Goal: Information Seeking & Learning: Learn about a topic

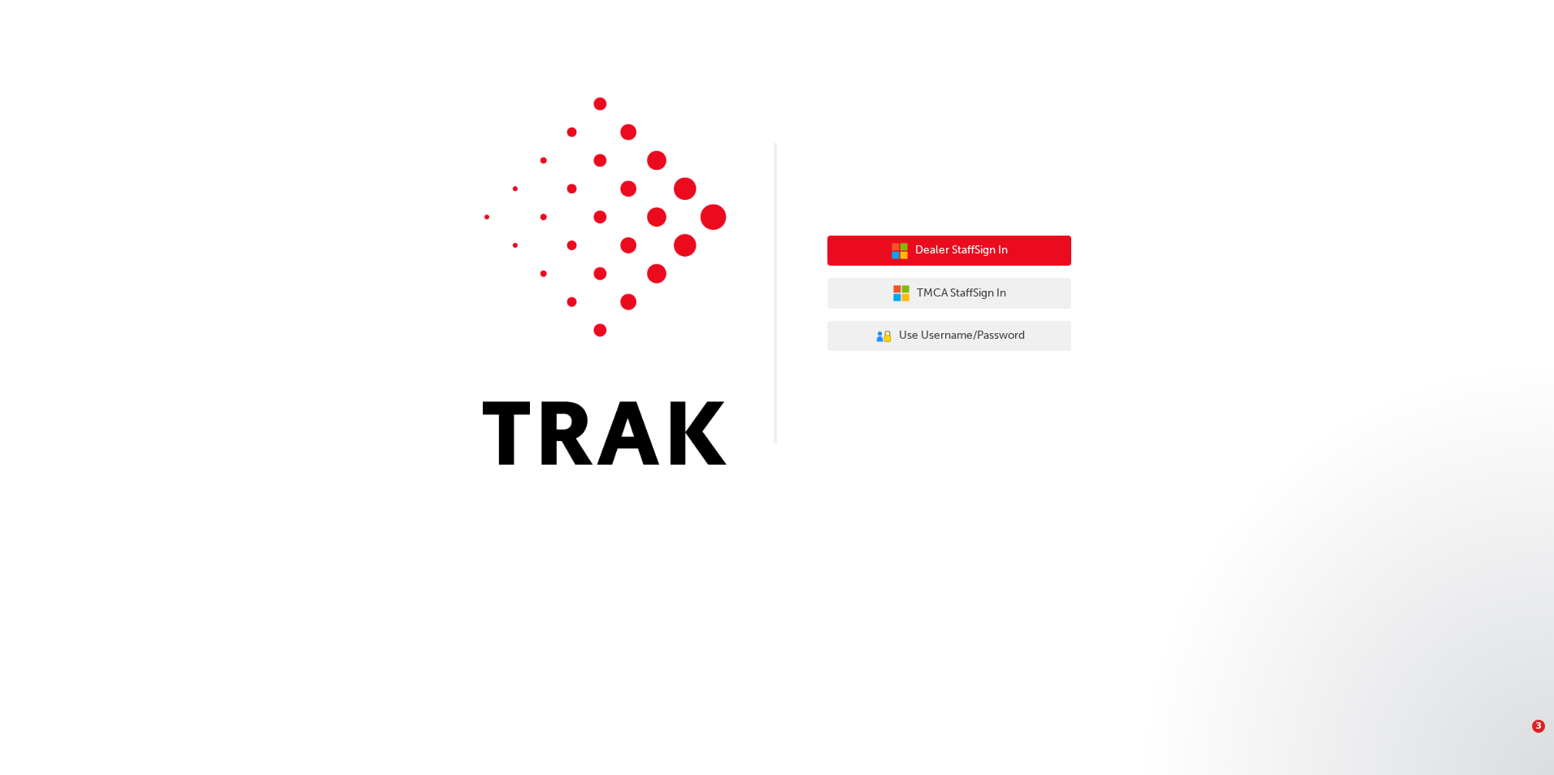
click at [915, 256] on span "Dealer Staff Sign In" at bounding box center [961, 250] width 93 height 19
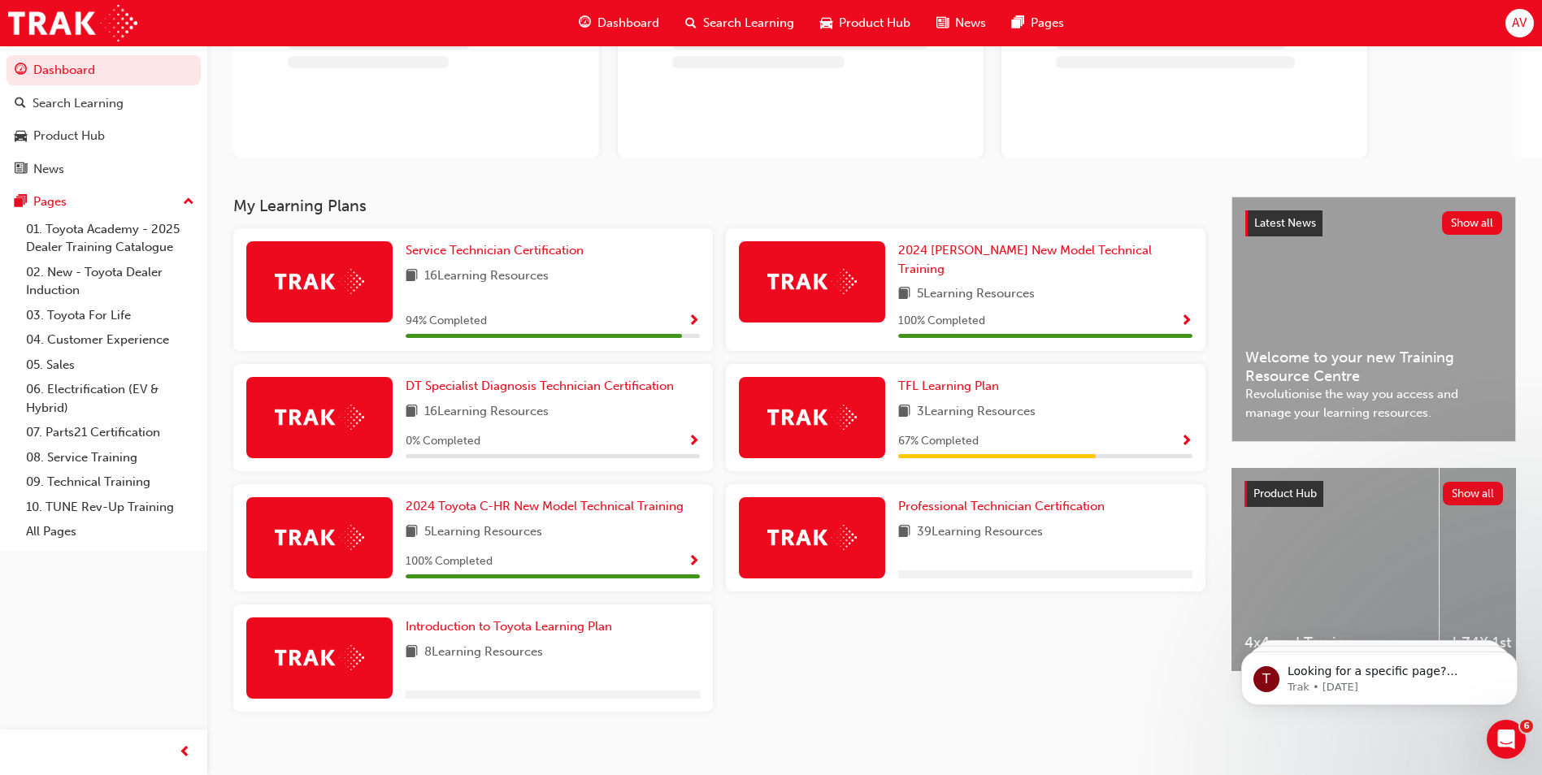
scroll to position [160, 0]
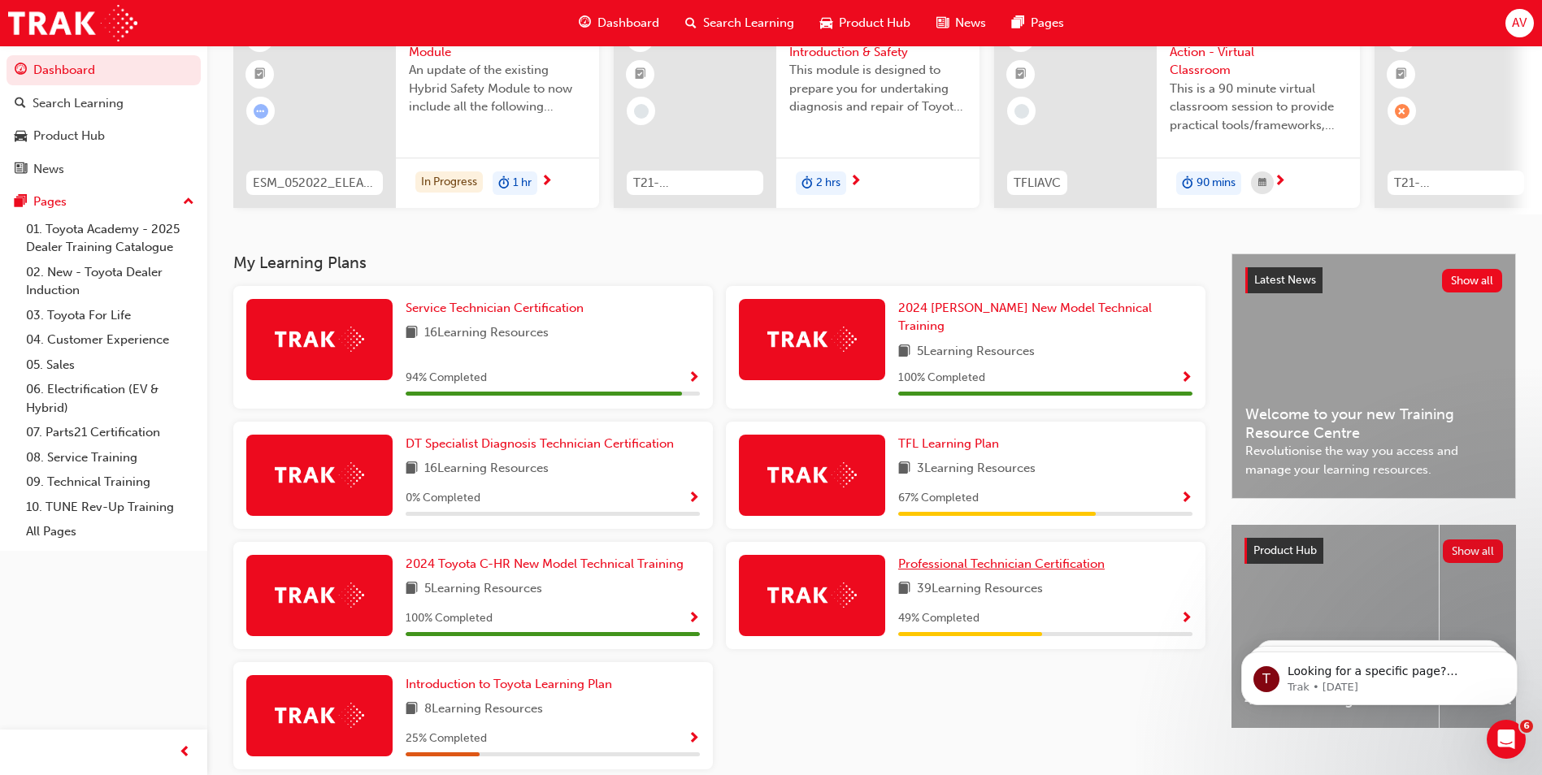
click at [961, 557] on span "Professional Technician Certification" at bounding box center [1001, 564] width 206 height 15
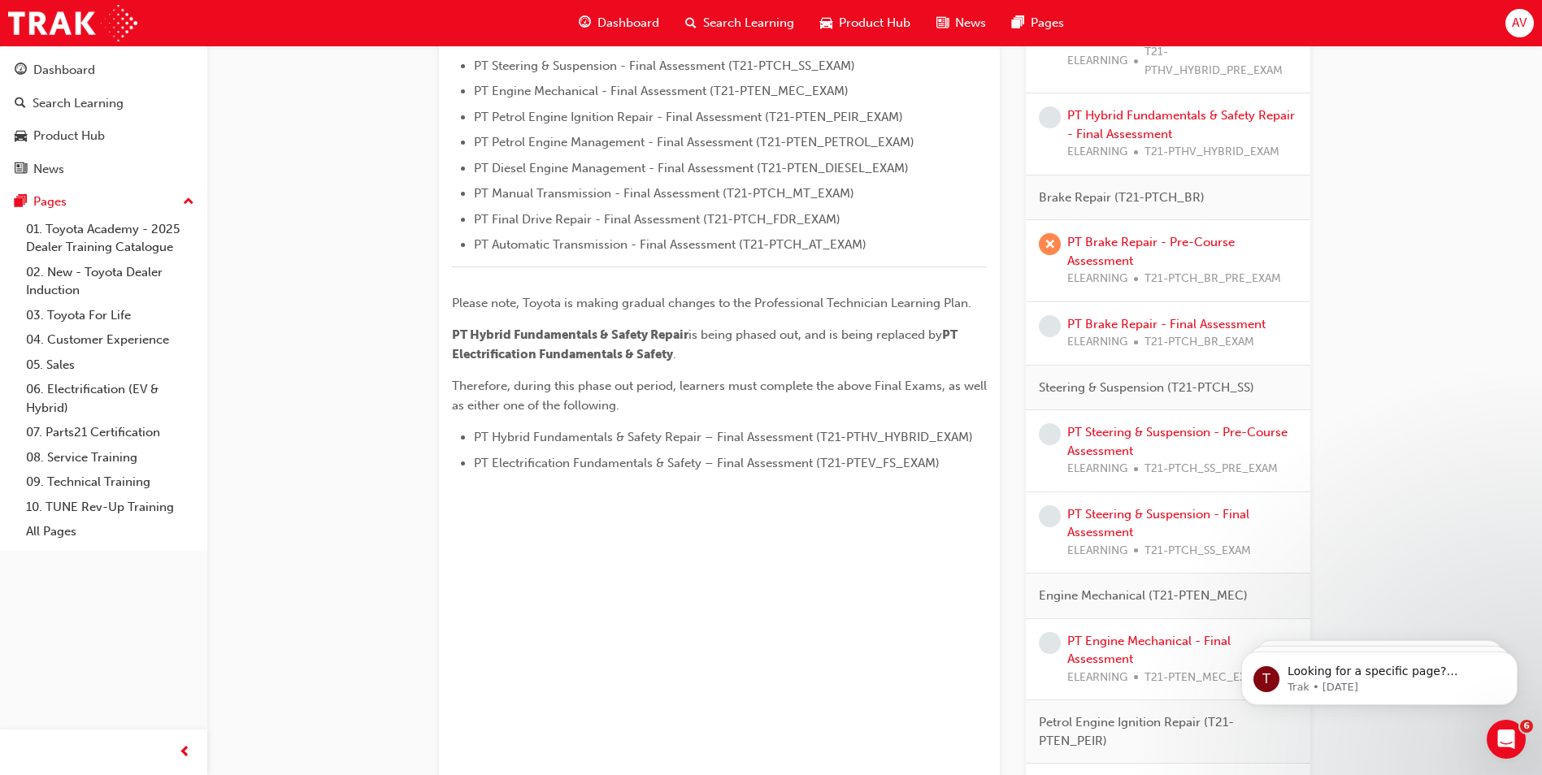
scroll to position [650, 0]
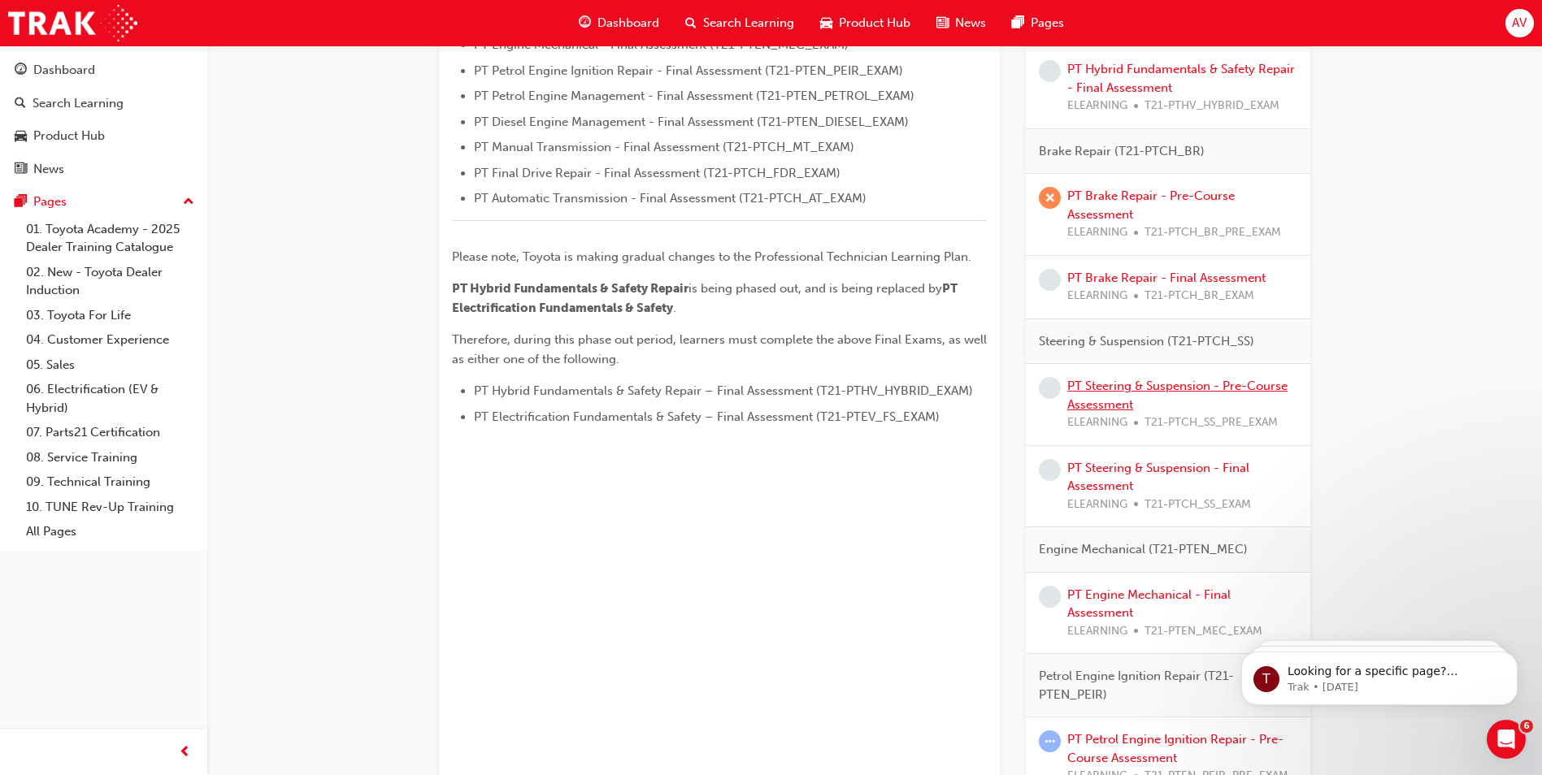
click at [1170, 386] on link "PT Steering & Suspension - Pre-Course Assessment" at bounding box center [1177, 395] width 220 height 33
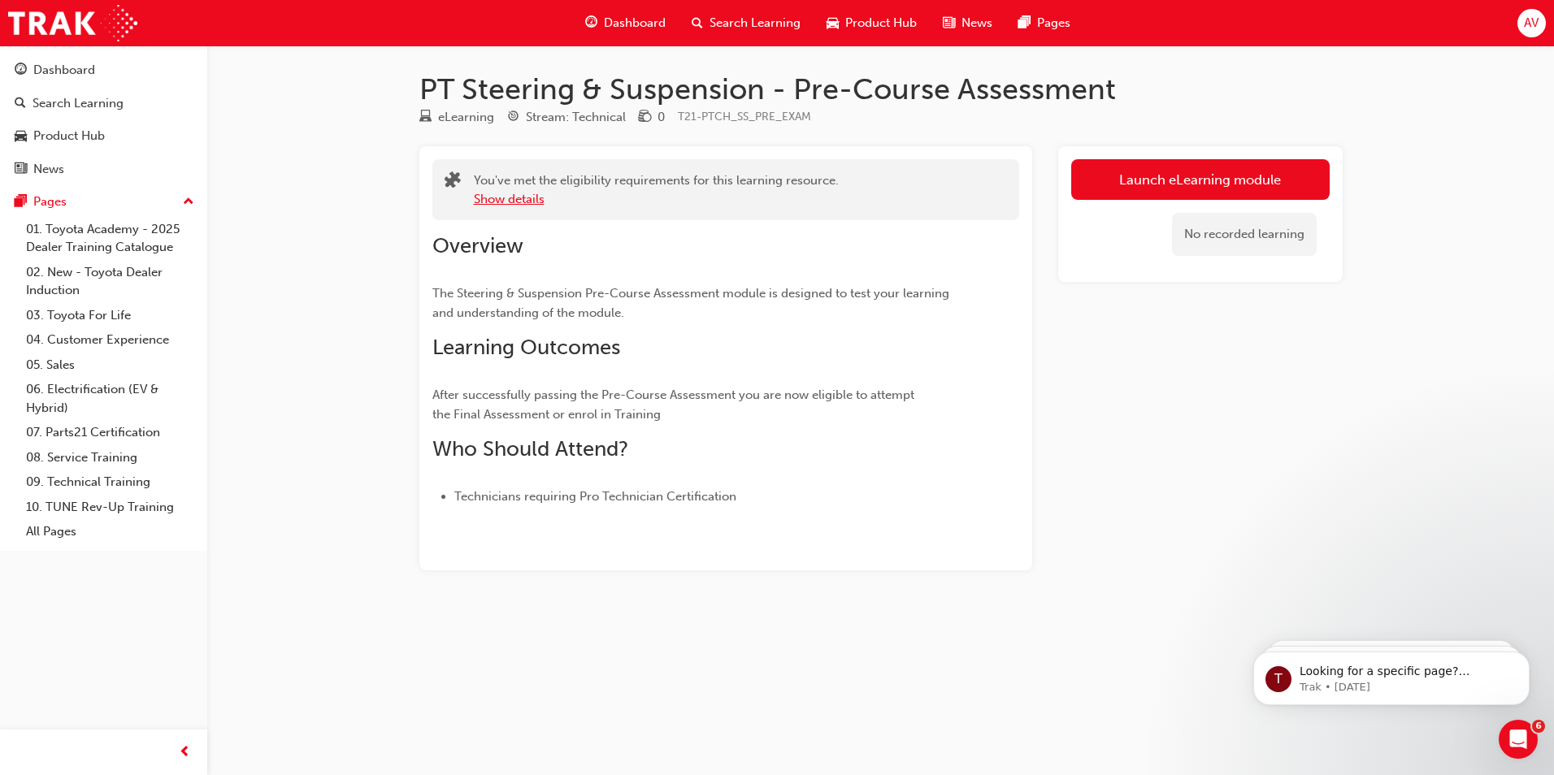
click at [517, 193] on button "Show details" at bounding box center [509, 199] width 71 height 19
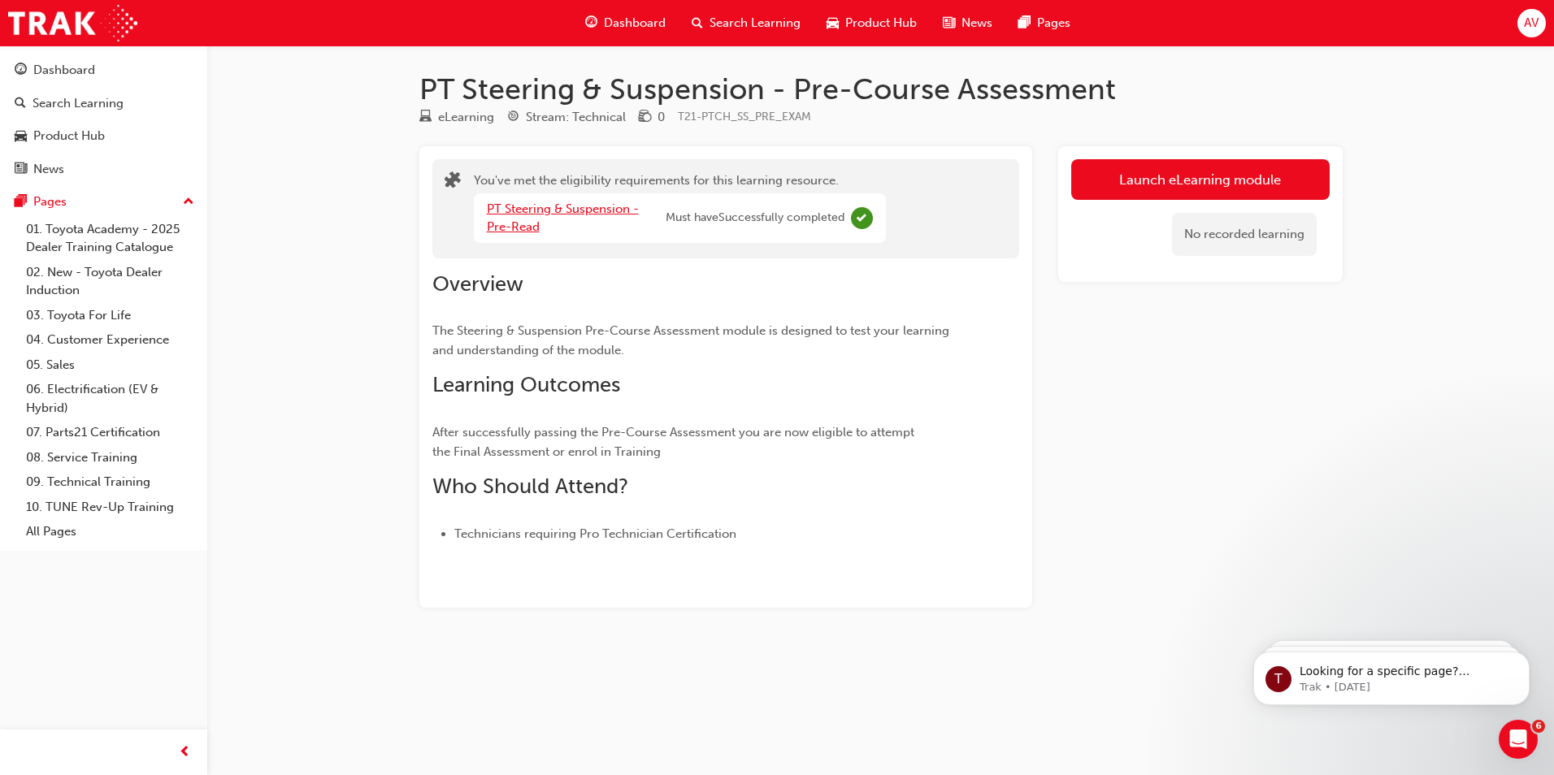
click at [546, 206] on link "PT Steering & Suspension - Pre-Read" at bounding box center [563, 218] width 152 height 33
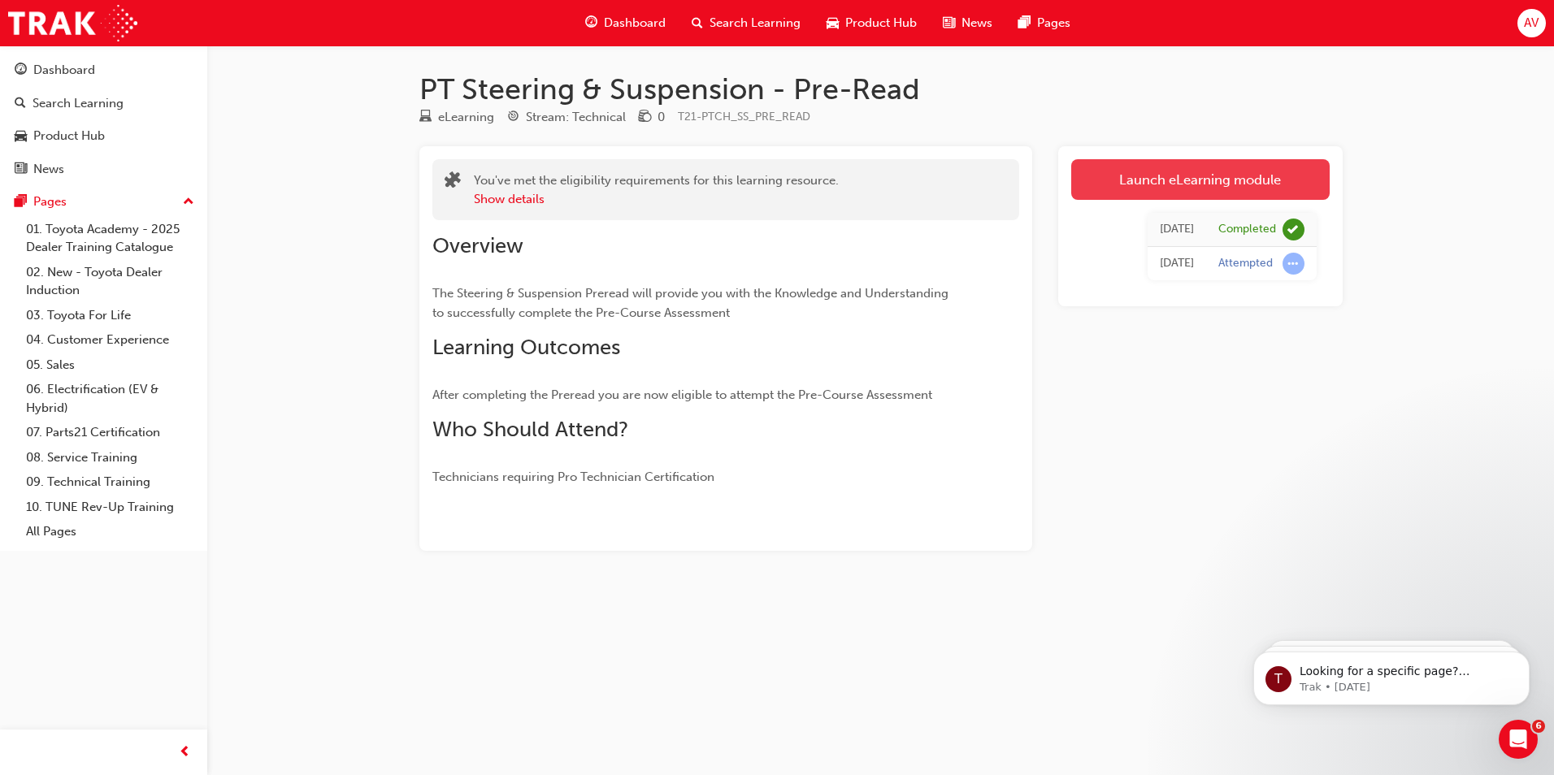
click at [1131, 168] on link "Launch eLearning module" at bounding box center [1200, 179] width 258 height 41
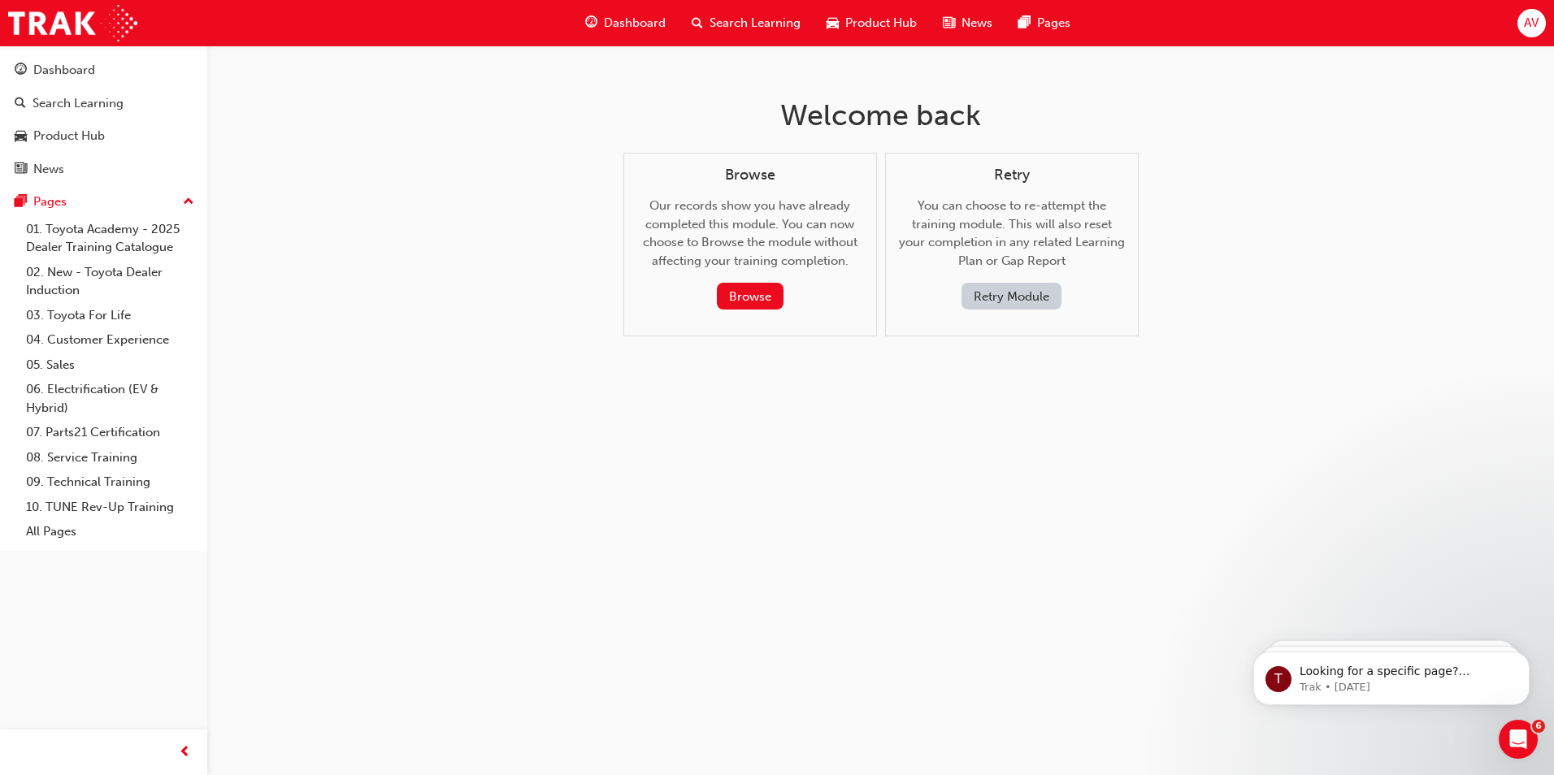
click at [1008, 293] on button "Retry Module" at bounding box center [1012, 296] width 100 height 27
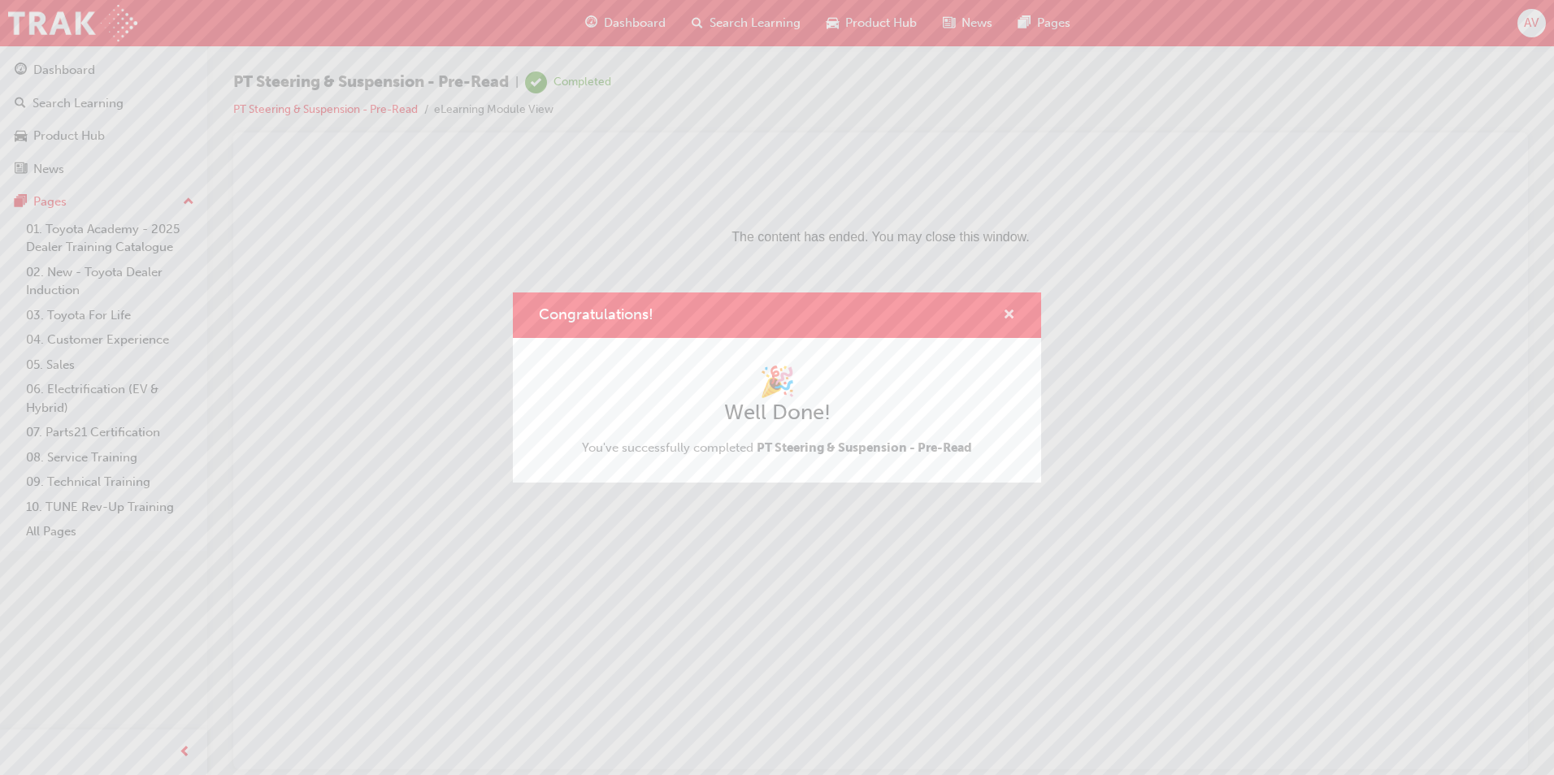
click at [1012, 314] on span "cross-icon" at bounding box center [1009, 316] width 12 height 15
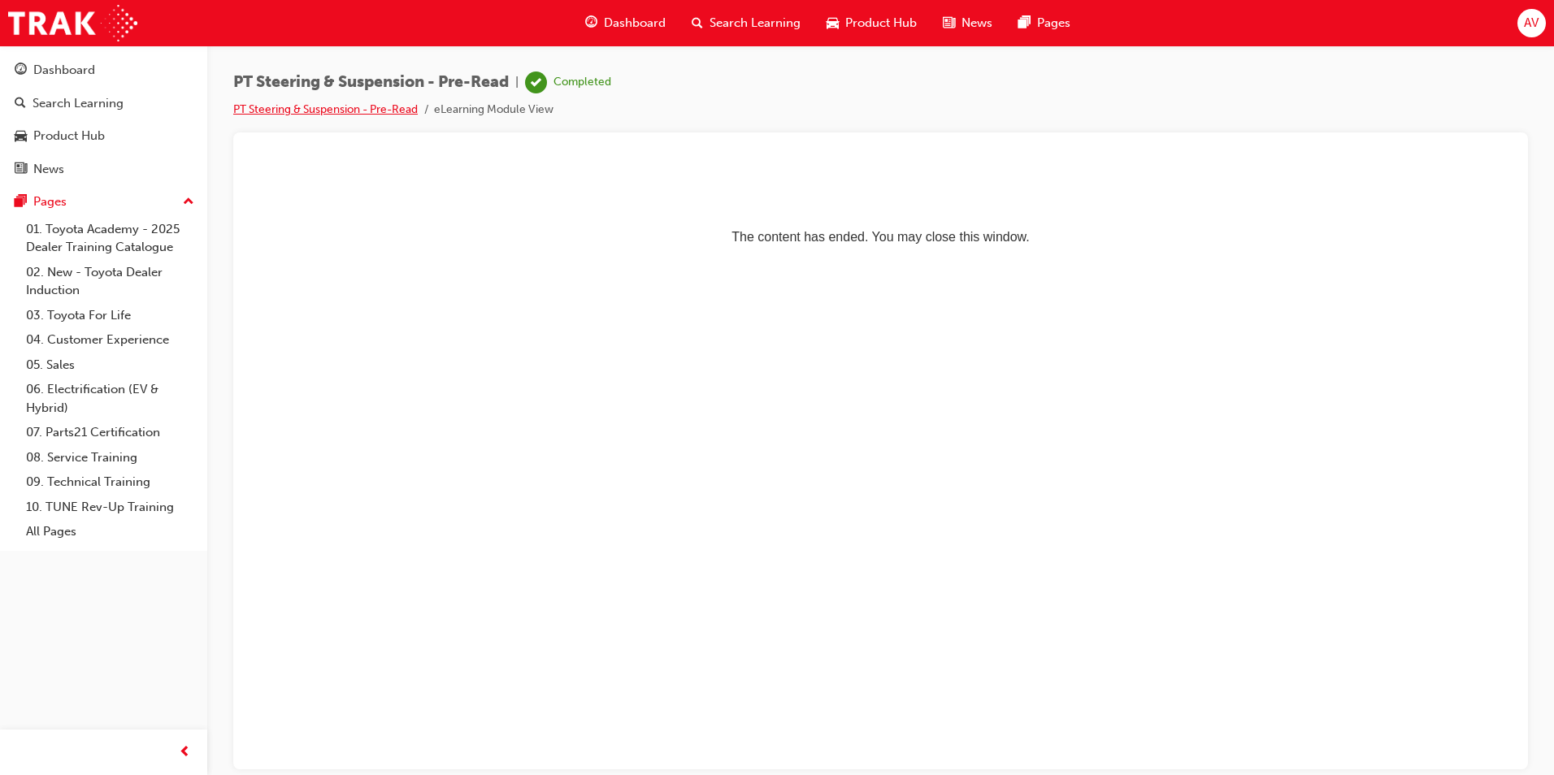
click at [379, 106] on link "PT Steering & Suspension - Pre-Read" at bounding box center [325, 109] width 185 height 14
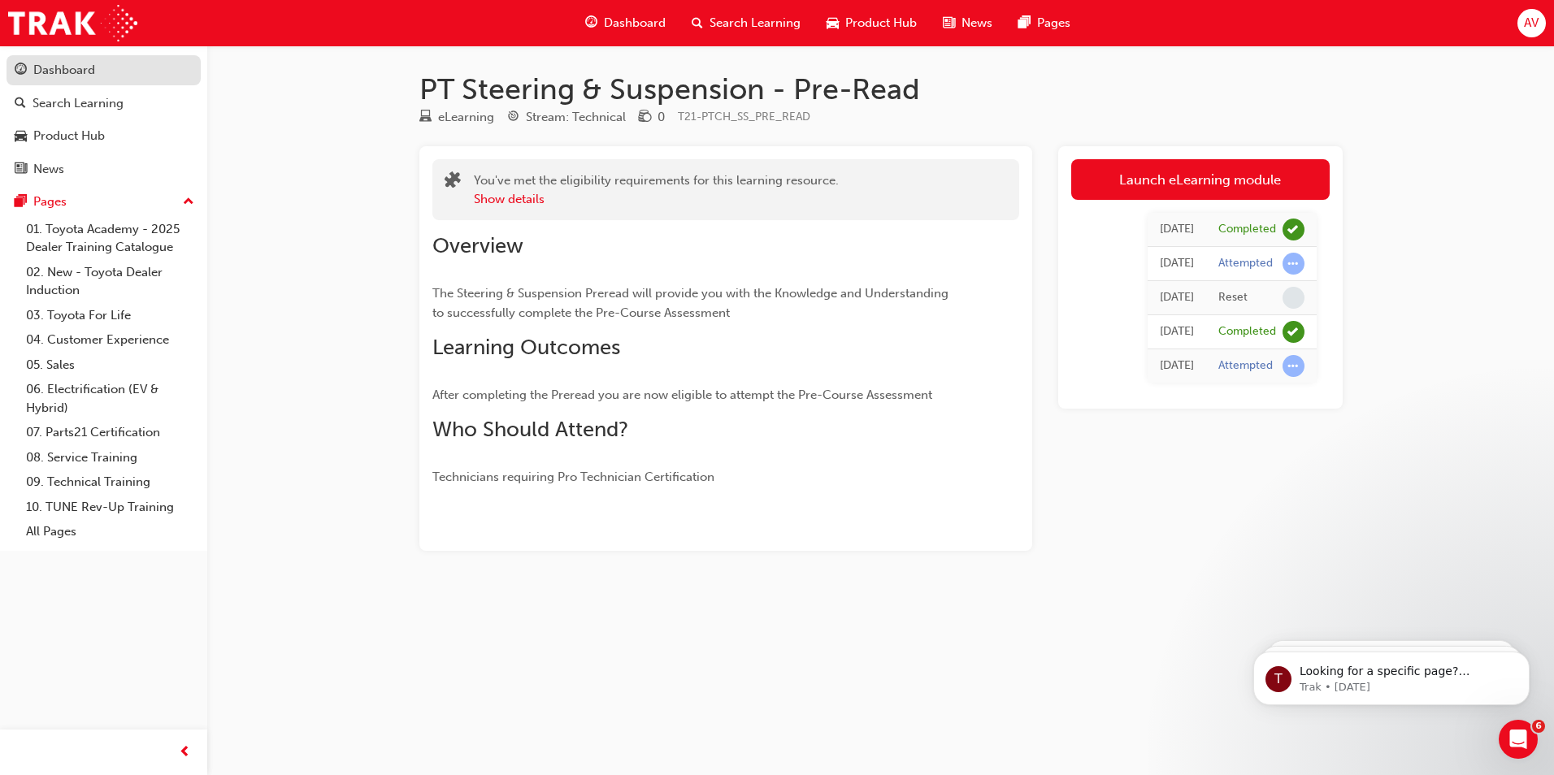
click at [79, 59] on link "Dashboard" at bounding box center [104, 70] width 194 height 30
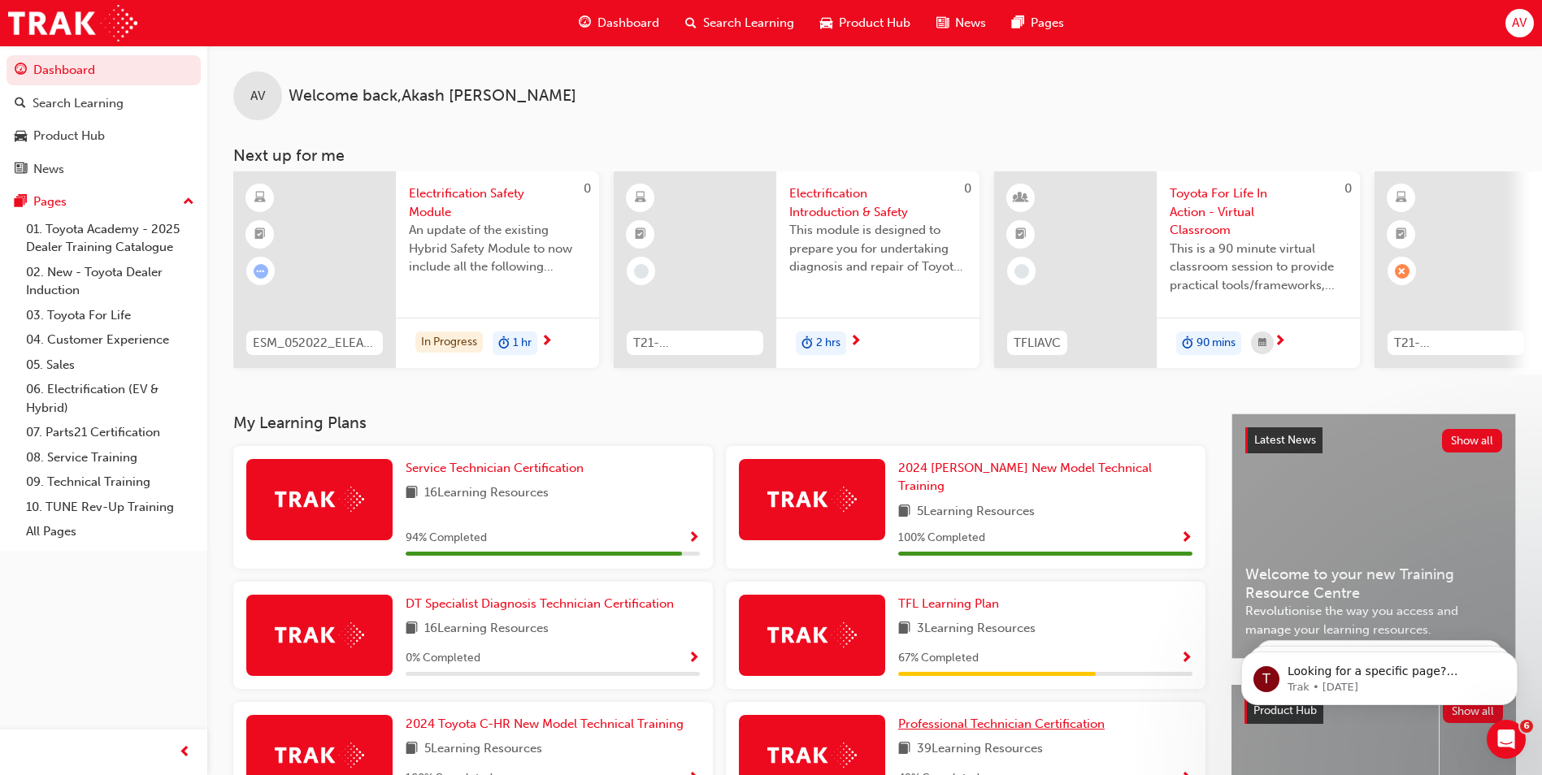
click at [1014, 717] on span "Professional Technician Certification" at bounding box center [1001, 724] width 206 height 15
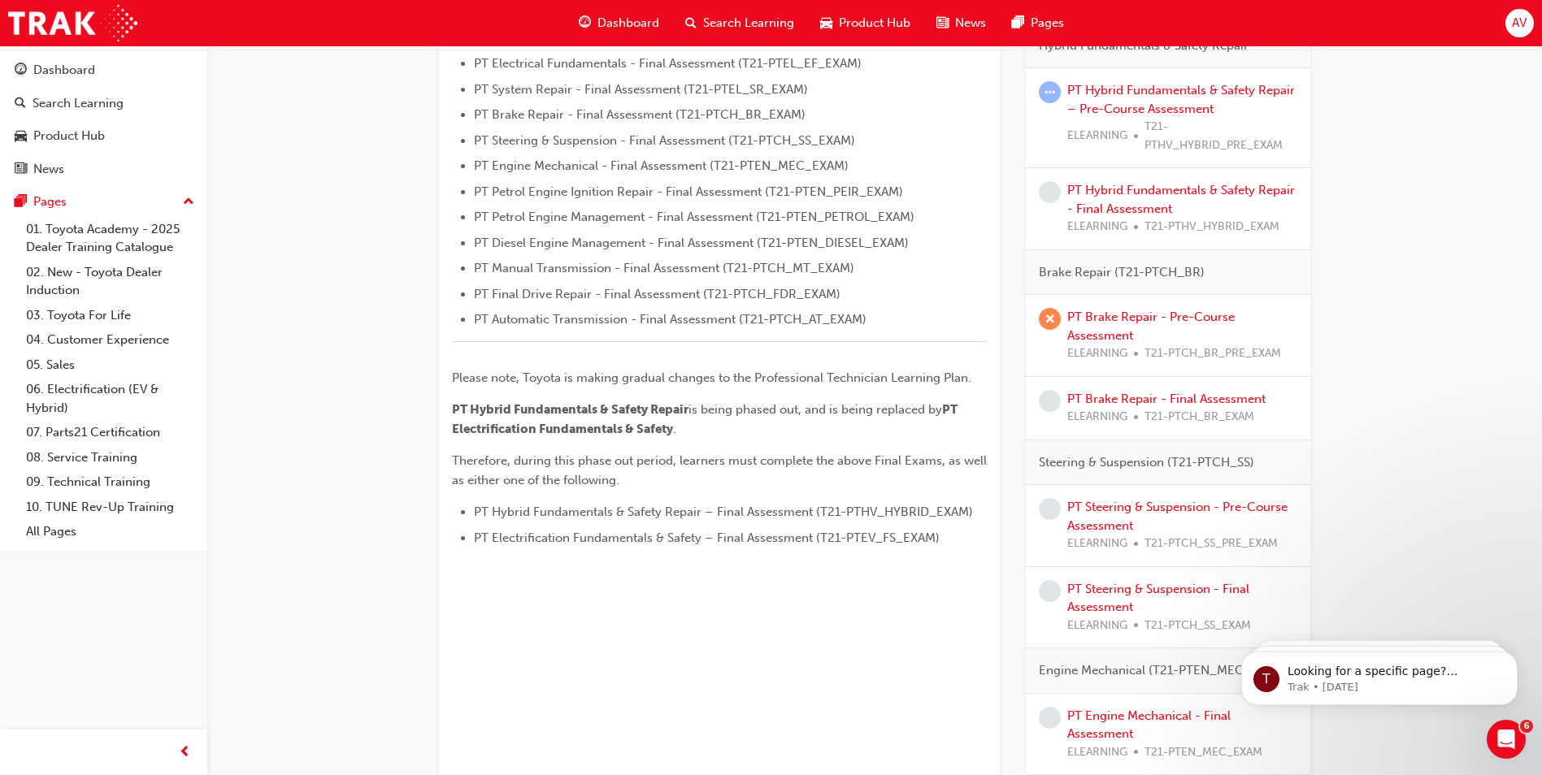
scroll to position [569, 0]
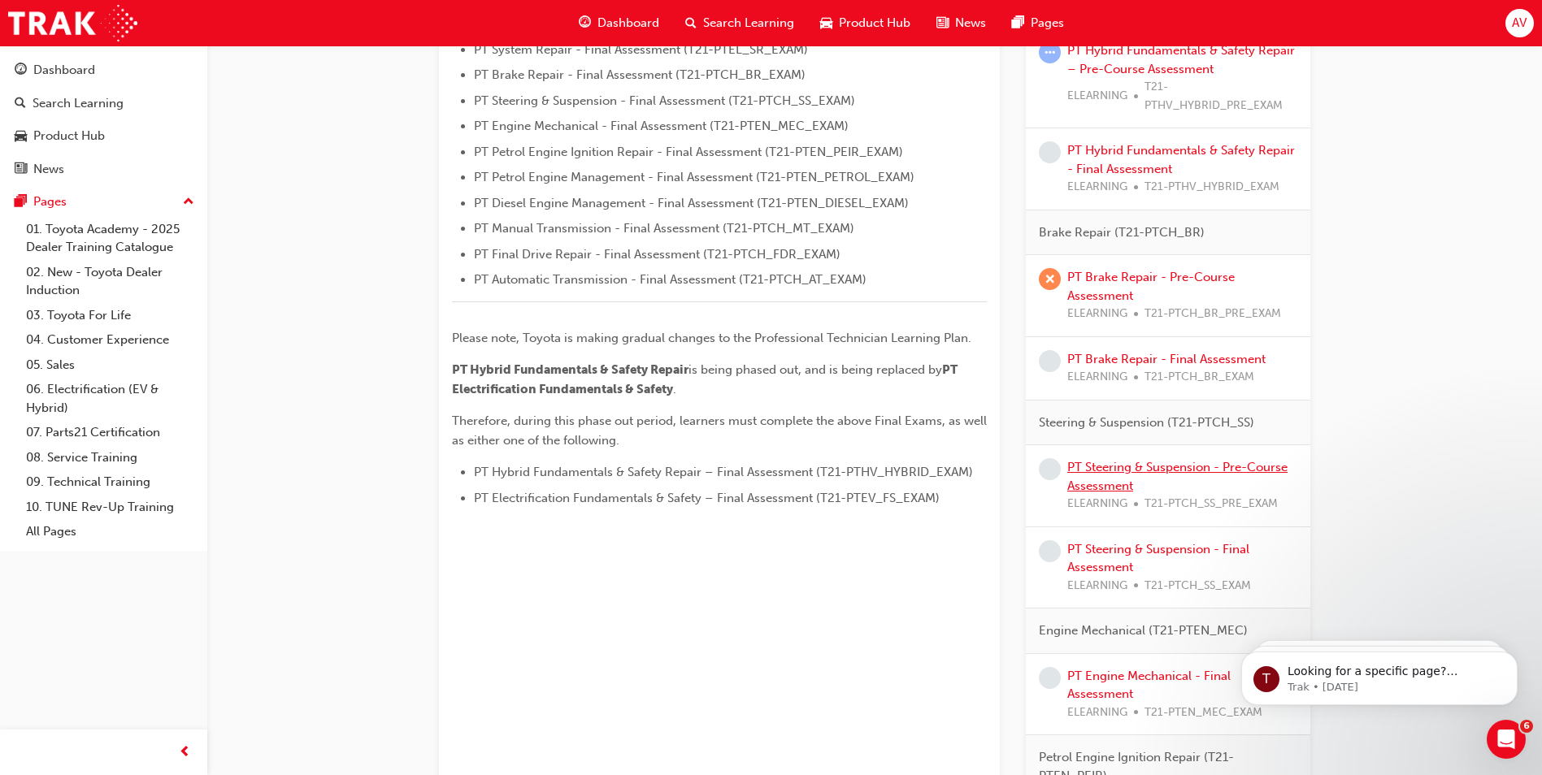
click at [1211, 470] on link "PT Steering & Suspension - Pre-Course Assessment" at bounding box center [1177, 476] width 220 height 33
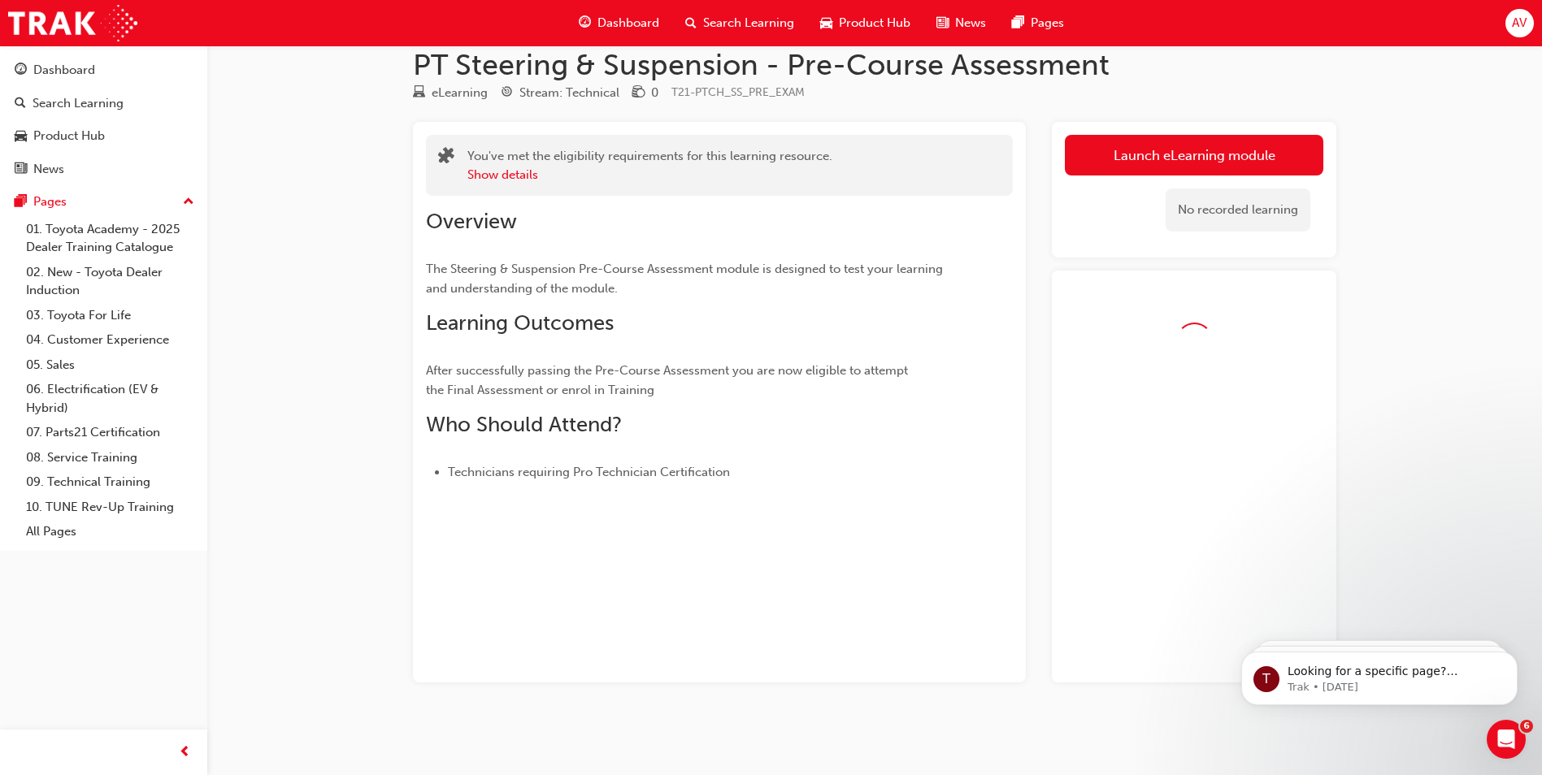
scroll to position [70, 0]
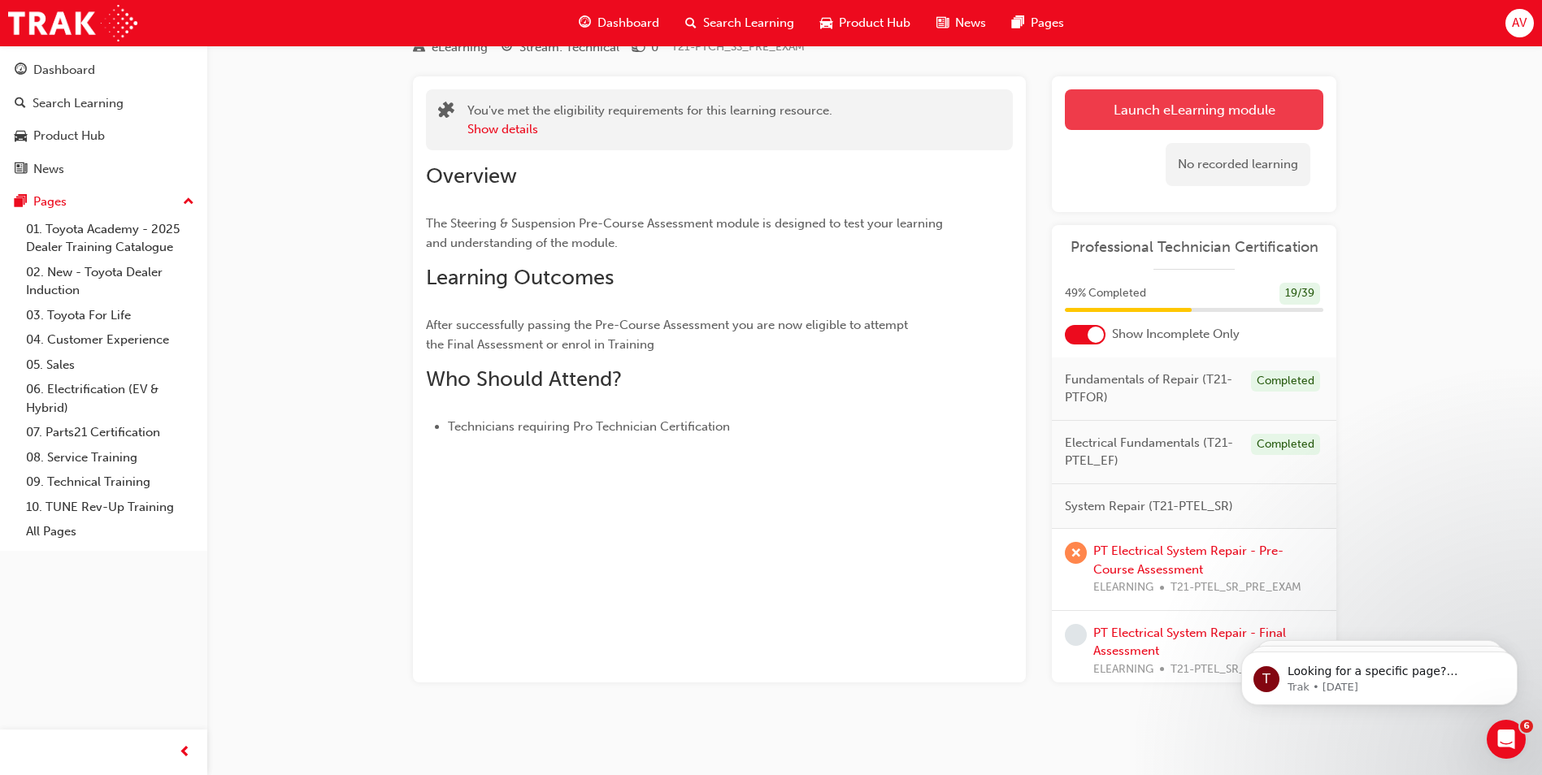
click at [1112, 108] on link "Launch eLearning module" at bounding box center [1194, 109] width 258 height 41
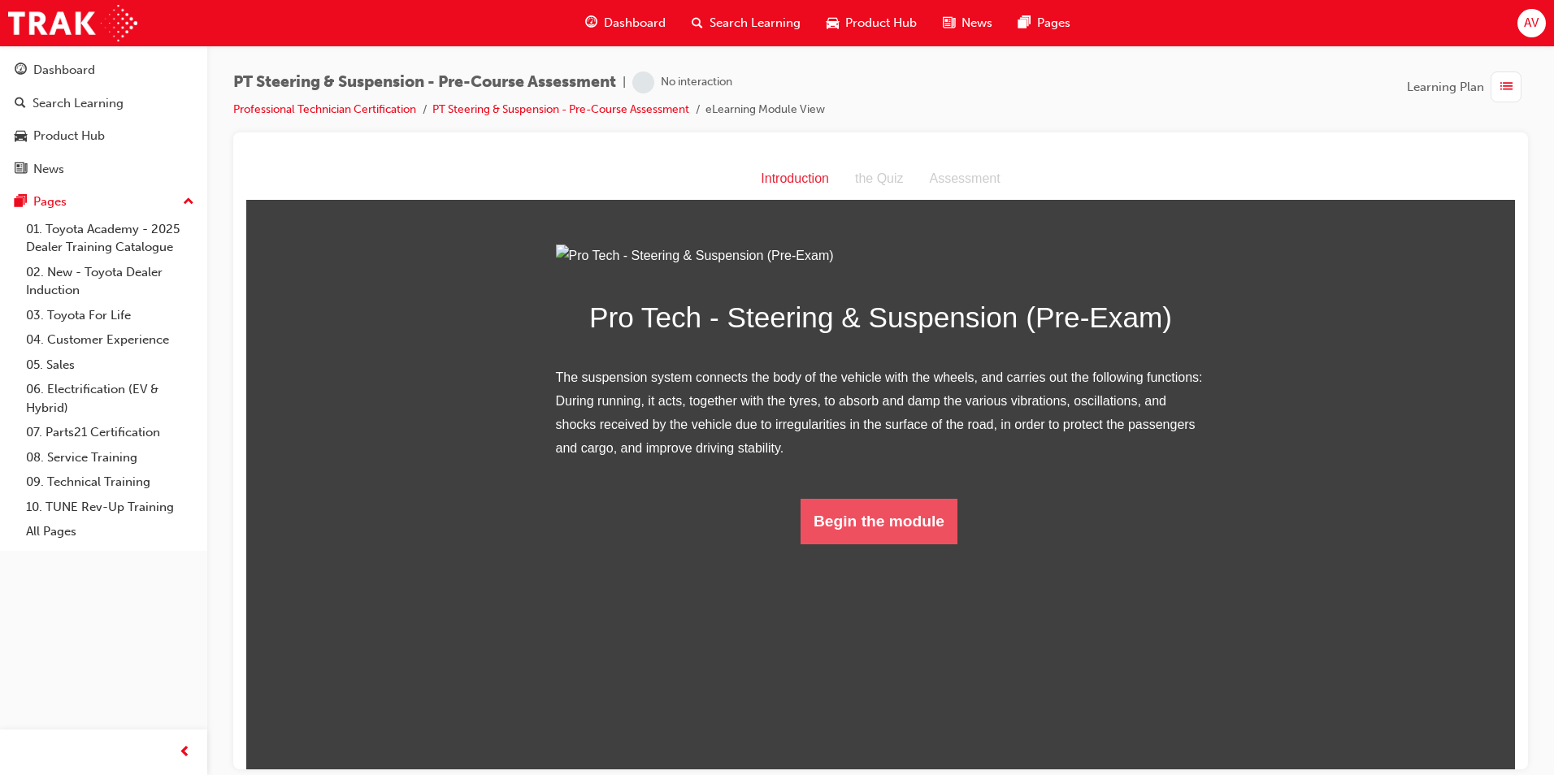
click at [867, 544] on button "Begin the module" at bounding box center [879, 521] width 157 height 46
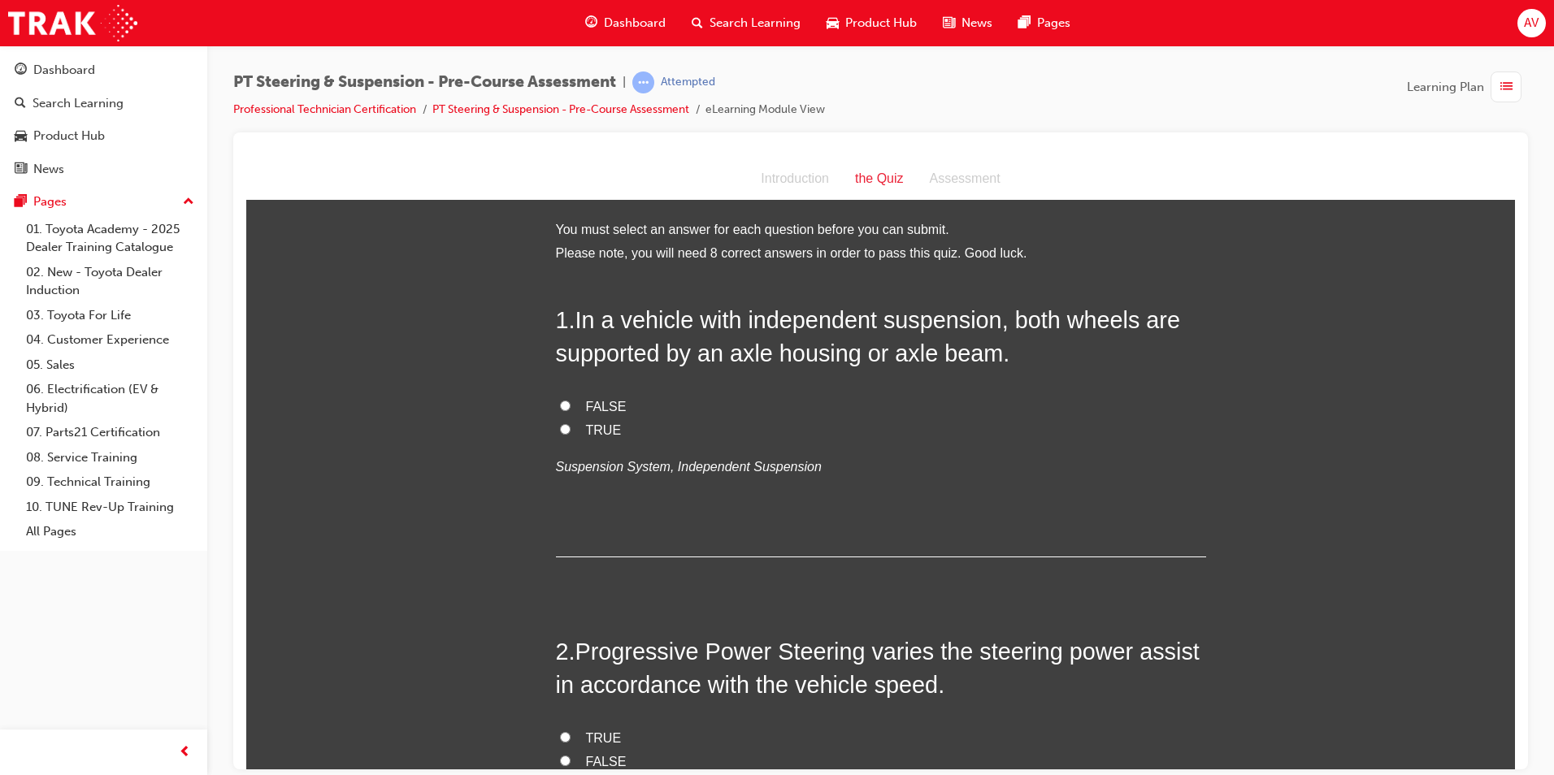
click at [560, 430] on input "TRUE" at bounding box center [565, 429] width 11 height 11
radio input "true"
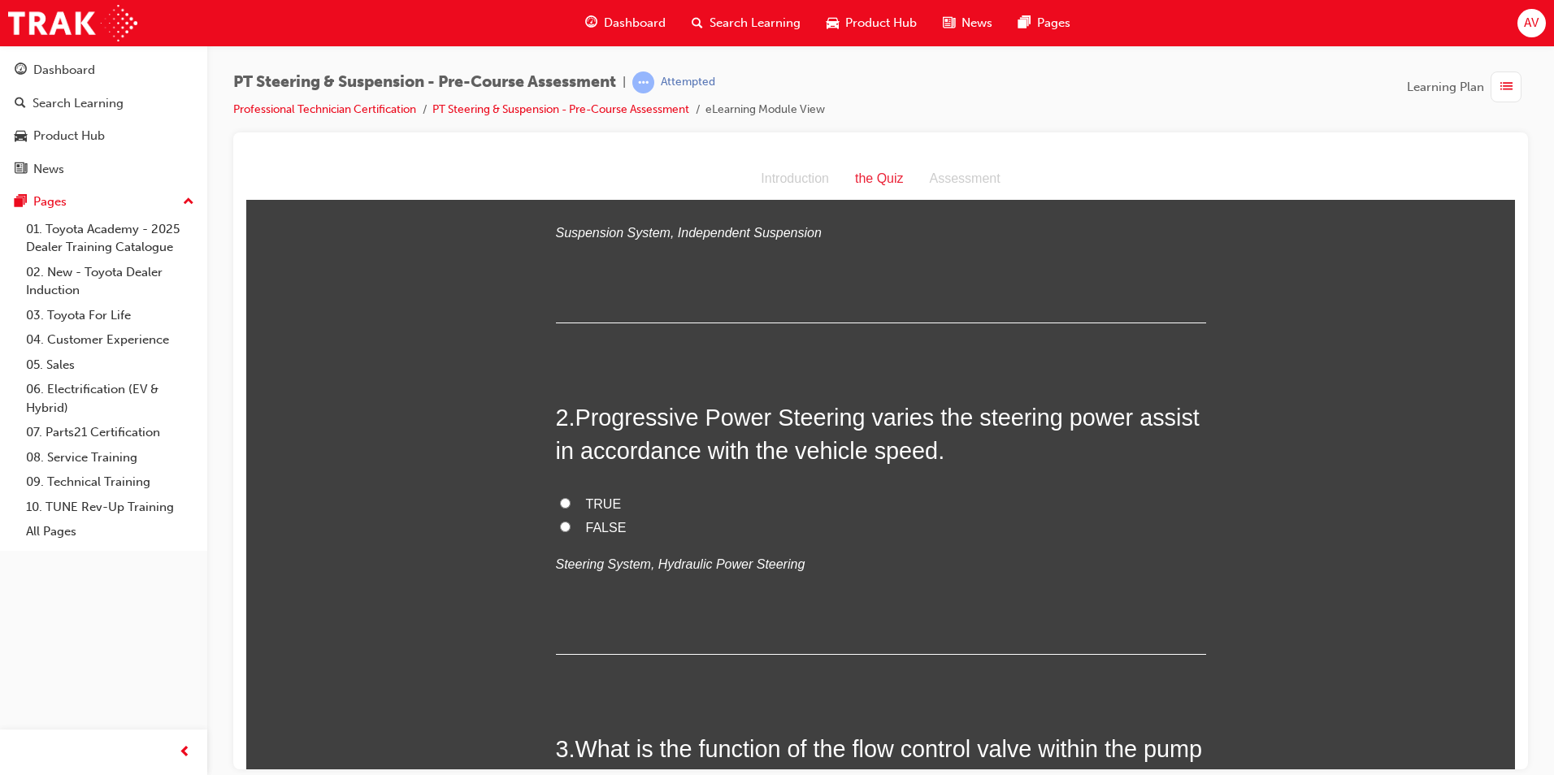
scroll to position [244, 0]
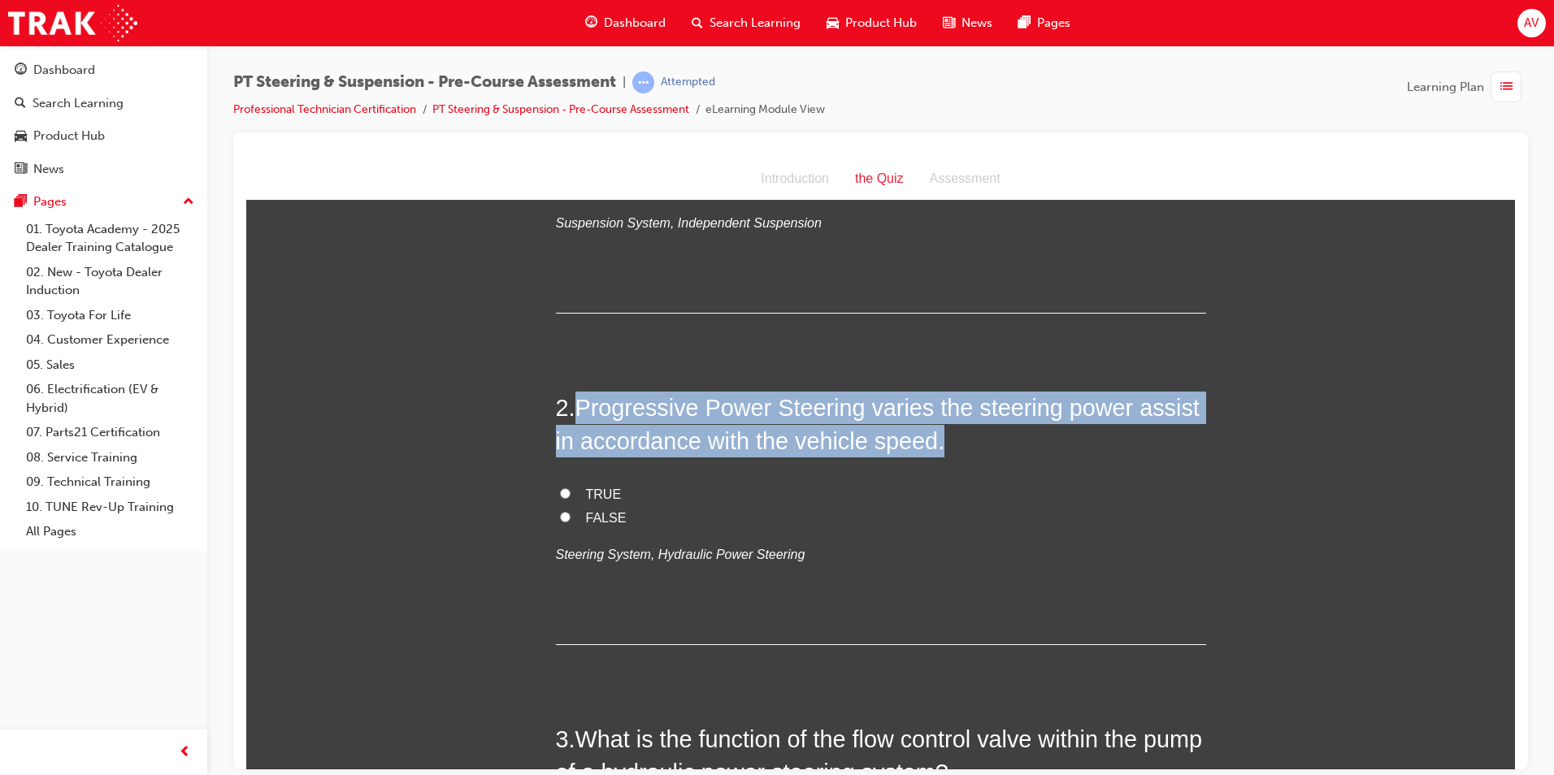
drag, startPoint x: 577, startPoint y: 407, endPoint x: 936, endPoint y: 441, distance: 360.9
click at [936, 441] on h2 "2 . Progressive Power Steering varies the steering power assist in accordance w…" at bounding box center [881, 424] width 650 height 66
copy span "Progressive Power Steering varies the steering power assist in accordance with …"
click at [563, 493] on input "TRUE" at bounding box center [565, 493] width 11 height 11
radio input "true"
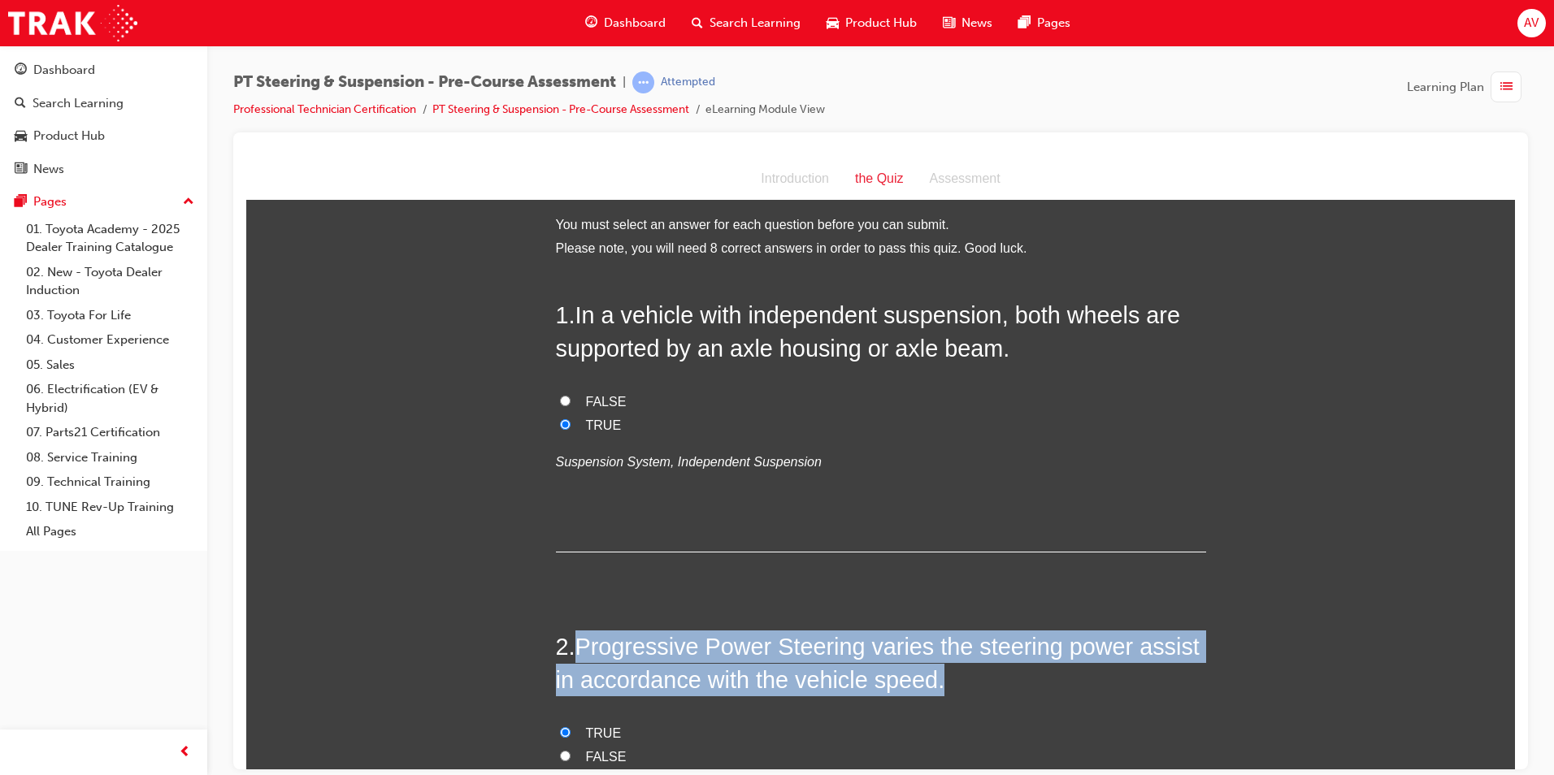
scroll to position [0, 0]
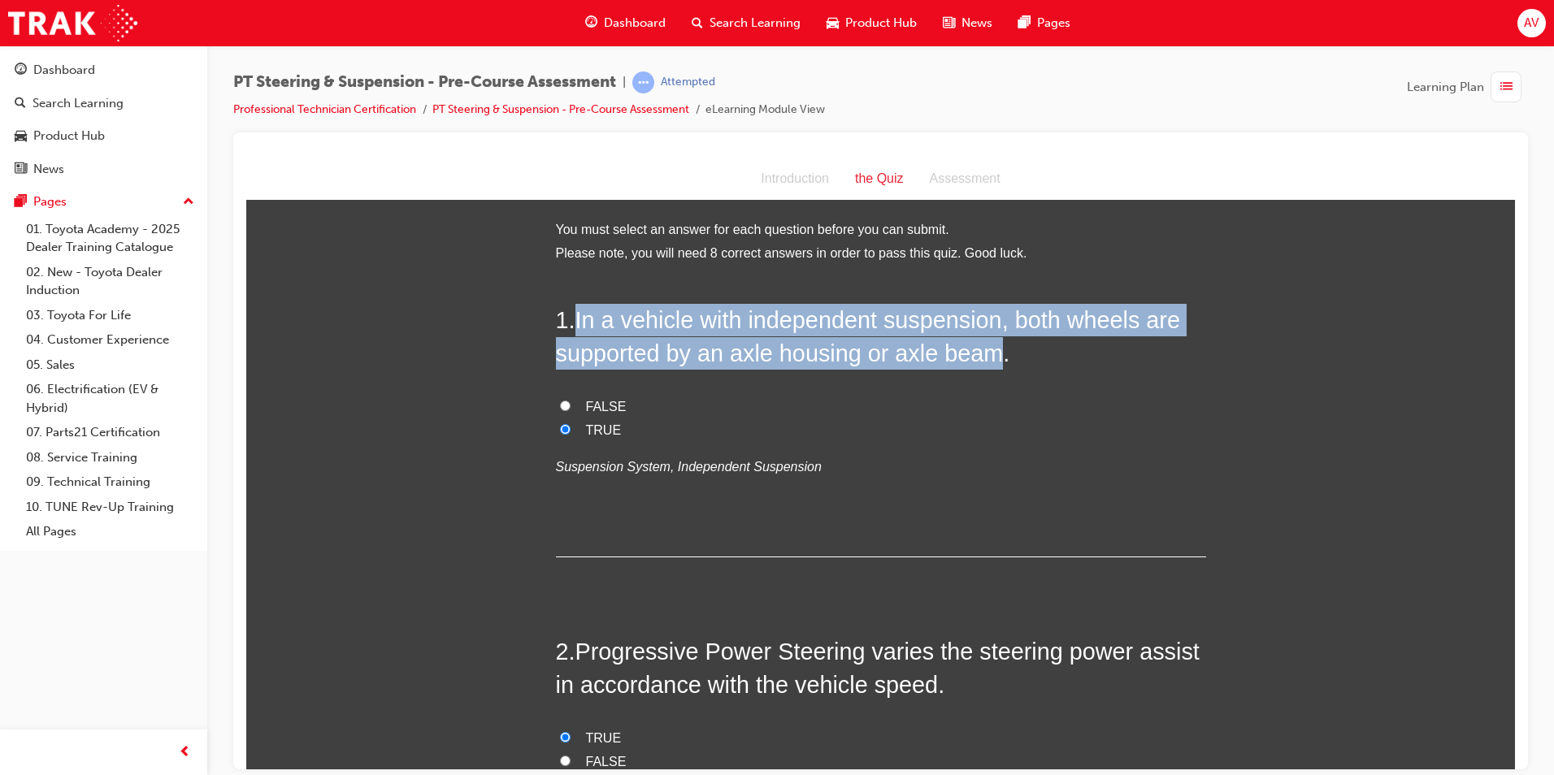
drag, startPoint x: 610, startPoint y: 329, endPoint x: 981, endPoint y: 347, distance: 371.9
click at [981, 347] on span "In a vehicle with independent suspension, both wheels are supported by an axle …" at bounding box center [868, 335] width 624 height 59
copy span "In a vehicle with independent suspension, both wheels are supported by an axle …"
click at [560, 404] on input "FALSE" at bounding box center [565, 405] width 11 height 11
radio input "true"
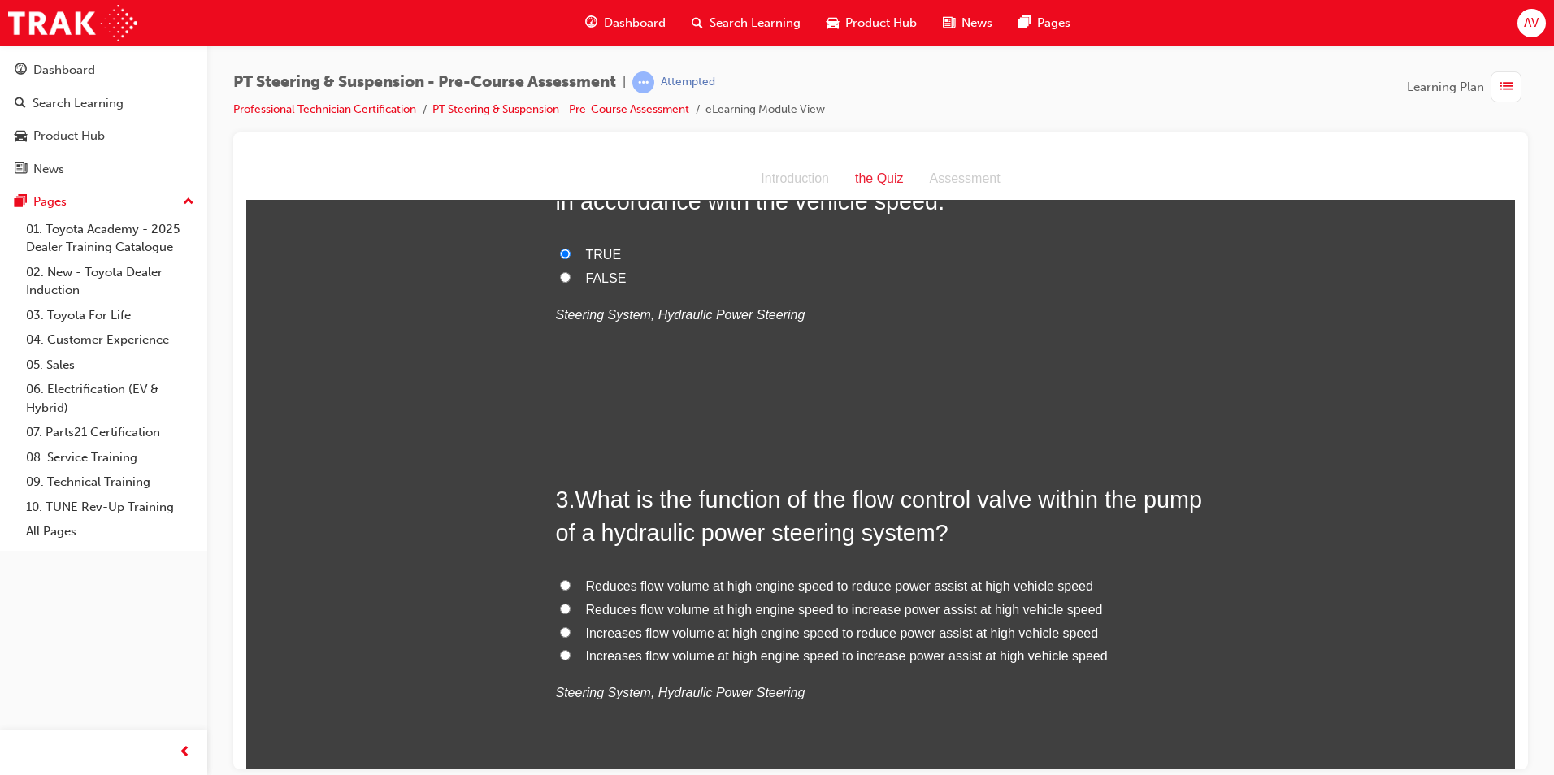
scroll to position [569, 0]
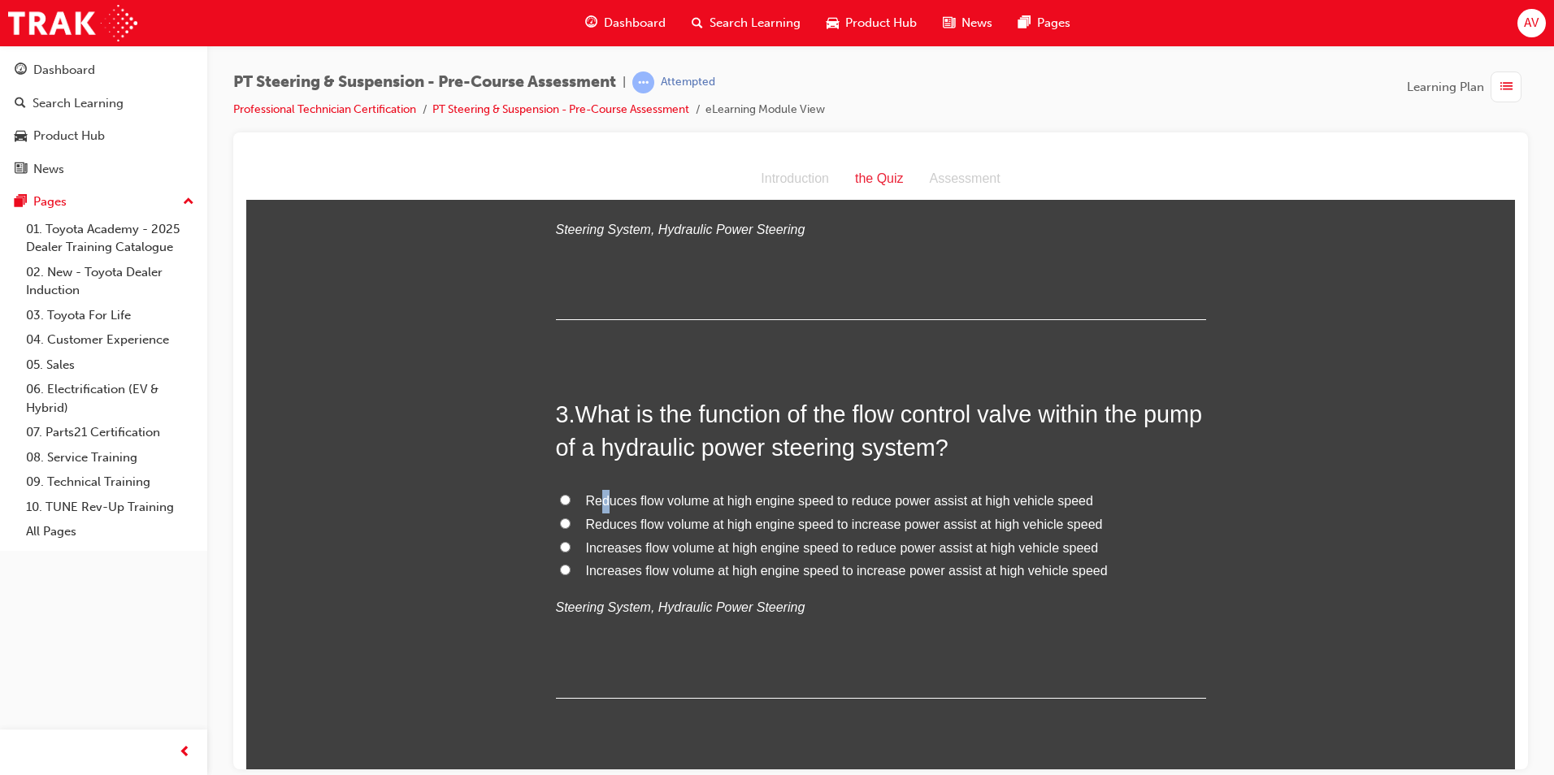
click at [598, 479] on div "3 . What is the function of the flow control valve within the pump of a hydraul…" at bounding box center [881, 547] width 650 height 301
drag, startPoint x: 598, startPoint y: 479, endPoint x: 732, endPoint y: 463, distance: 134.3
click at [732, 463] on div "3 . What is the function of the flow control valve within the pump of a hydraul…" at bounding box center [881, 547] width 650 height 301
click at [769, 543] on span "Increases flow volume at high engine speed to reduce power assist at high vehic…" at bounding box center [842, 548] width 513 height 14
click at [571, 543] on input "Increases flow volume at high engine speed to reduce power assist at high vehic…" at bounding box center [565, 546] width 11 height 11
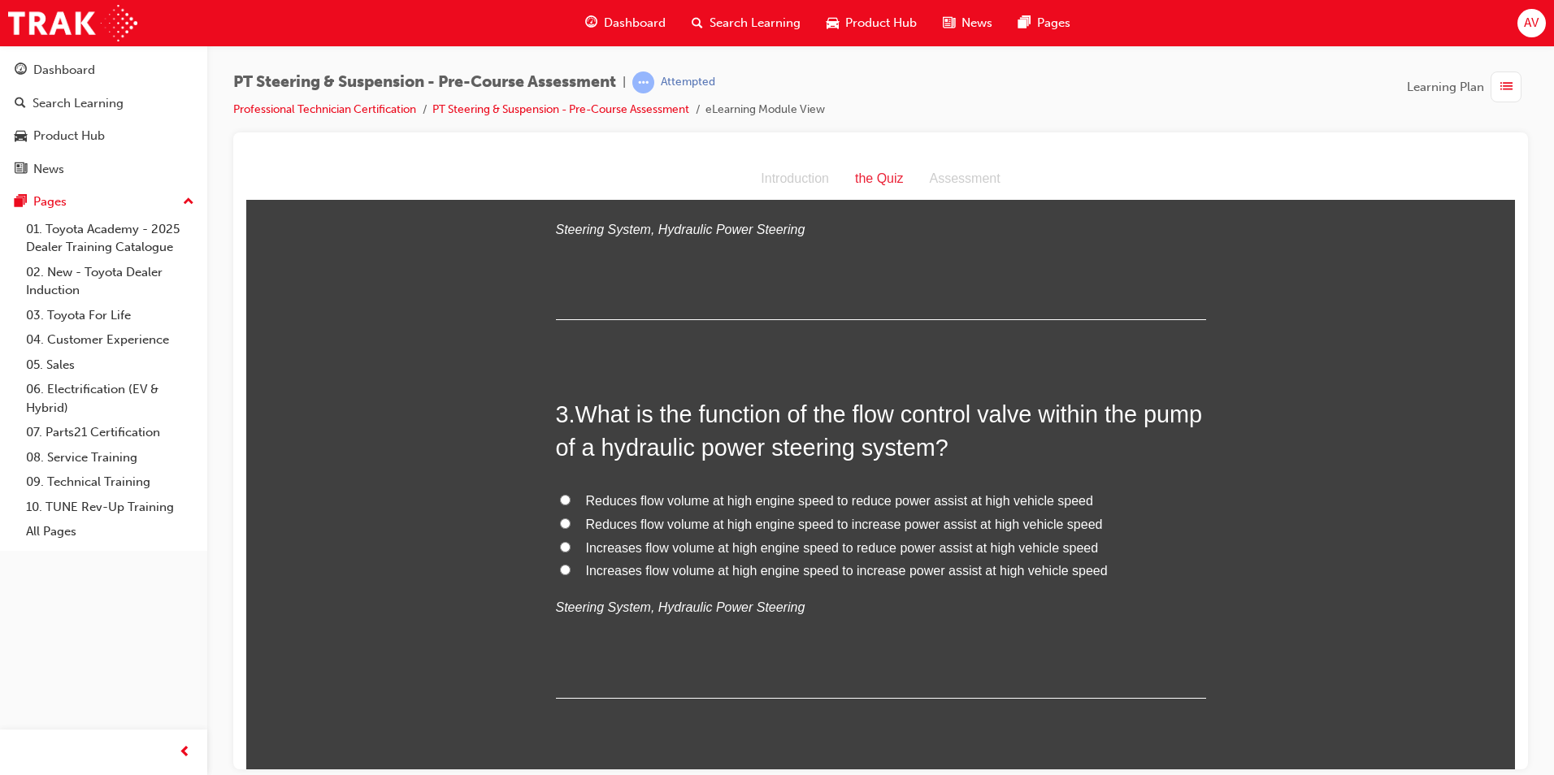
radio input "true"
click at [563, 519] on input "Reduces flow volume at high engine speed to increase power assist at high vehic…" at bounding box center [565, 523] width 11 height 11
radio input "true"
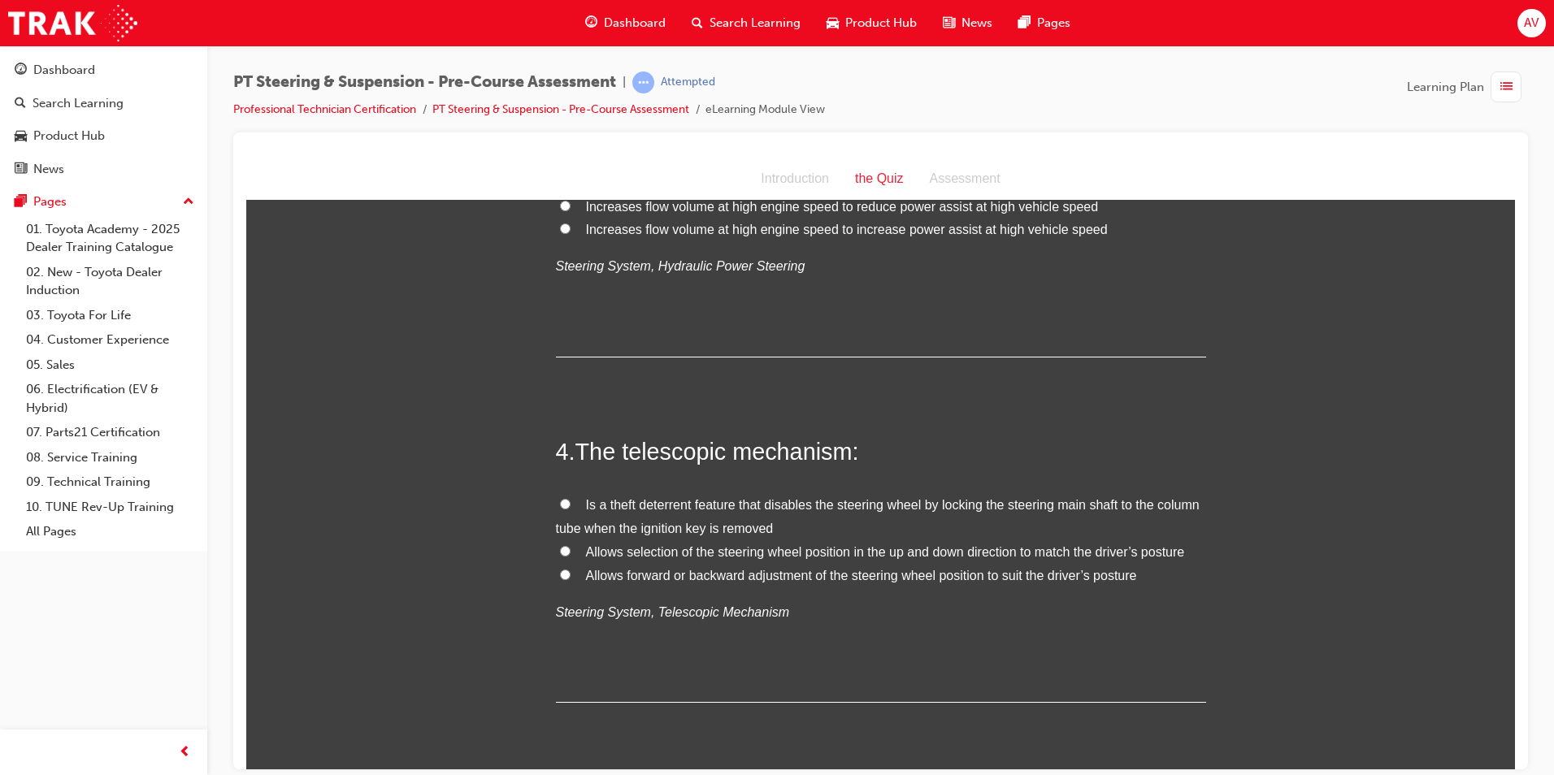
scroll to position [975, 0]
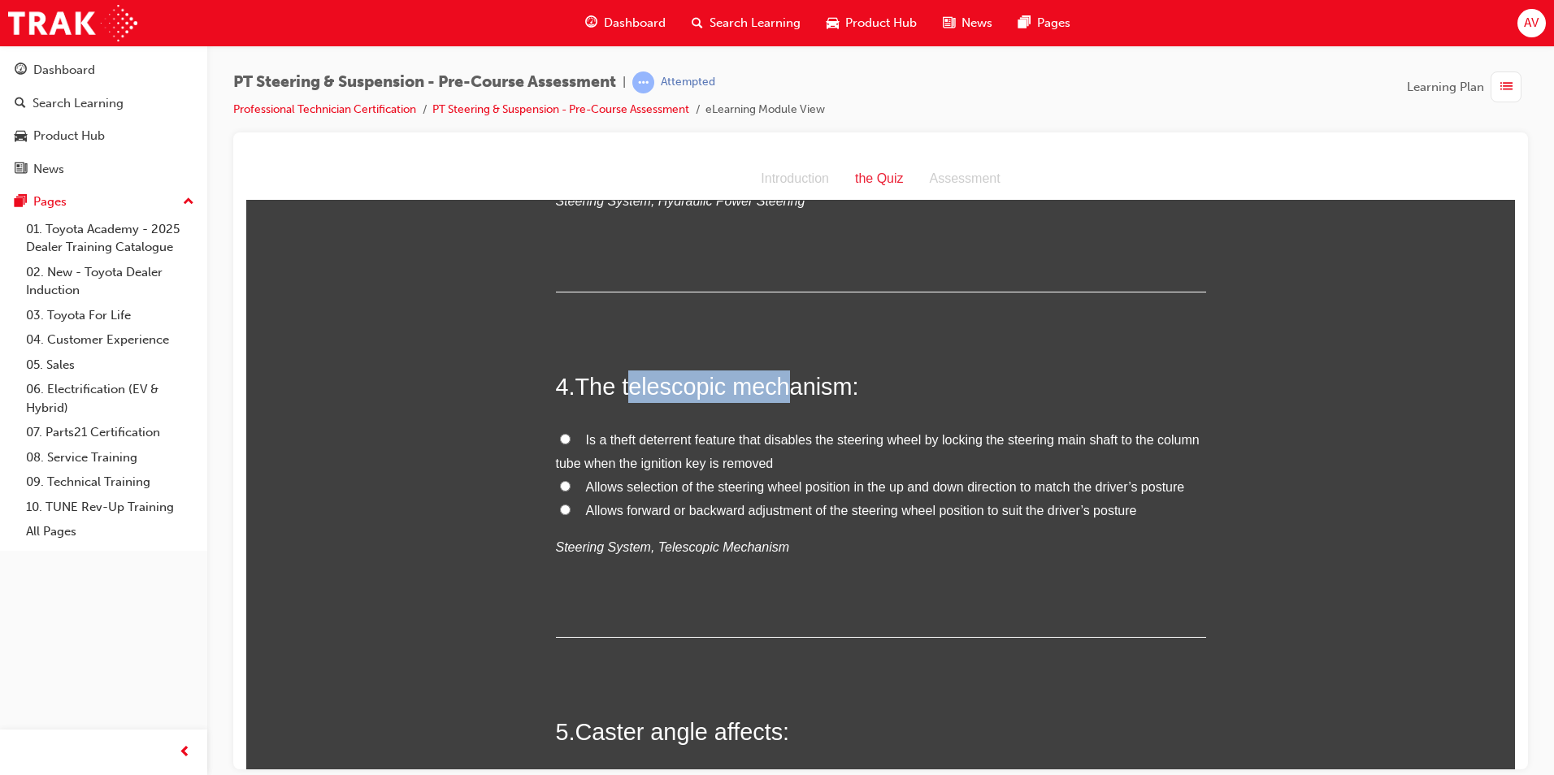
drag, startPoint x: 624, startPoint y: 384, endPoint x: 778, endPoint y: 391, distance: 153.8
click at [778, 391] on span "The telescopic mechanism:" at bounding box center [718, 386] width 284 height 26
click at [616, 393] on span "The telescopic mechanism:" at bounding box center [718, 386] width 284 height 26
click at [727, 410] on div "4 . The telescopic mechanism: Is a theft deterrent feature that disables the st…" at bounding box center [881, 503] width 650 height 267
drag, startPoint x: 620, startPoint y: 385, endPoint x: 845, endPoint y: 389, distance: 224.4
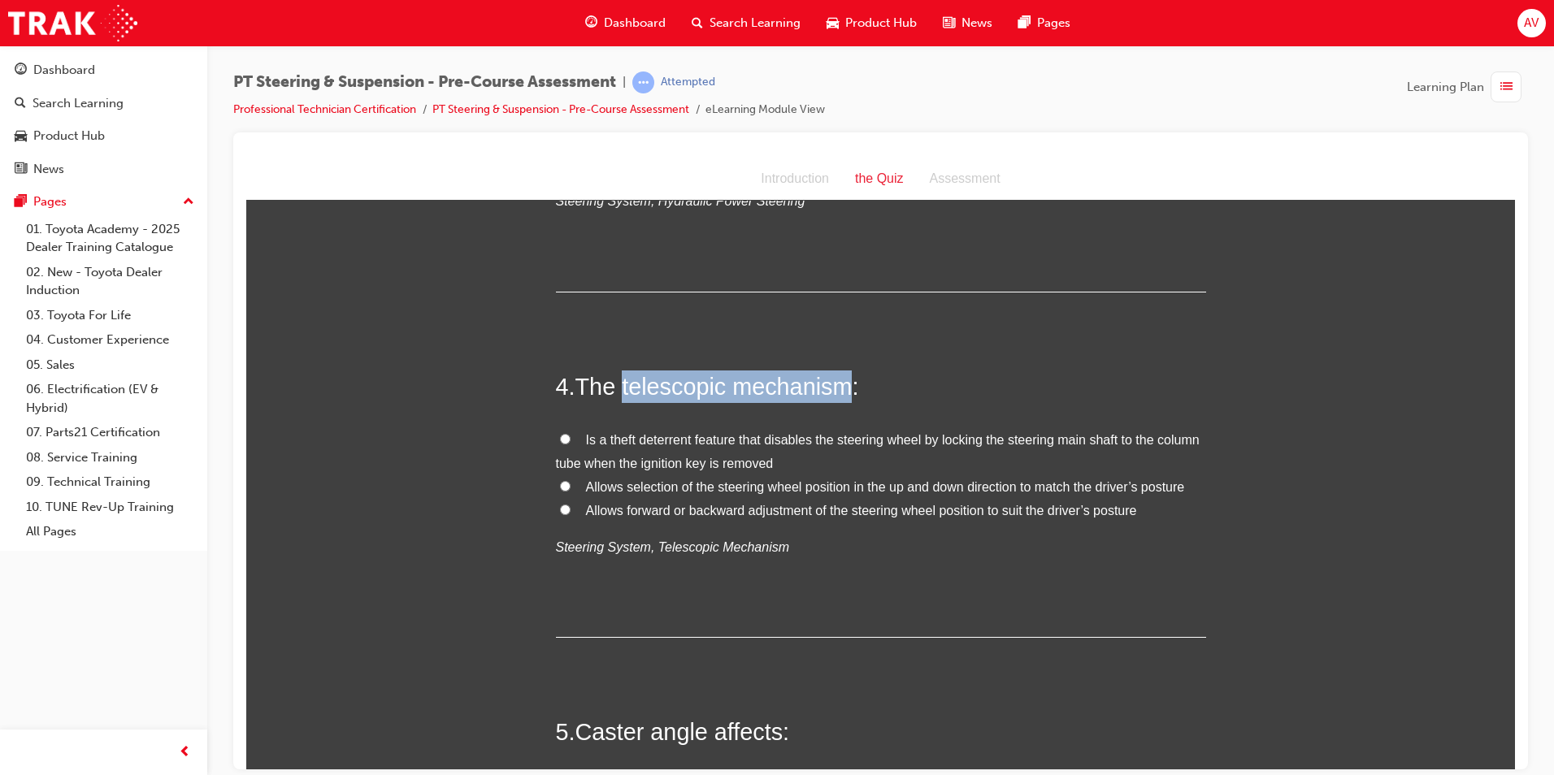
click at [845, 389] on span "The telescopic mechanism:" at bounding box center [718, 386] width 284 height 26
copy span "telescopic mechanism"
click at [560, 506] on input "Allows forward or backward adjustment of the steering wheel position to suit th…" at bounding box center [565, 509] width 11 height 11
radio input "true"
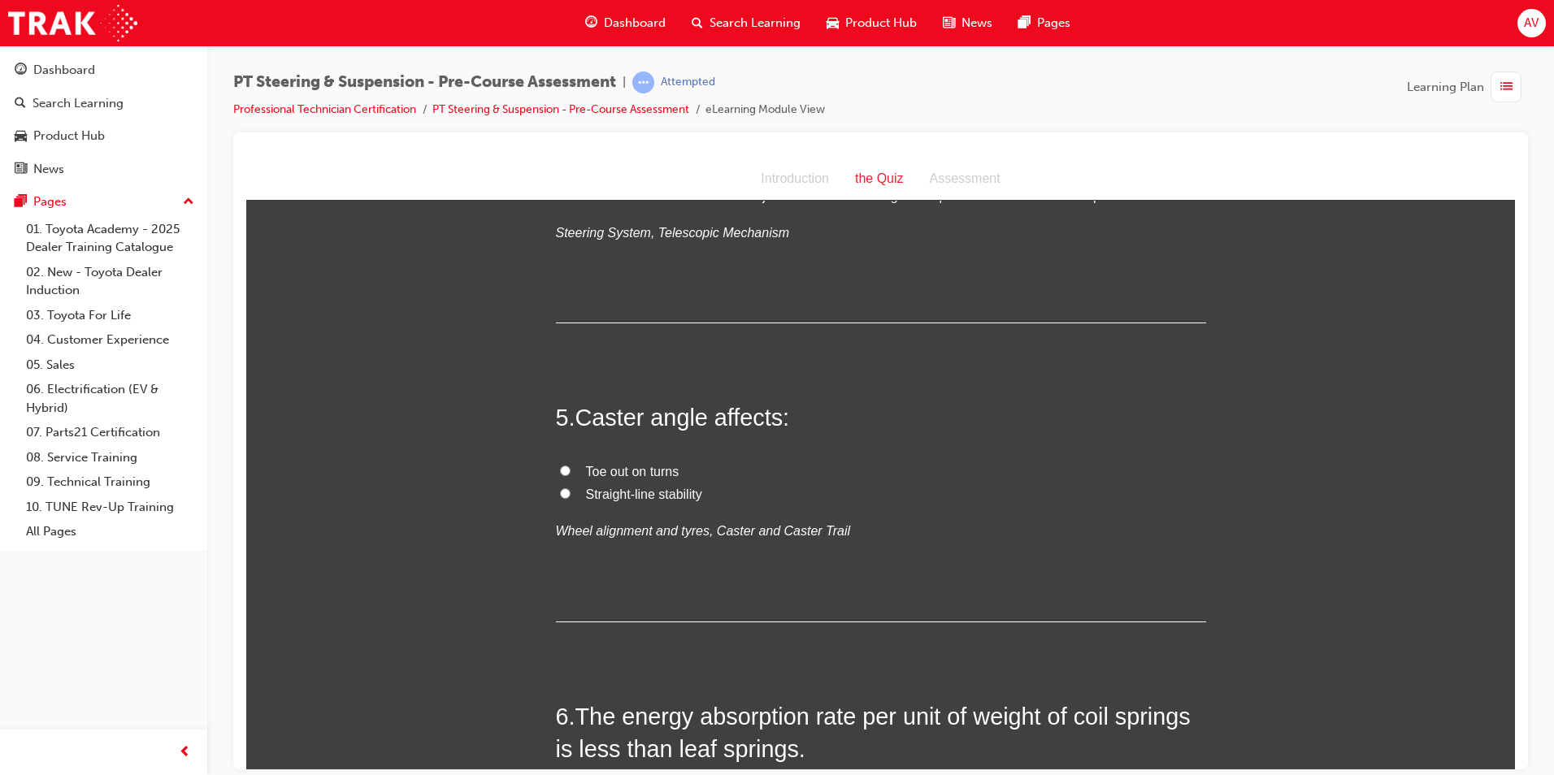
scroll to position [1301, 0]
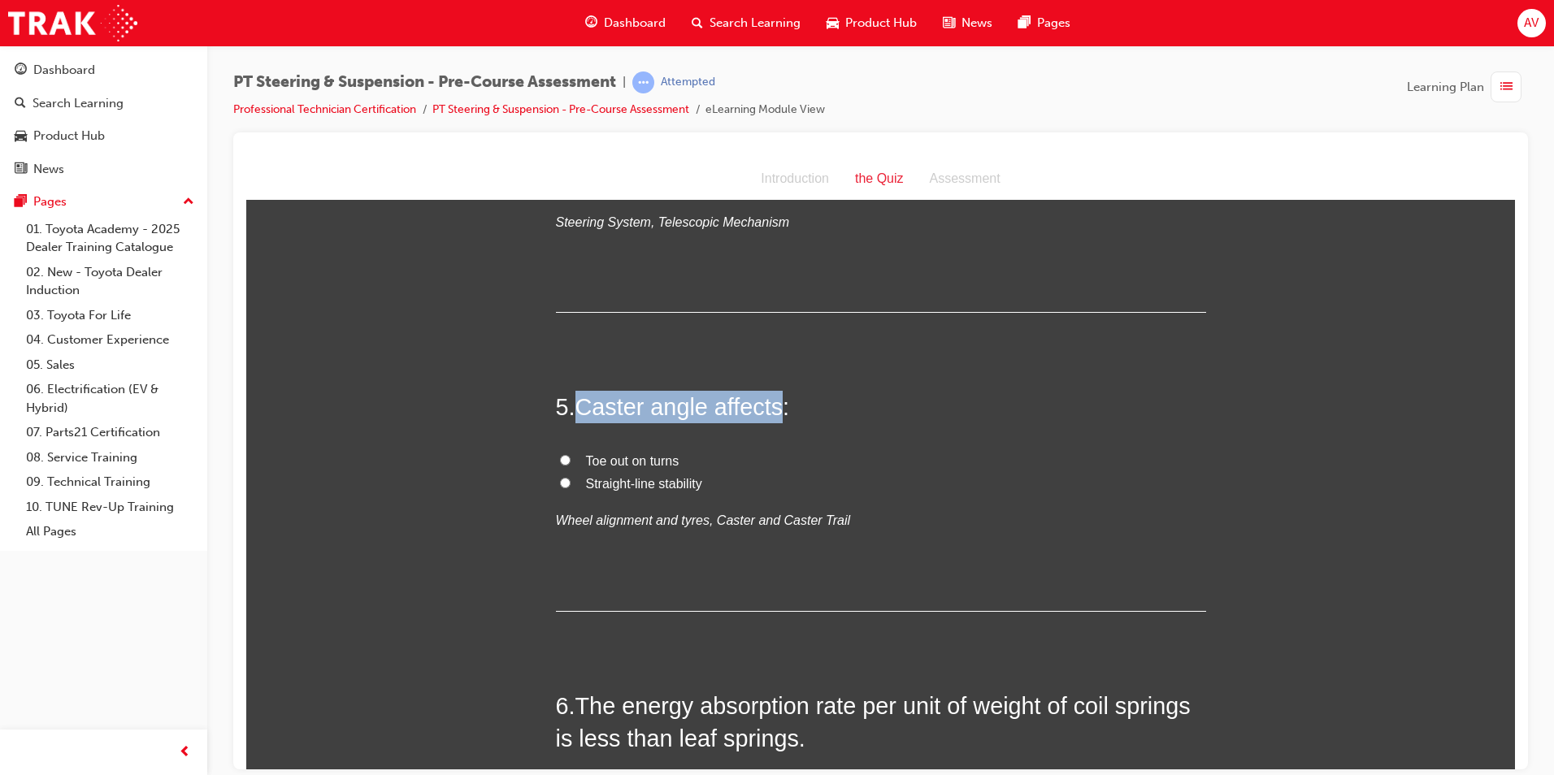
drag, startPoint x: 572, startPoint y: 406, endPoint x: 781, endPoint y: 410, distance: 208.9
click at [781, 410] on h2 "5 . Caster angle affects:" at bounding box center [881, 406] width 650 height 33
copy span "Caster angle affects"
click at [560, 480] on input "Straight-line stability" at bounding box center [565, 482] width 11 height 11
radio input "true"
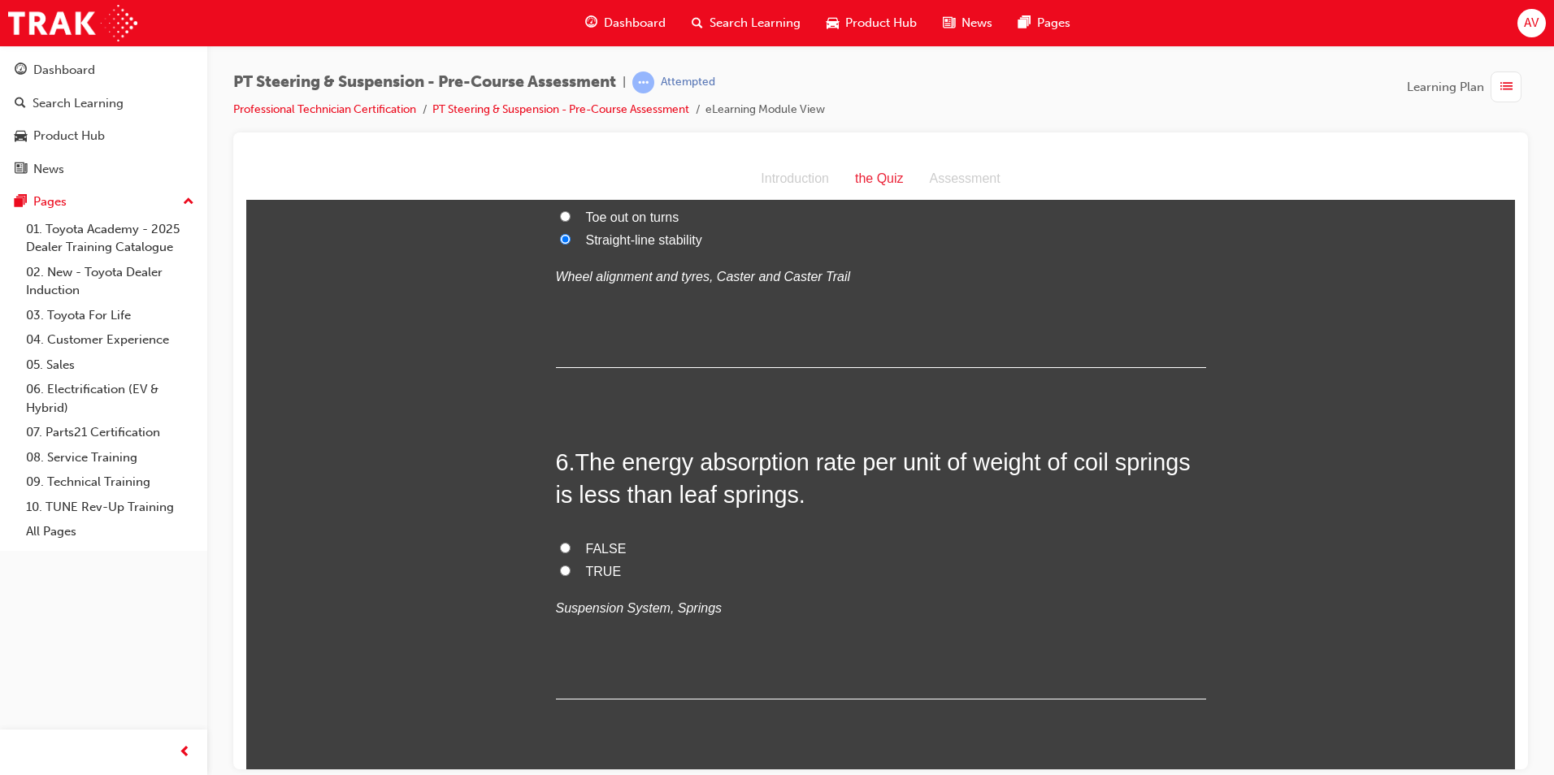
scroll to position [1626, 0]
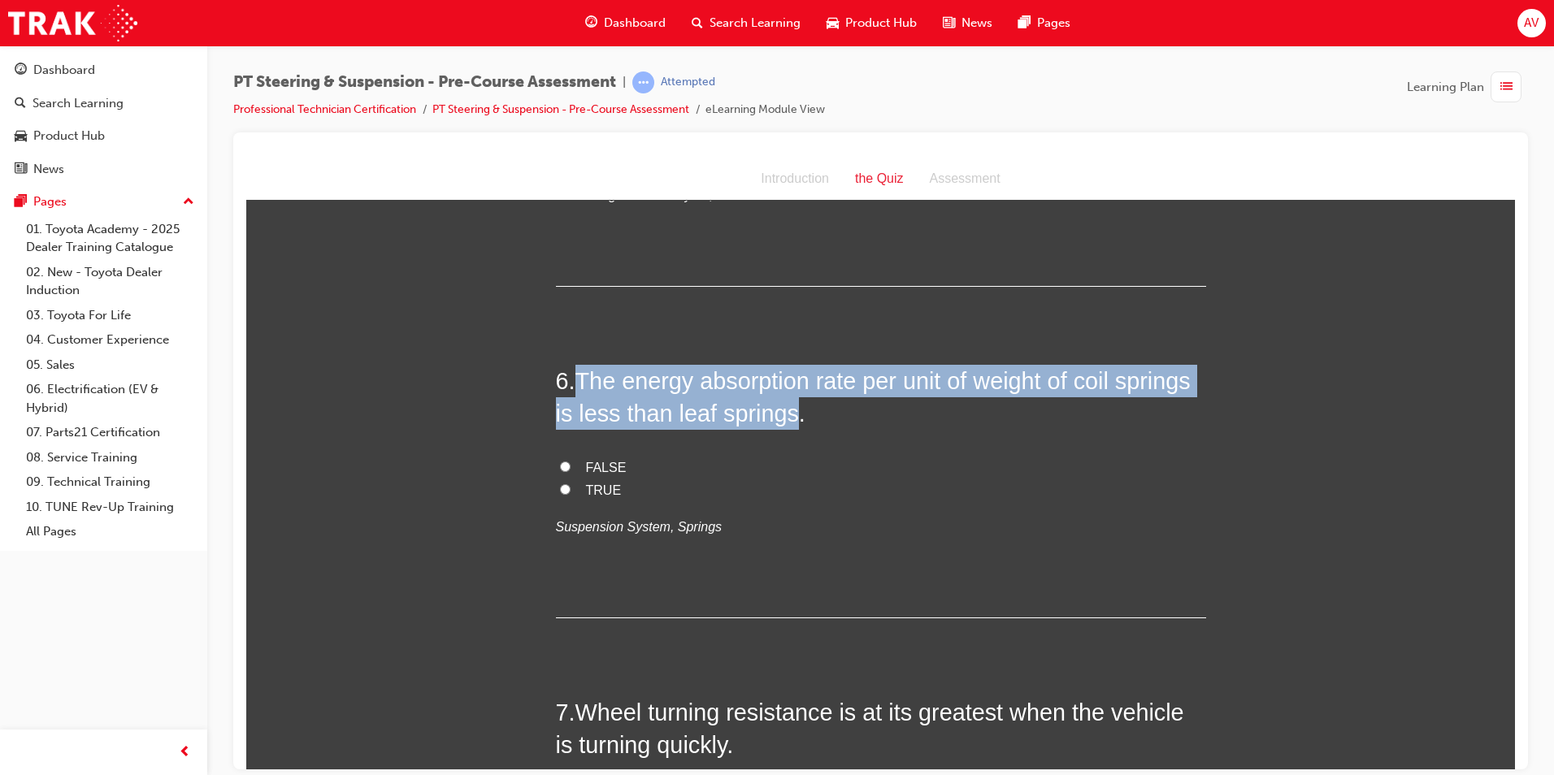
drag, startPoint x: 571, startPoint y: 381, endPoint x: 786, endPoint y: 408, distance: 216.3
click at [786, 408] on h2 "6 . The energy absorption rate per unit of weight of coil springs is less than …" at bounding box center [881, 397] width 650 height 66
copy h2 "The energy absorption rate per unit of weight of coil springs is less than leaf…"
click at [560, 465] on input "FALSE" at bounding box center [565, 466] width 11 height 11
radio input "true"
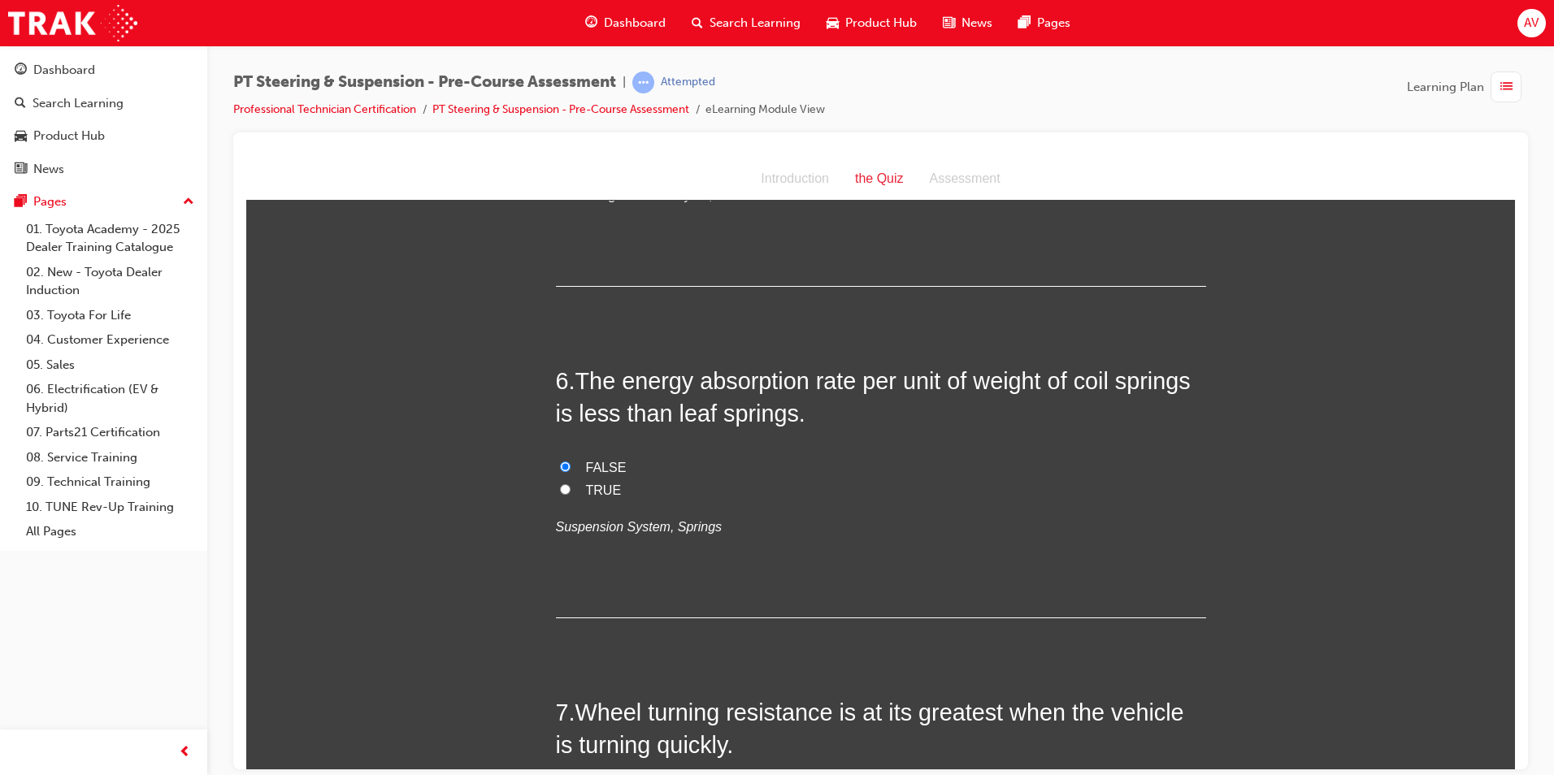
click at [456, 488] on div "You must select an answer for each question before you can submit. Please note,…" at bounding box center [880, 360] width 1269 height 3537
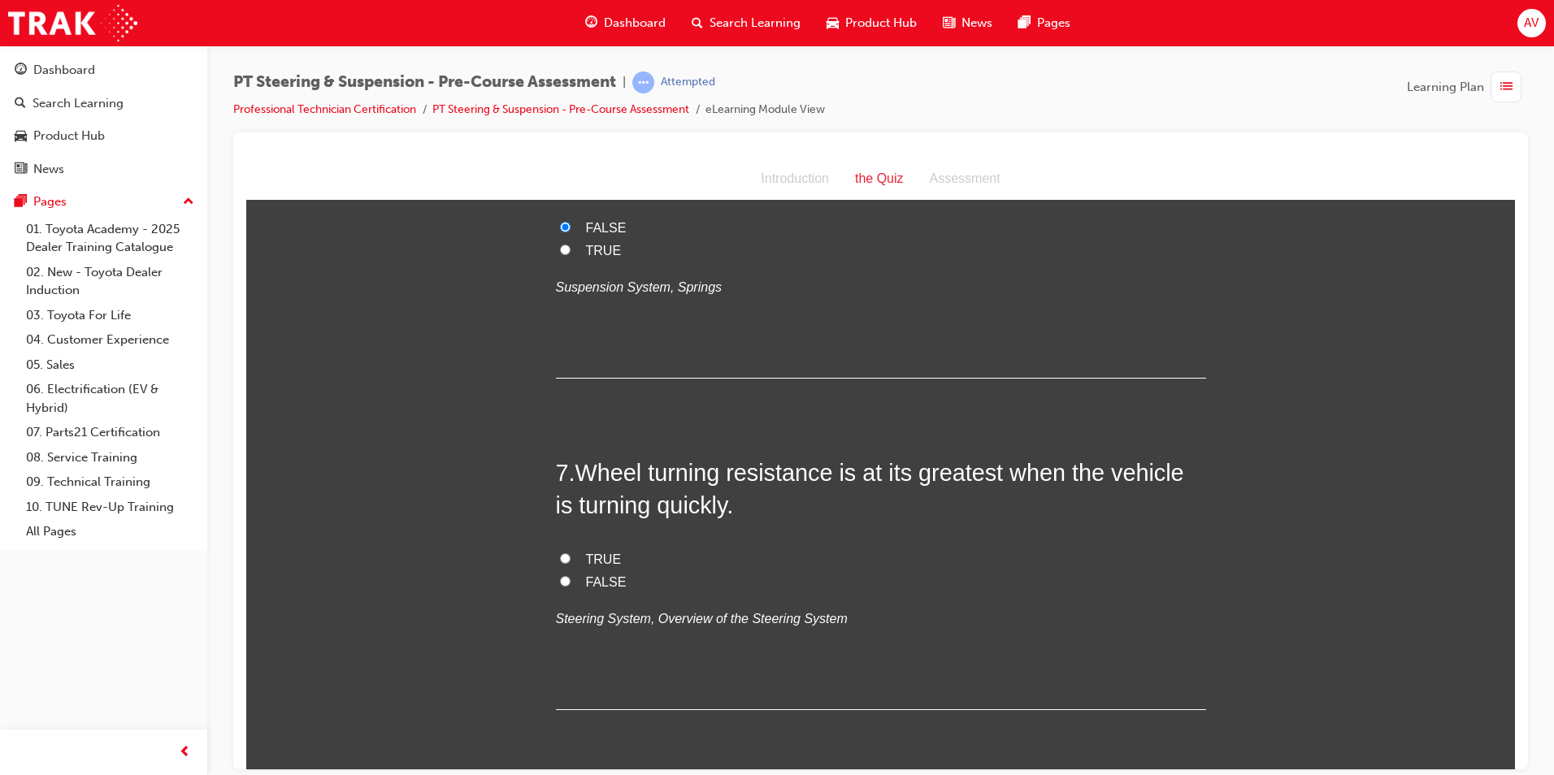
scroll to position [1951, 0]
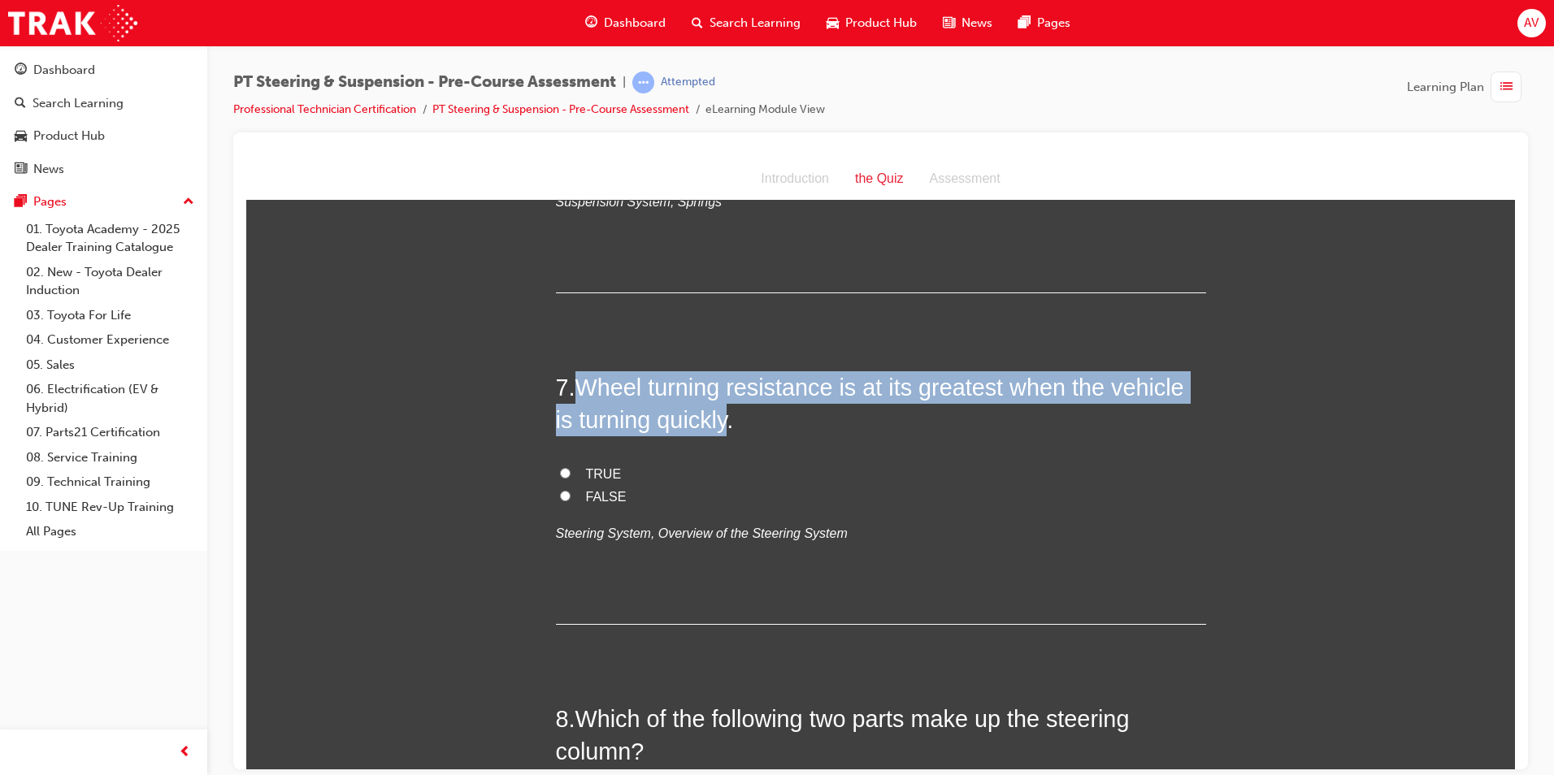
drag, startPoint x: 573, startPoint y: 385, endPoint x: 728, endPoint y: 423, distance: 158.9
click at [728, 423] on span "Wheel turning resistance is at its greatest when the vehicle is turning quickly." at bounding box center [870, 403] width 628 height 59
copy span "Wheel turning resistance is at its greatest when the vehicle is turning quickly"
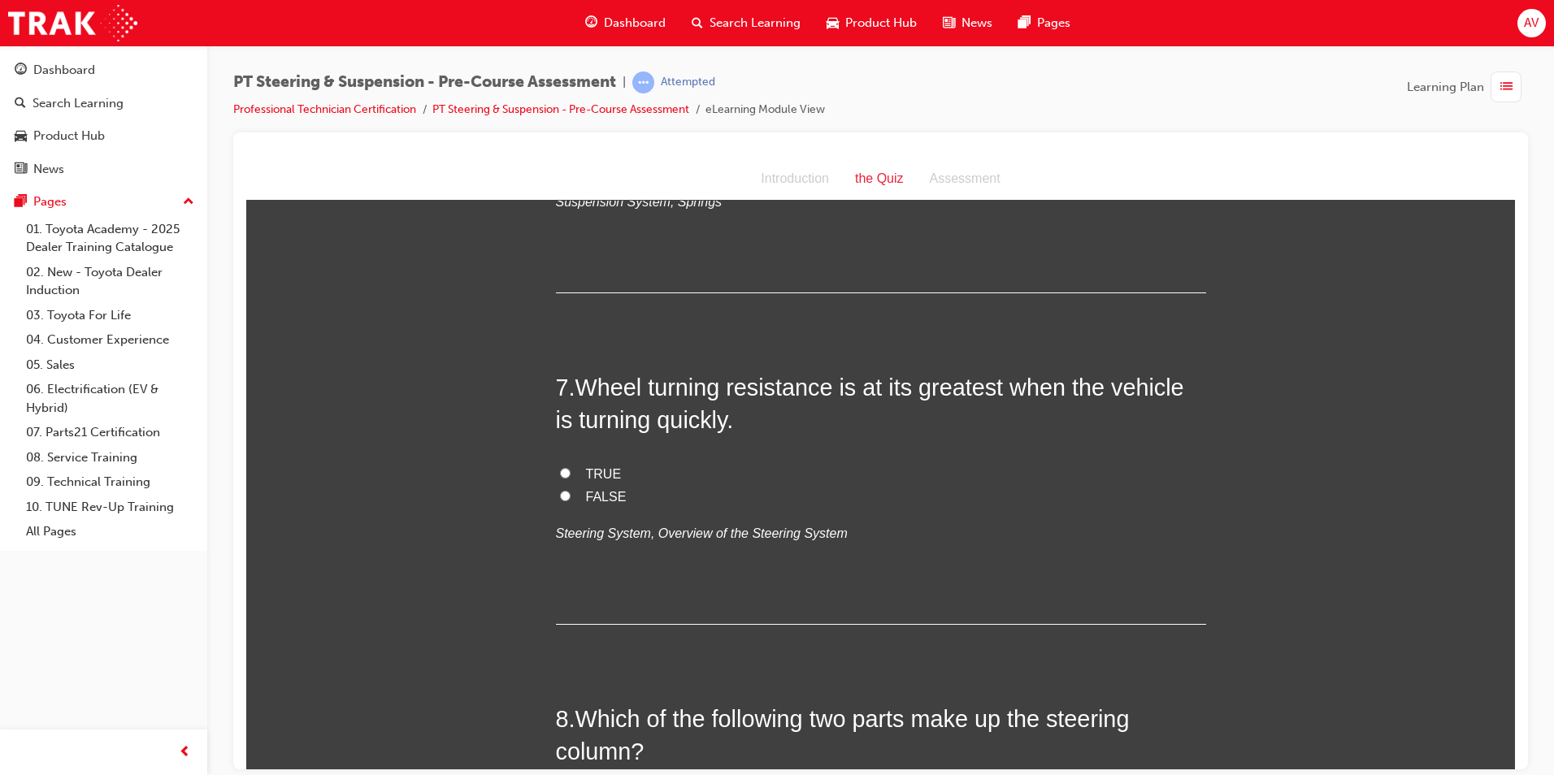
click at [556, 493] on label "FALSE" at bounding box center [881, 497] width 650 height 24
click at [560, 493] on input "FALSE" at bounding box center [565, 495] width 11 height 11
radio input "true"
click at [519, 497] on div "You must select an answer for each question before you can submit. Please note,…" at bounding box center [880, 35] width 1269 height 3537
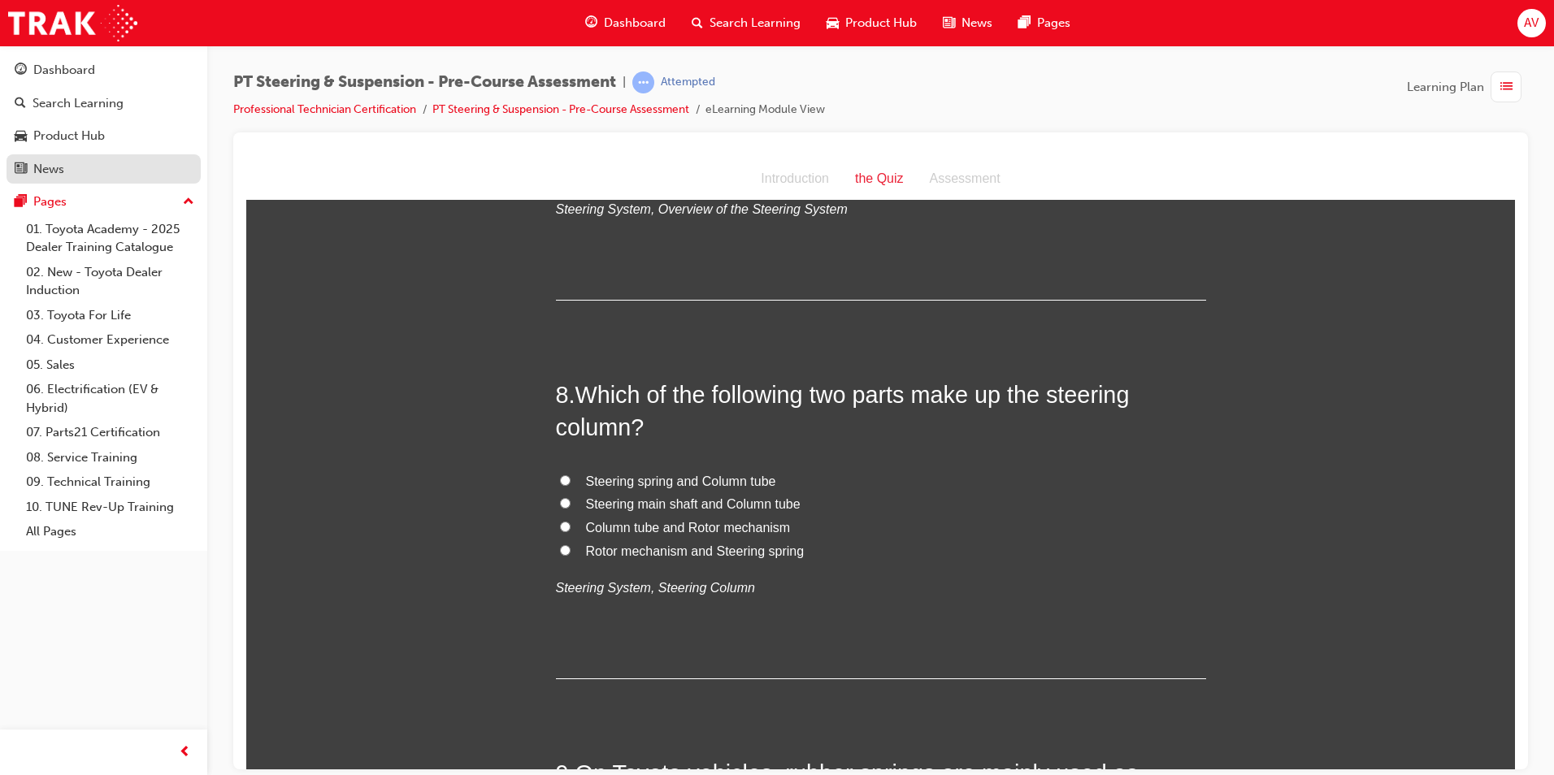
scroll to position [2276, 0]
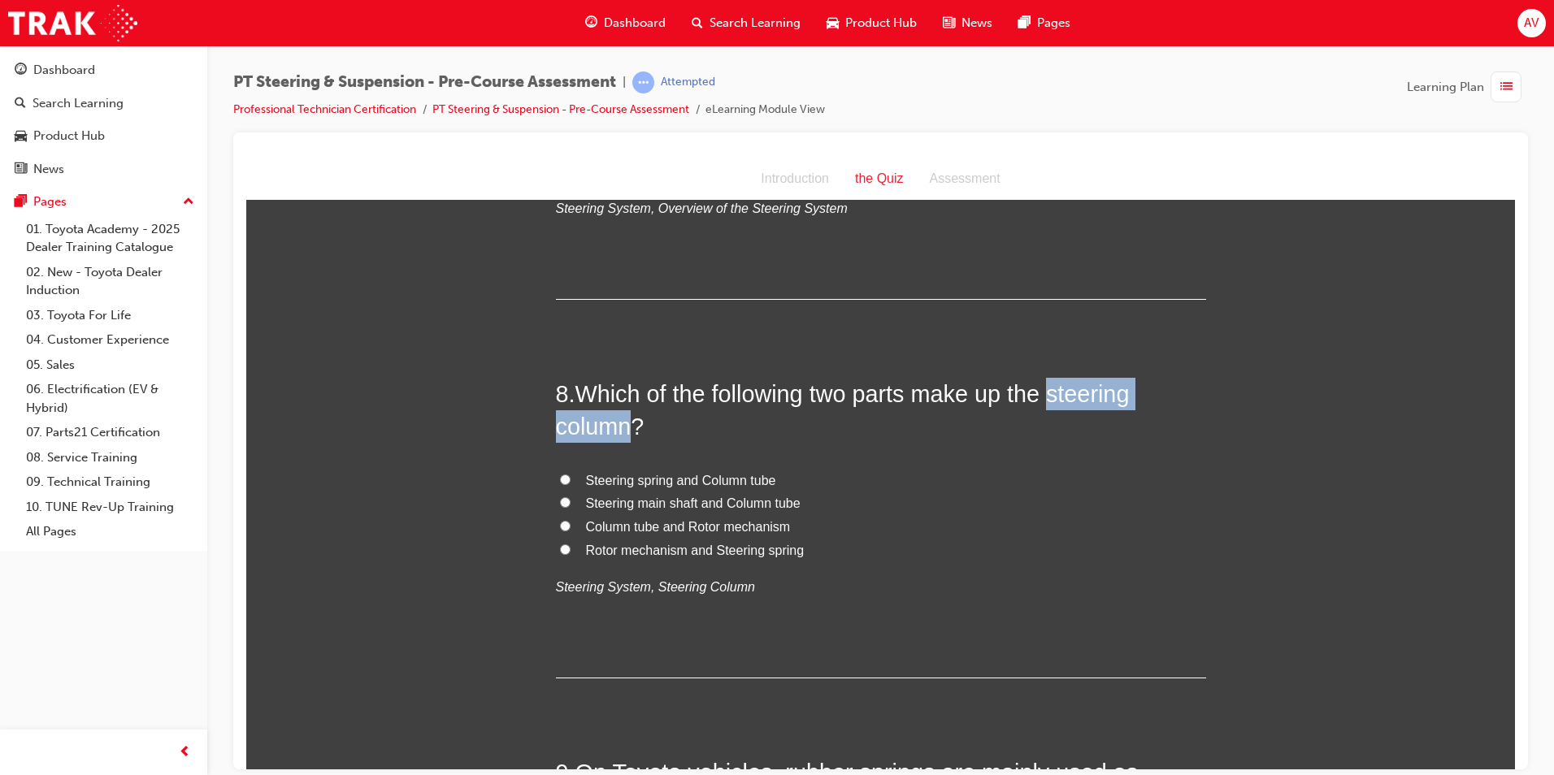
drag, startPoint x: 1047, startPoint y: 397, endPoint x: 626, endPoint y: 428, distance: 422.2
click at [626, 428] on span "Which of the following two parts make up the steering column?" at bounding box center [843, 409] width 574 height 59
copy span "steering column"
click at [682, 502] on span "Steering main shaft and Column tube" at bounding box center [693, 503] width 215 height 14
click at [571, 502] on input "Steering main shaft and Column tube" at bounding box center [565, 502] width 11 height 11
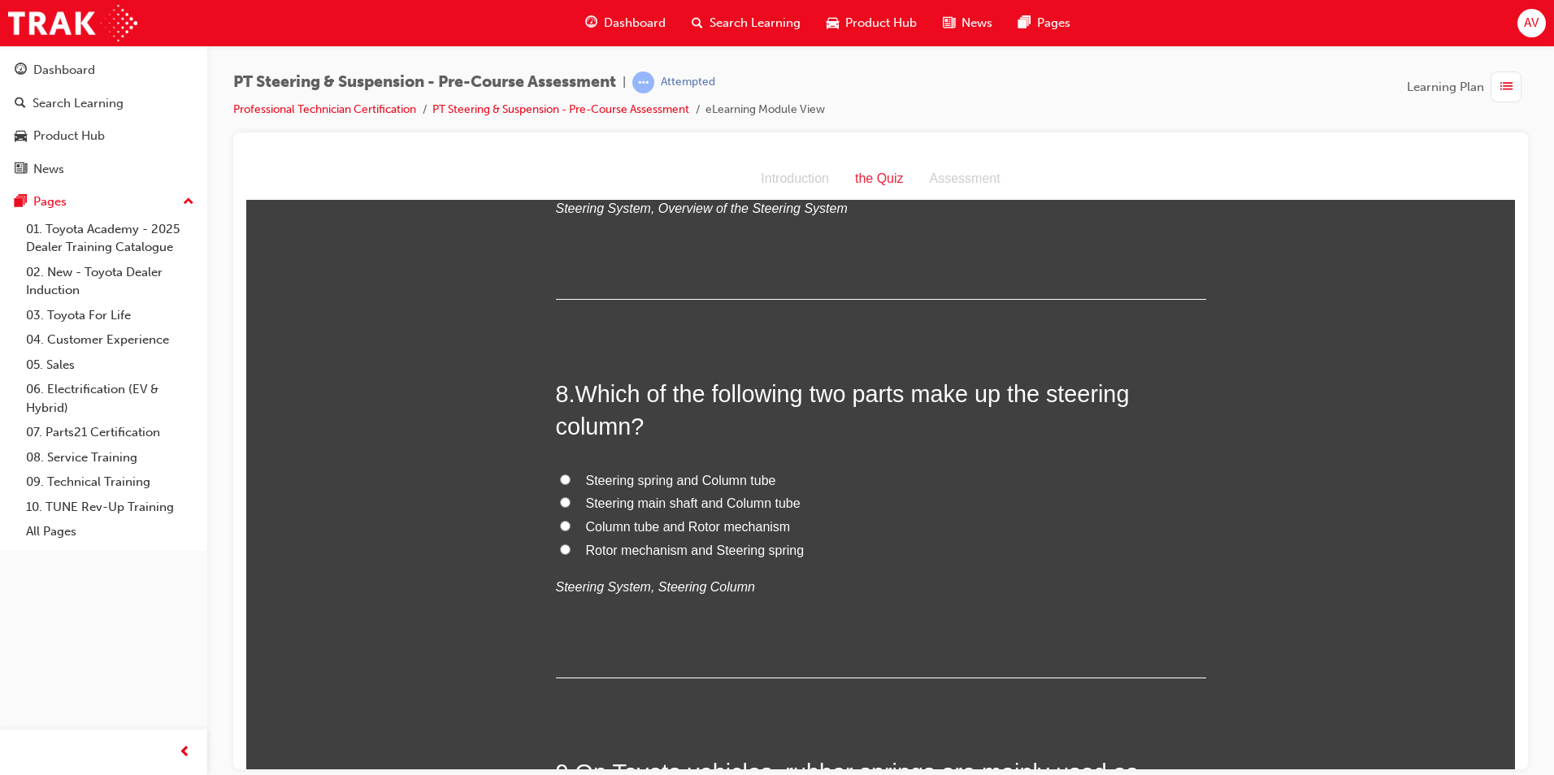
radio input "true"
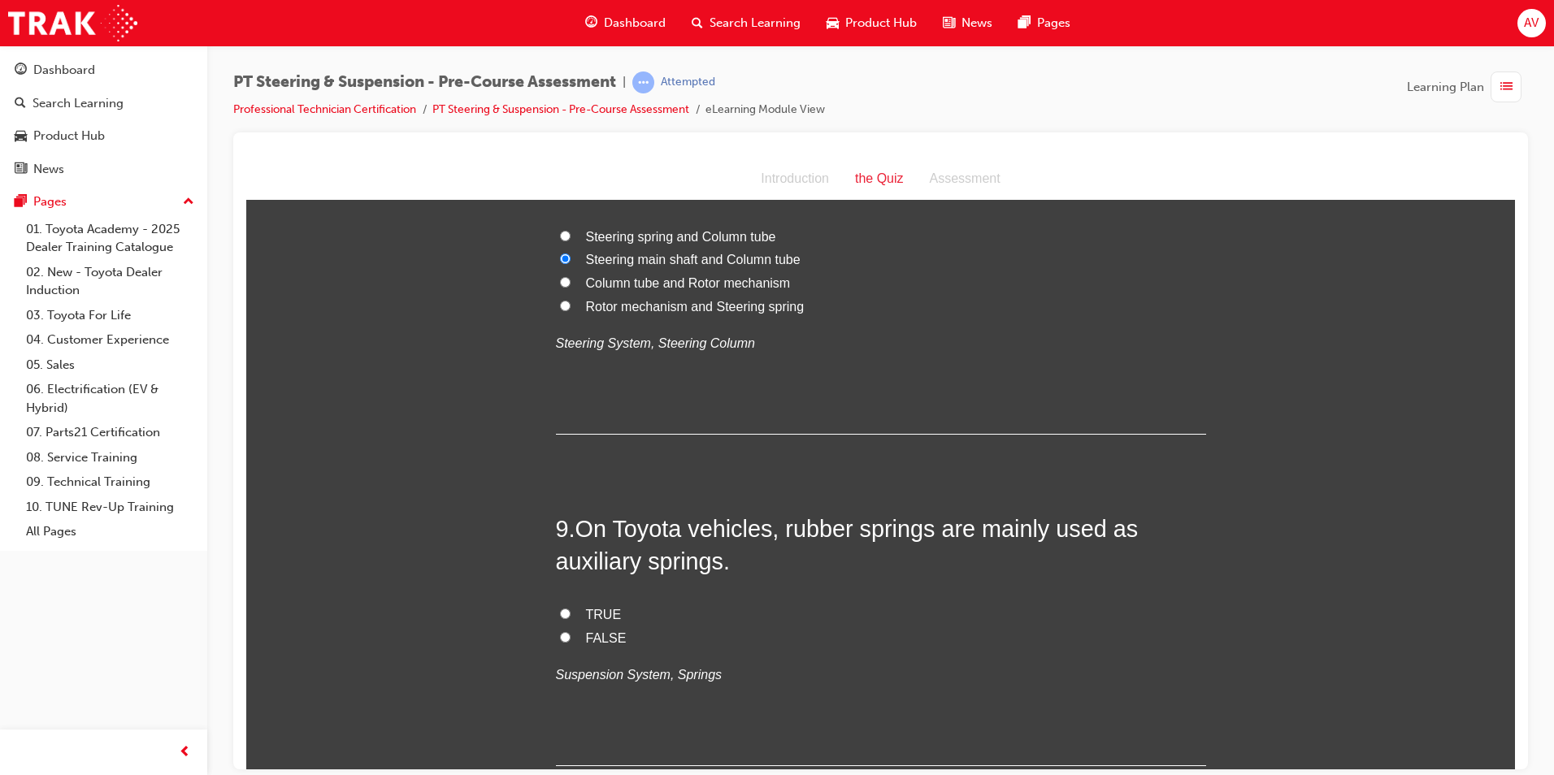
scroll to position [2601, 0]
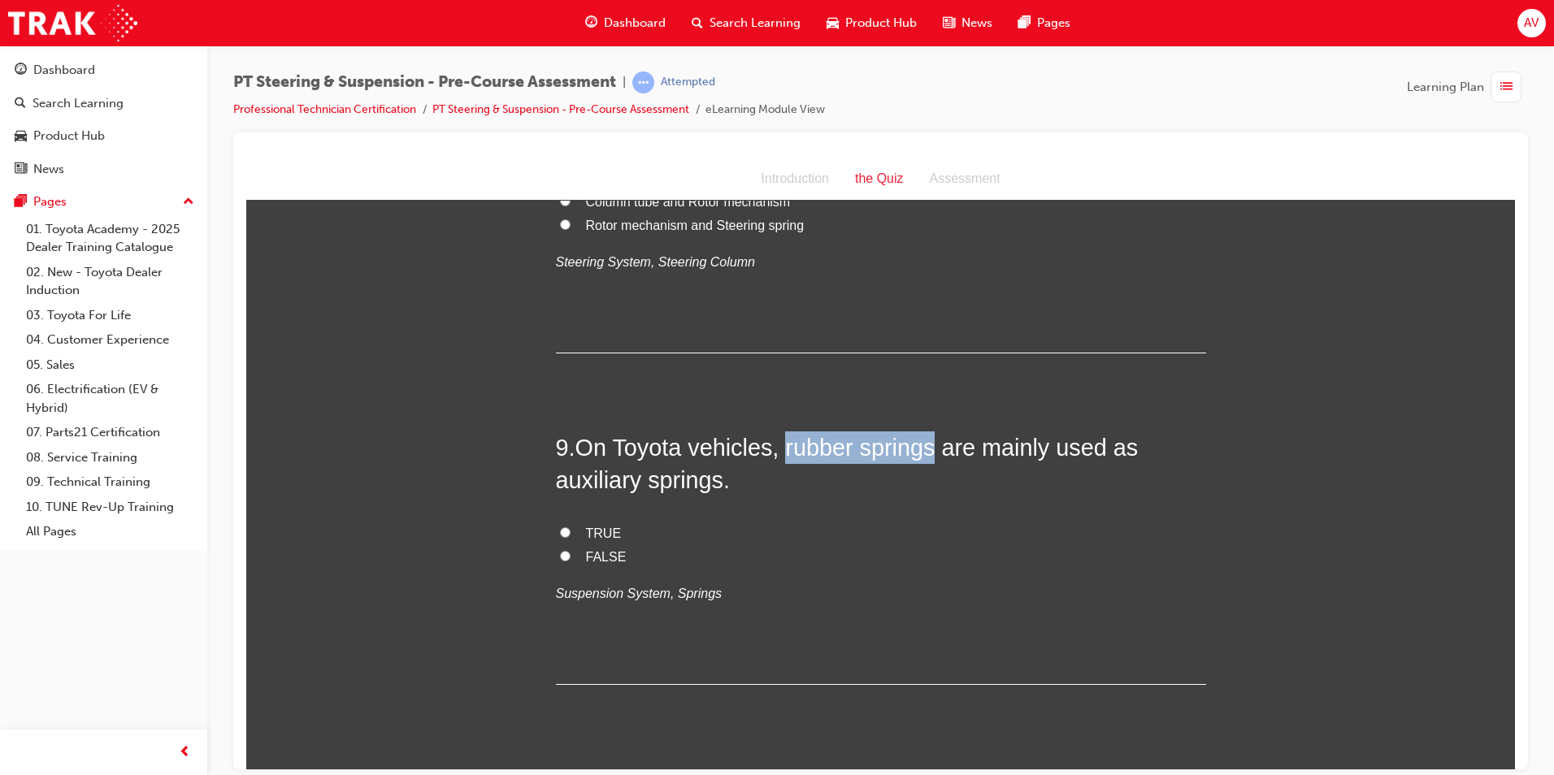
drag, startPoint x: 781, startPoint y: 446, endPoint x: 931, endPoint y: 441, distance: 149.7
click at [931, 441] on span "On Toyota vehicles, rubber springs are mainly used as auxiliary springs." at bounding box center [847, 463] width 583 height 59
copy span "rubber springs"
click at [564, 532] on label "TRUE" at bounding box center [881, 534] width 650 height 24
click at [564, 532] on input "TRUE" at bounding box center [565, 532] width 11 height 11
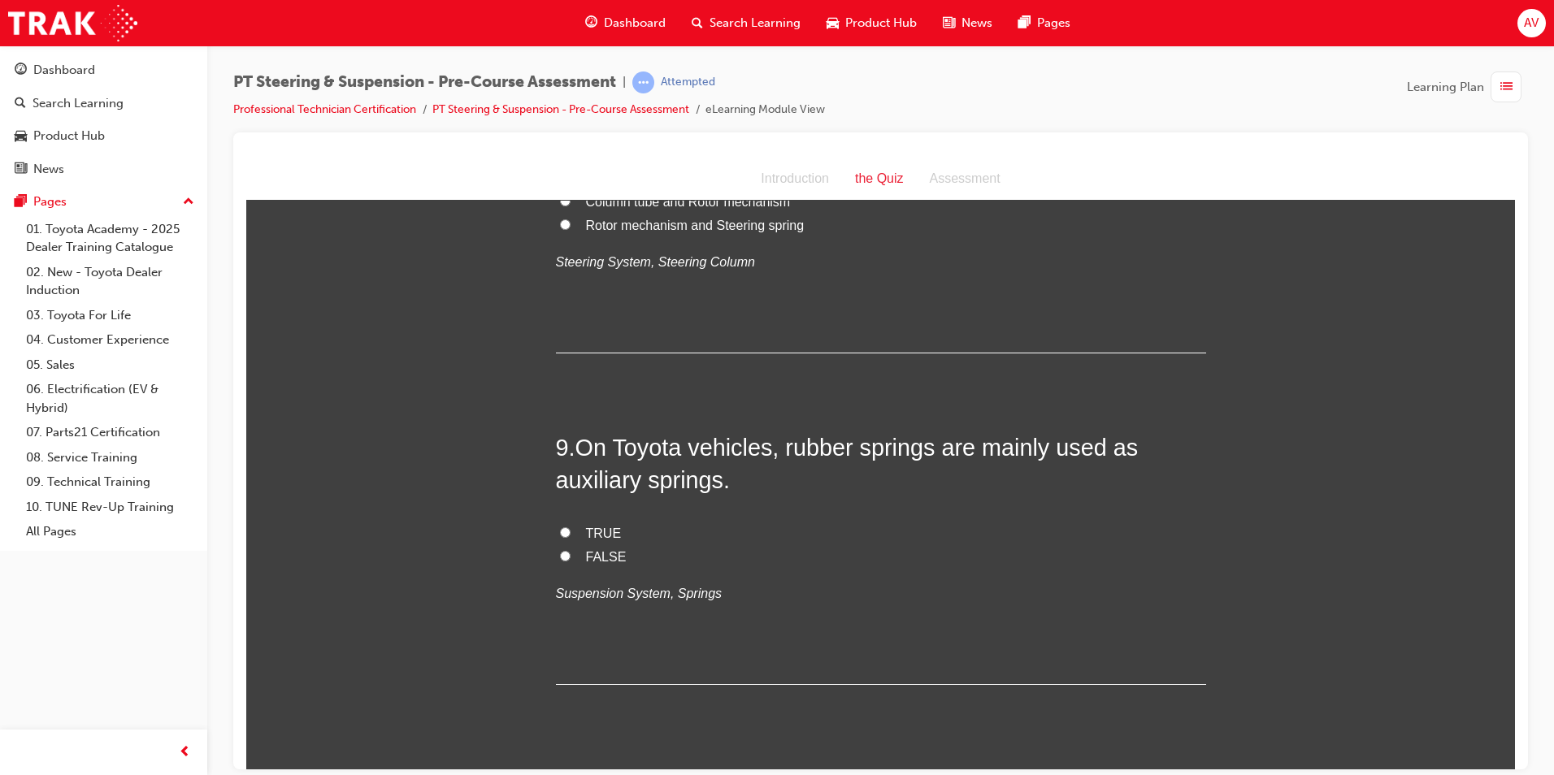
radio input "true"
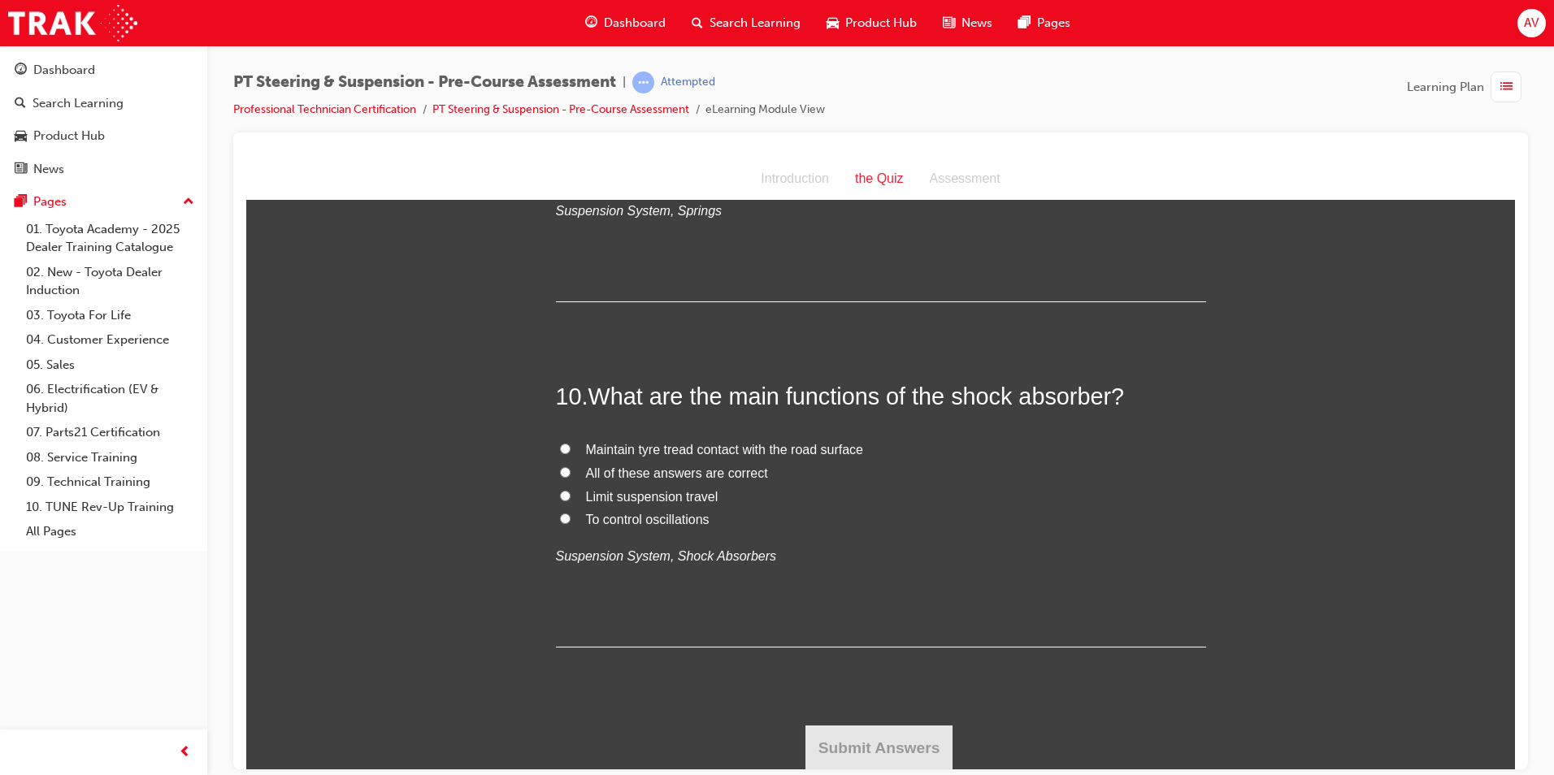
scroll to position [2985, 0]
drag, startPoint x: 952, startPoint y: 396, endPoint x: 1105, endPoint y: 382, distance: 153.4
click at [1105, 382] on span "What are the main functions of the shock absorber?" at bounding box center [857, 395] width 536 height 26
copy span "shock absorber"
click at [560, 467] on input "All of these answers are correct" at bounding box center [565, 471] width 11 height 11
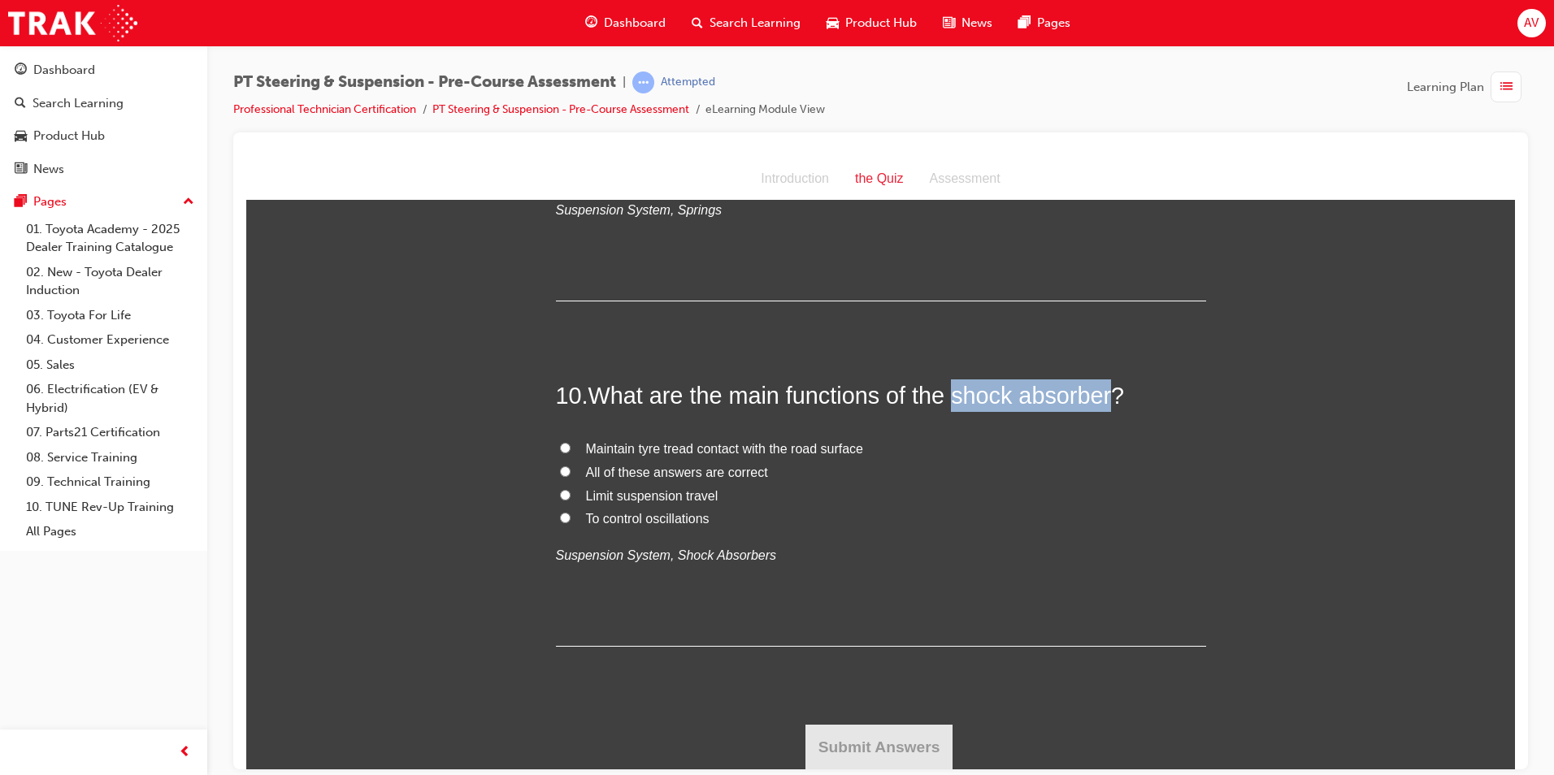
radio input "true"
click at [866, 749] on button "Submit Answers" at bounding box center [880, 747] width 148 height 46
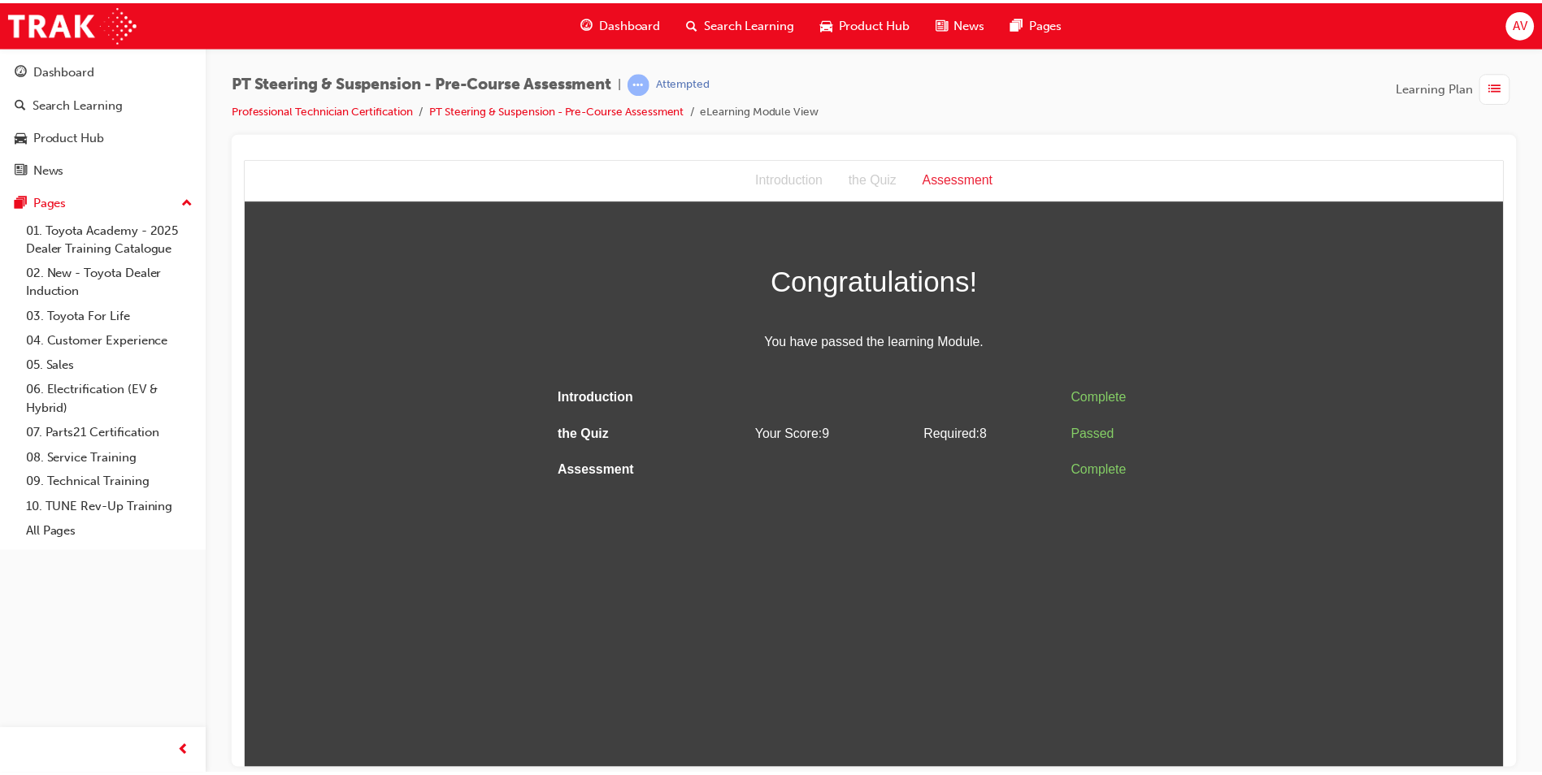
scroll to position [0, 0]
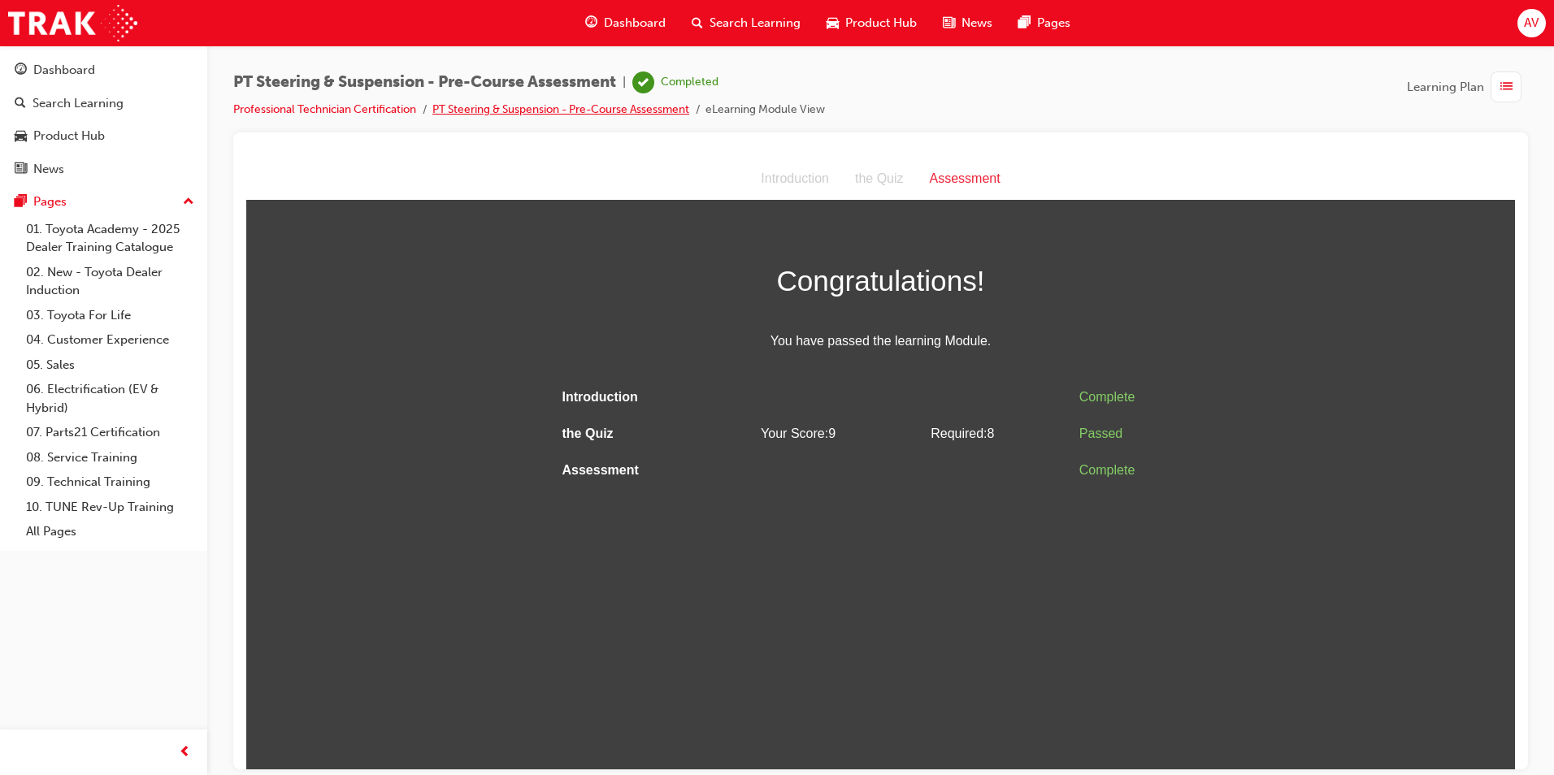
click at [497, 110] on link "PT Steering & Suspension - Pre-Course Assessment" at bounding box center [560, 109] width 257 height 14
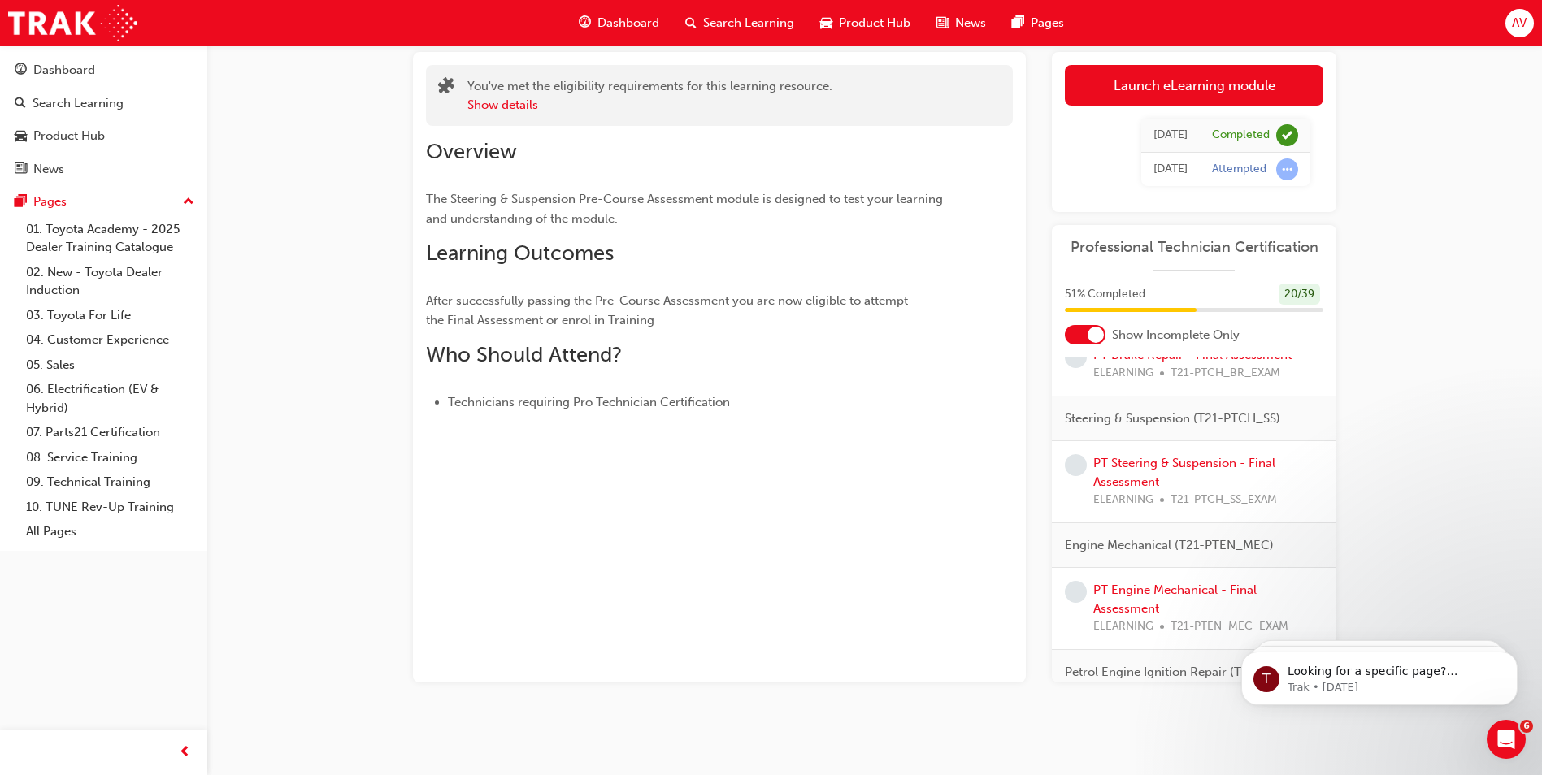
scroll to position [732, 0]
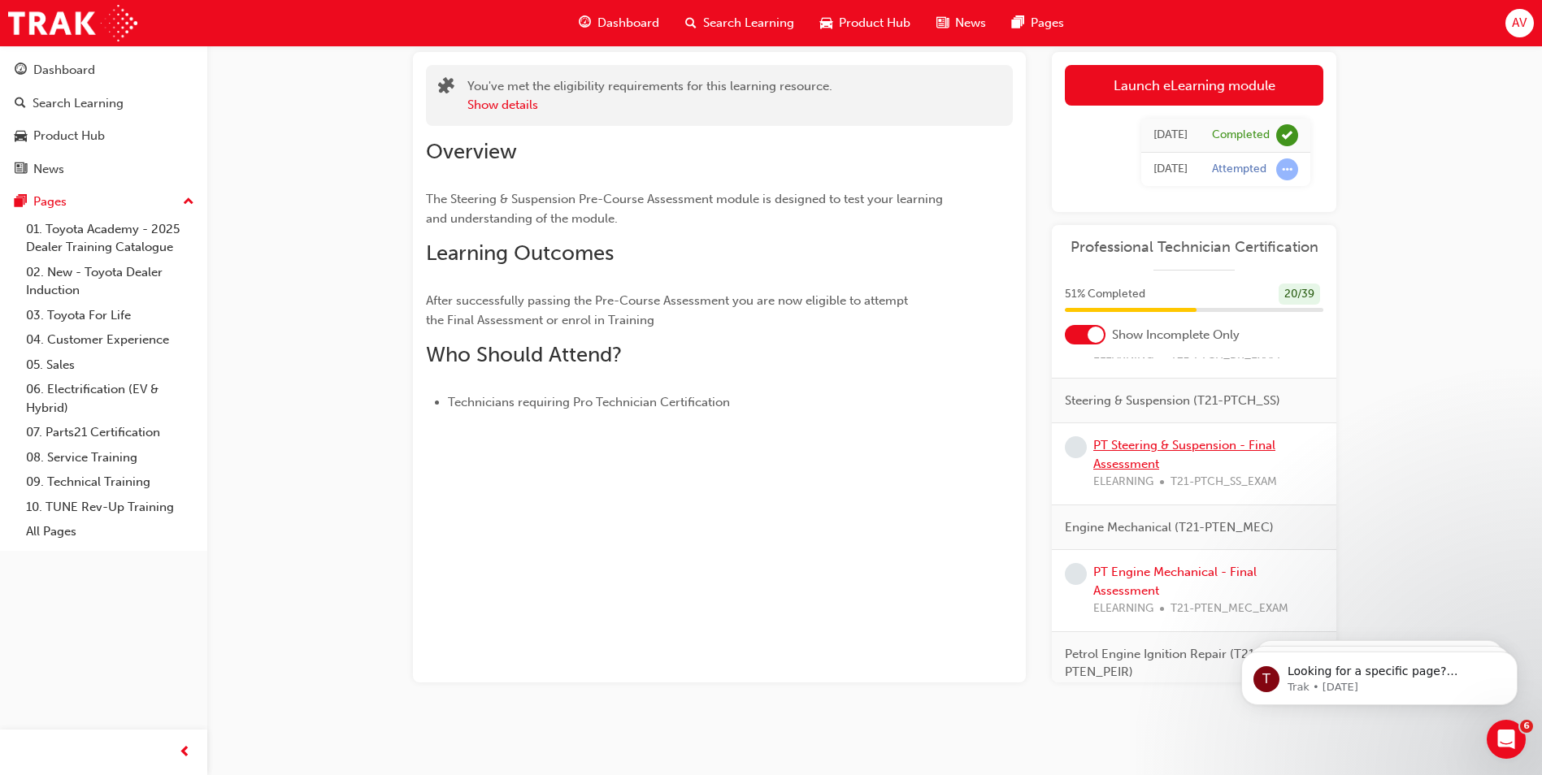
click at [1214, 442] on link "PT Steering & Suspension - Final Assessment" at bounding box center [1184, 454] width 182 height 33
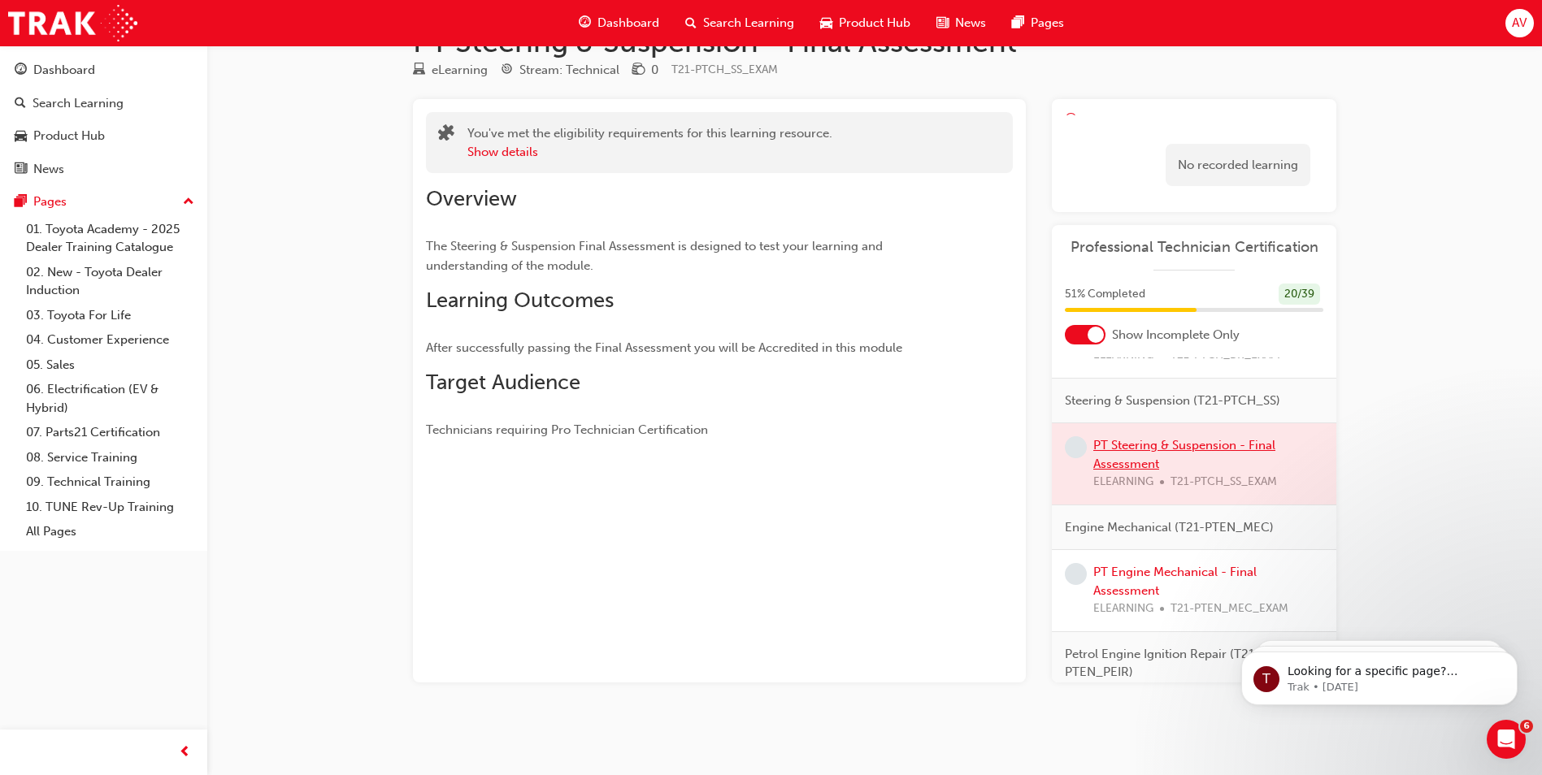
scroll to position [70, 0]
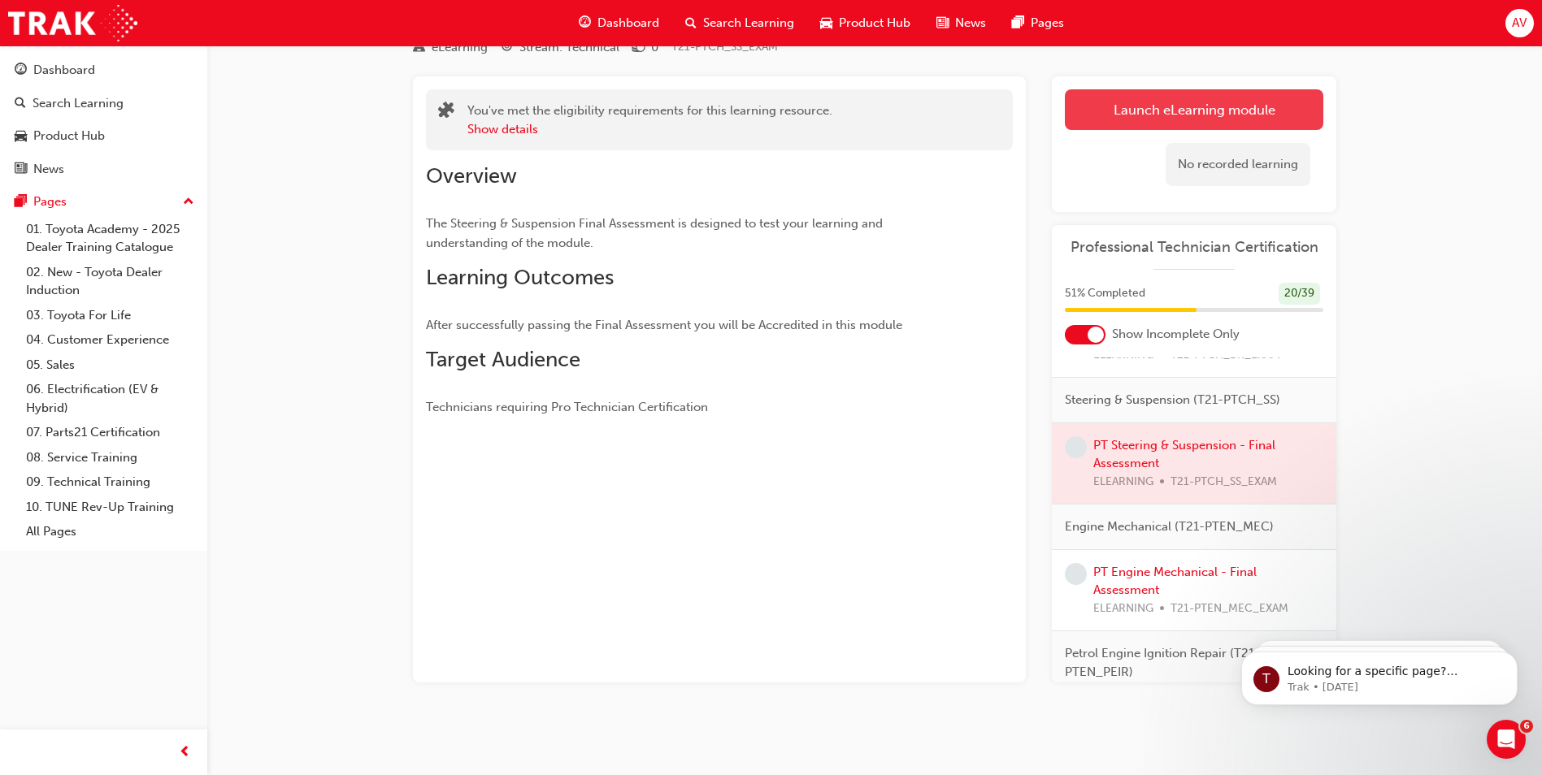
click at [1153, 98] on link "Launch eLearning module" at bounding box center [1194, 109] width 258 height 41
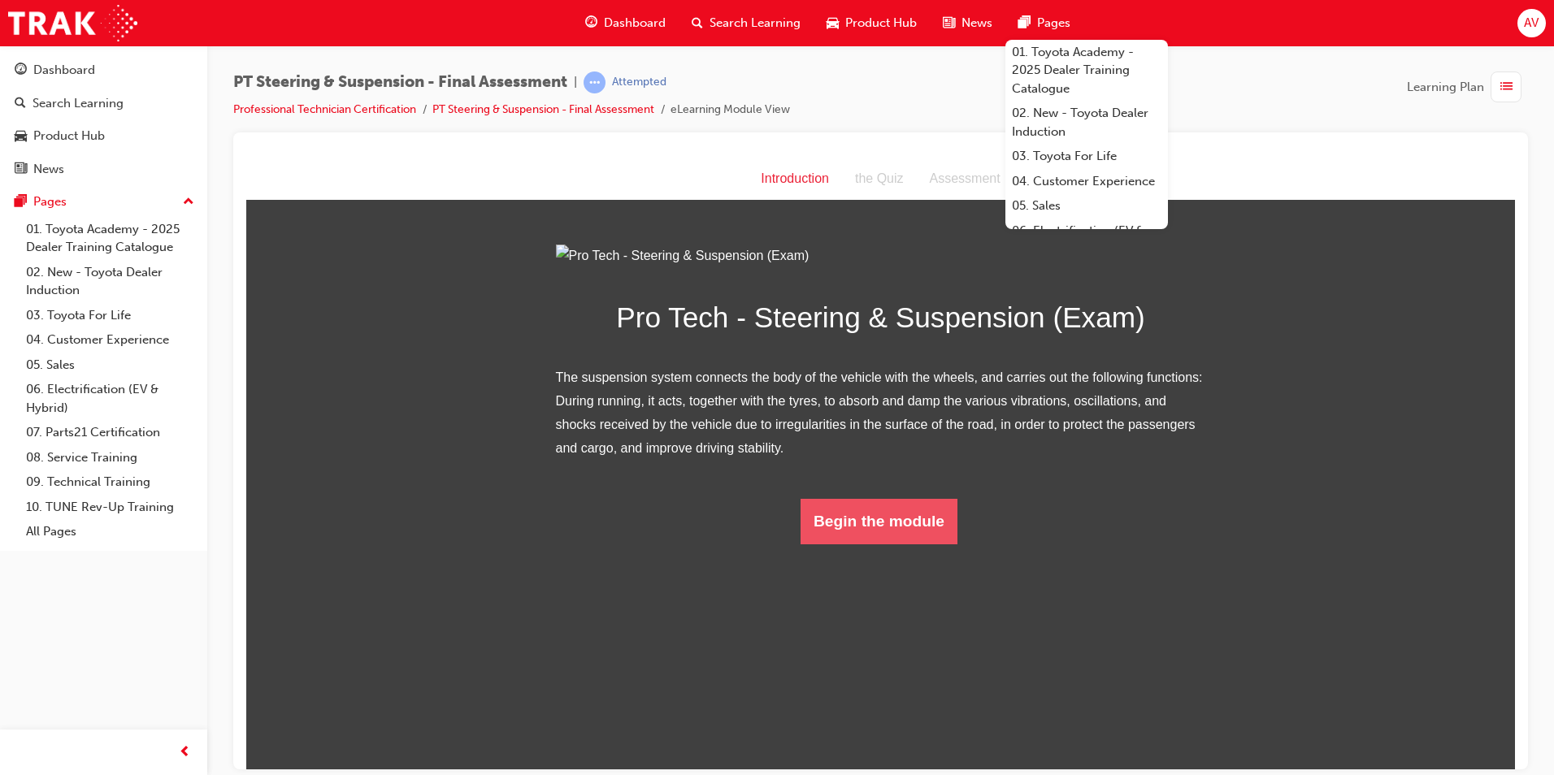
click at [926, 544] on button "Begin the module" at bounding box center [879, 521] width 157 height 46
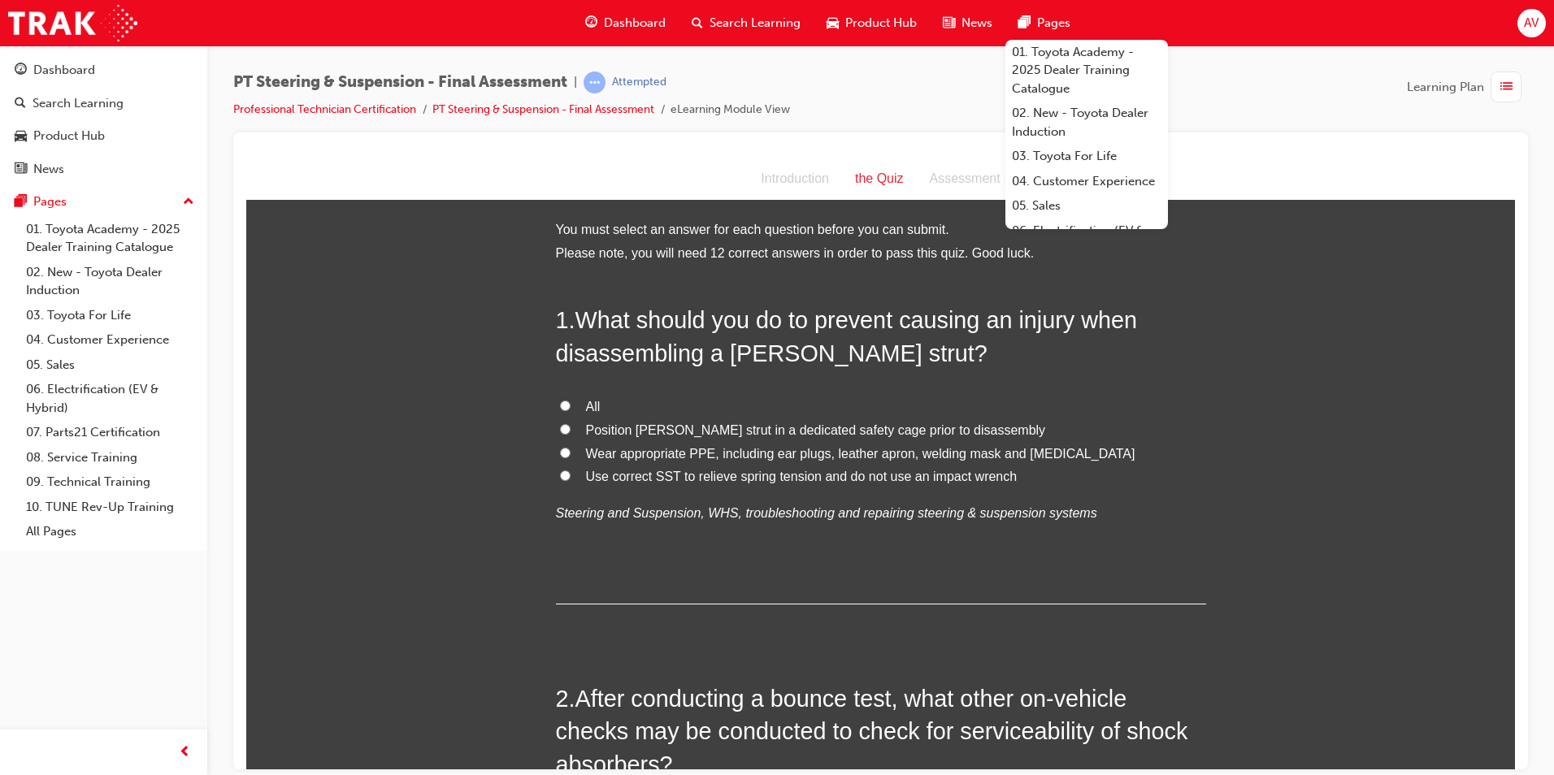
click at [560, 400] on input "All" at bounding box center [565, 405] width 11 height 11
radio input "true"
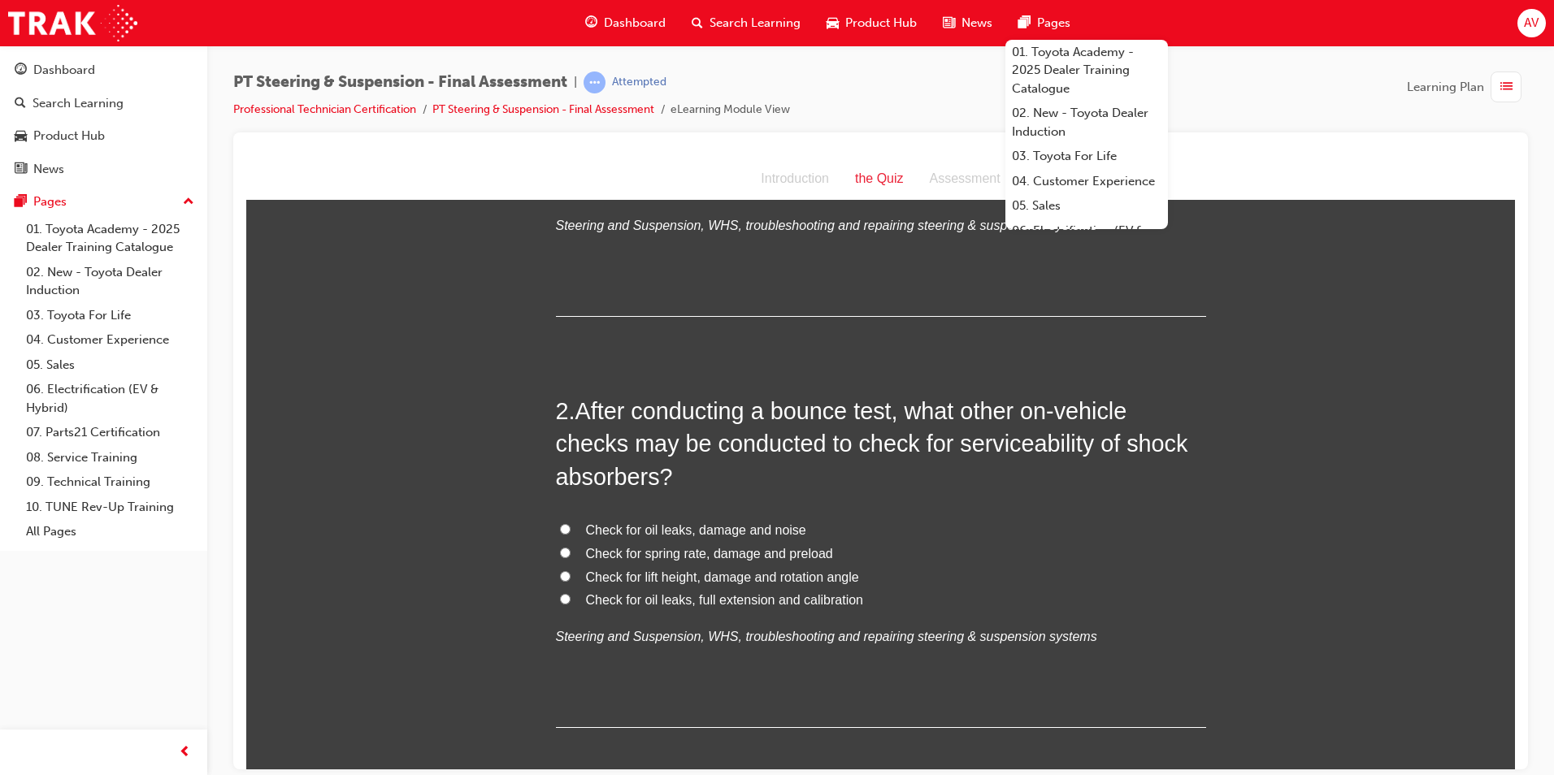
scroll to position [325, 0]
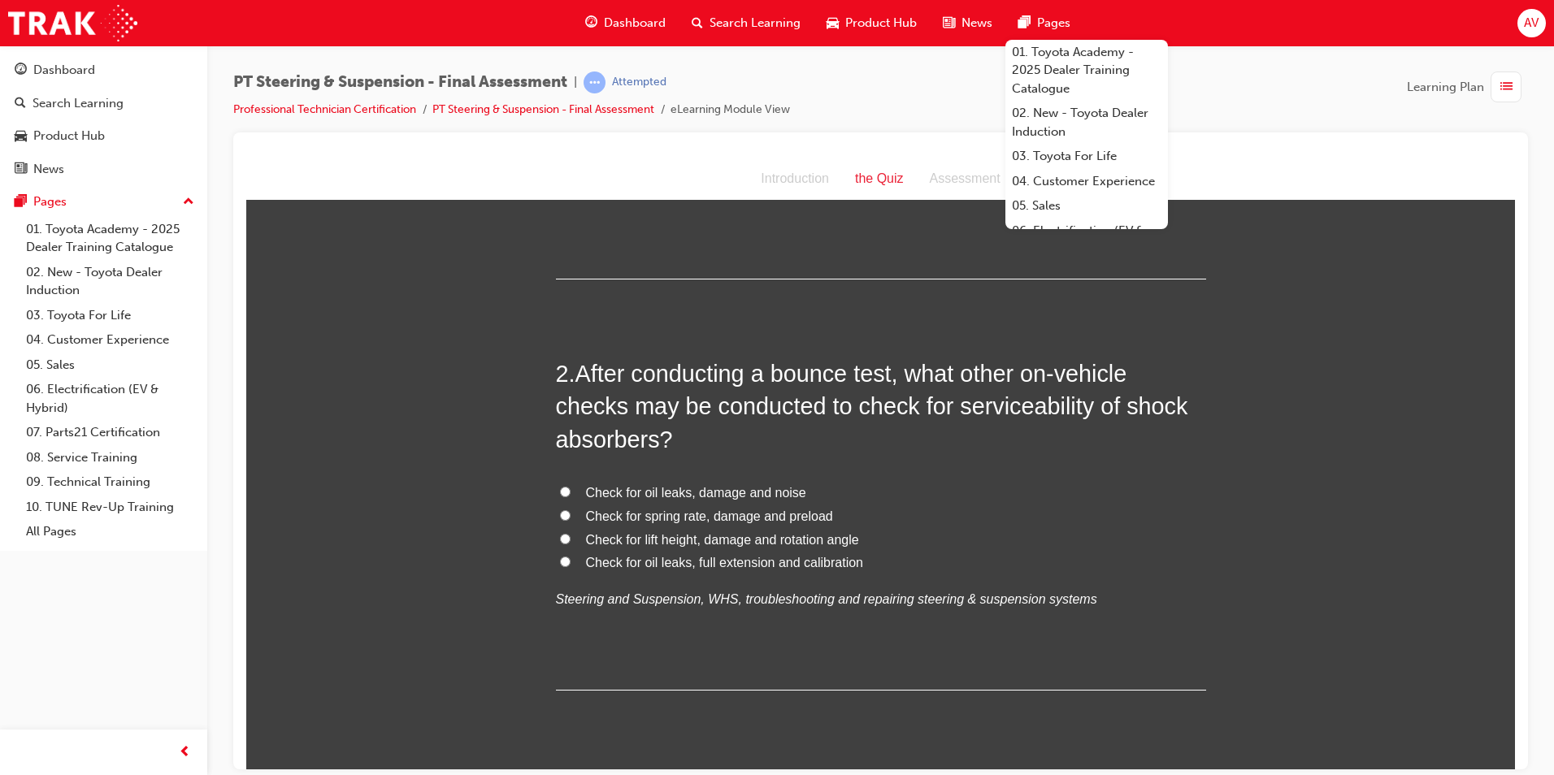
click at [1062, 463] on div "2 . After conducting a bounce test, what other on-vehicle checks may be conduct…" at bounding box center [881, 523] width 650 height 333
click at [1080, 444] on h2 "2 . After conducting a bounce test, what other on-vehicle checks may be conduct…" at bounding box center [881, 406] width 650 height 98
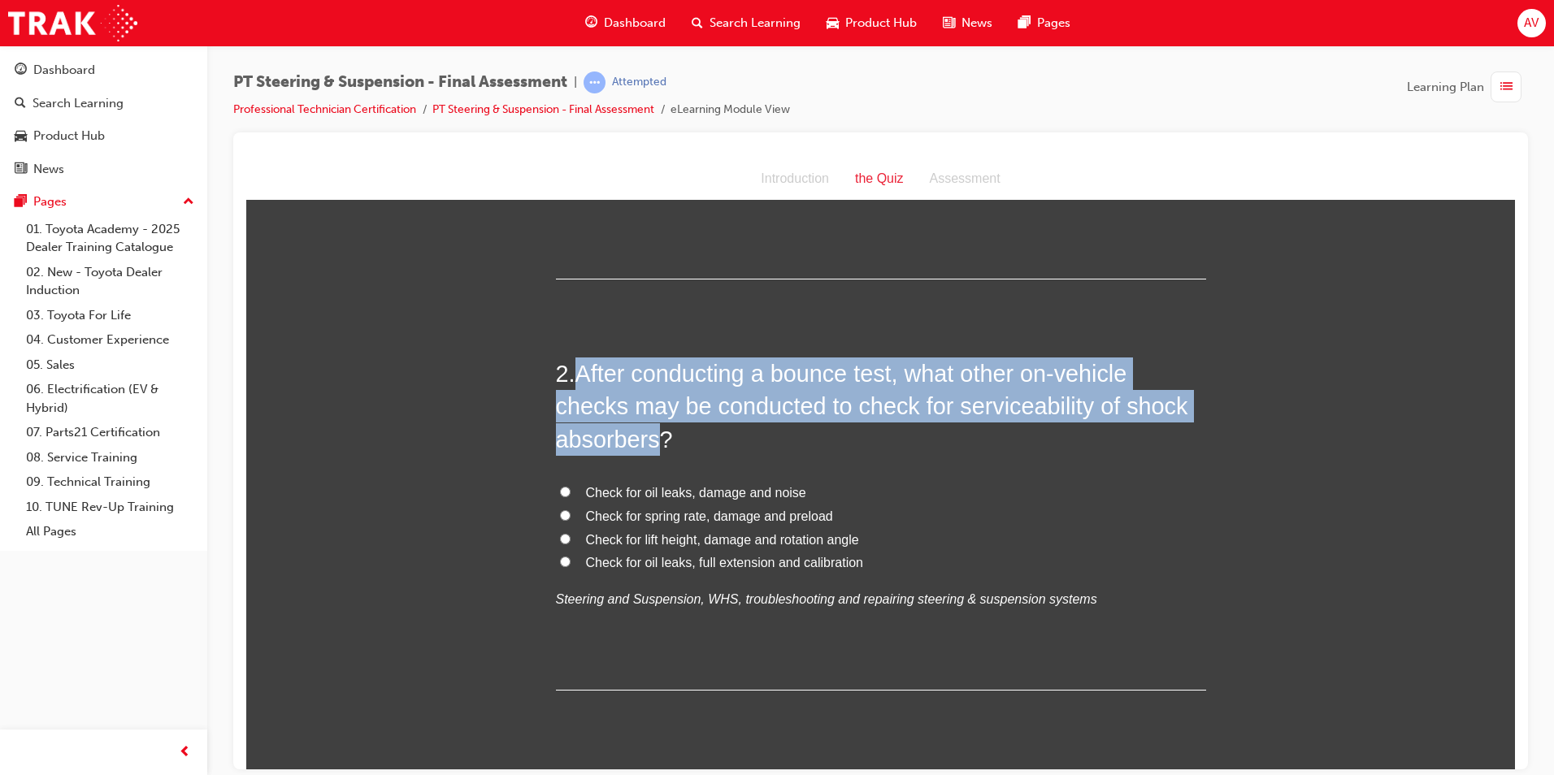
drag, startPoint x: 576, startPoint y: 371, endPoint x: 654, endPoint y: 440, distance: 103.6
click at [654, 440] on span "After conducting a bounce test, what other on-vehicle checks may be conducted t…" at bounding box center [872, 406] width 632 height 92
copy span "After conducting a bounce test, what other on-vehicle checks may be conducted t…"
click at [560, 486] on input "Check for oil leaks, damage and noise" at bounding box center [565, 491] width 11 height 11
radio input "true"
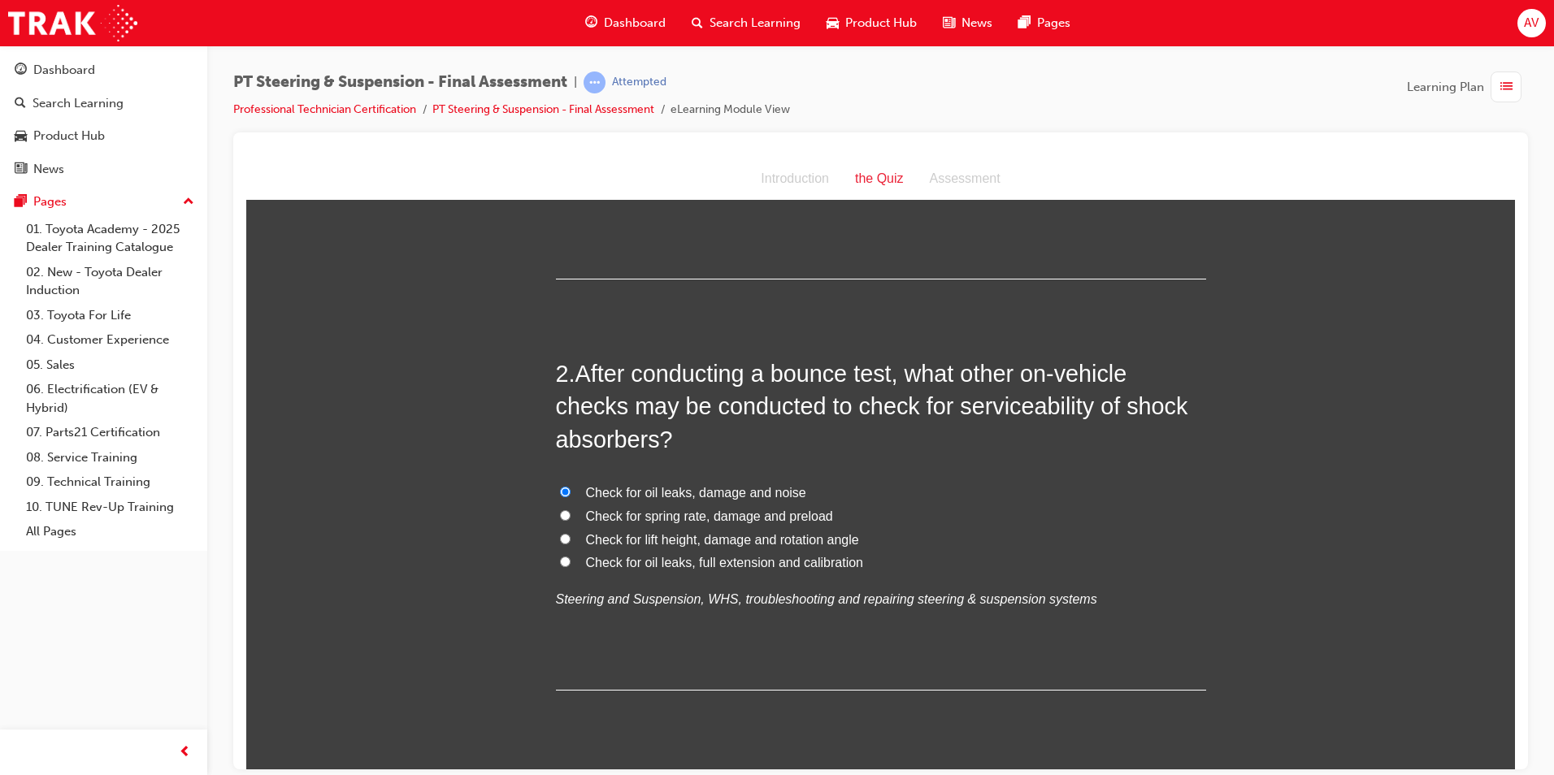
click at [743, 449] on h2 "2 . After conducting a bounce test, what other on-vehicle checks may be conduct…" at bounding box center [881, 406] width 650 height 98
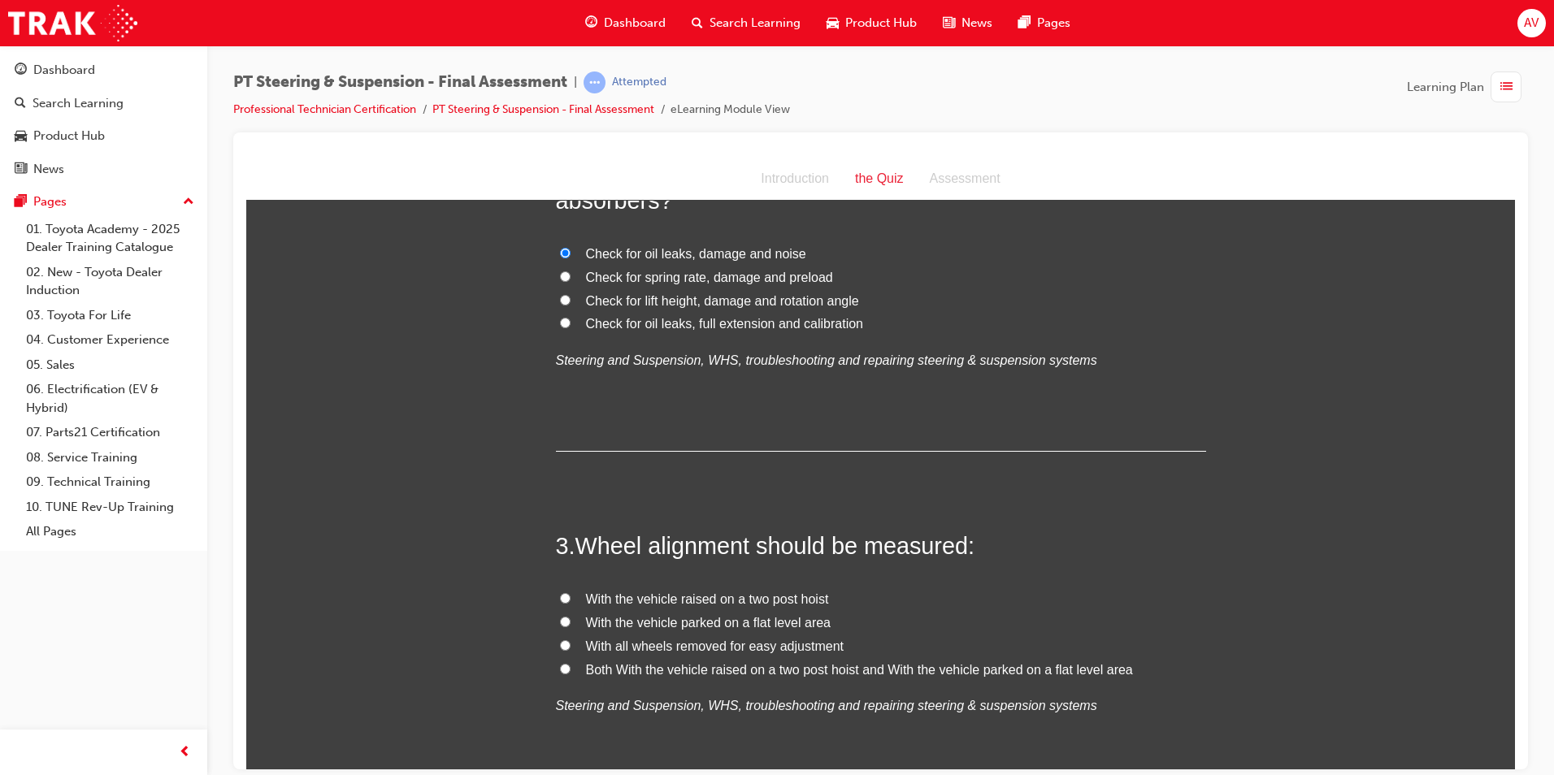
scroll to position [650, 0]
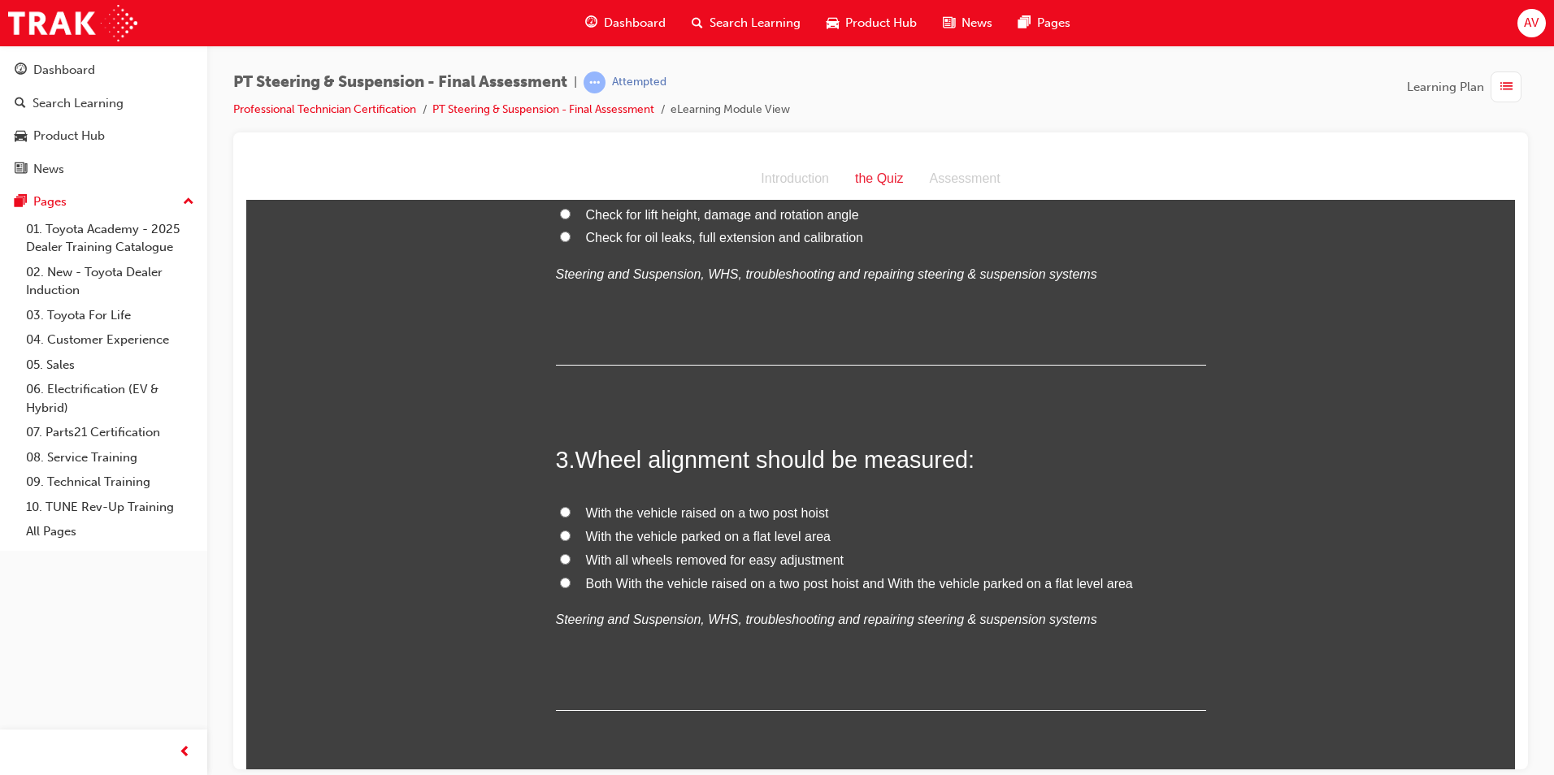
click at [556, 583] on label "Both With the vehicle raised on a two post hoist and With the vehicle parked on…" at bounding box center [881, 584] width 650 height 24
click at [560, 583] on input "Both With the vehicle raised on a two post hoist and With the vehicle parked on…" at bounding box center [565, 582] width 11 height 11
radio input "true"
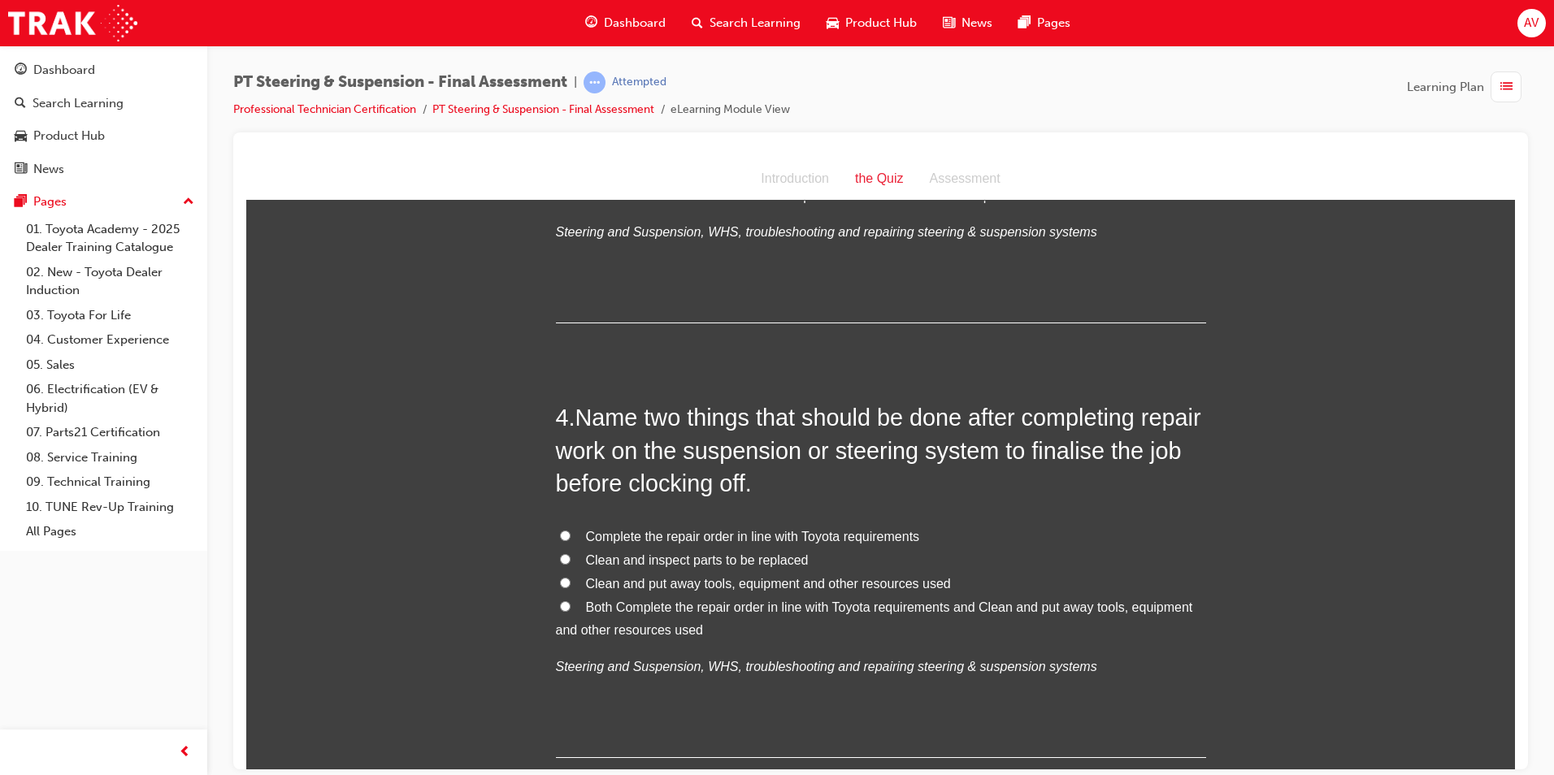
scroll to position [1057, 0]
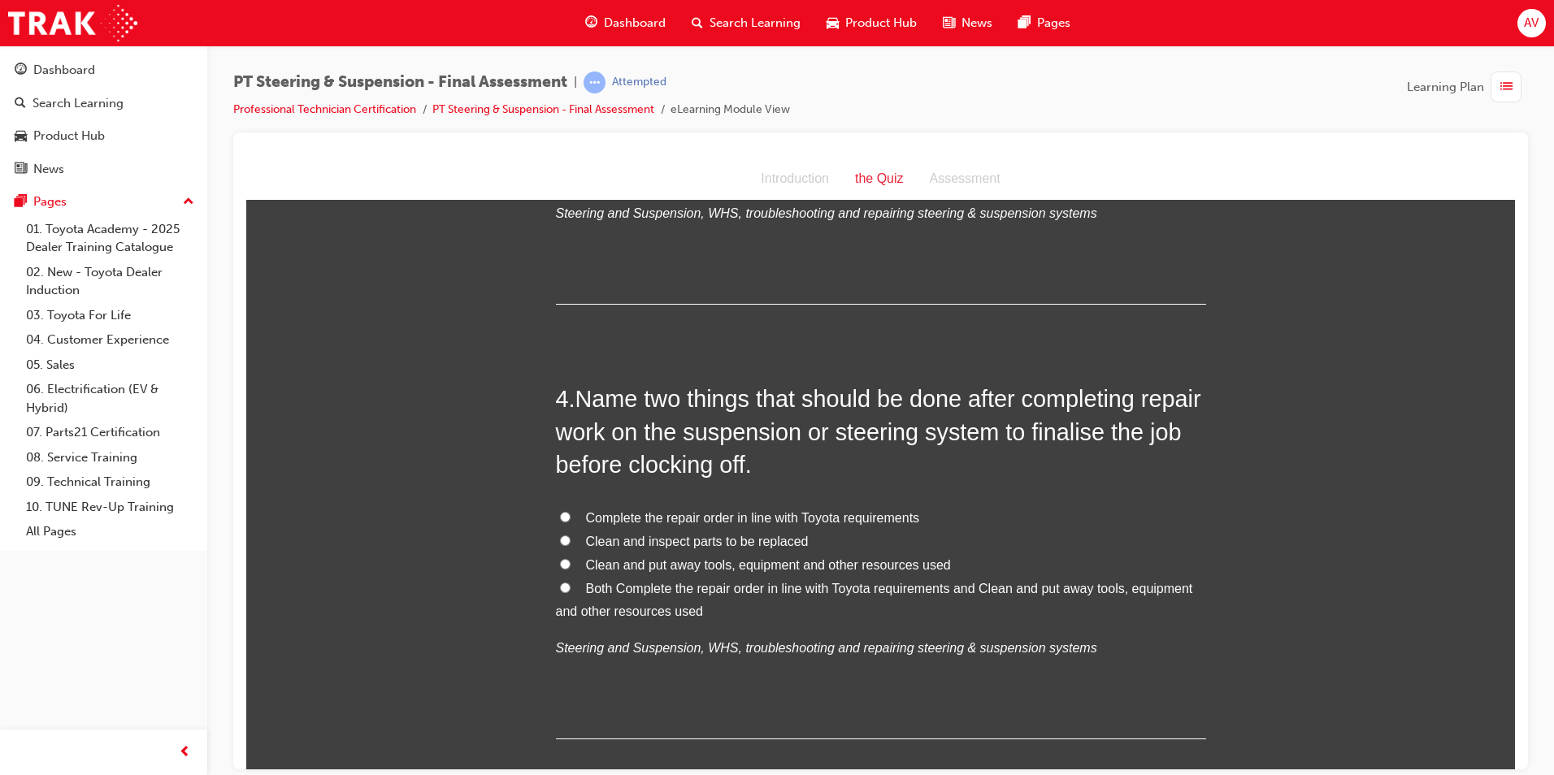
click at [566, 591] on label "Both Complete the repair order in line with Toyota requirements and Clean and p…" at bounding box center [881, 600] width 650 height 47
click at [566, 591] on input "Both Complete the repair order in line with Toyota requirements and Clean and p…" at bounding box center [565, 587] width 11 height 11
radio input "true"
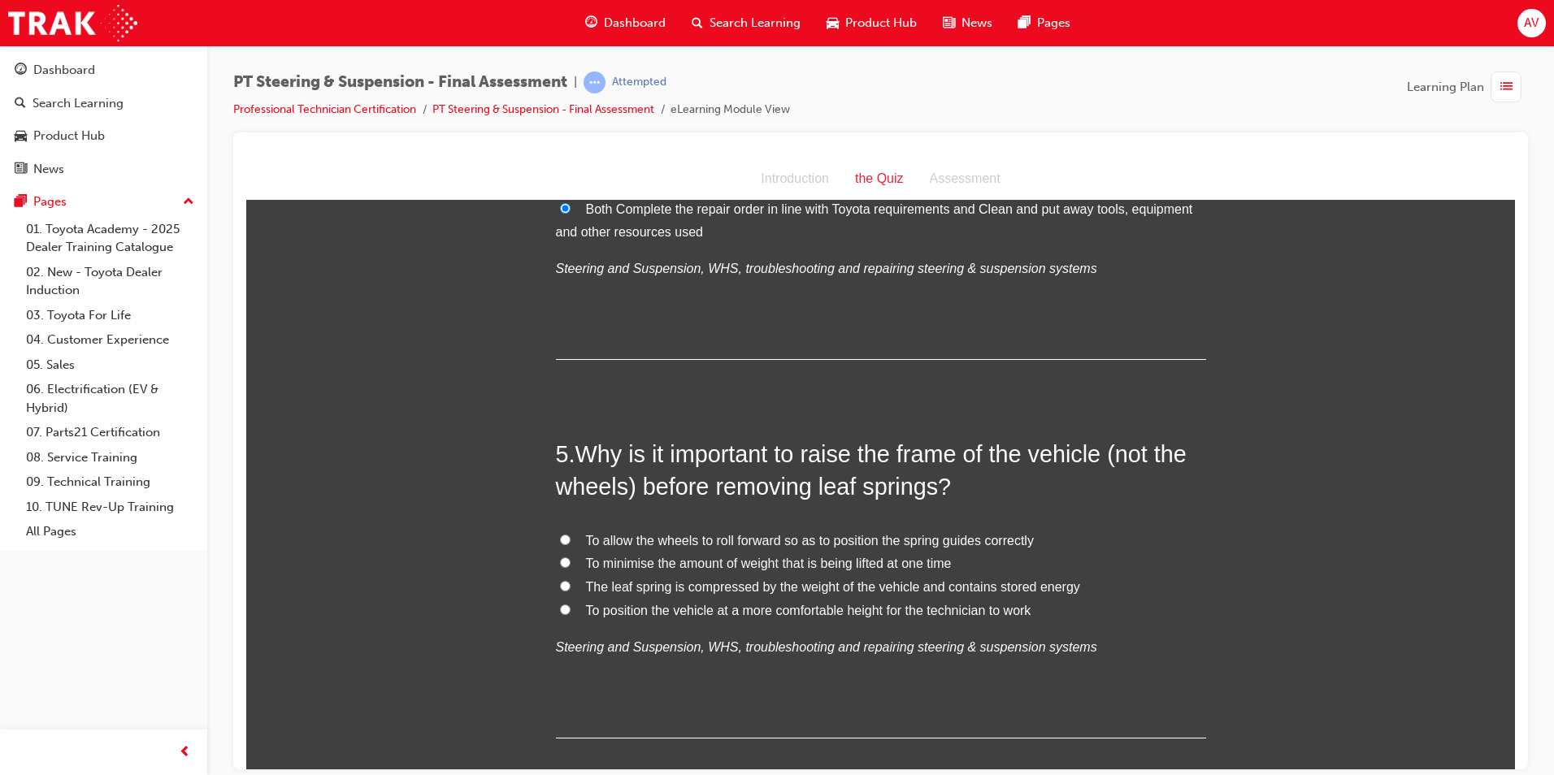
scroll to position [1463, 0]
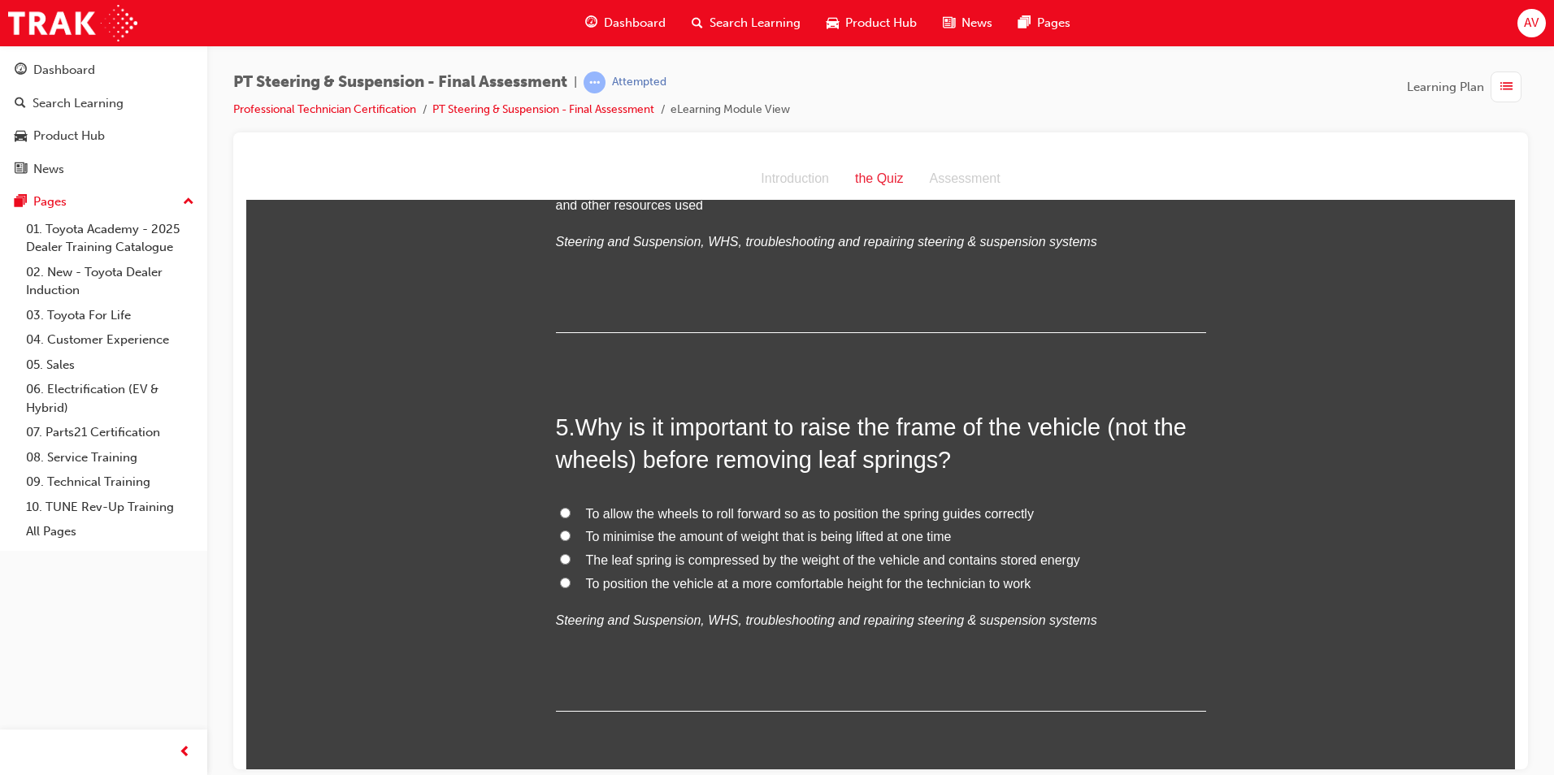
click at [560, 555] on input "The leaf spring is compressed by the weight of the vehicle and contains stored …" at bounding box center [565, 559] width 11 height 11
radio input "true"
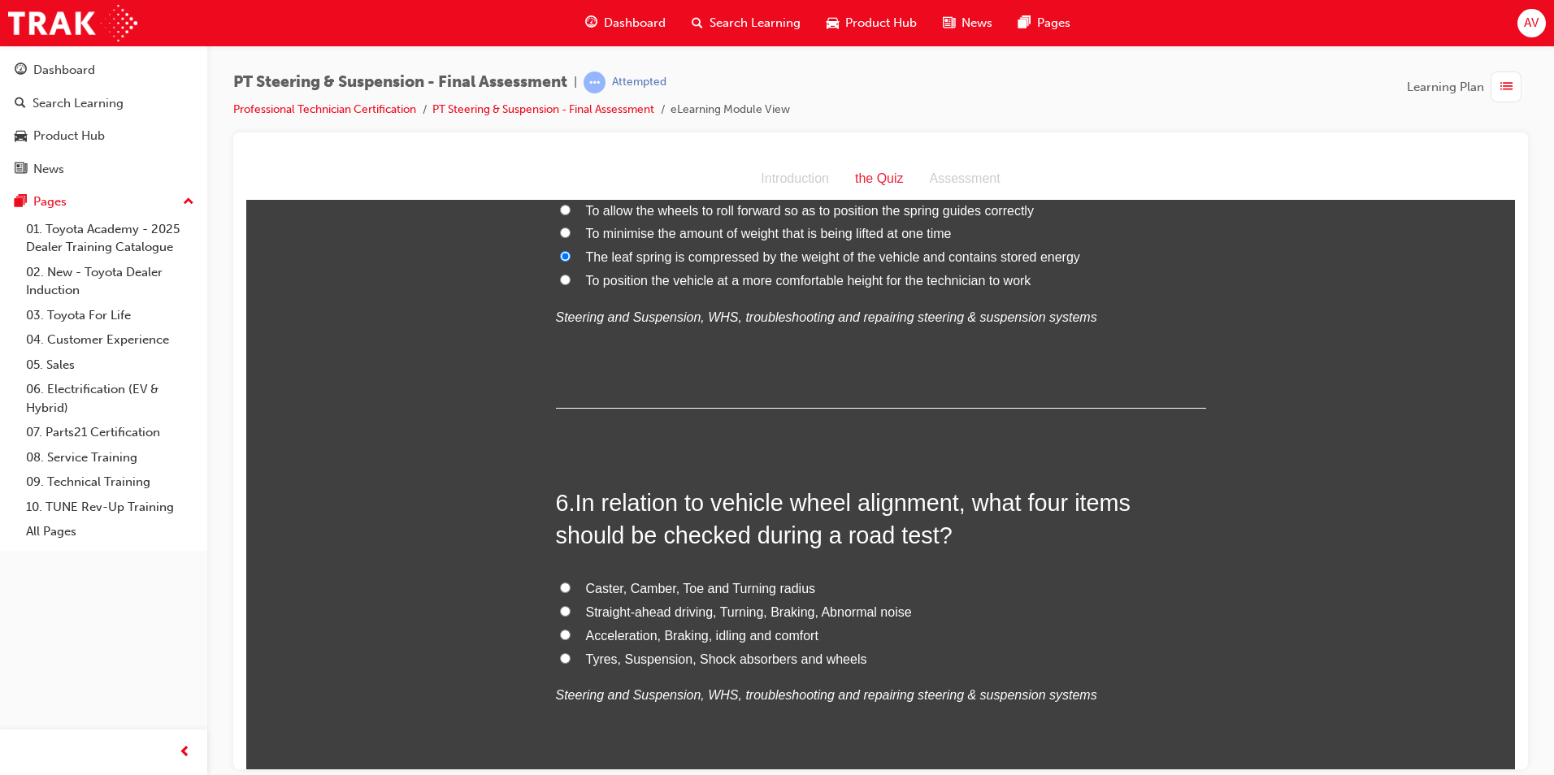
scroll to position [1788, 0]
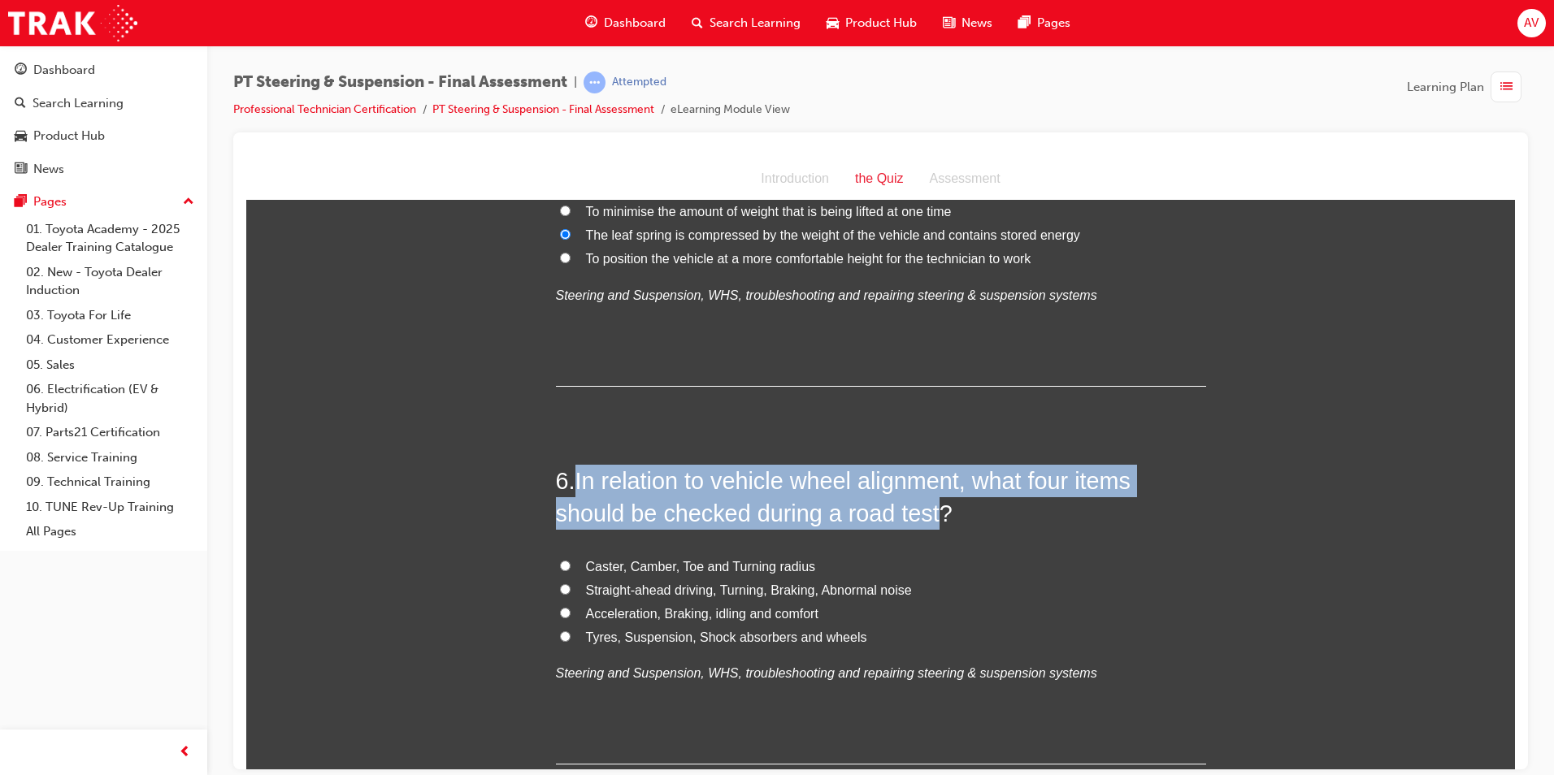
drag, startPoint x: 573, startPoint y: 478, endPoint x: 925, endPoint y: 511, distance: 353.5
click at [925, 511] on span "In relation to vehicle wheel alignment, what four items should be checked durin…" at bounding box center [844, 496] width 576 height 59
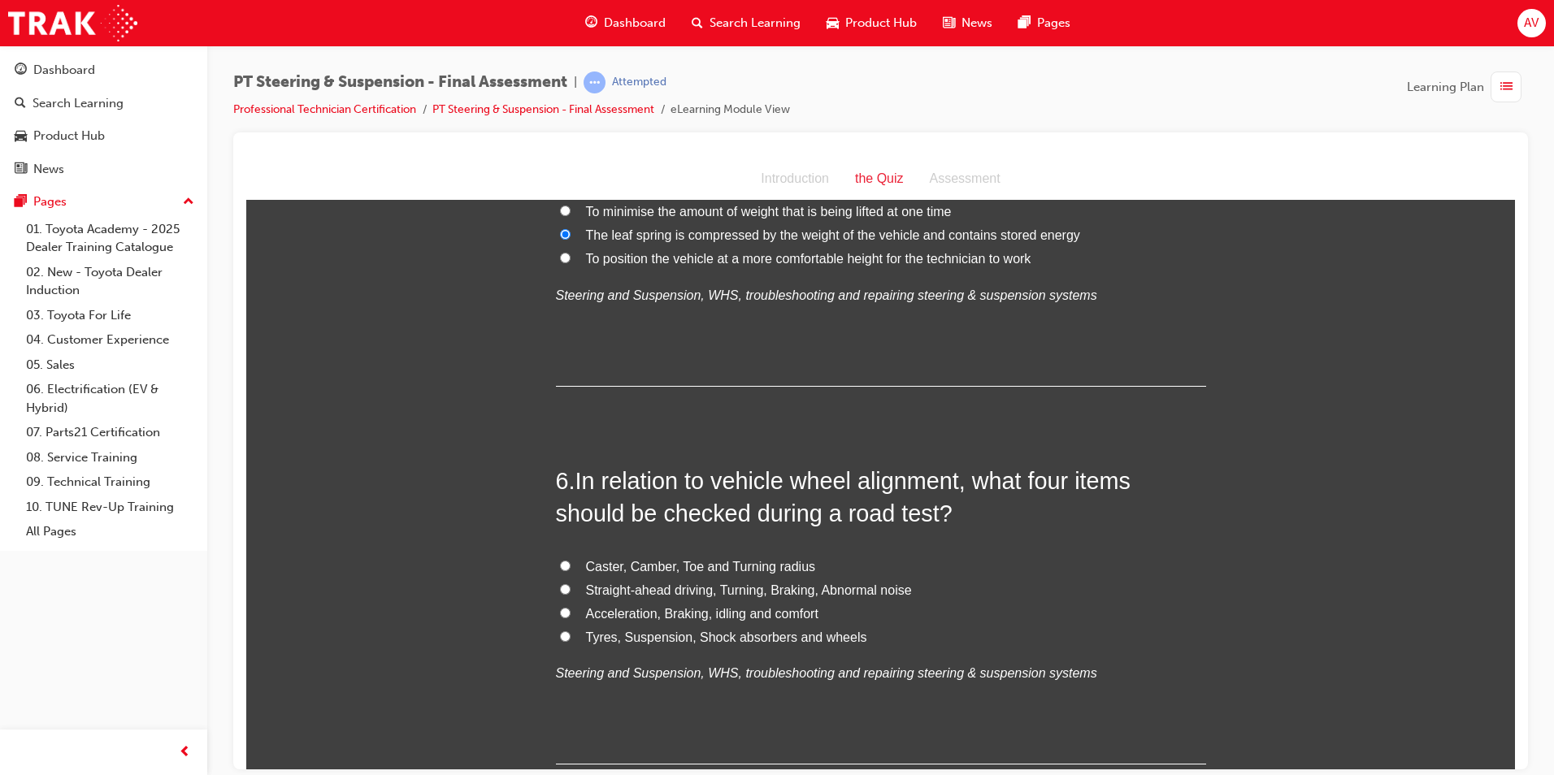
click at [782, 636] on span "Tyres, Suspension, Shock absorbers and wheels" at bounding box center [726, 637] width 281 height 14
click at [571, 636] on input "Tyres, Suspension, Shock absorbers and wheels" at bounding box center [565, 636] width 11 height 11
radio input "true"
click at [560, 584] on input "Straight-ahead driving, Turning, Braking, Abnormal noise" at bounding box center [565, 589] width 11 height 11
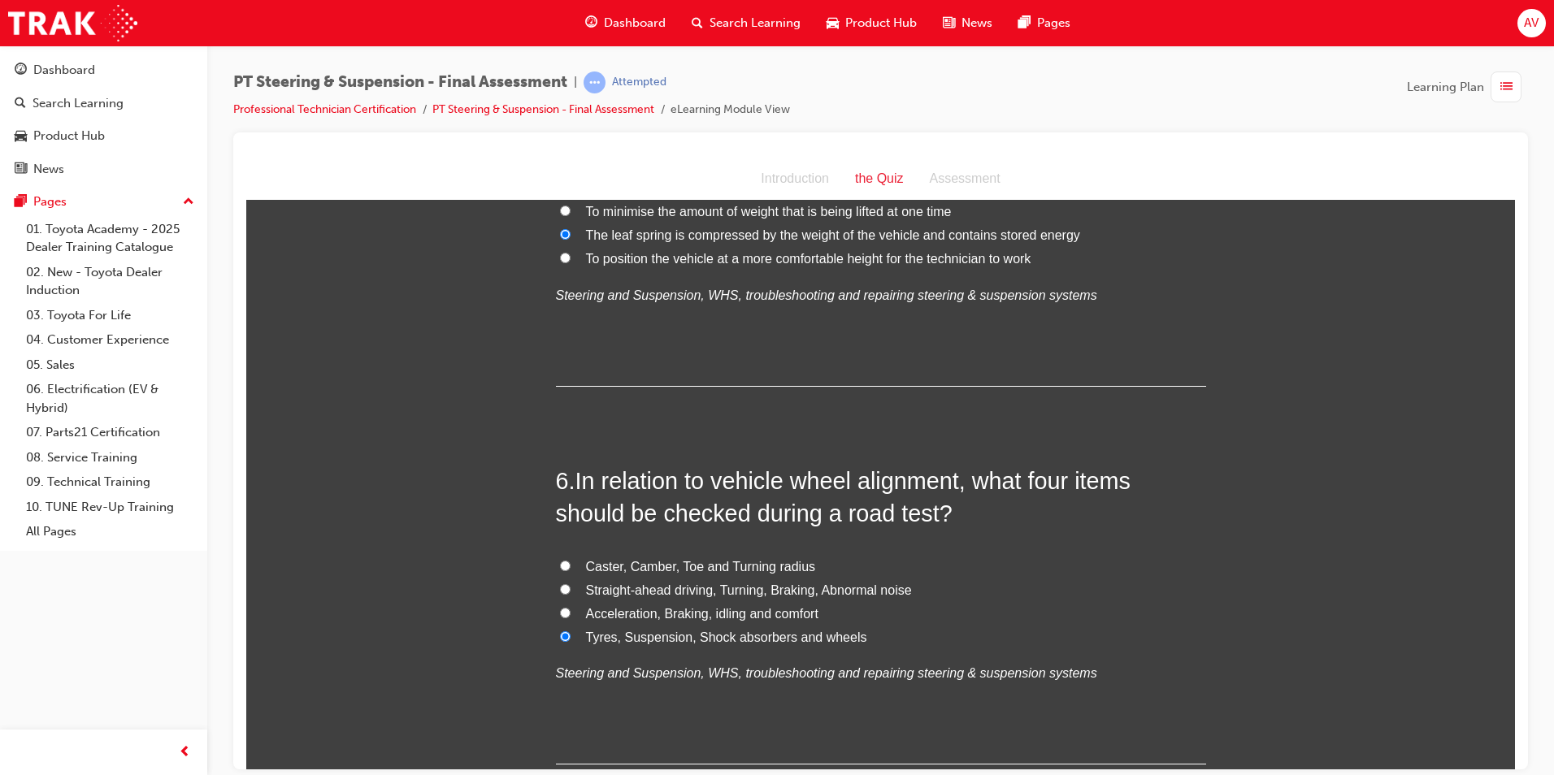
radio input "true"
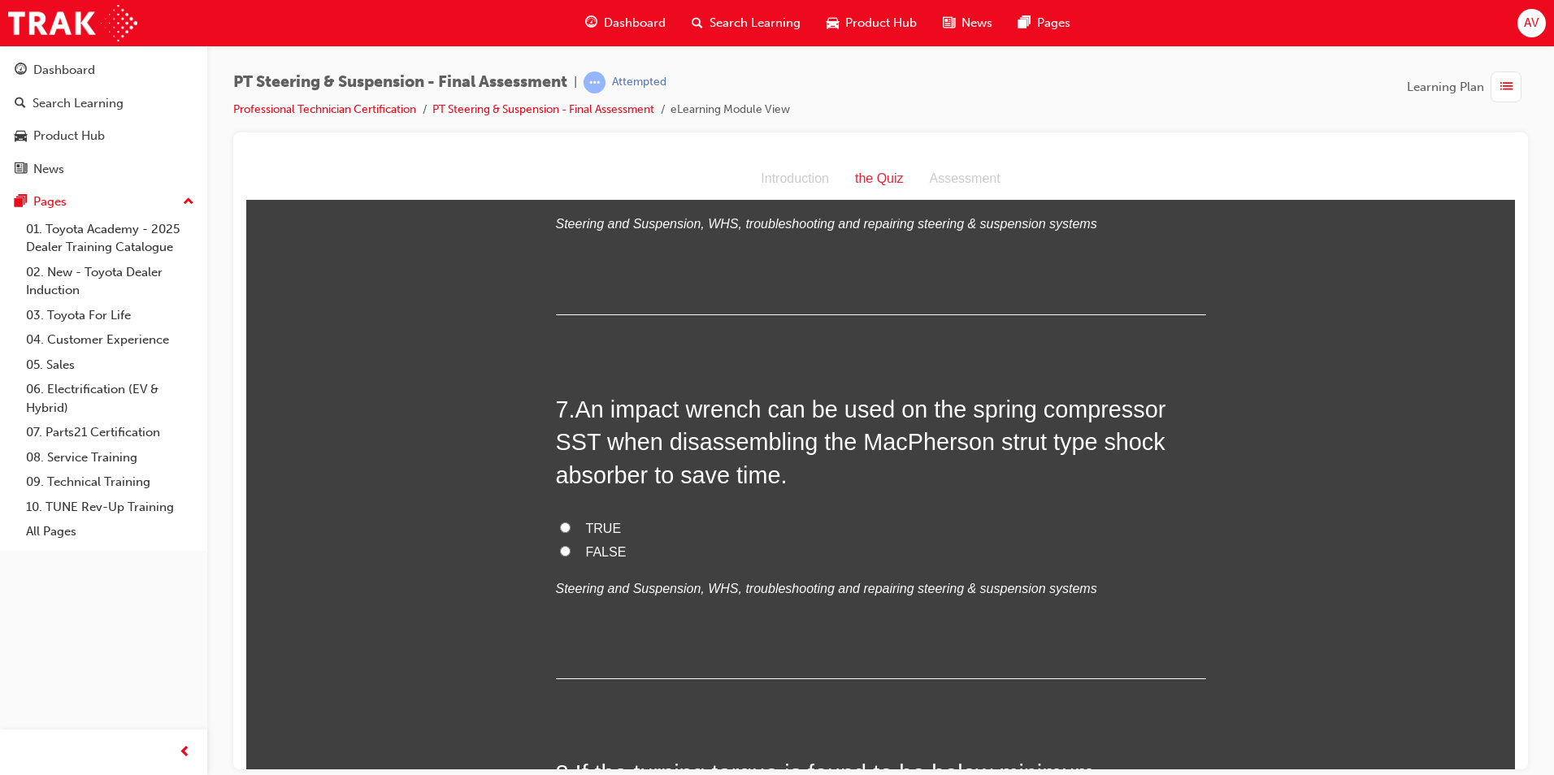
scroll to position [2276, 0]
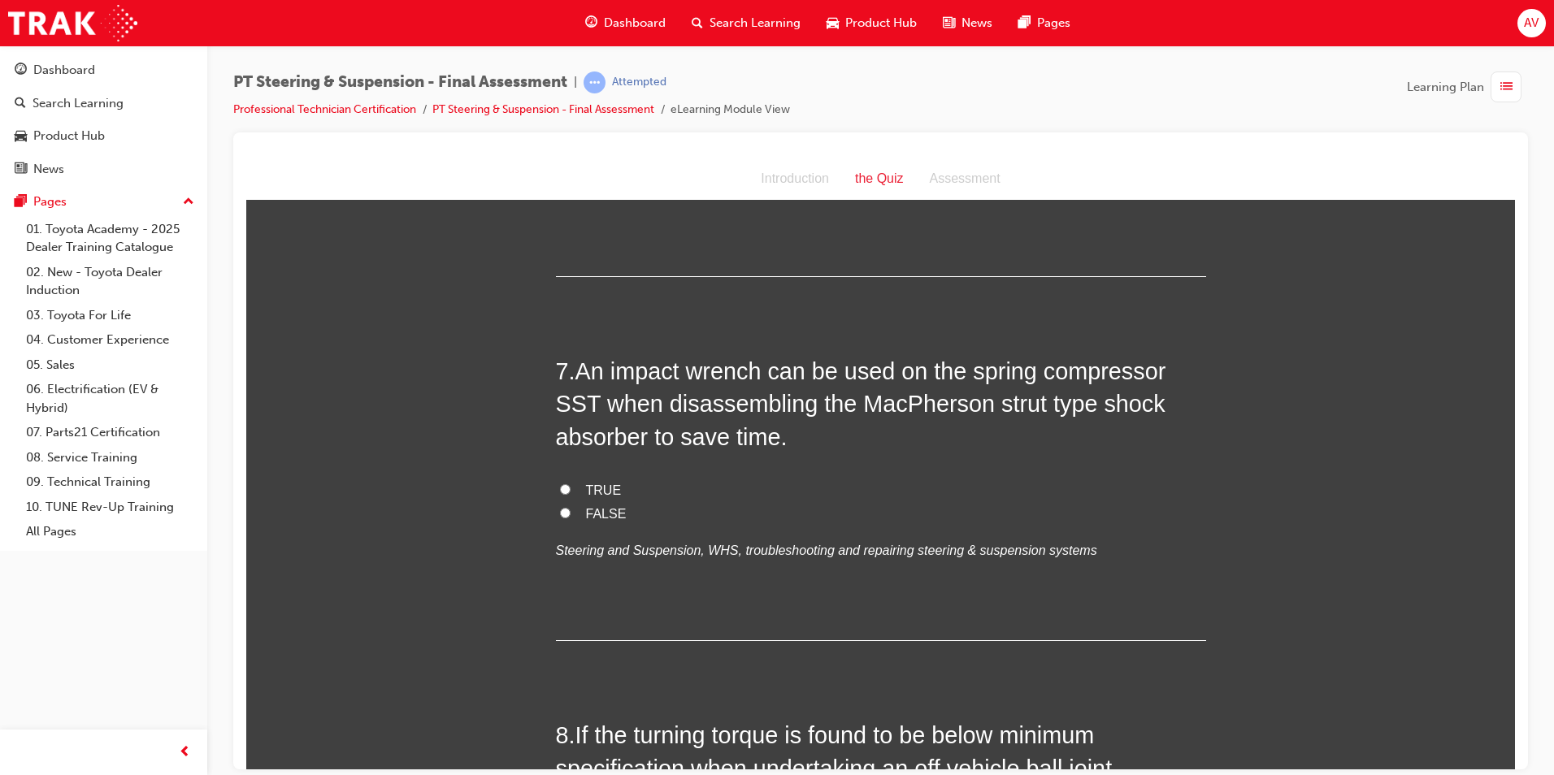
click at [561, 491] on input "TRUE" at bounding box center [565, 489] width 11 height 11
radio input "true"
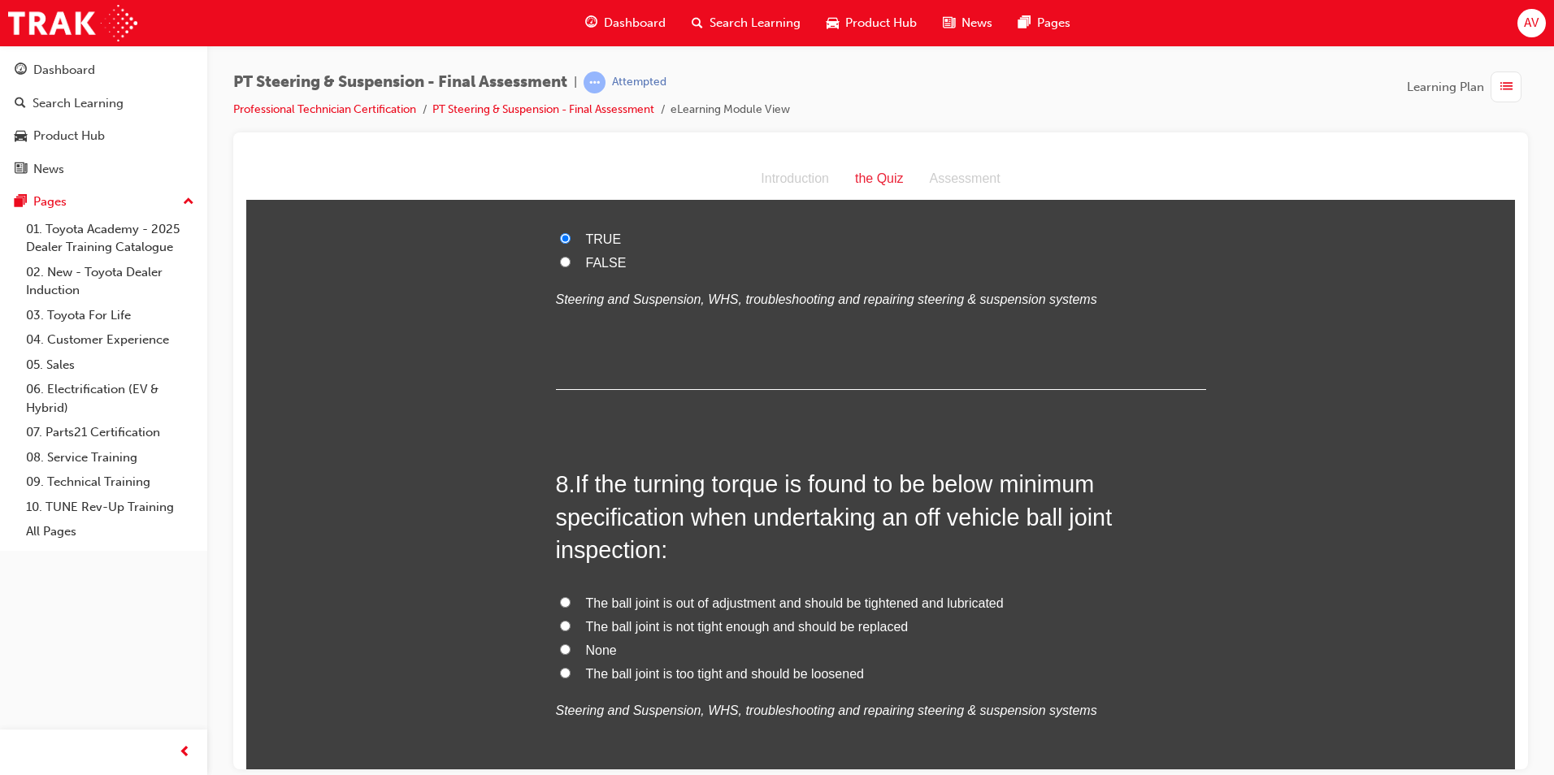
scroll to position [2682, 0]
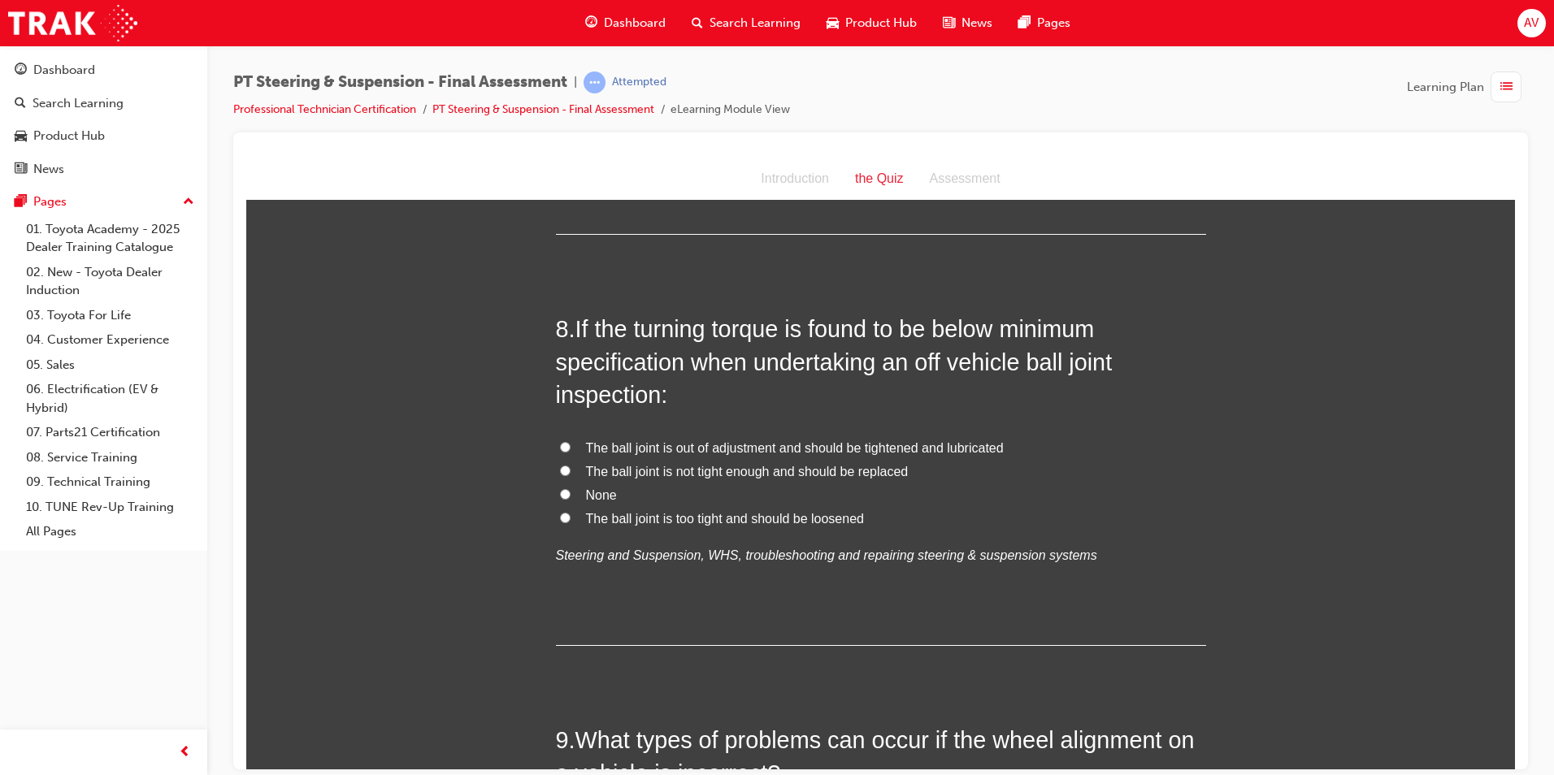
click at [560, 447] on input "The ball joint is out of adjustment and should be tightened and lubricated" at bounding box center [565, 446] width 11 height 11
radio input "true"
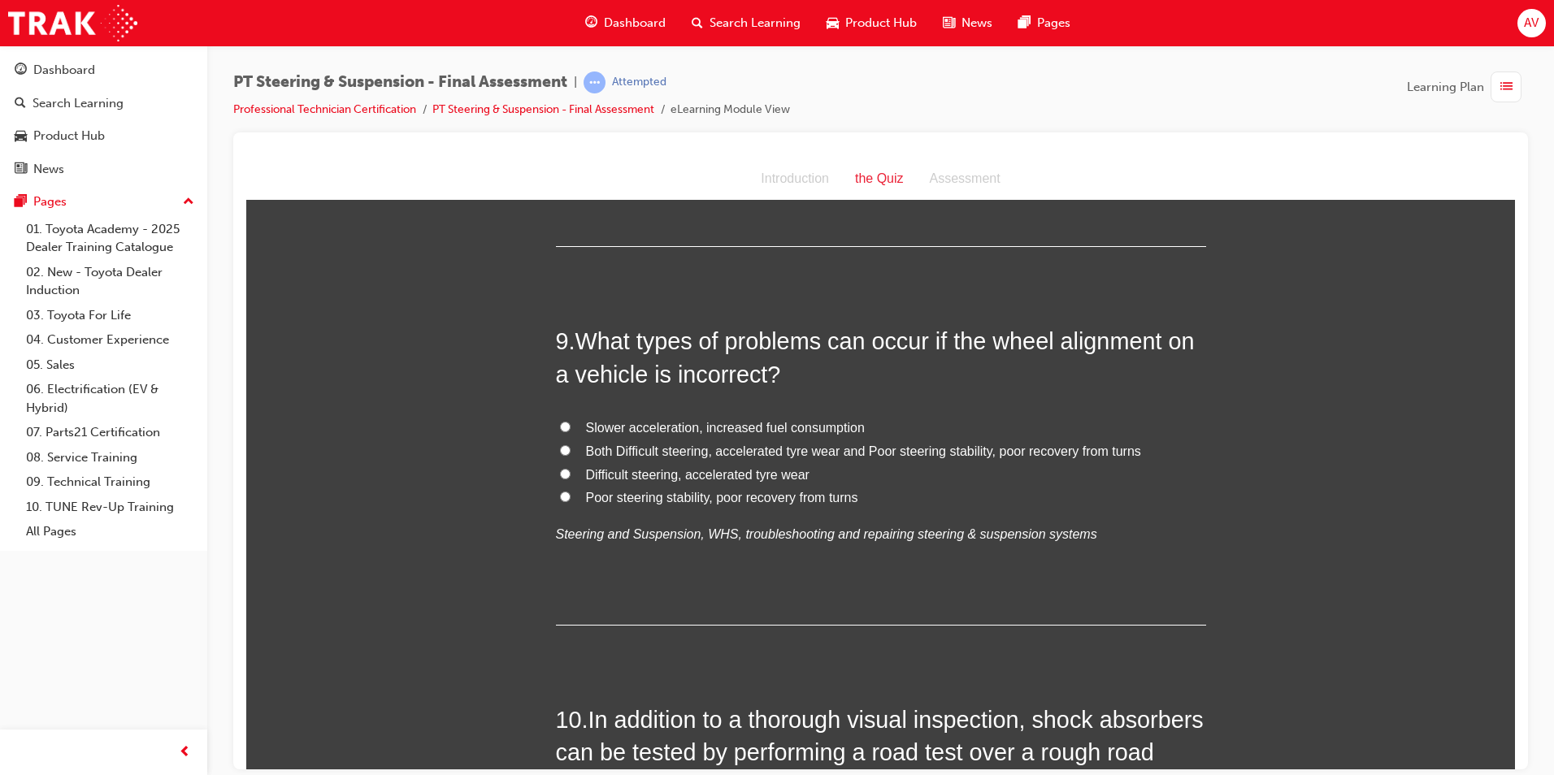
scroll to position [3089, 0]
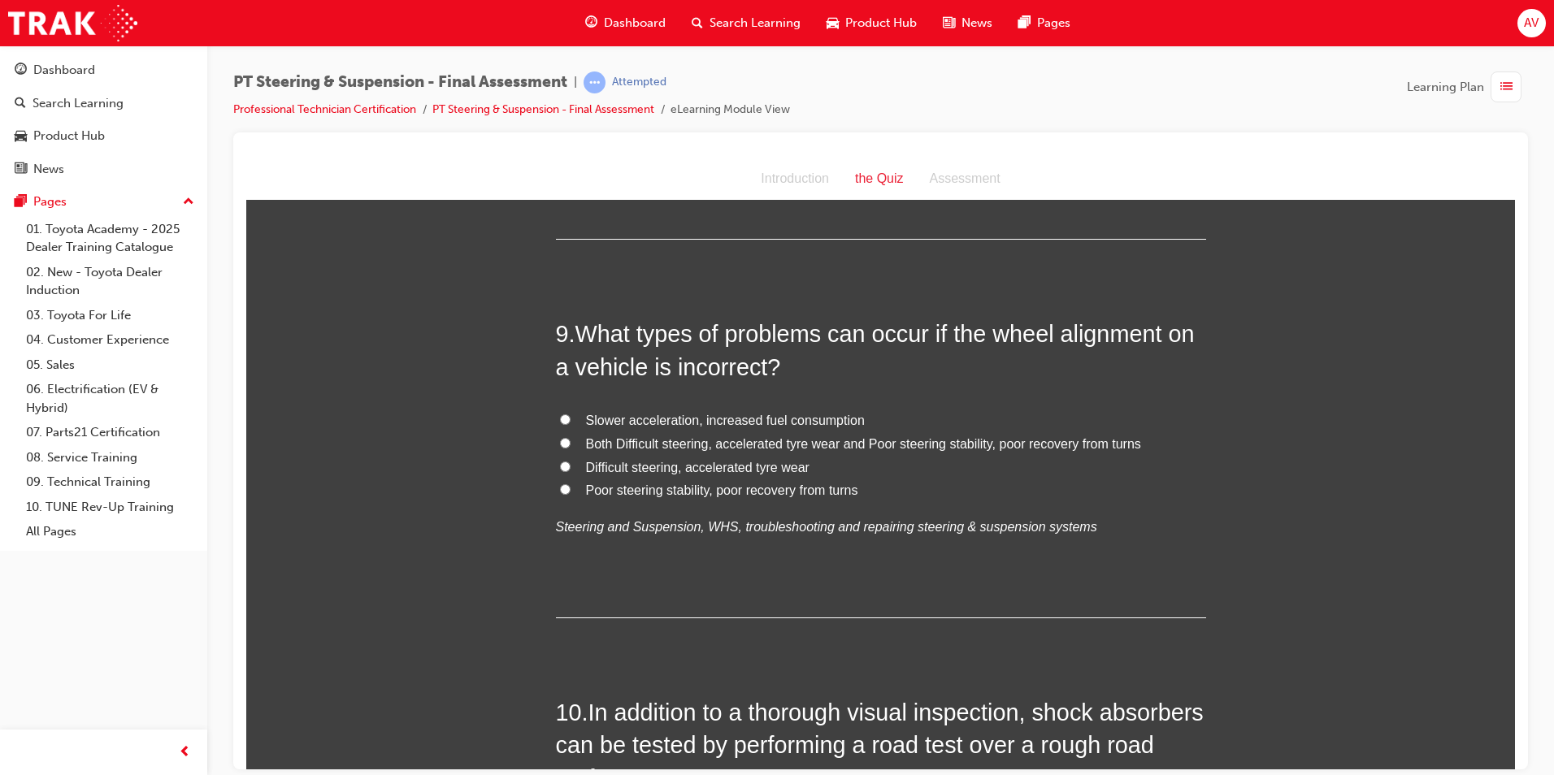
click at [560, 442] on input "Both Difficult steering, accelerated tyre wear and Poor steering stability, poo…" at bounding box center [565, 442] width 11 height 11
radio input "true"
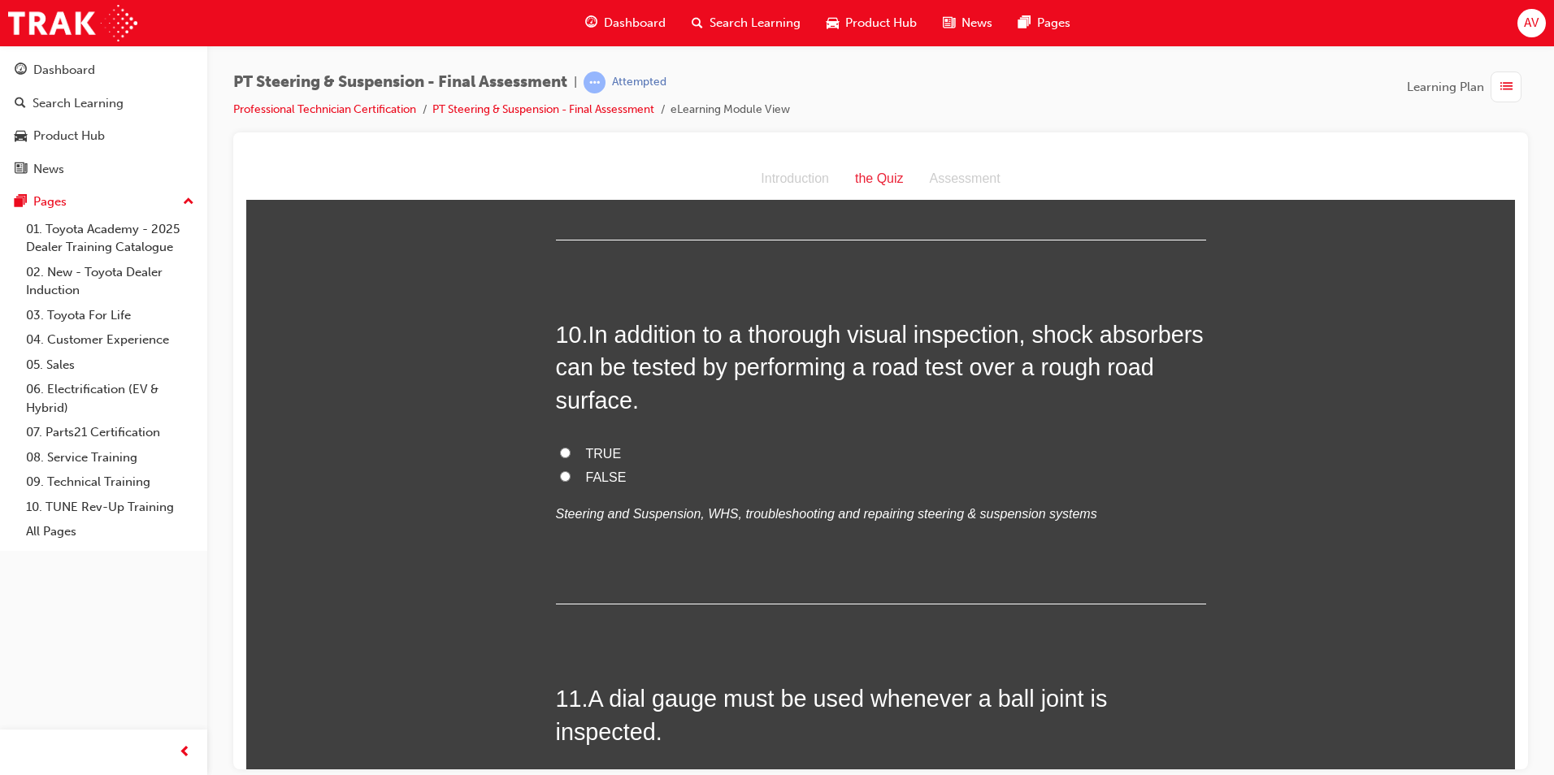
scroll to position [3495, 0]
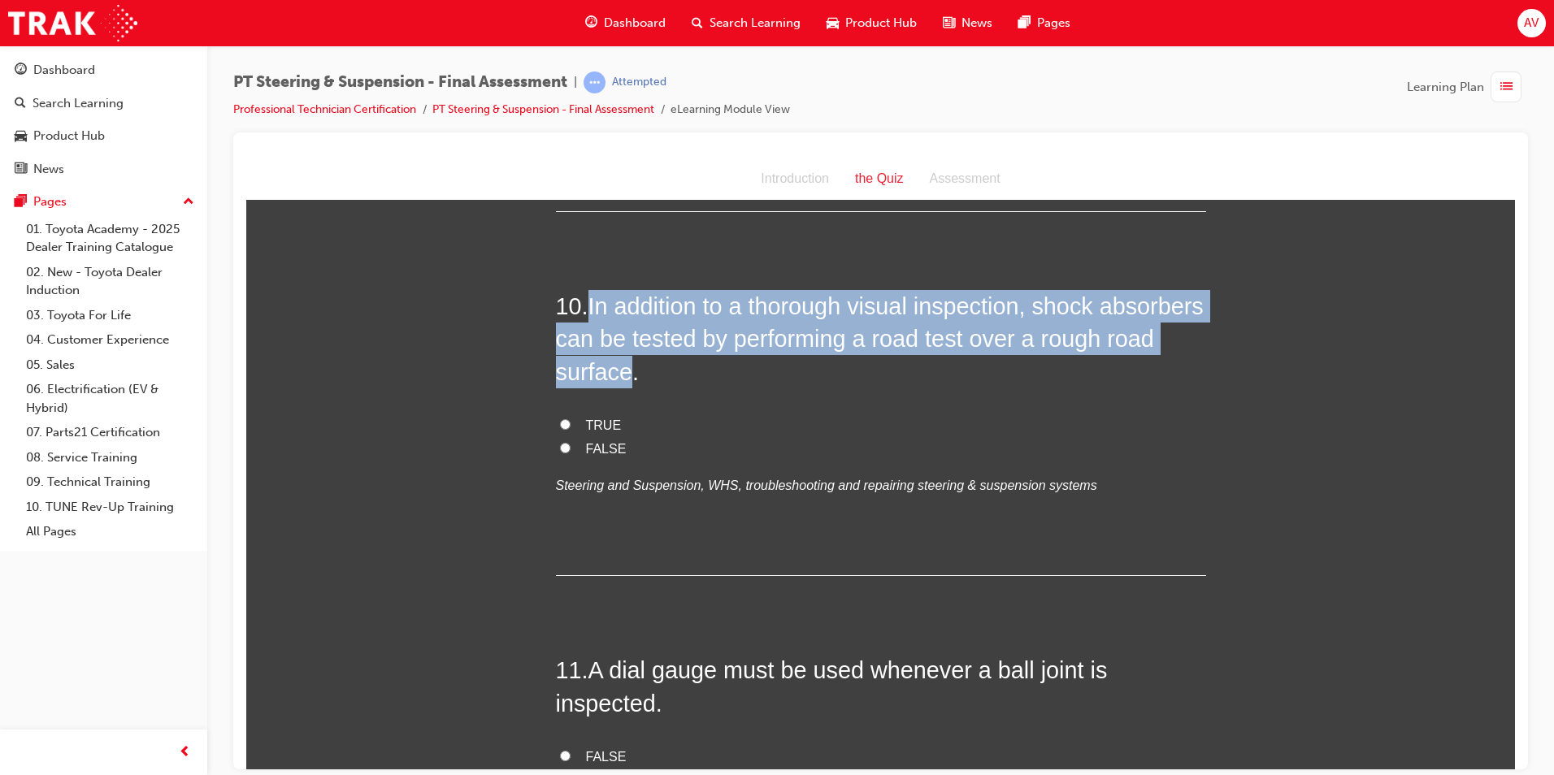
drag, startPoint x: 586, startPoint y: 302, endPoint x: 674, endPoint y: 364, distance: 107.3
click at [674, 364] on h2 "10 . In addition to a thorough visual inspection, shock absorbers can be tested…" at bounding box center [881, 338] width 650 height 98
click at [560, 449] on input "FALSE" at bounding box center [565, 447] width 11 height 11
radio input "true"
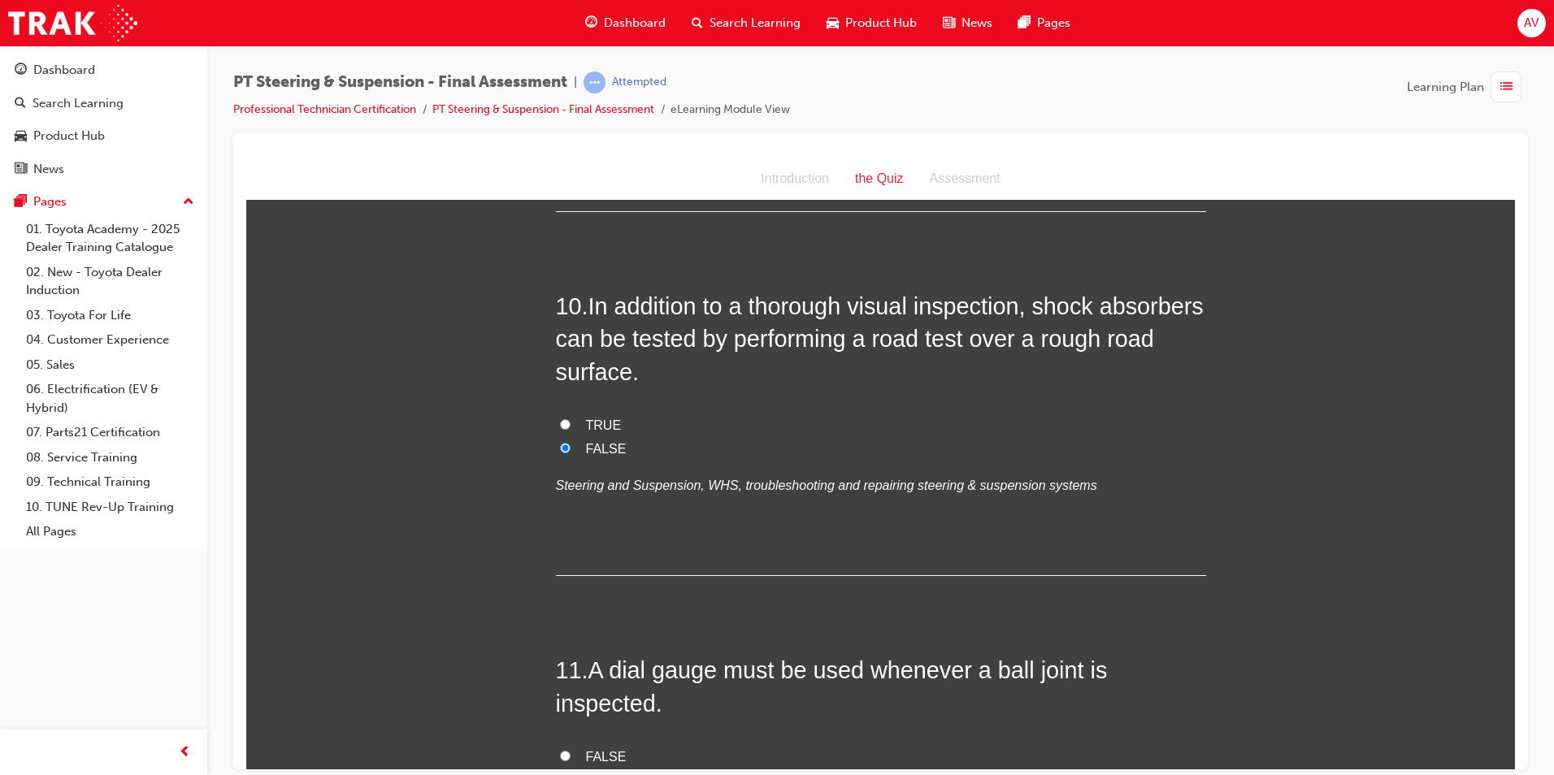
click at [560, 424] on input "TRUE" at bounding box center [565, 424] width 11 height 11
radio input "true"
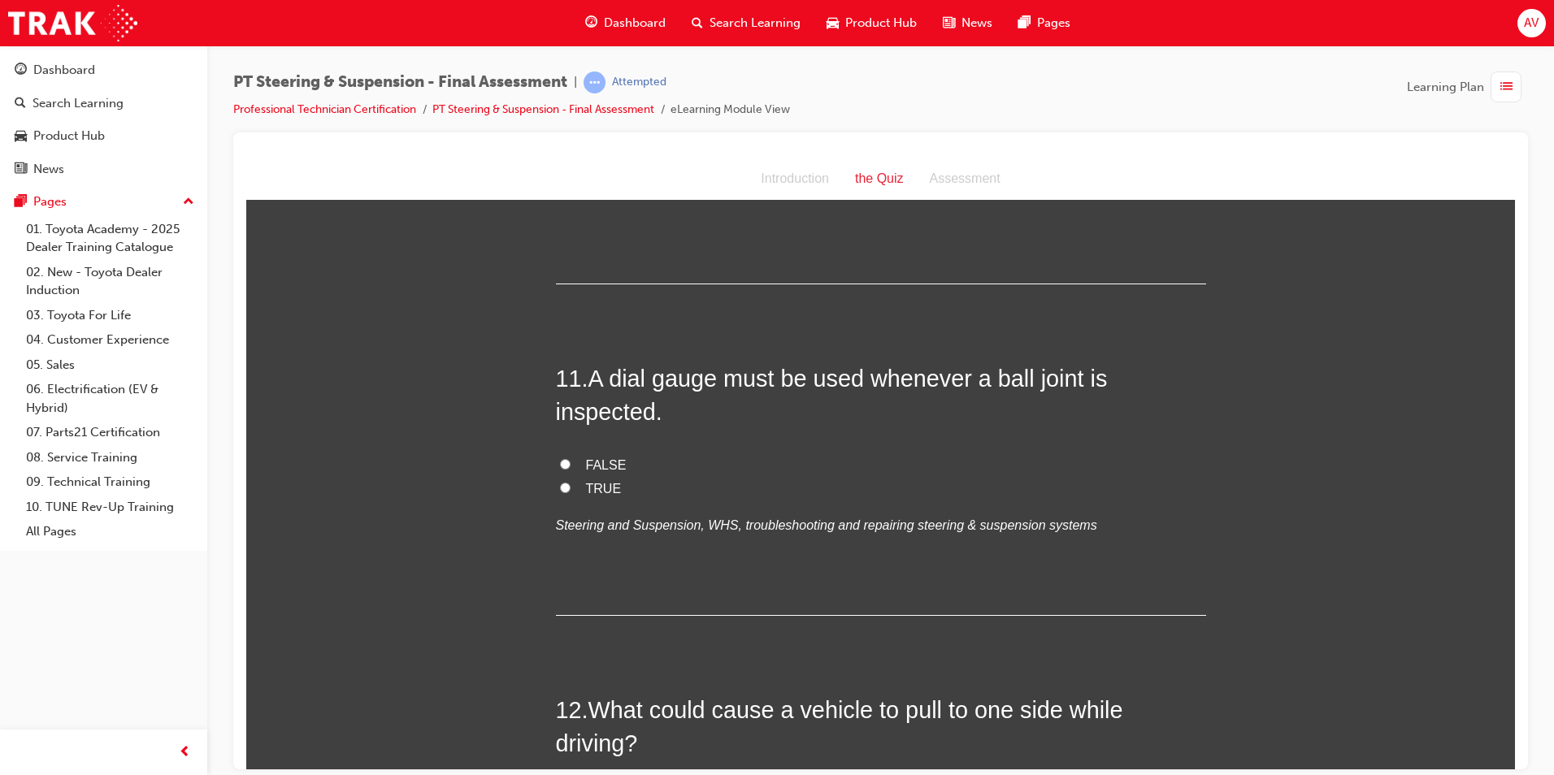
scroll to position [3820, 0]
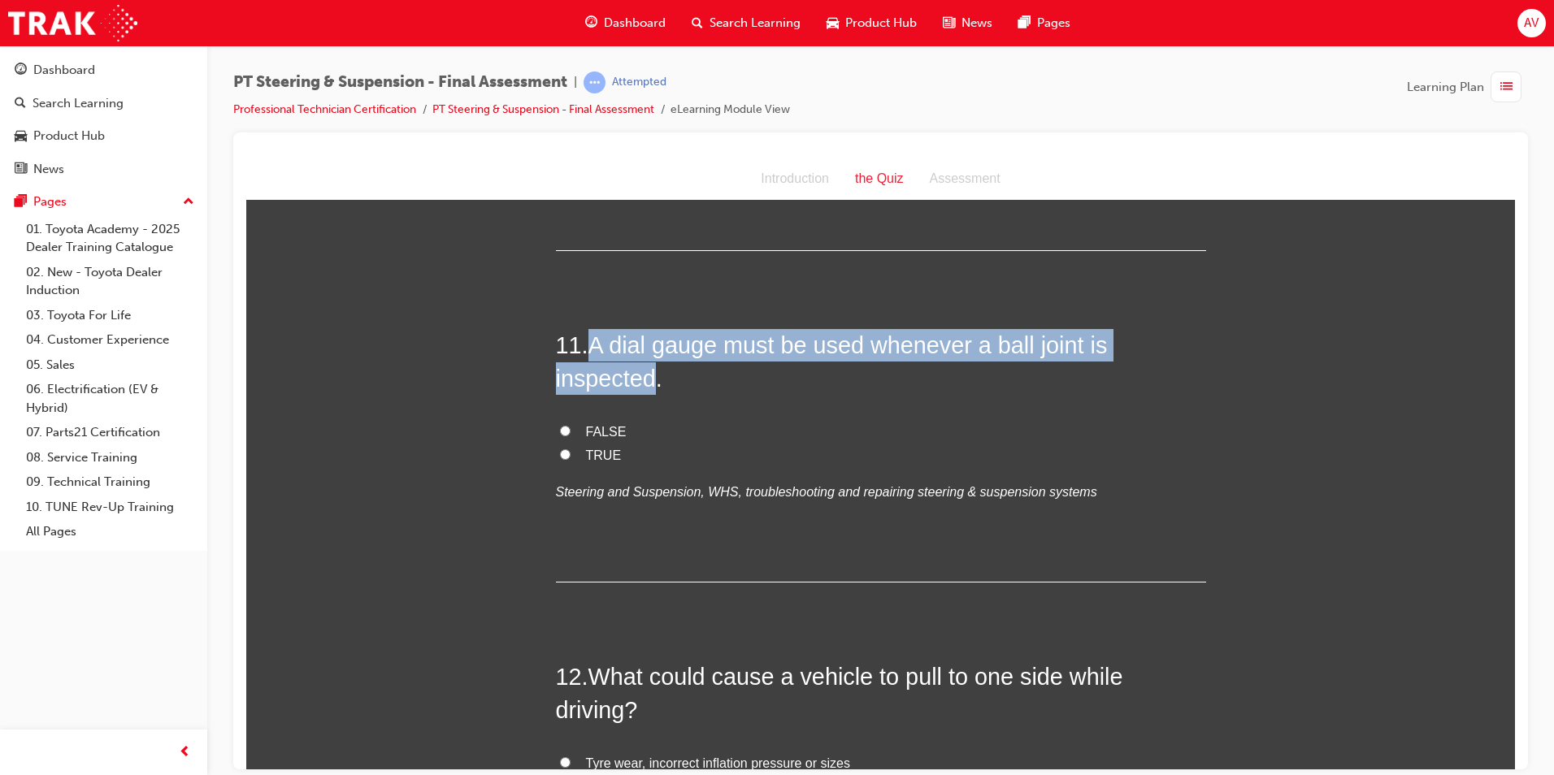
drag, startPoint x: 593, startPoint y: 345, endPoint x: 649, endPoint y: 376, distance: 63.6
click at [649, 376] on span "A dial gauge must be used whenever a ball joint is inspected." at bounding box center [832, 361] width 552 height 59
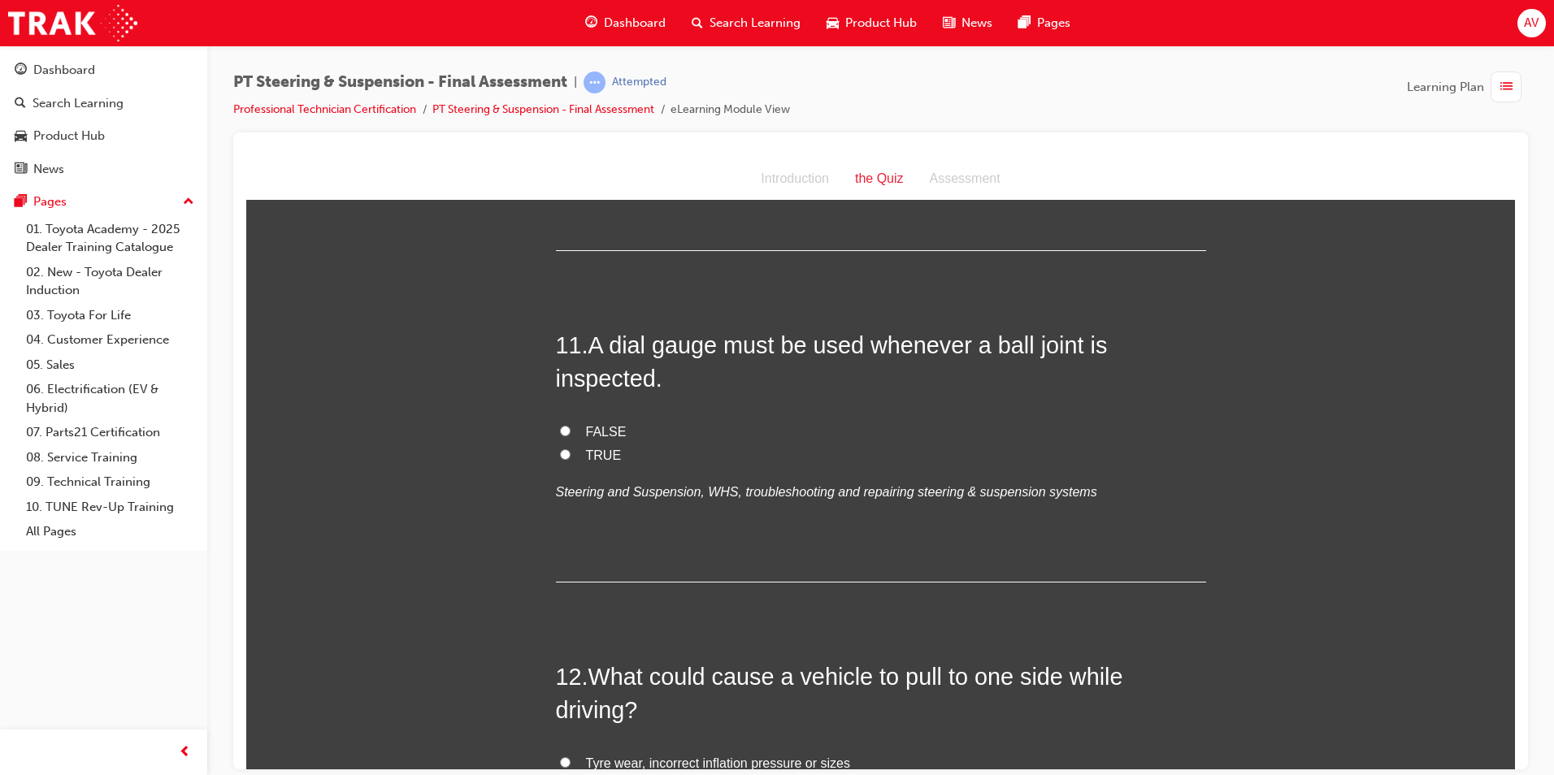
click at [900, 436] on label "FALSE" at bounding box center [881, 432] width 650 height 24
click at [571, 436] on input "FALSE" at bounding box center [565, 430] width 11 height 11
radio input "true"
click at [560, 454] on input "TRUE" at bounding box center [565, 454] width 11 height 11
radio input "true"
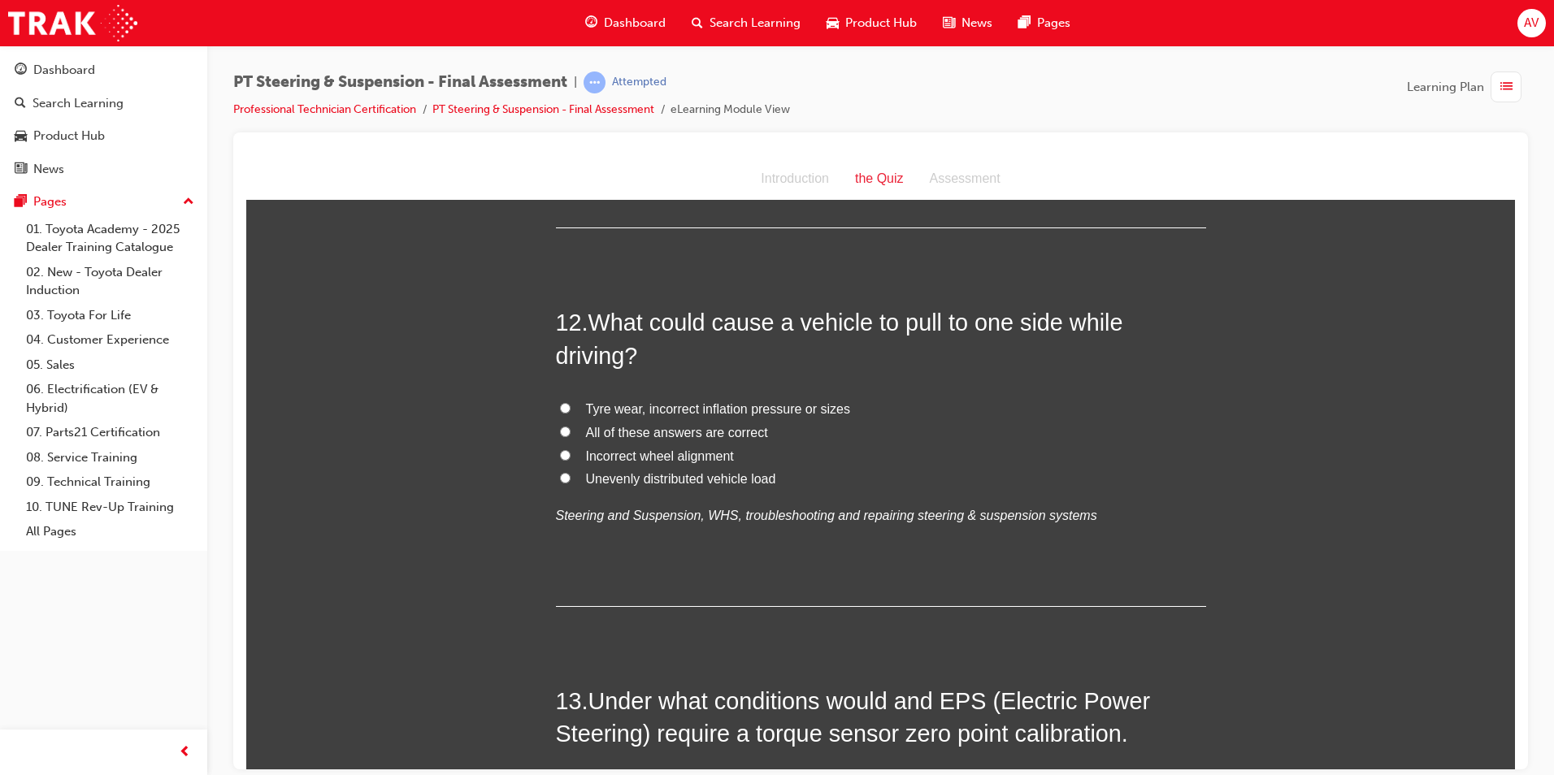
scroll to position [4227, 0]
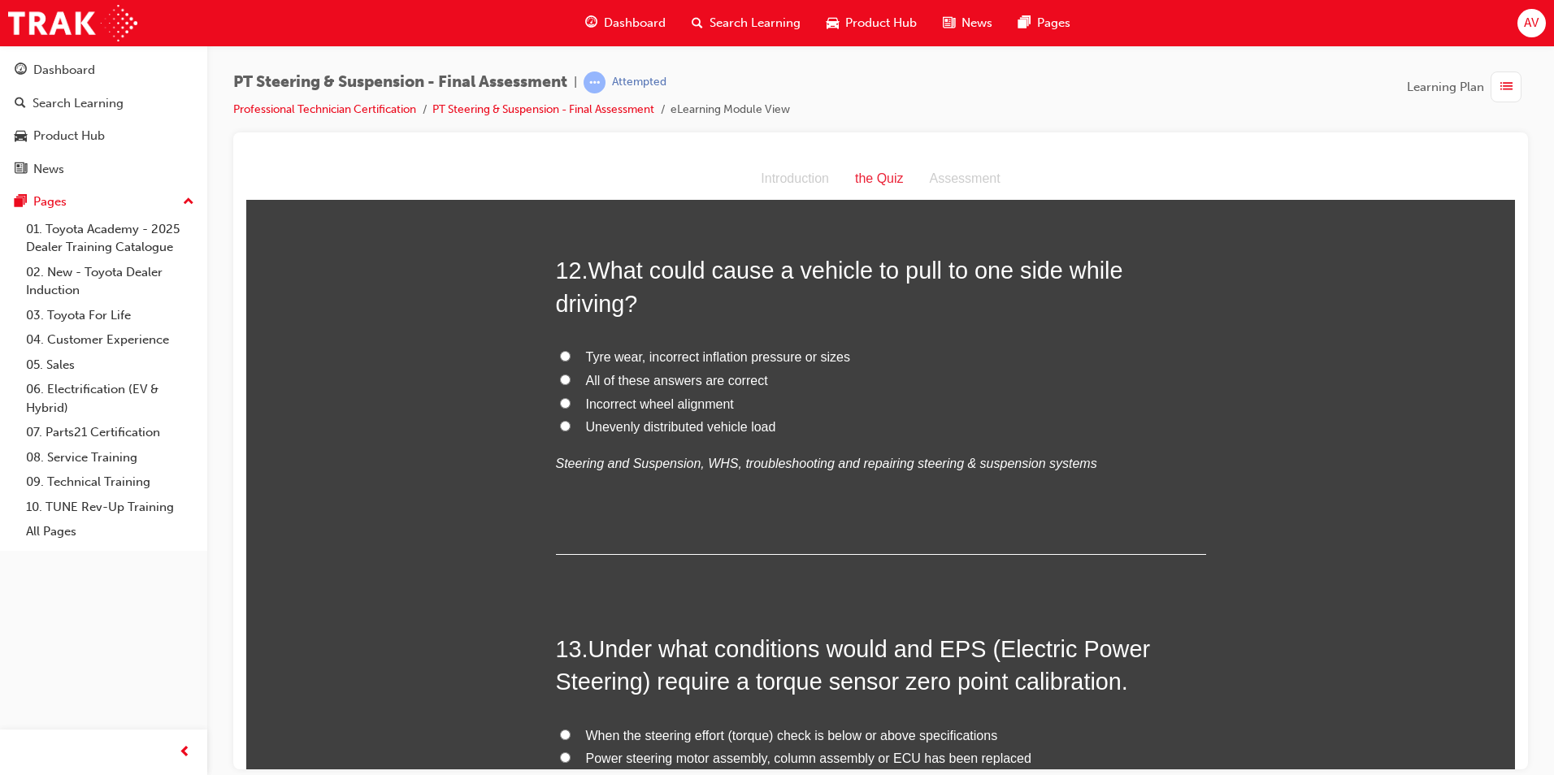
click at [560, 382] on input "All of these answers are correct" at bounding box center [565, 379] width 11 height 11
radio input "true"
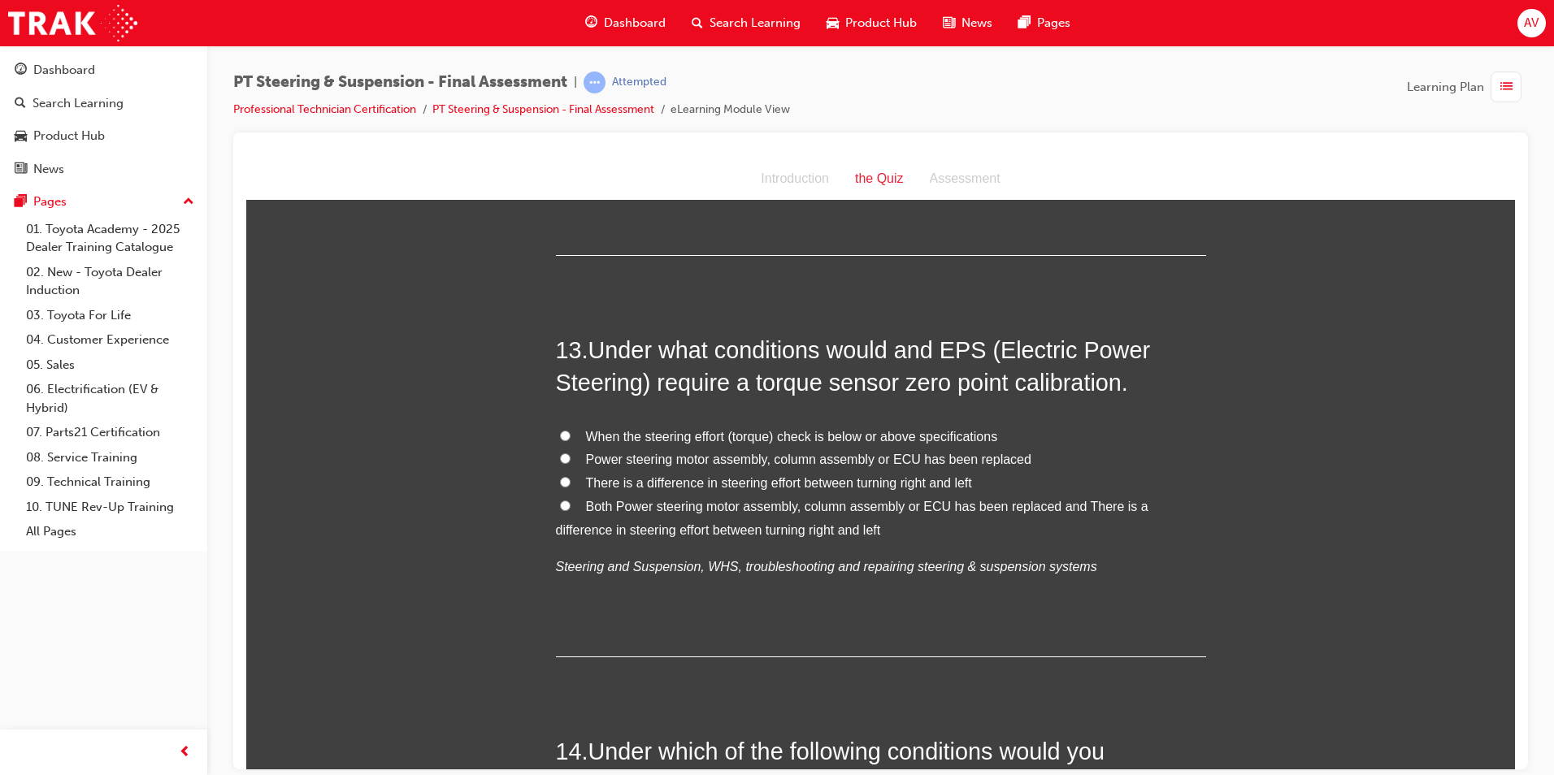
scroll to position [4552, 0]
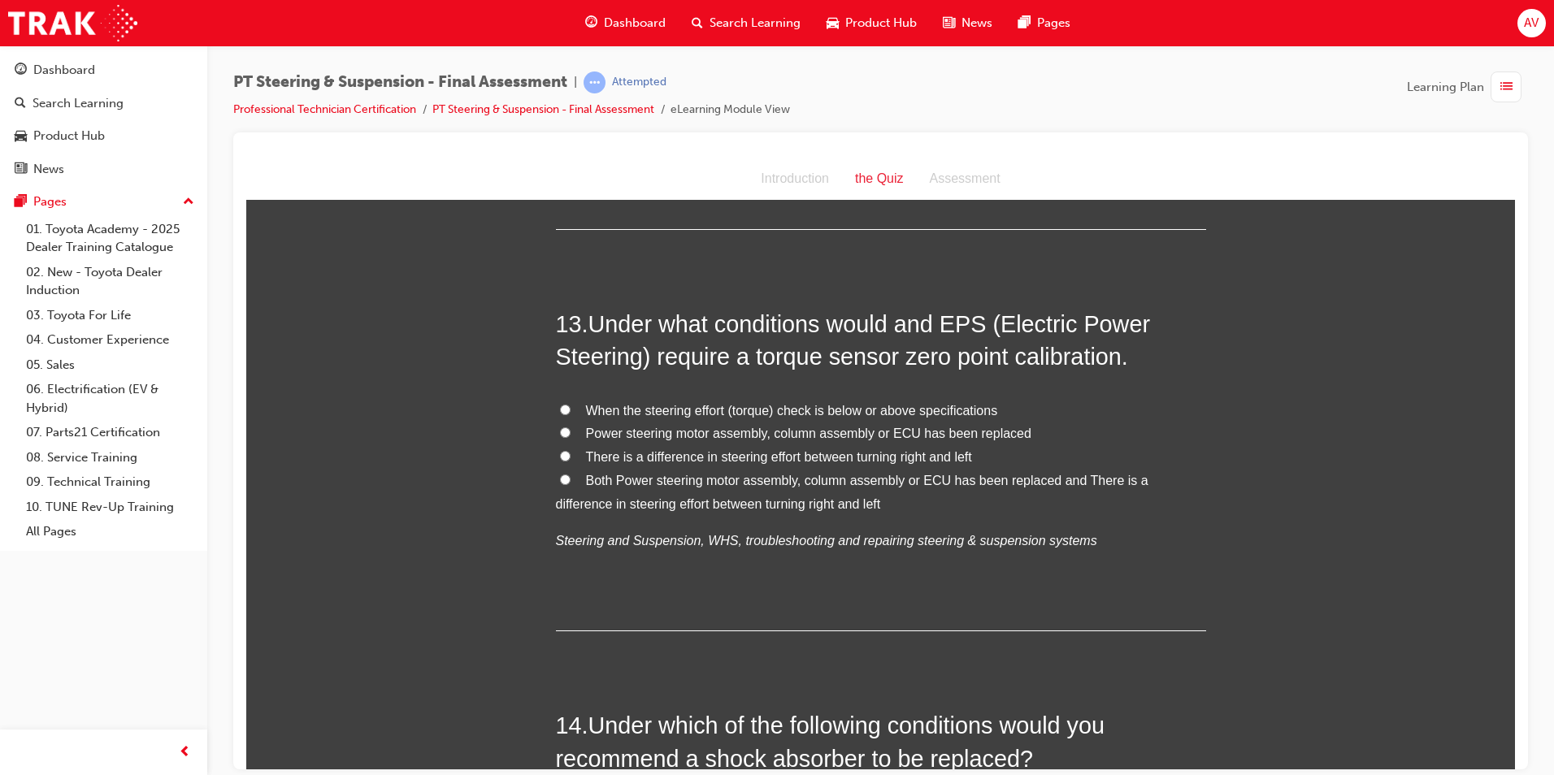
click at [556, 480] on label "Both Power steering motor assembly, column assembly or ECU has been replaced an…" at bounding box center [881, 492] width 650 height 47
click at [560, 480] on input "Both Power steering motor assembly, column assembly or ECU has been replaced an…" at bounding box center [565, 479] width 11 height 11
radio input "true"
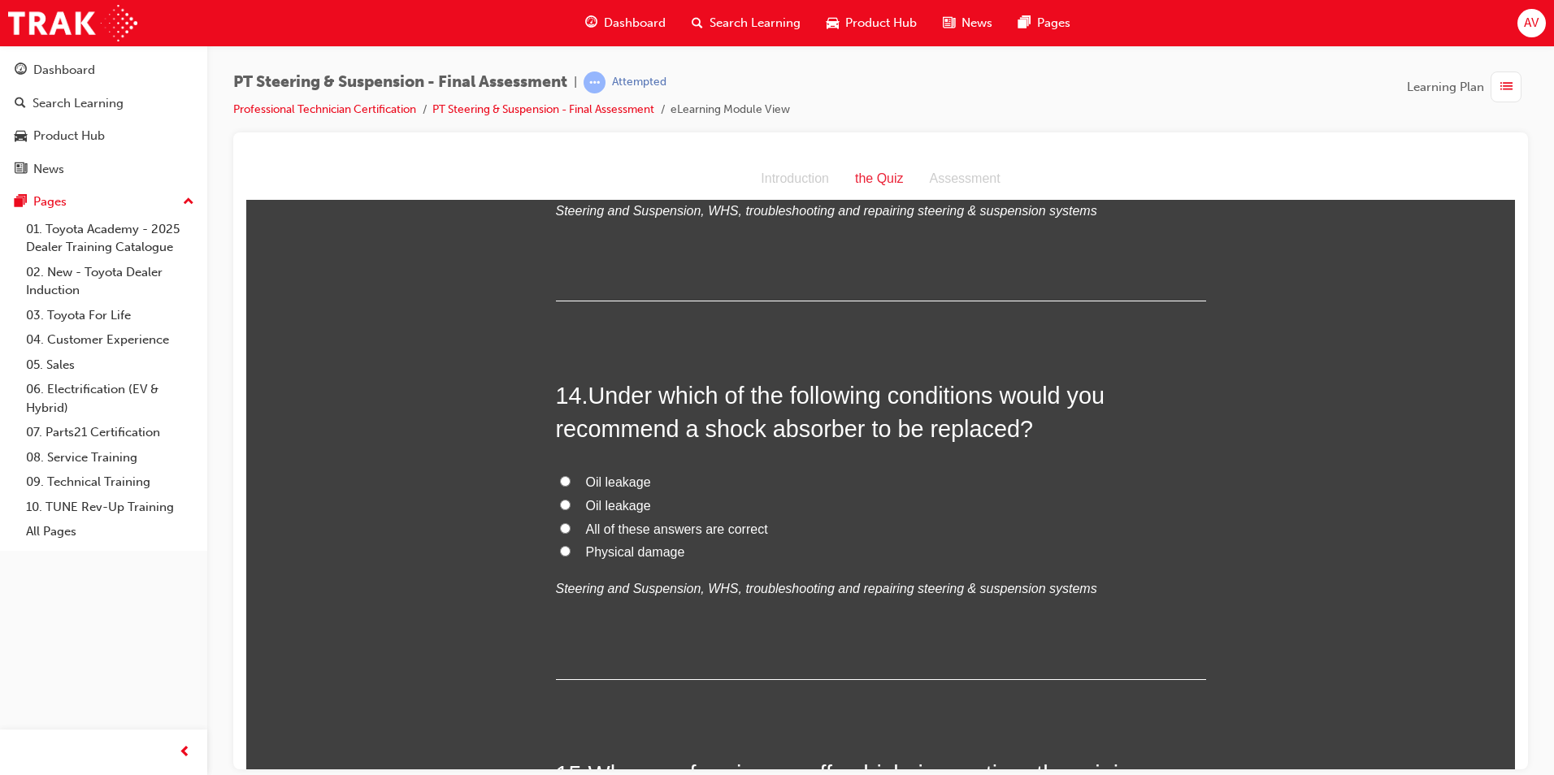
scroll to position [4958, 0]
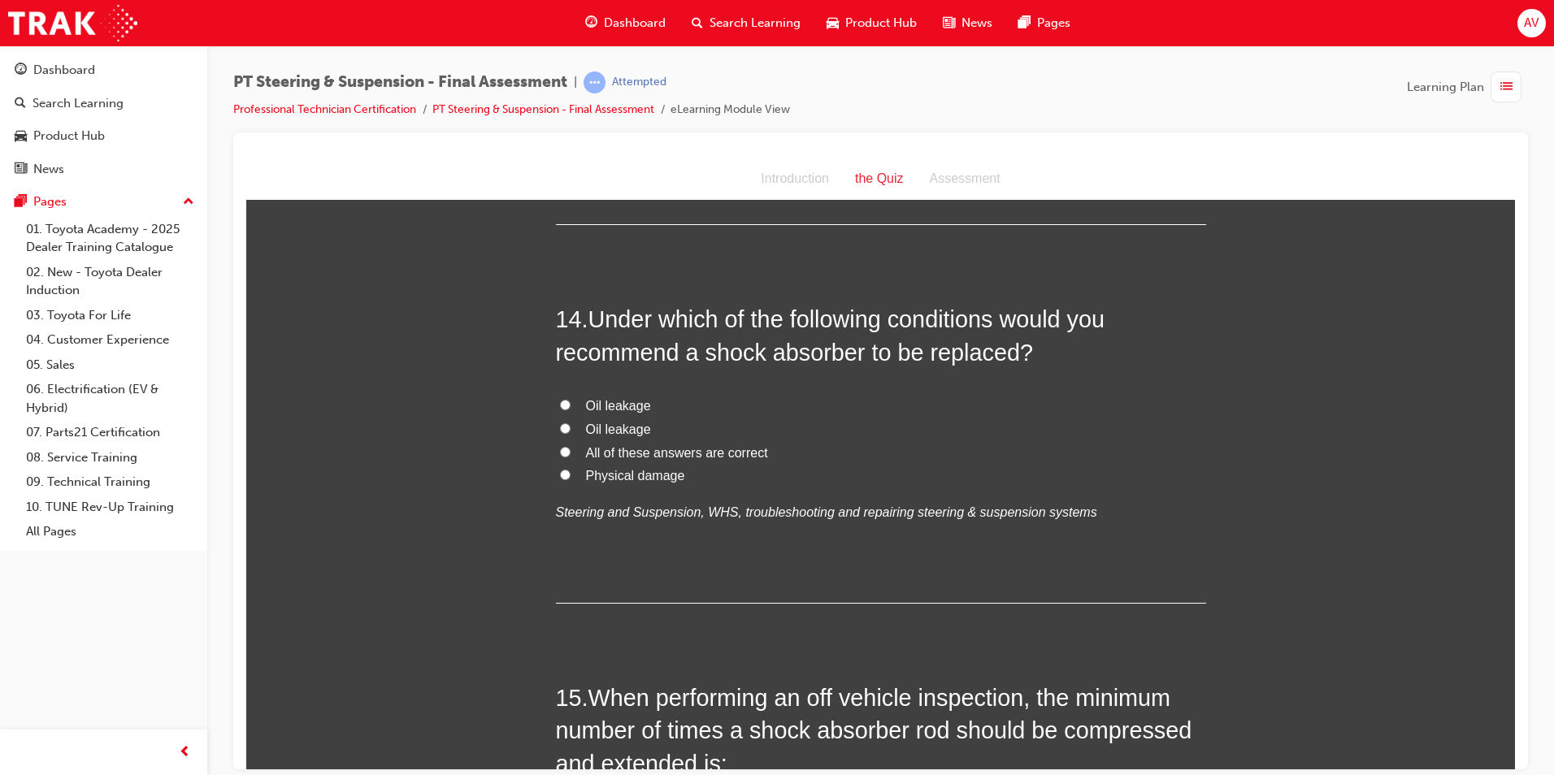
click at [560, 450] on input "All of these answers are correct" at bounding box center [565, 451] width 11 height 11
radio input "true"
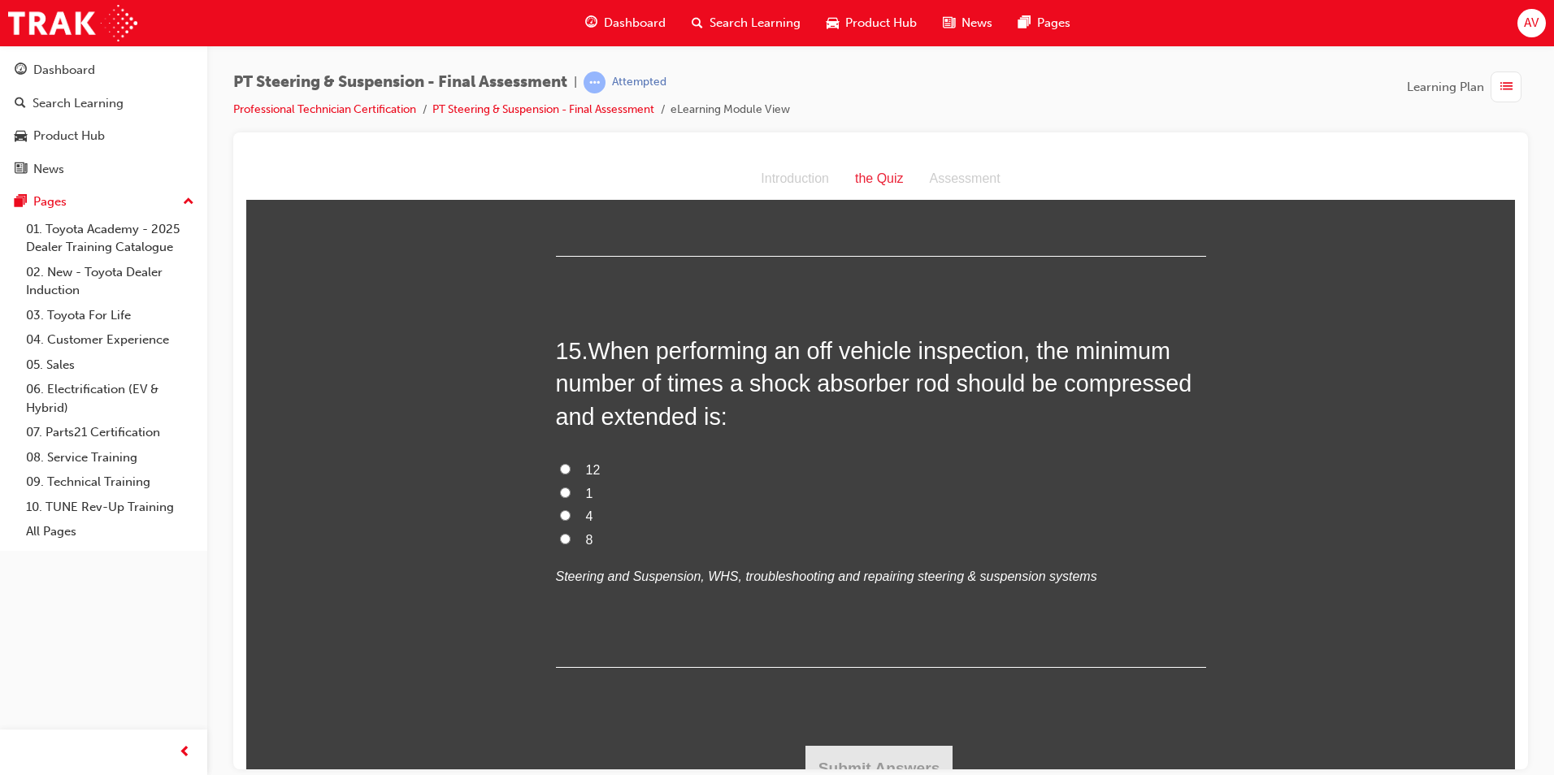
scroll to position [5327, 0]
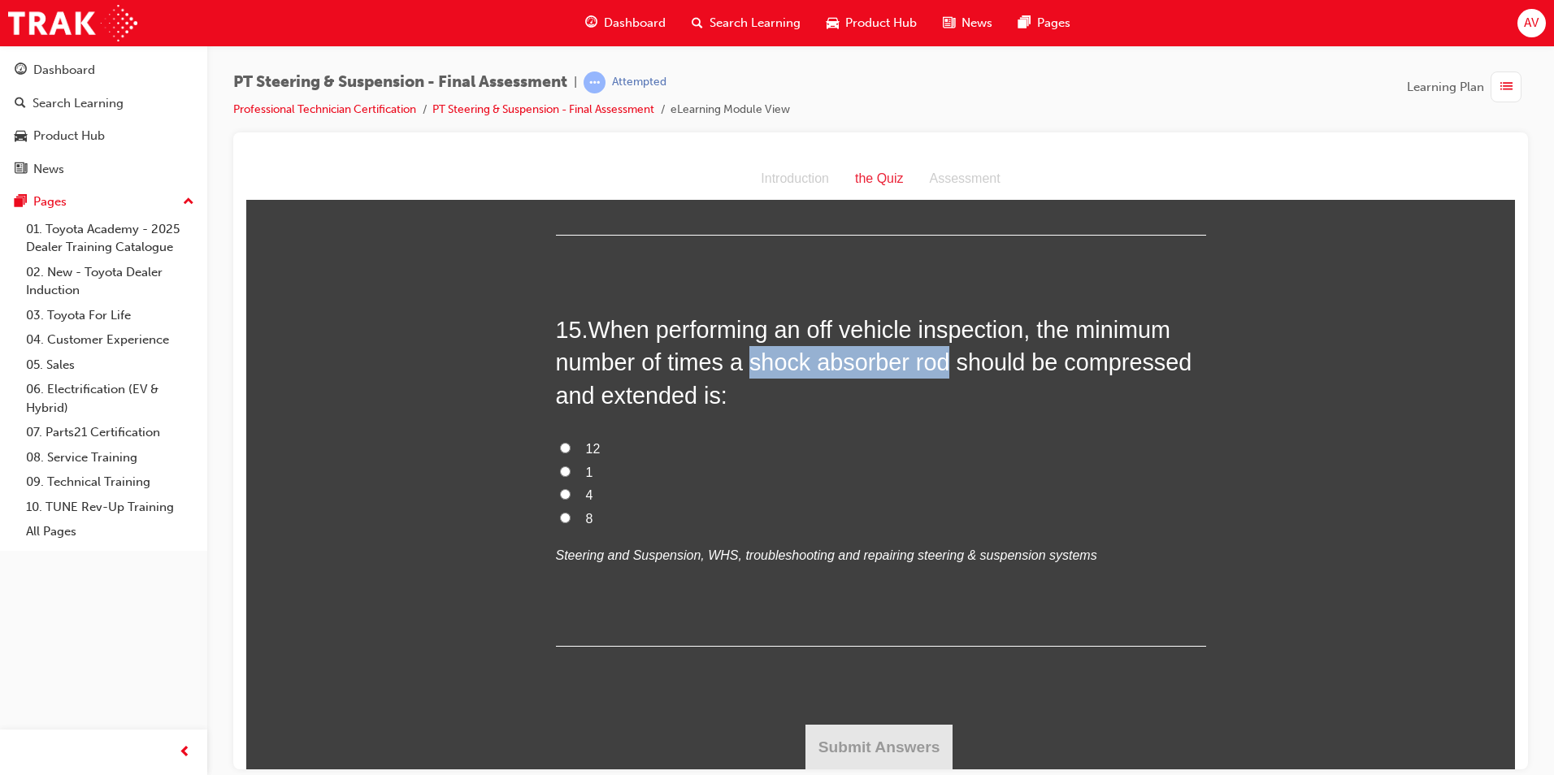
drag, startPoint x: 745, startPoint y: 362, endPoint x: 936, endPoint y: 356, distance: 191.9
click at [936, 356] on span "When performing an off vehicle inspection, the minimum number of times a shock …" at bounding box center [874, 362] width 636 height 92
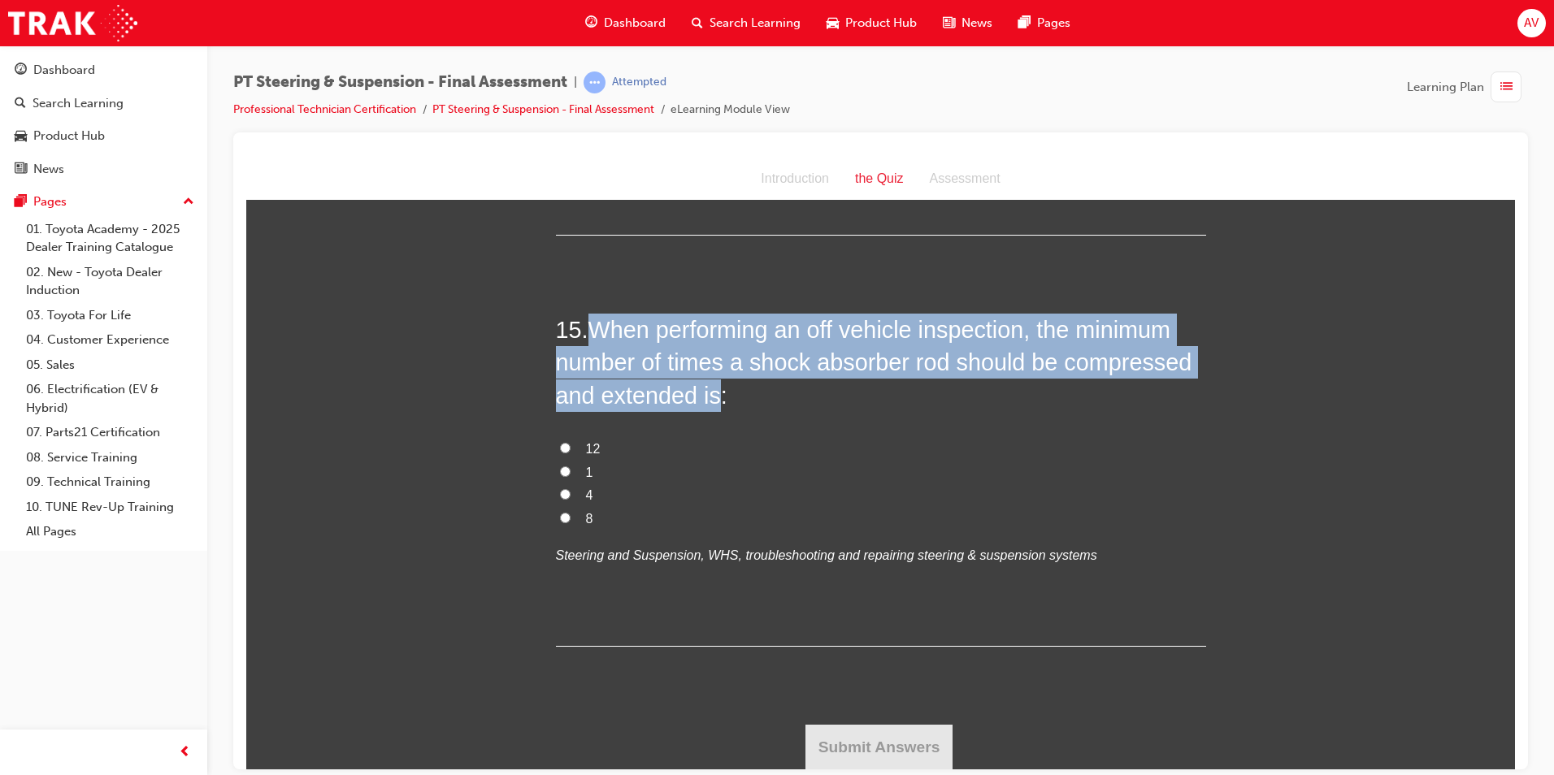
drag, startPoint x: 594, startPoint y: 327, endPoint x: 713, endPoint y: 390, distance: 134.6
click at [713, 390] on span "When performing an off vehicle inspection, the minimum number of times a shock …" at bounding box center [874, 362] width 636 height 92
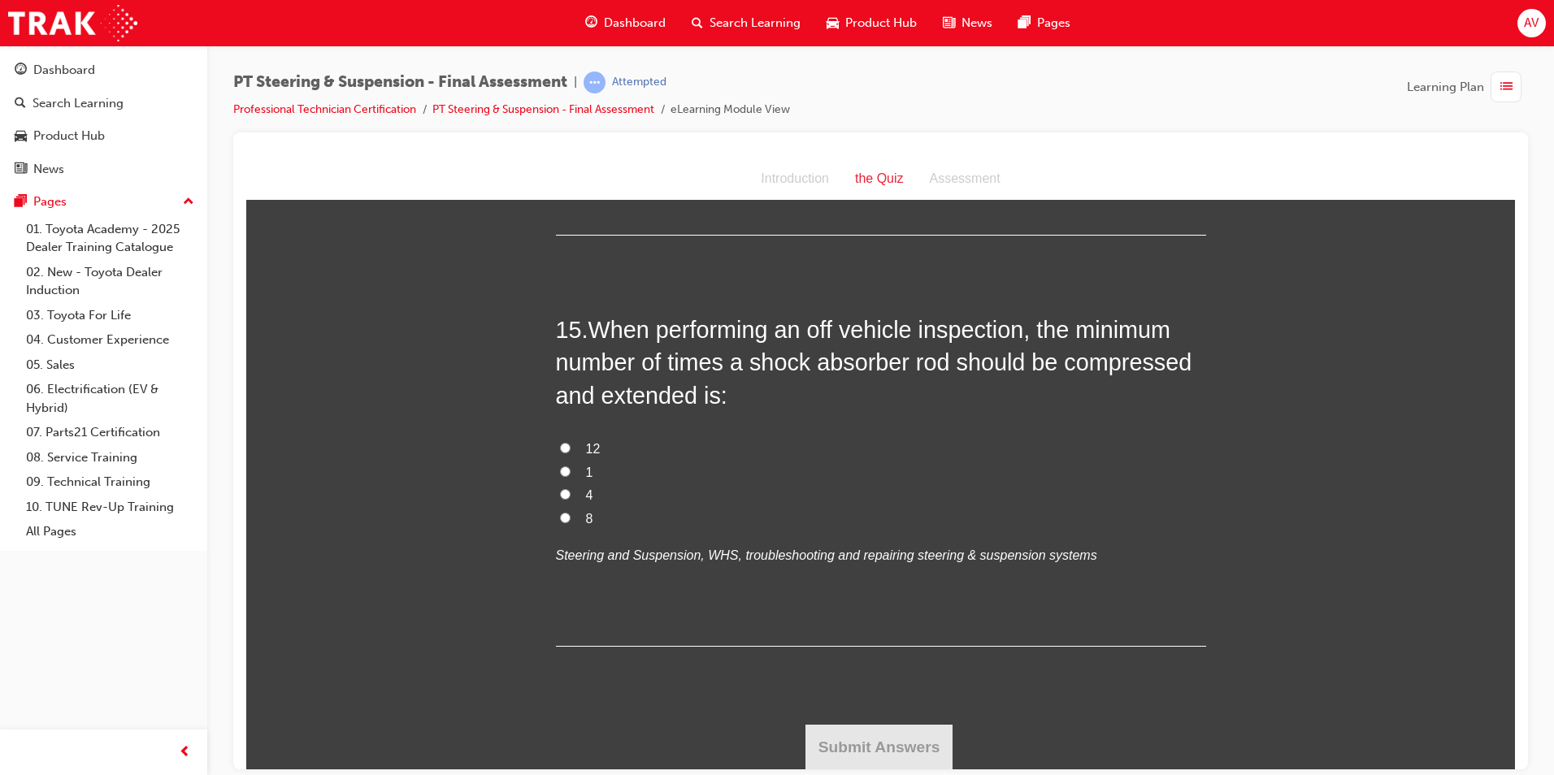
click at [641, 473] on label "1" at bounding box center [881, 473] width 650 height 24
click at [571, 473] on input "1" at bounding box center [565, 471] width 11 height 11
radio input "true"
click at [560, 497] on input "4" at bounding box center [565, 494] width 11 height 11
radio input "true"
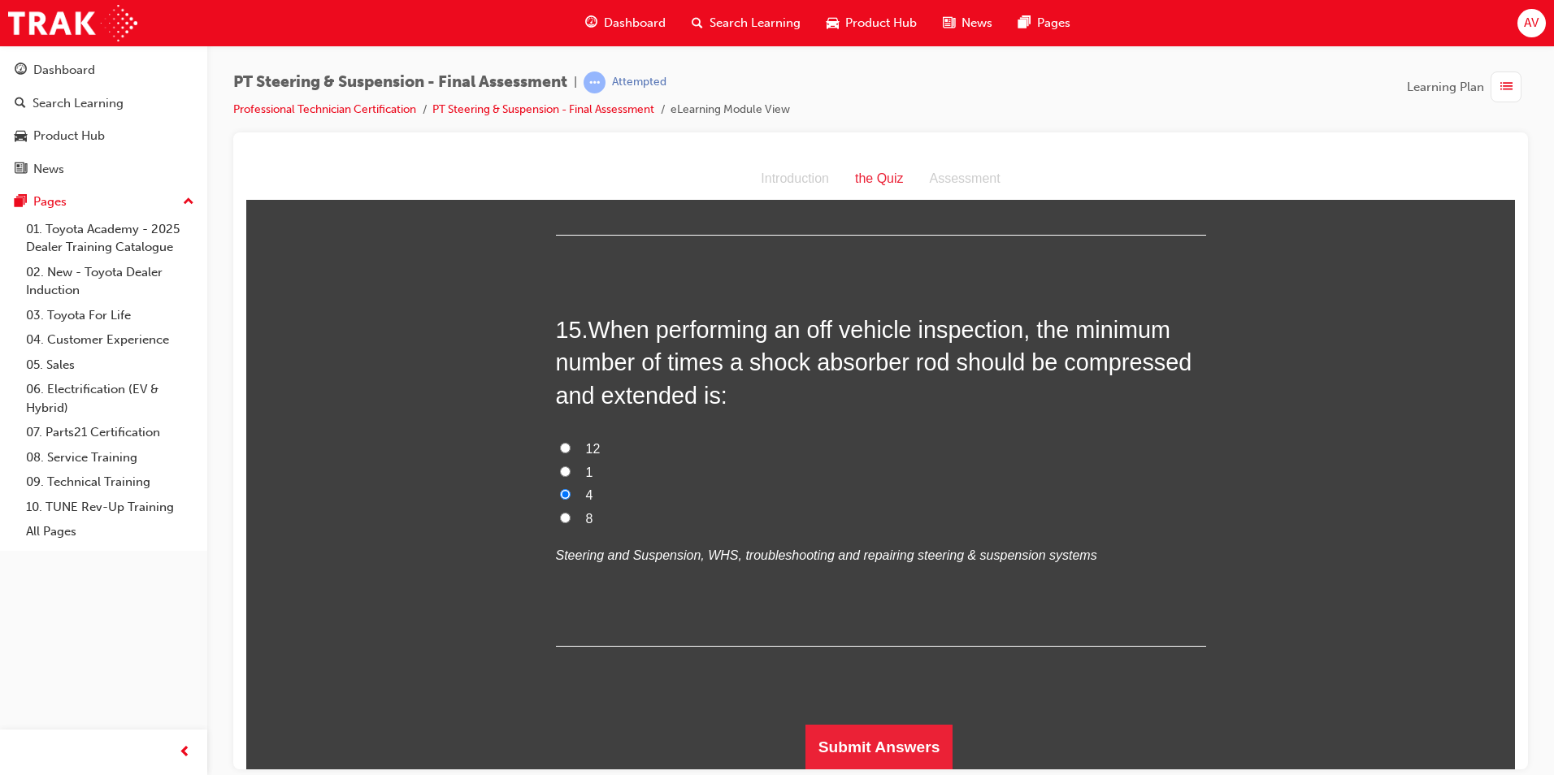
click at [560, 471] on input "1" at bounding box center [565, 471] width 11 height 11
radio input "true"
click at [883, 736] on button "Submit Answers" at bounding box center [880, 747] width 148 height 46
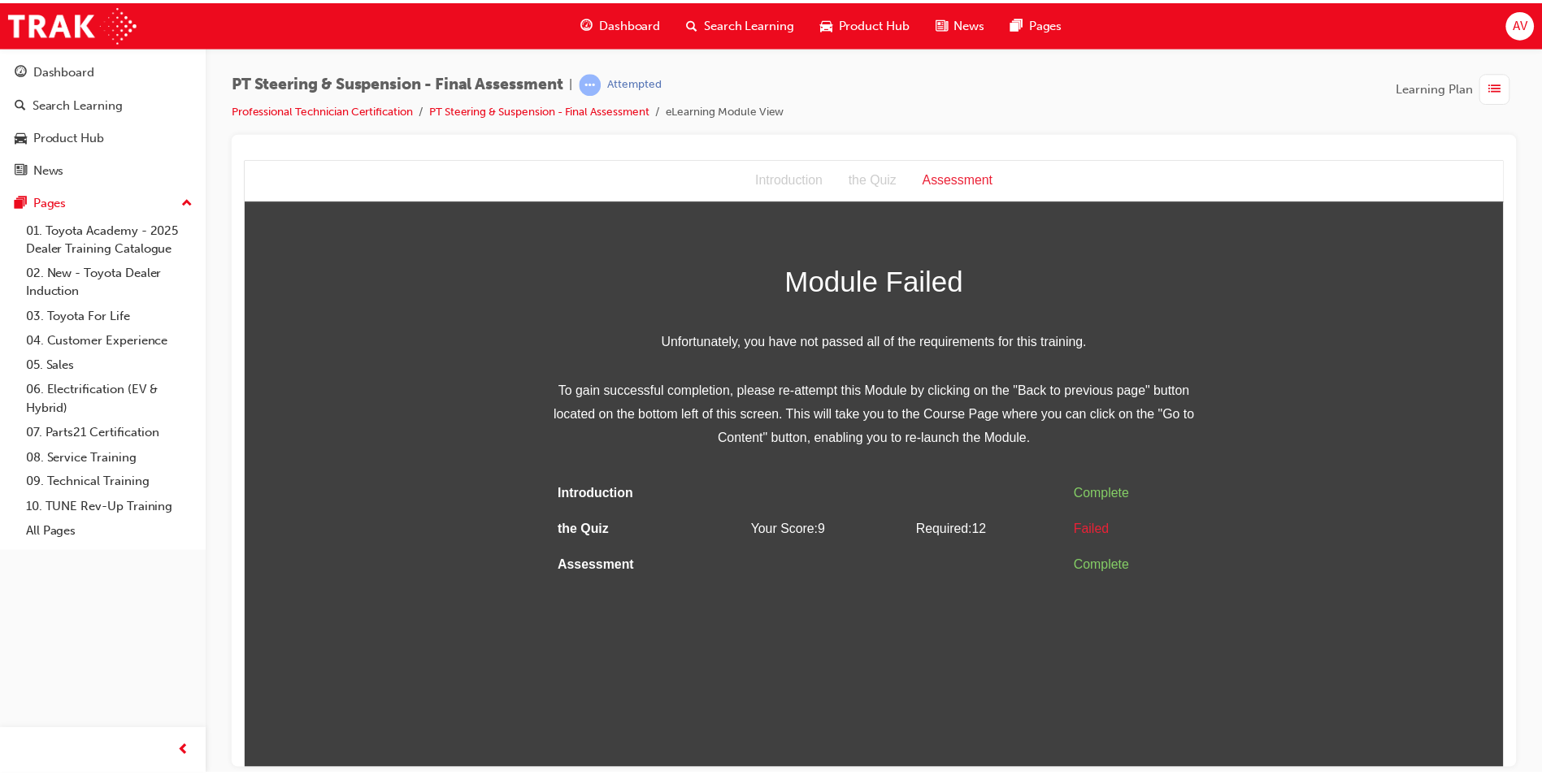
scroll to position [0, 0]
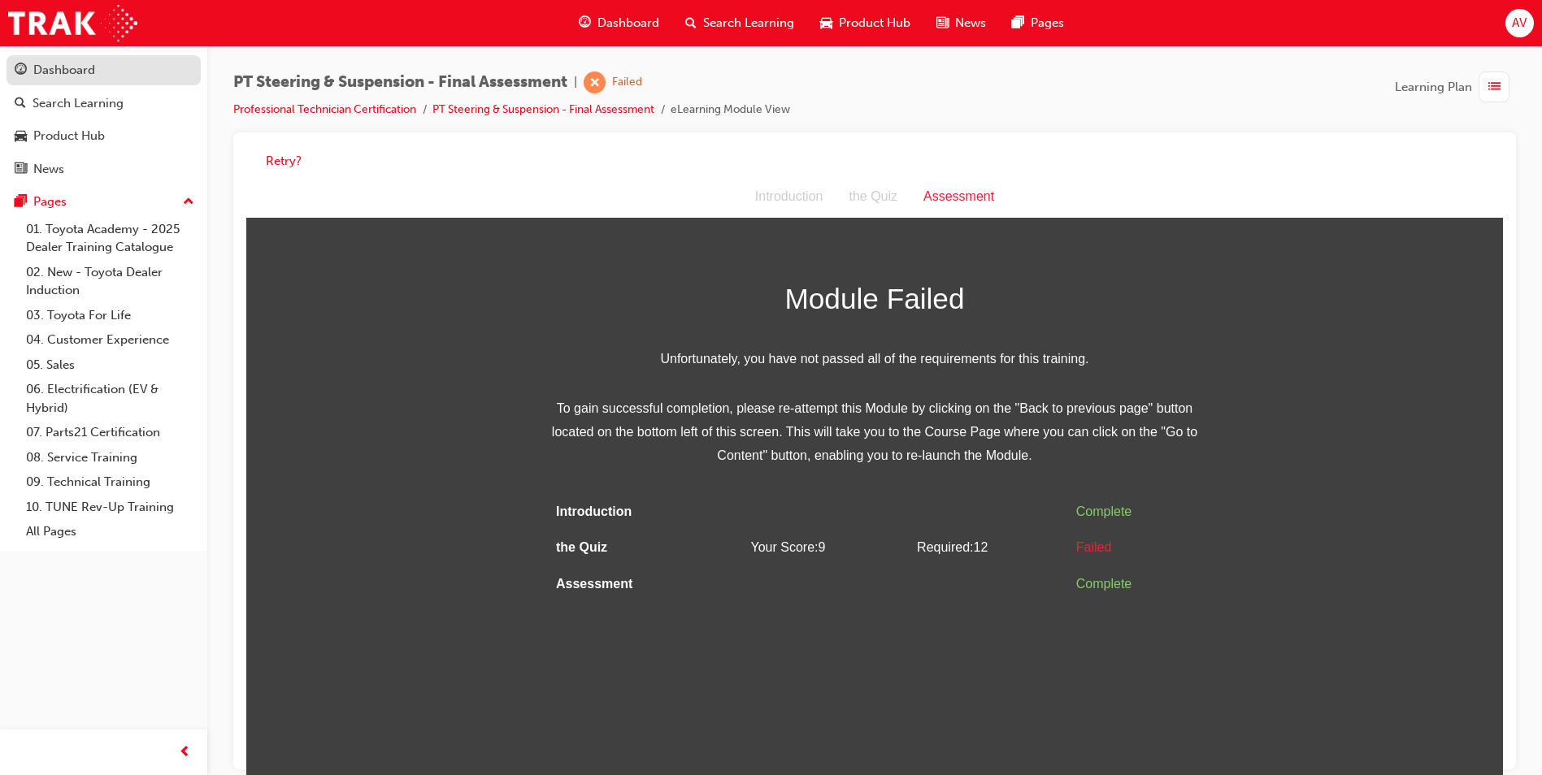
click at [66, 60] on div "Dashboard" at bounding box center [104, 70] width 178 height 20
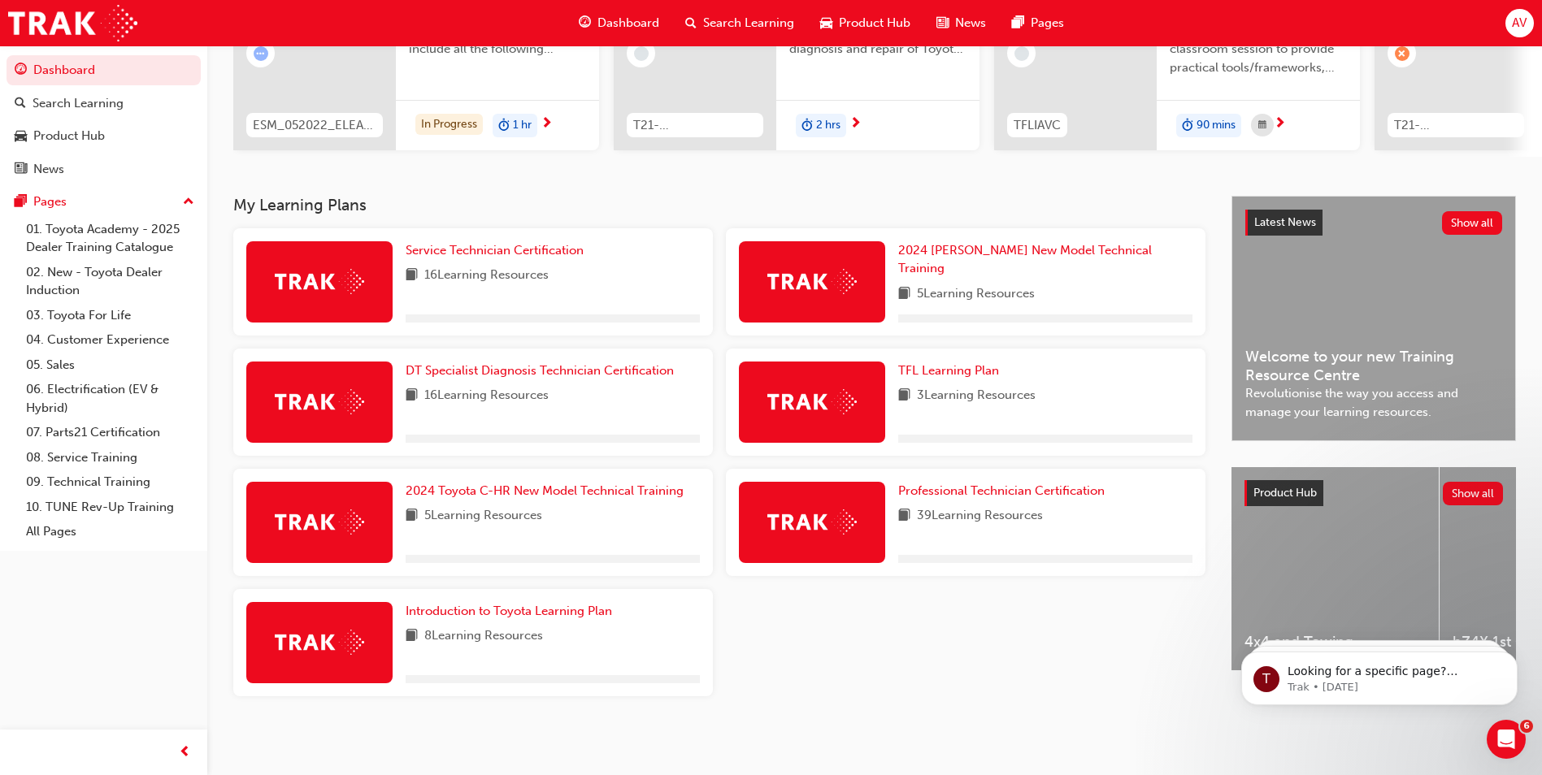
scroll to position [225, 0]
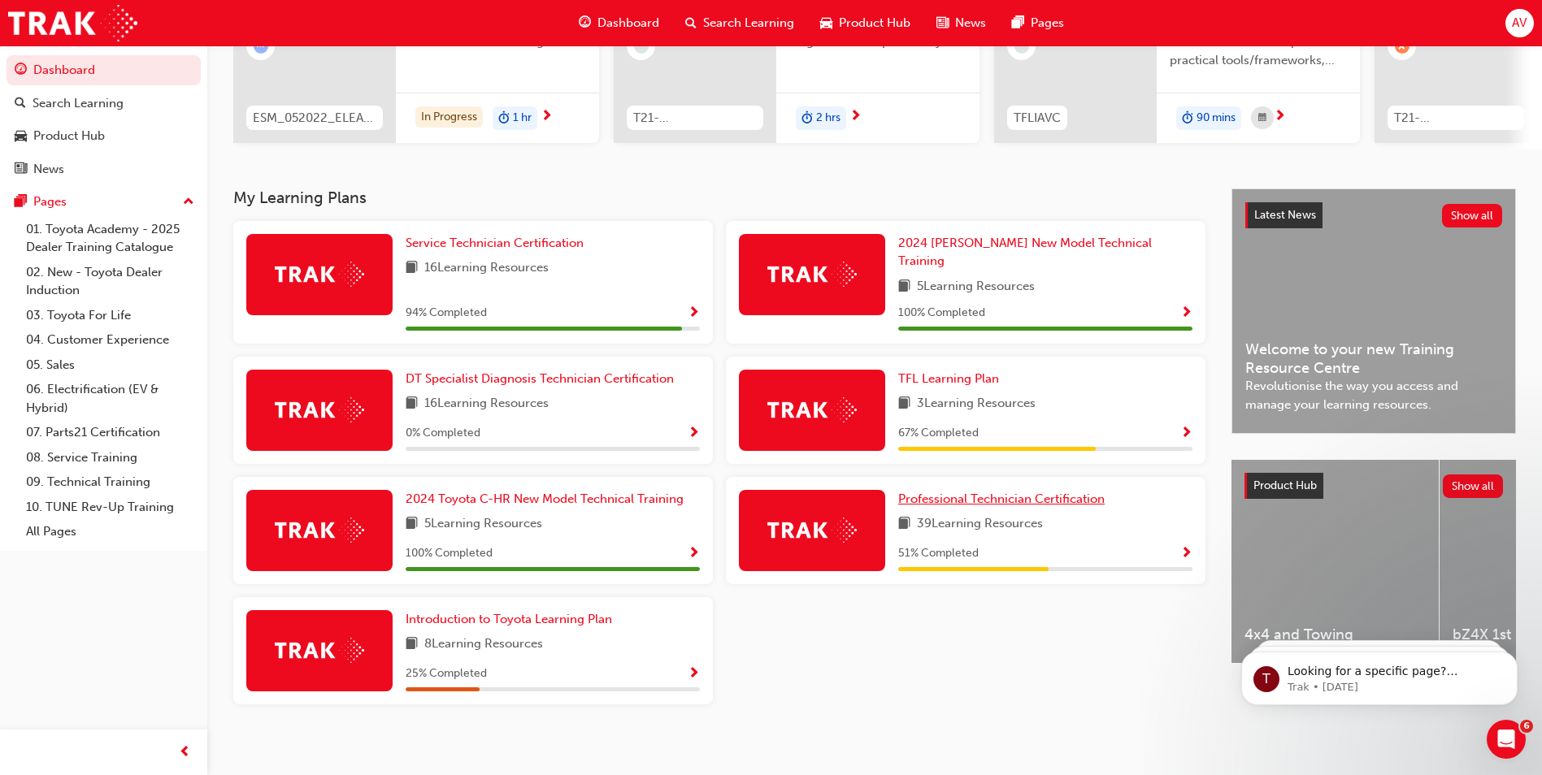
click at [978, 492] on span "Professional Technician Certification" at bounding box center [1001, 499] width 206 height 15
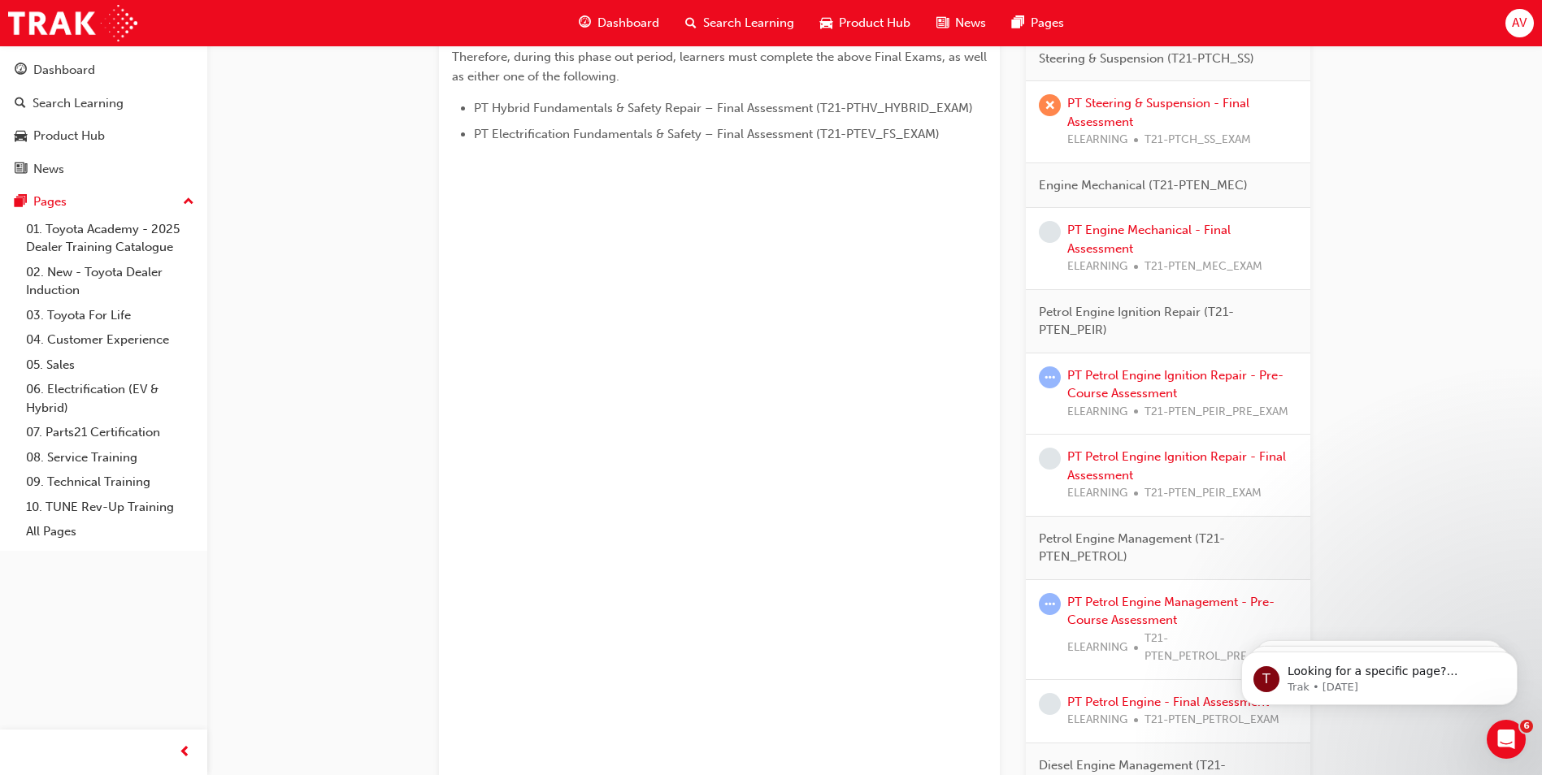
scroll to position [975, 0]
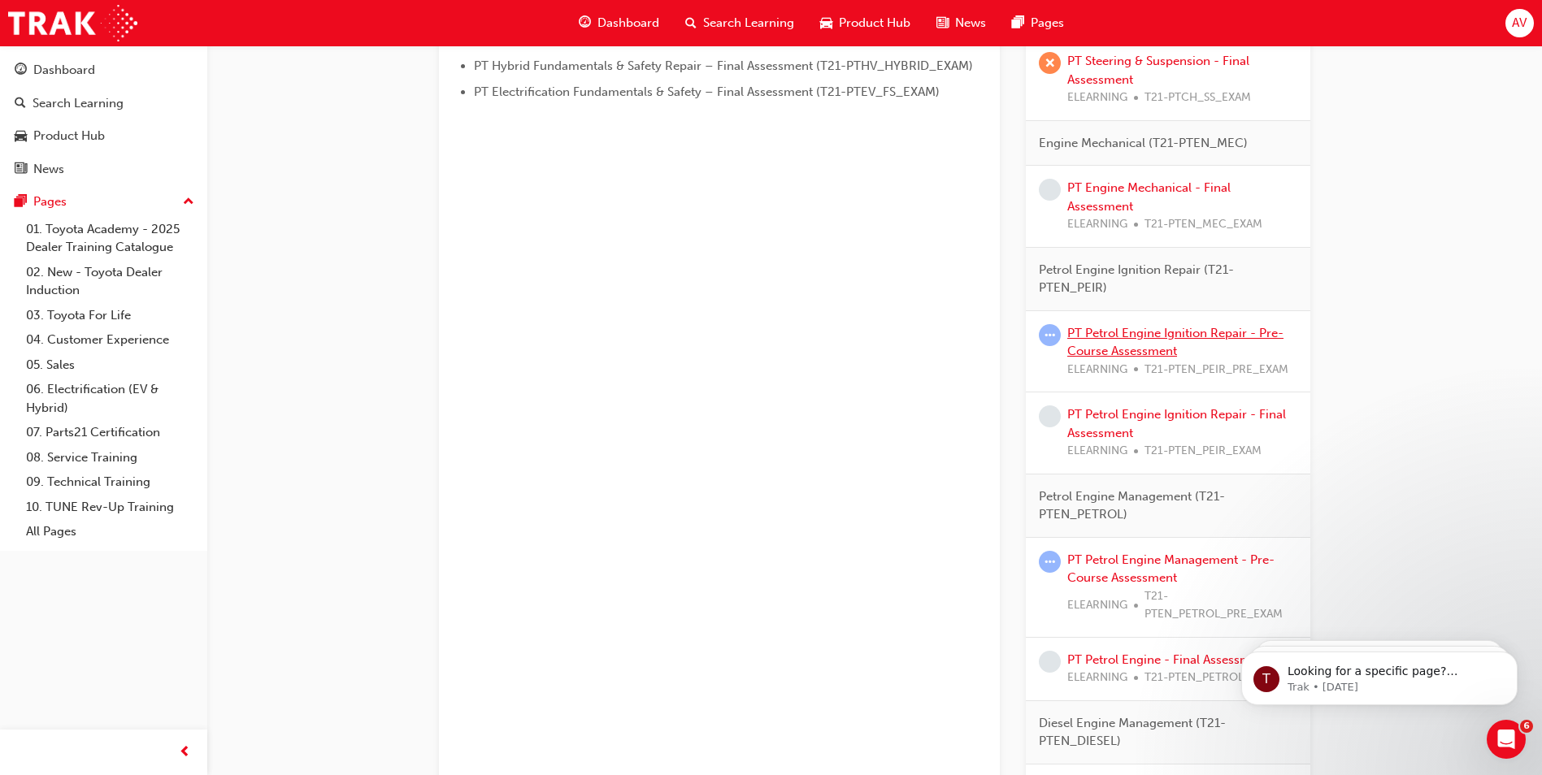
click at [1176, 334] on link "PT Petrol Engine Ignition Repair - Pre-Course Assessment" at bounding box center [1175, 342] width 216 height 33
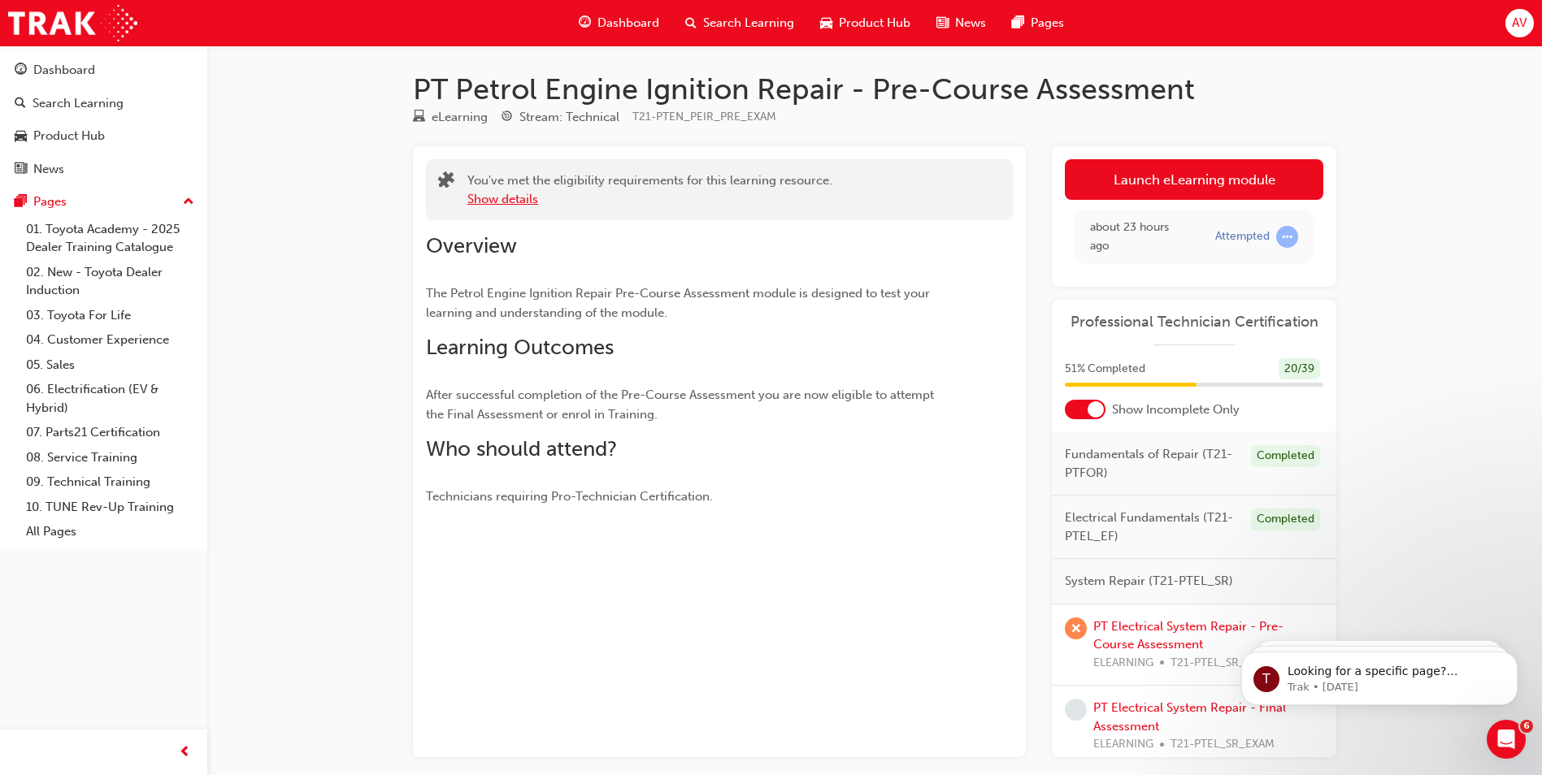
click at [528, 199] on button "Show details" at bounding box center [502, 199] width 71 height 19
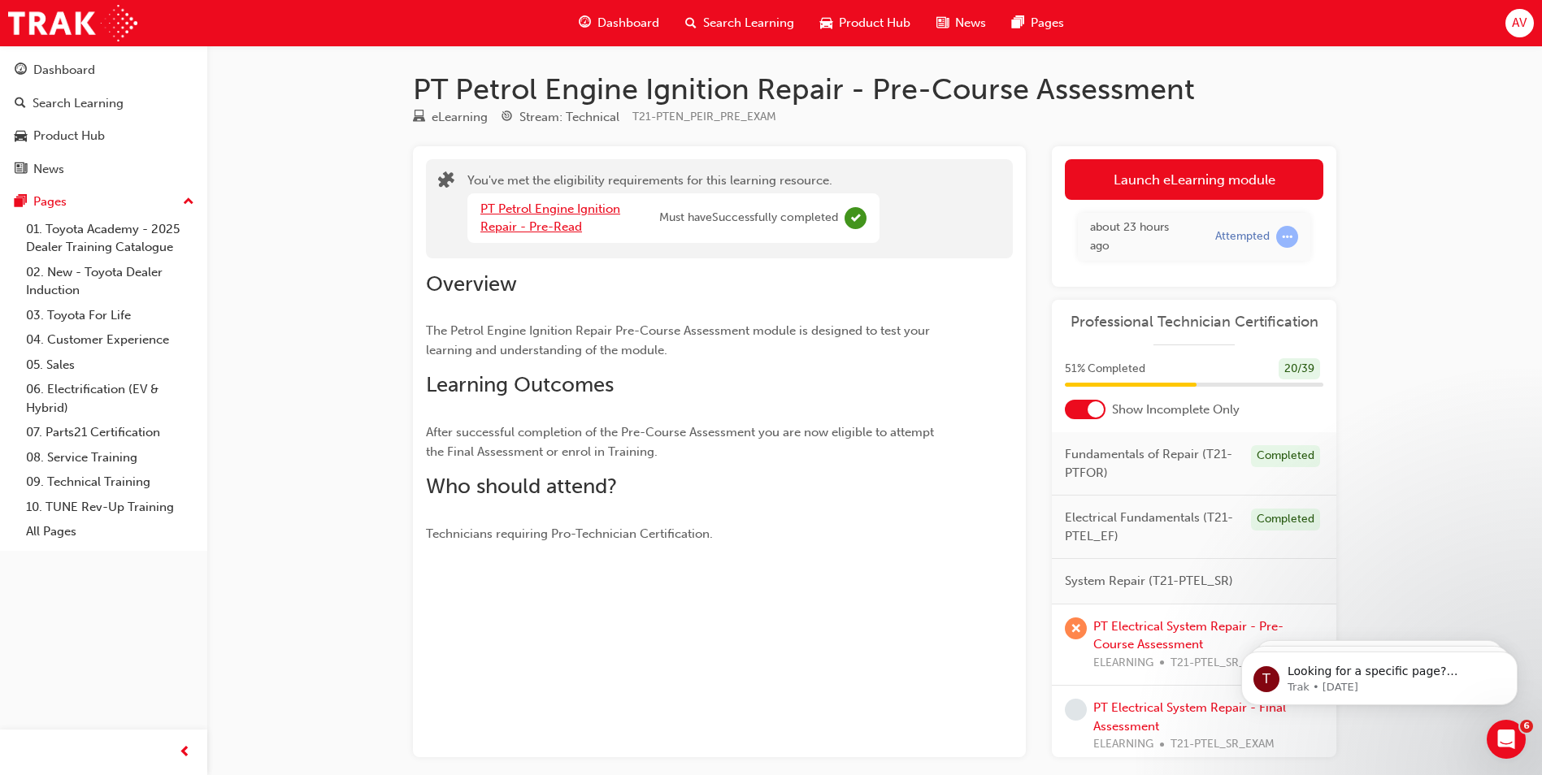
click at [556, 210] on link "PT Petrol Engine Ignition Repair - Pre-Read" at bounding box center [550, 218] width 140 height 33
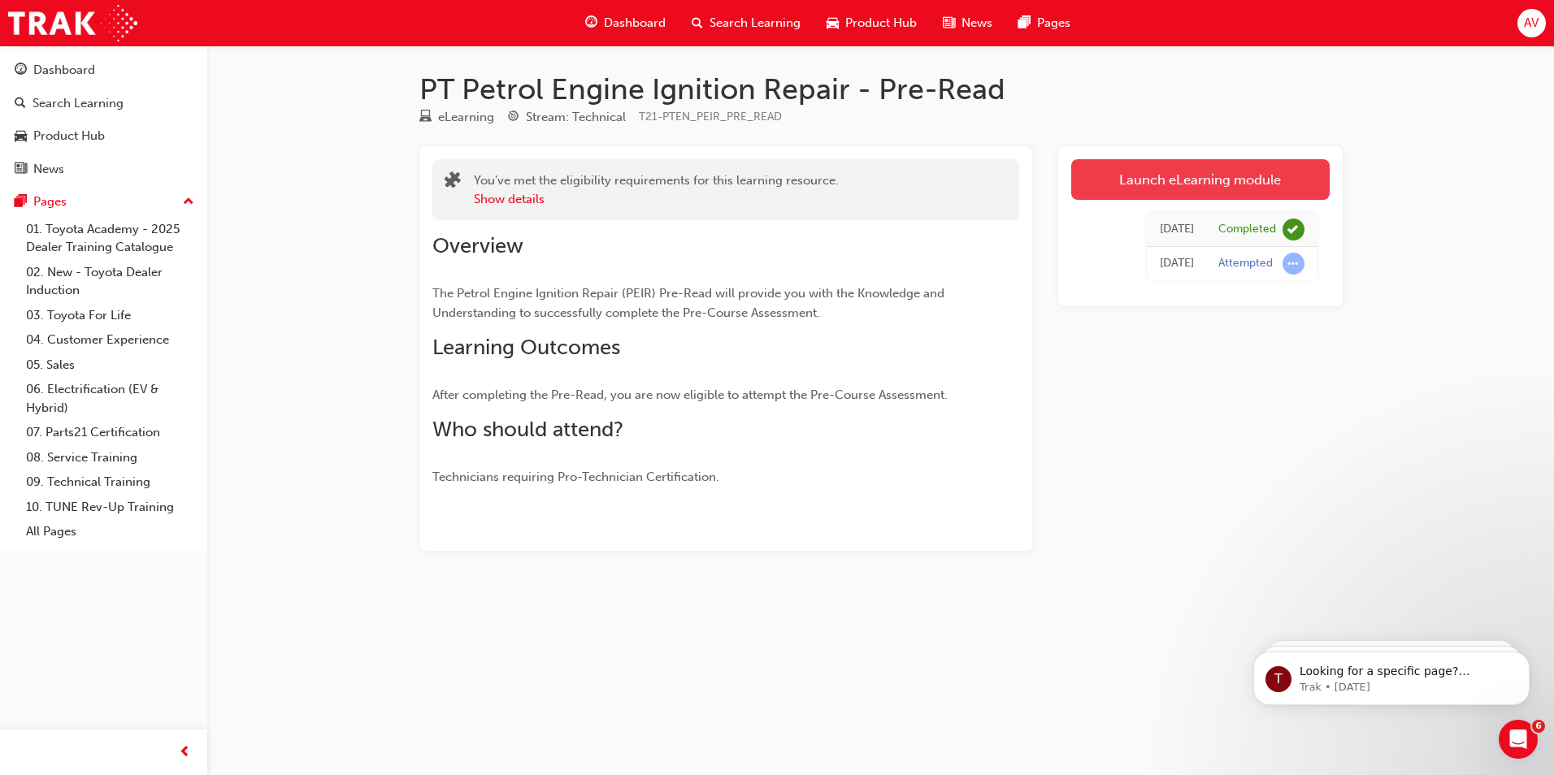
click at [1132, 171] on link "Launch eLearning module" at bounding box center [1200, 179] width 258 height 41
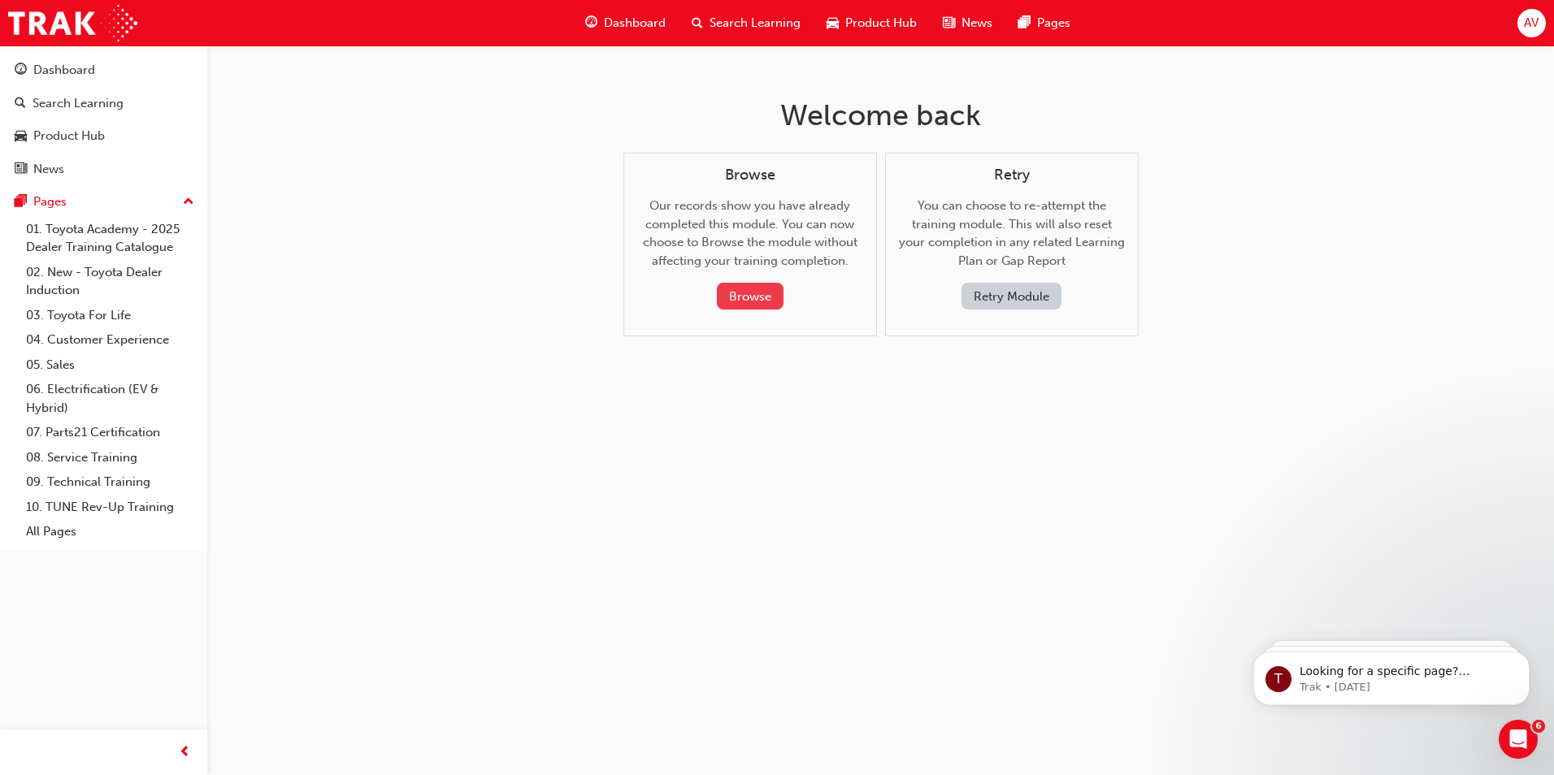
click at [771, 292] on button "Browse" at bounding box center [750, 296] width 67 height 27
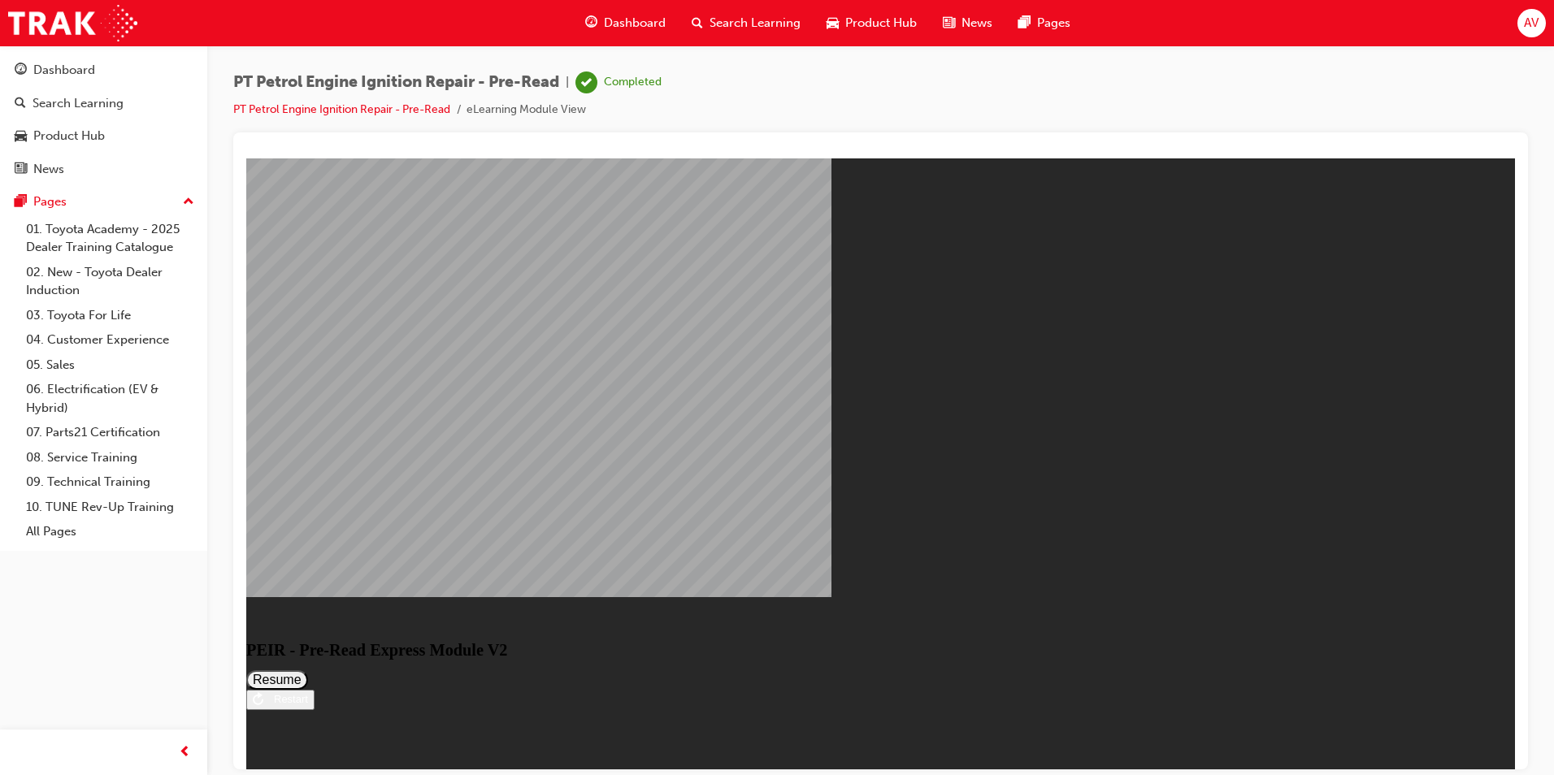
click at [308, 670] on button "Resume" at bounding box center [277, 680] width 62 height 20
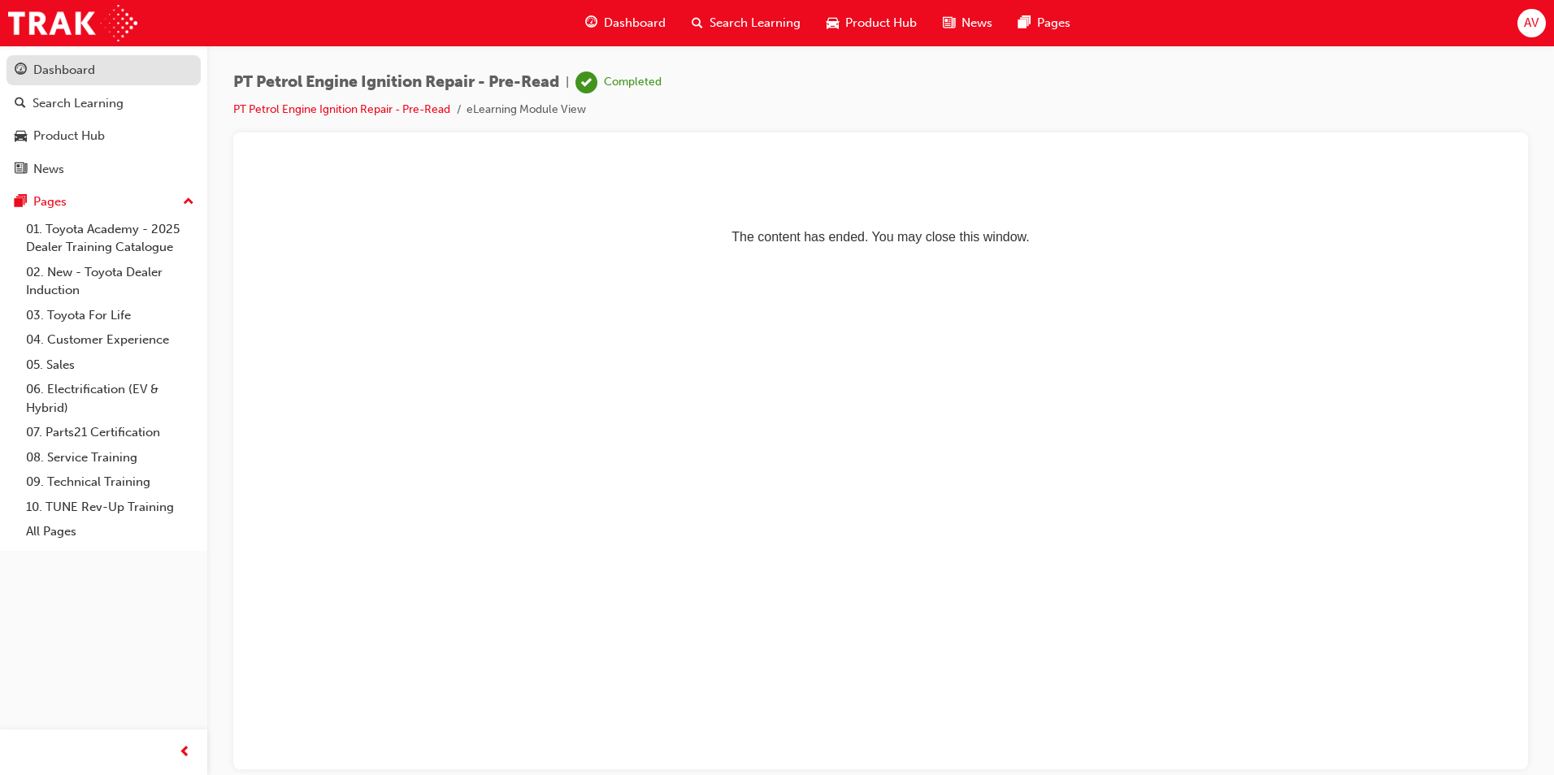
click at [89, 59] on link "Dashboard" at bounding box center [104, 70] width 194 height 30
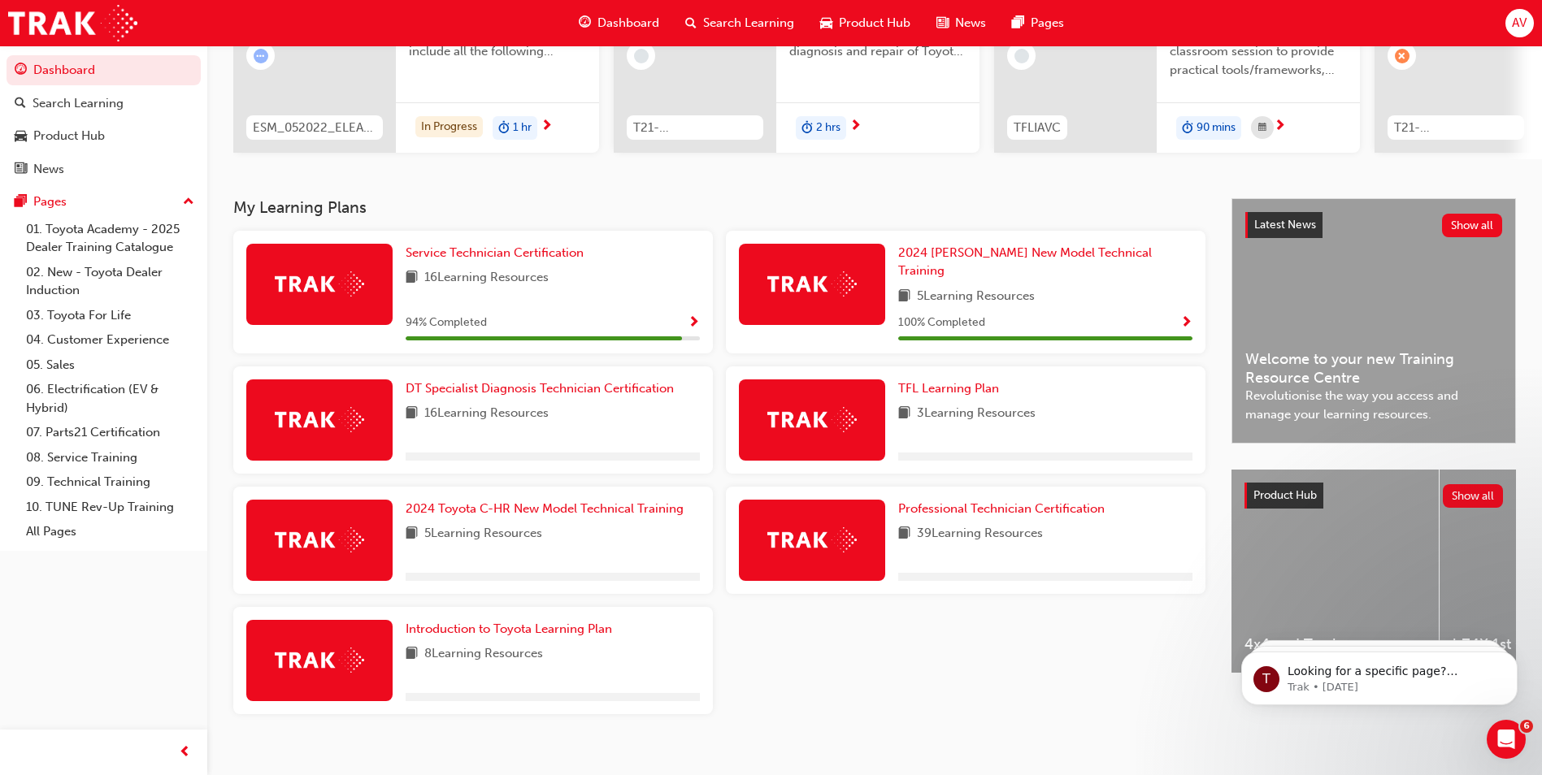
scroll to position [225, 0]
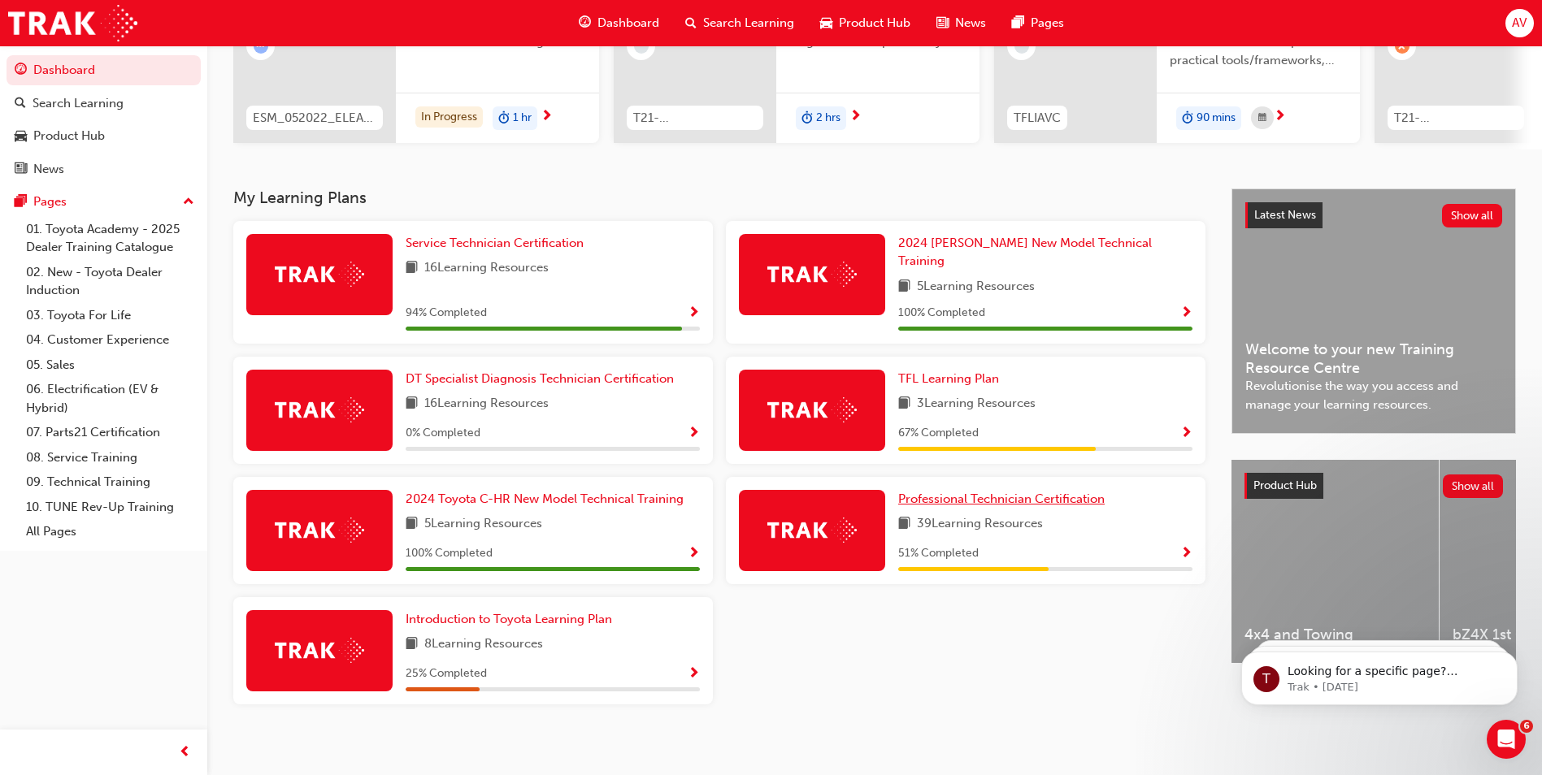
click at [1010, 493] on span "Professional Technician Certification" at bounding box center [1001, 499] width 206 height 15
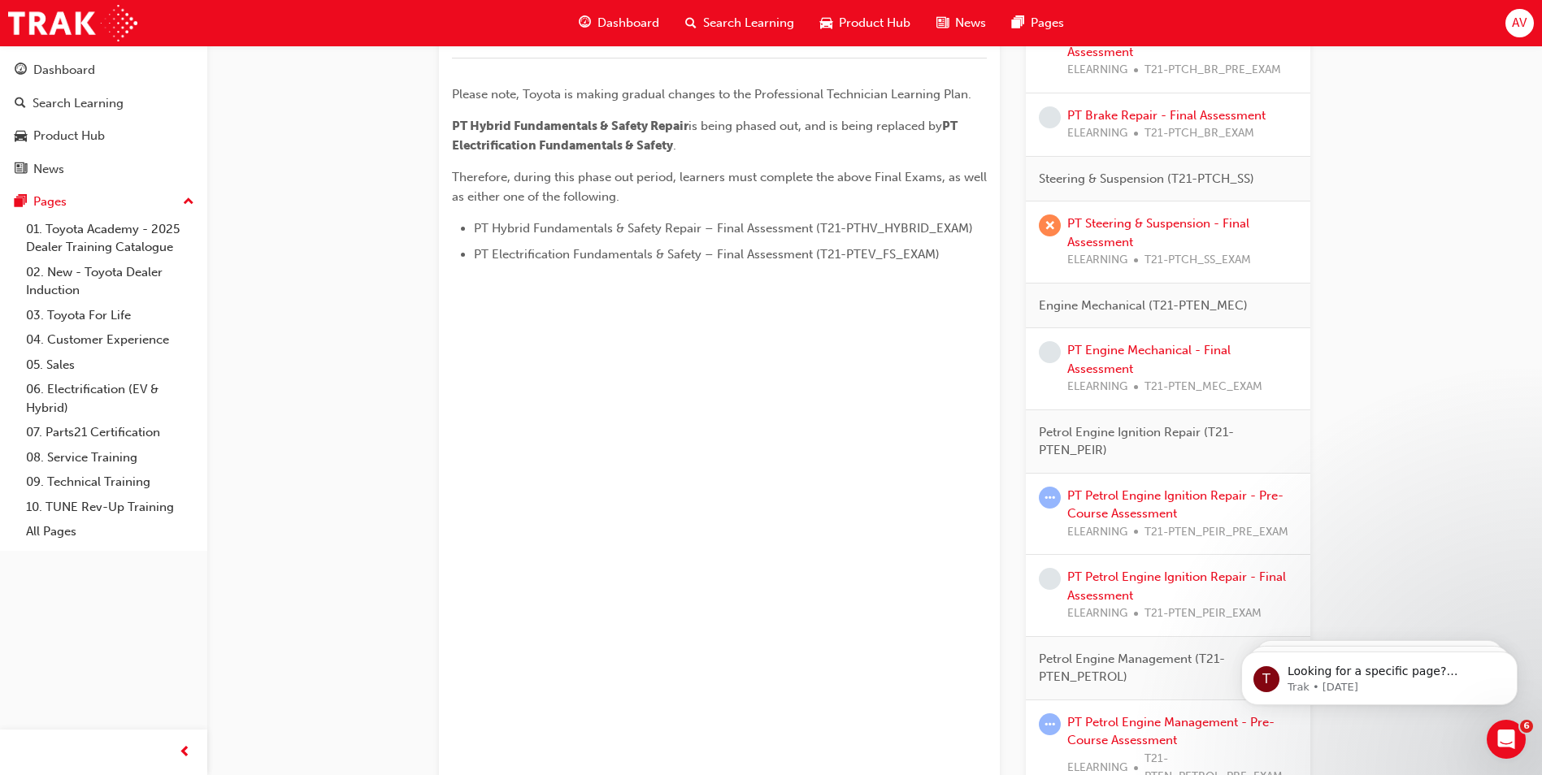
scroll to position [894, 0]
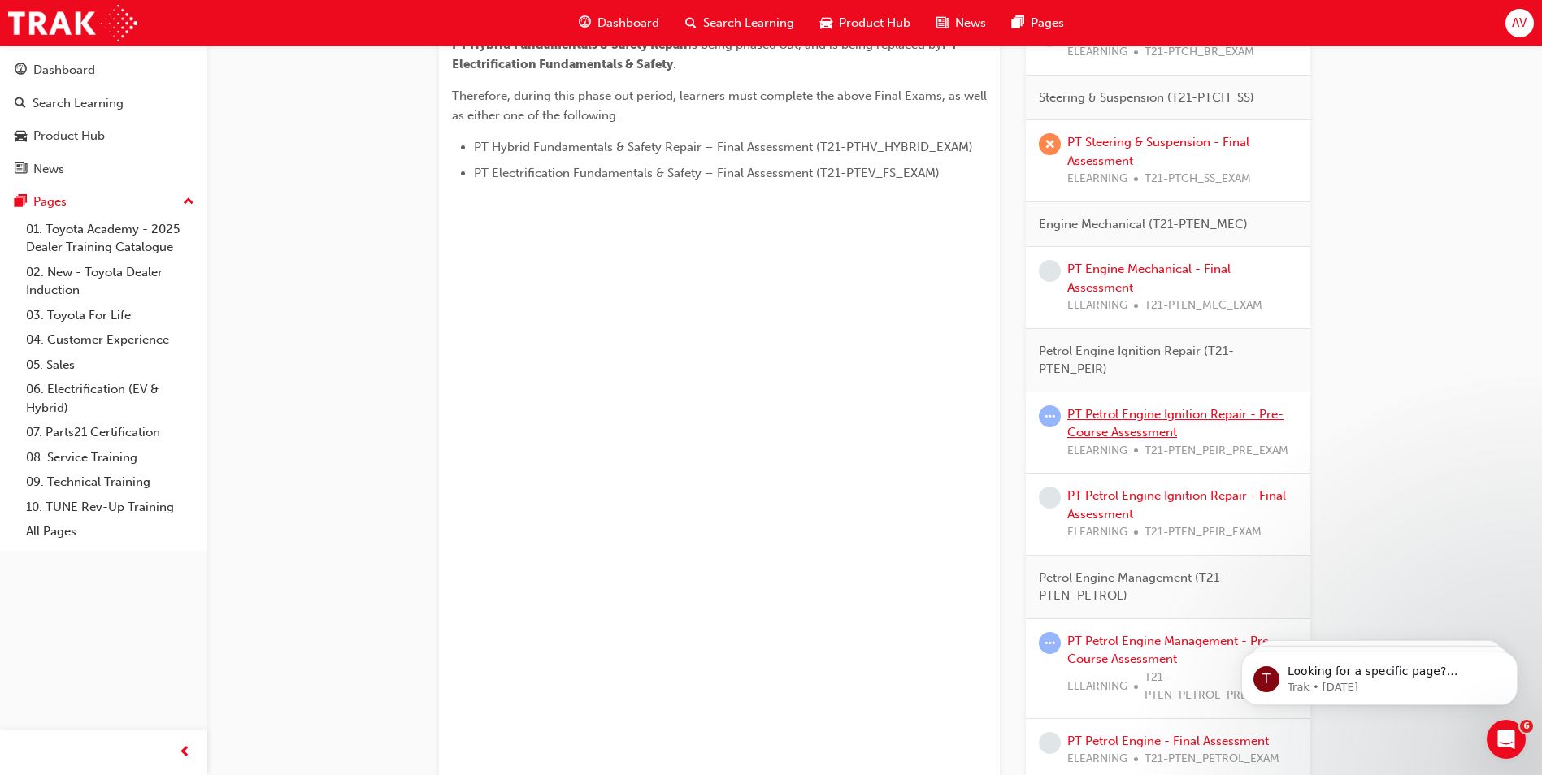
click at [1153, 432] on link "PT Petrol Engine Ignition Repair - Pre-Course Assessment" at bounding box center [1175, 423] width 216 height 33
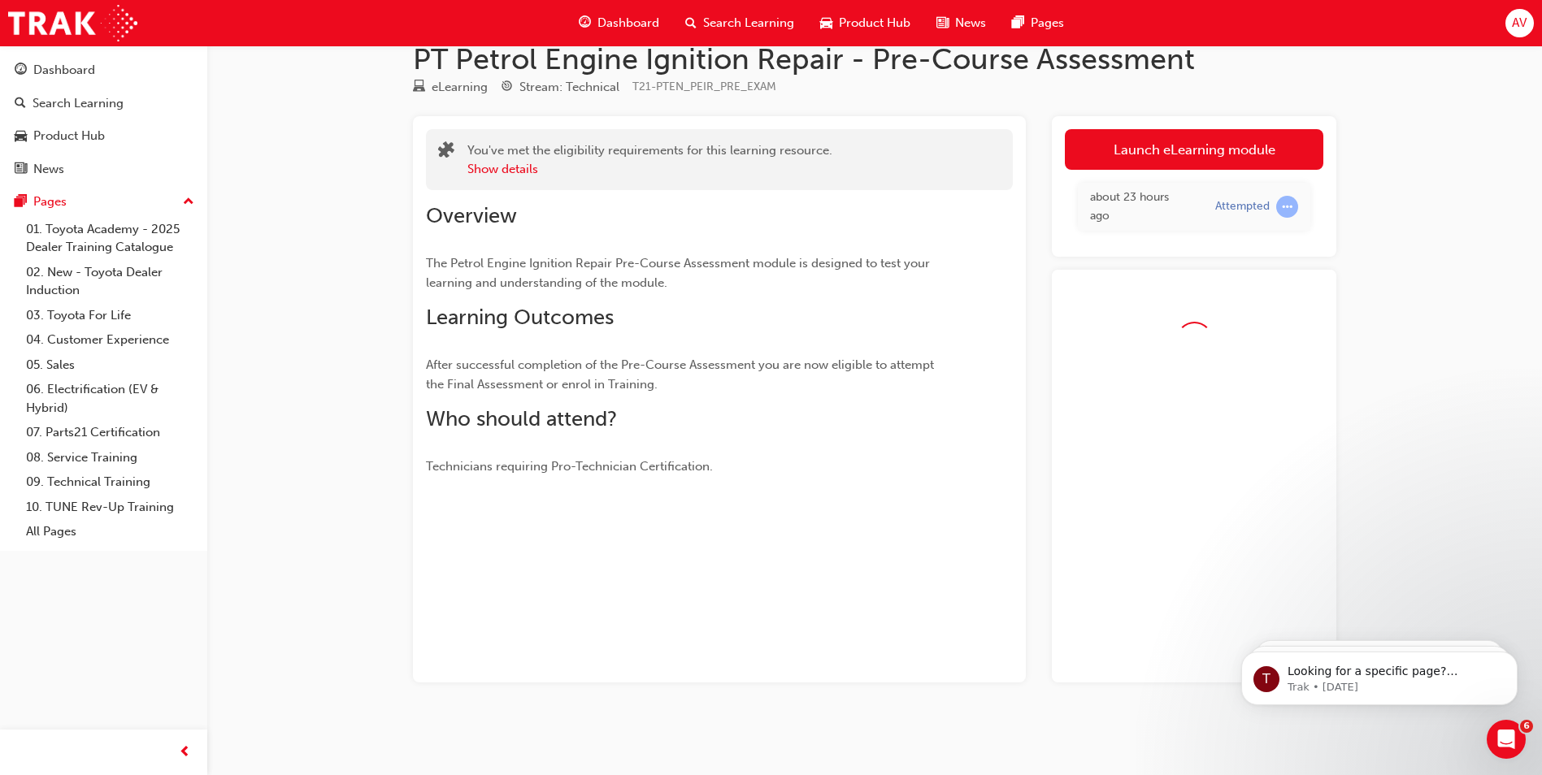
scroll to position [75, 0]
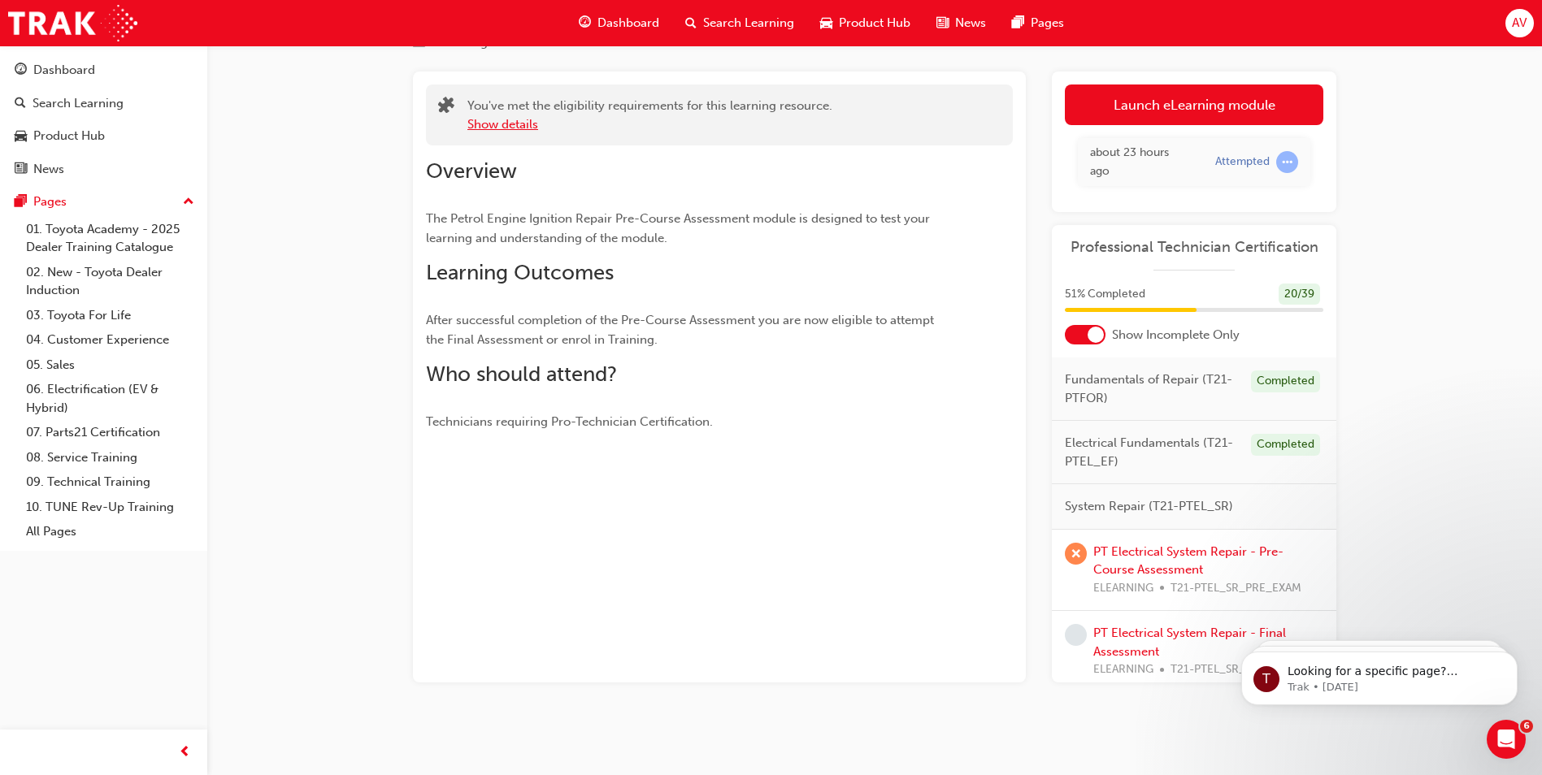
click at [497, 129] on button "Show details" at bounding box center [502, 124] width 71 height 19
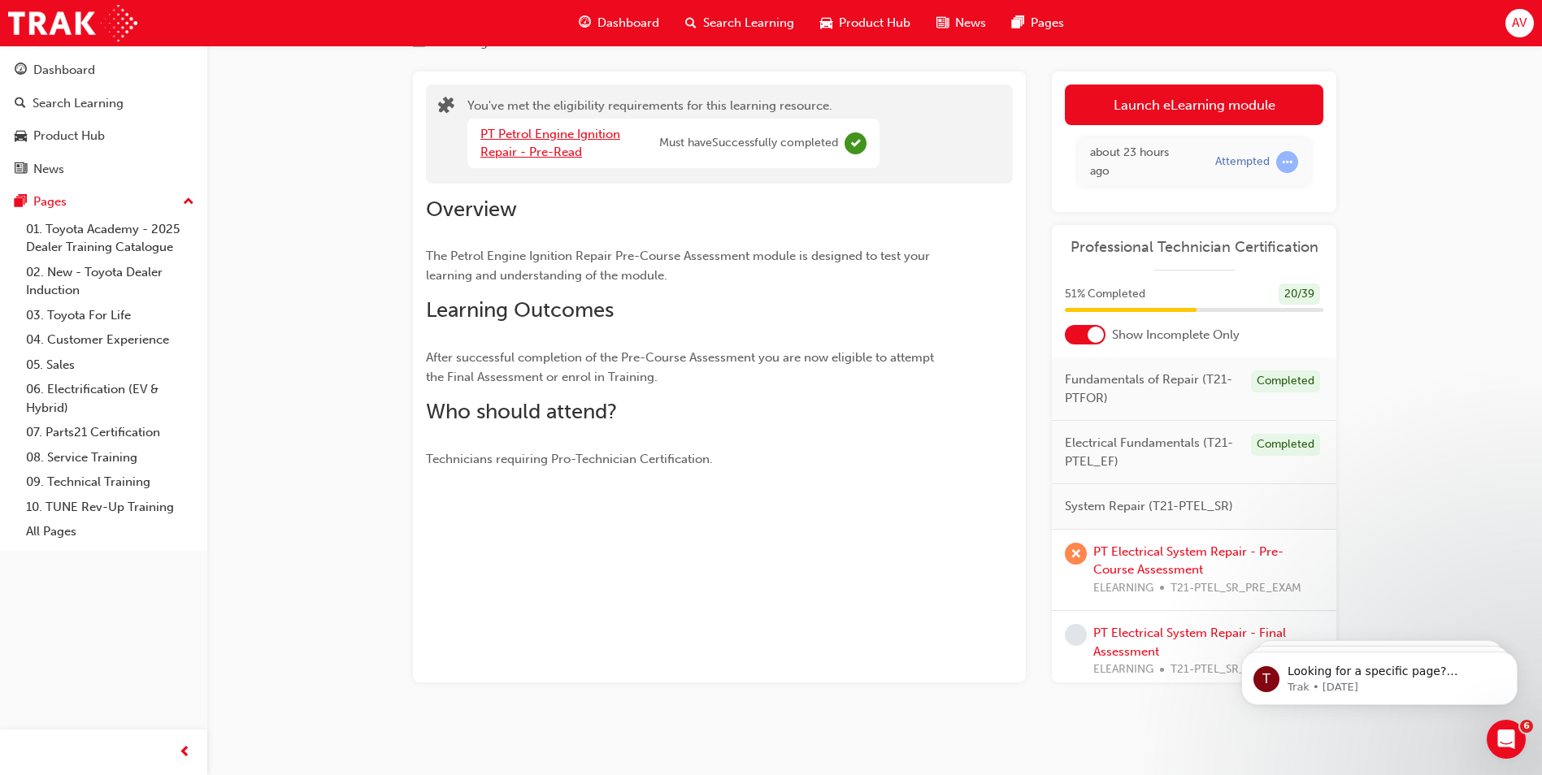
click at [538, 153] on link "PT Petrol Engine Ignition Repair - Pre-Read" at bounding box center [550, 143] width 140 height 33
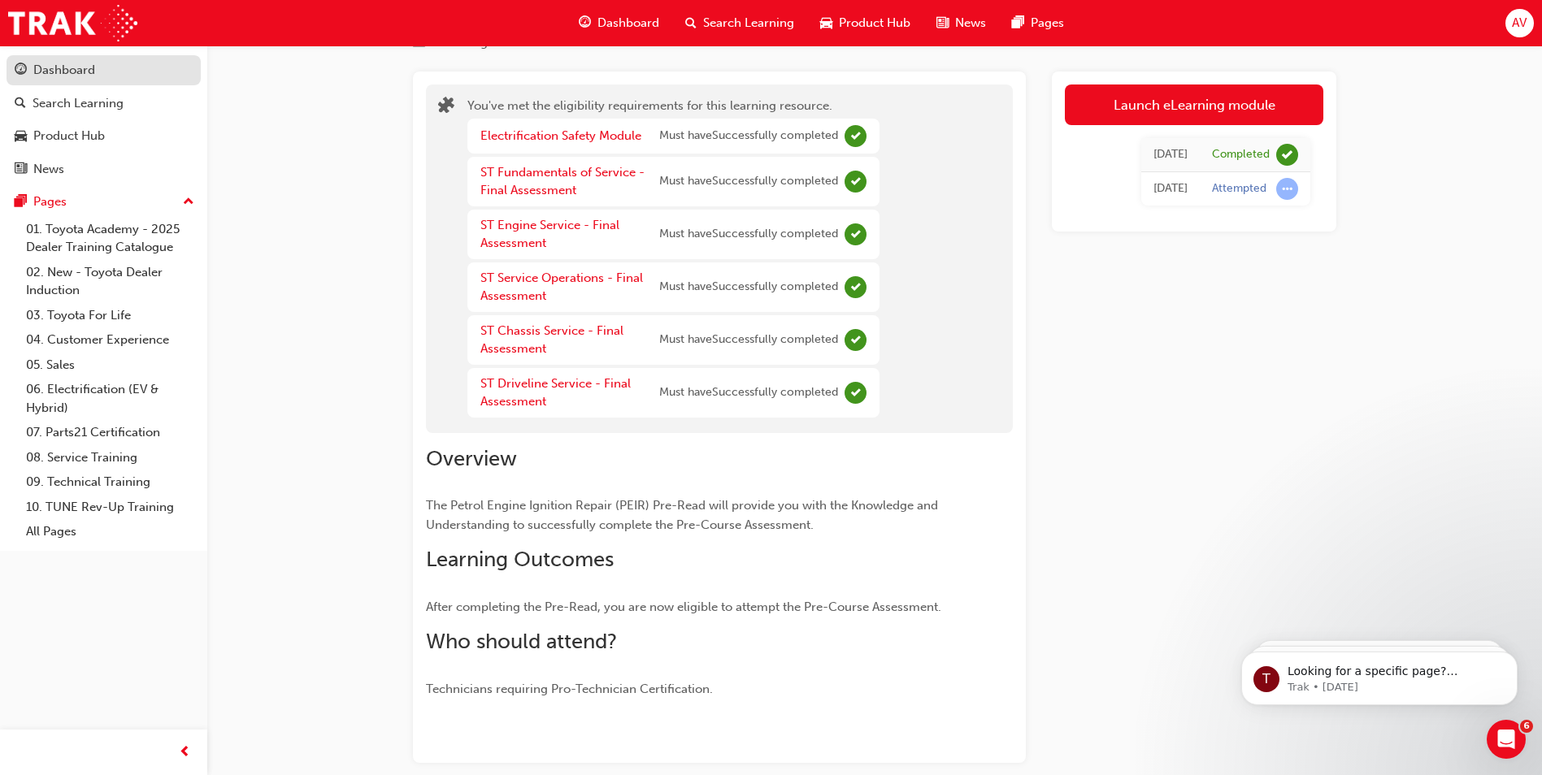
click at [79, 76] on div "Dashboard" at bounding box center [64, 70] width 62 height 19
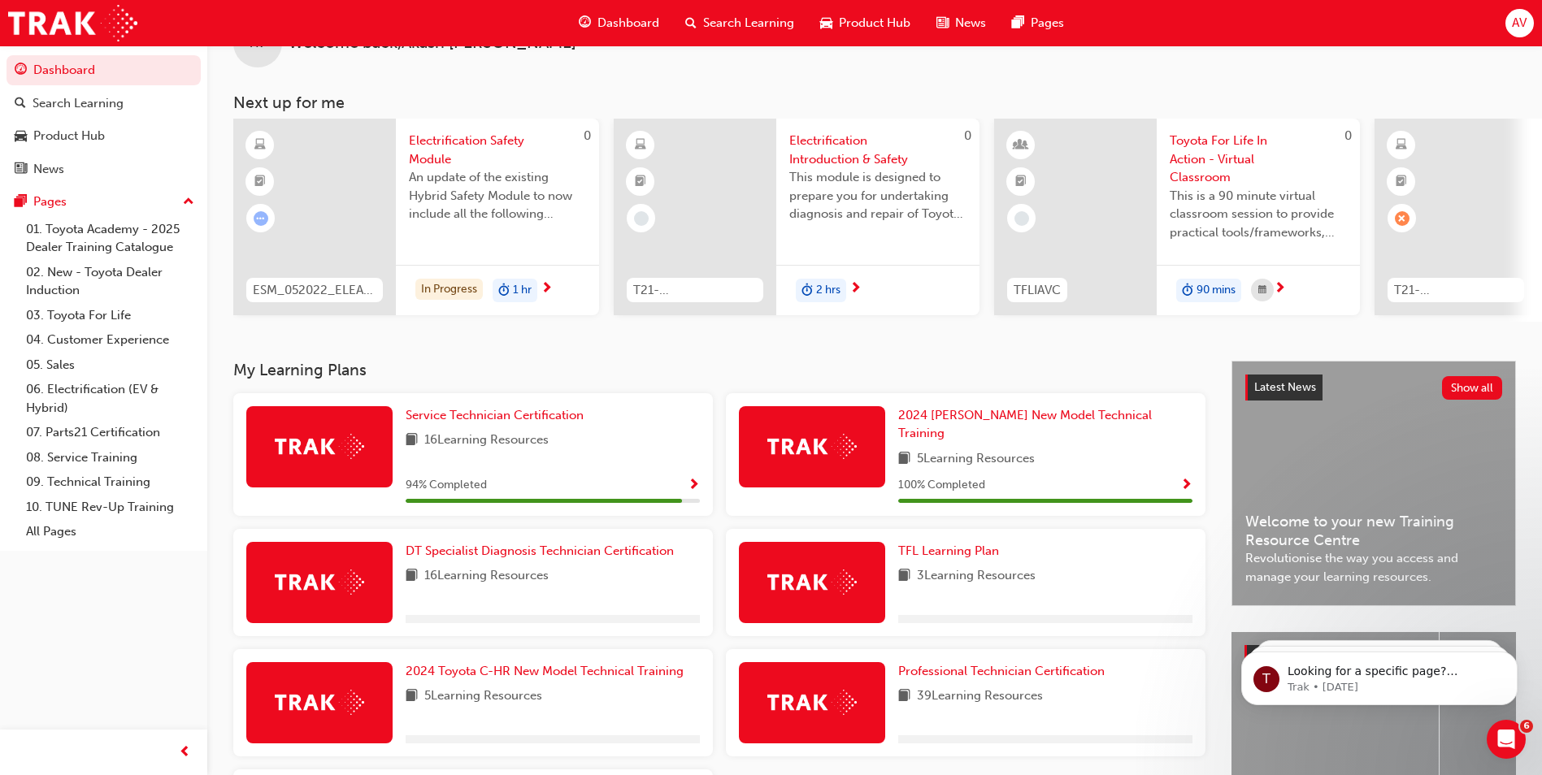
scroll to position [81, 0]
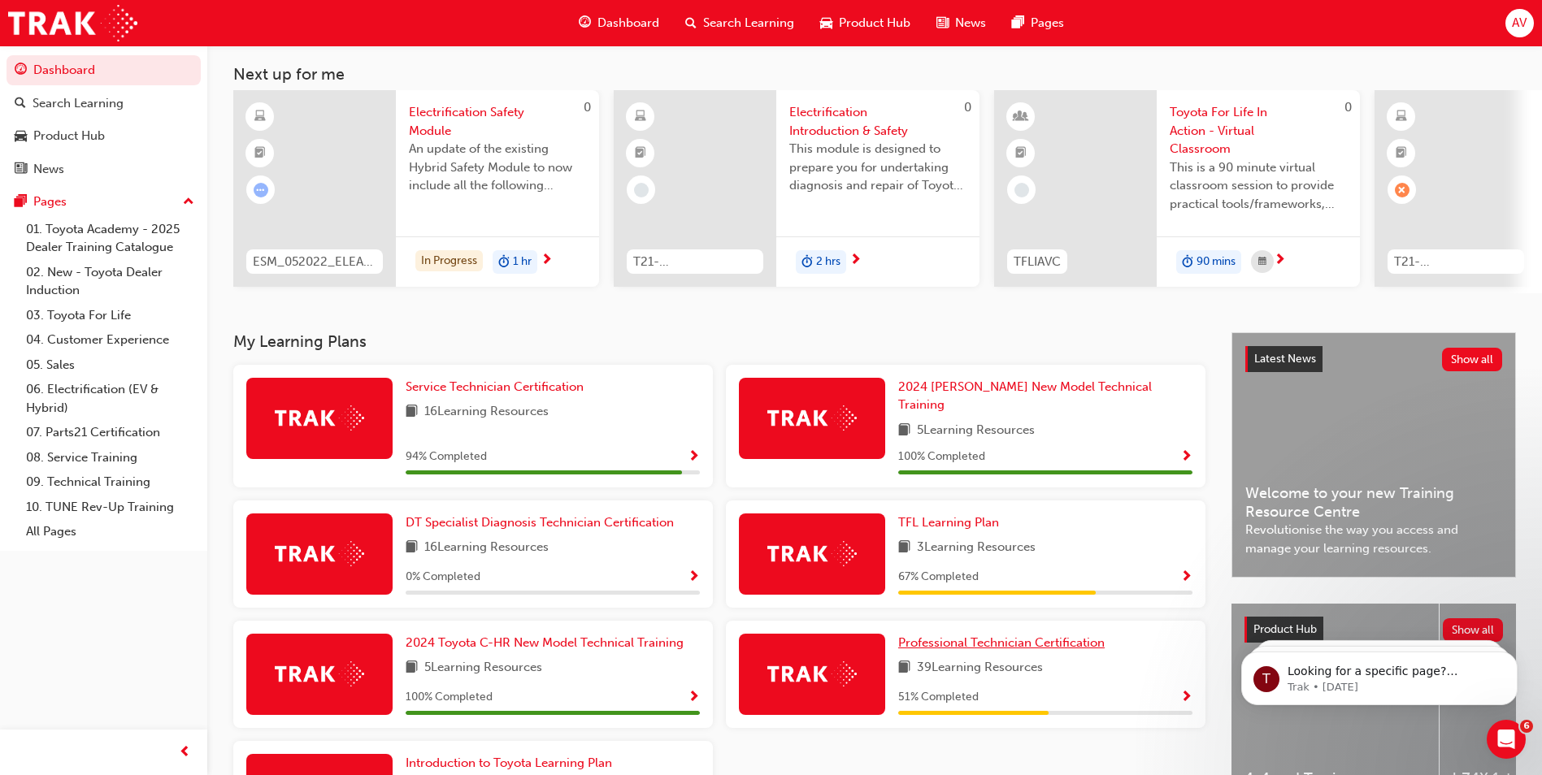
click at [996, 634] on link "Professional Technician Certification" at bounding box center [1004, 643] width 213 height 19
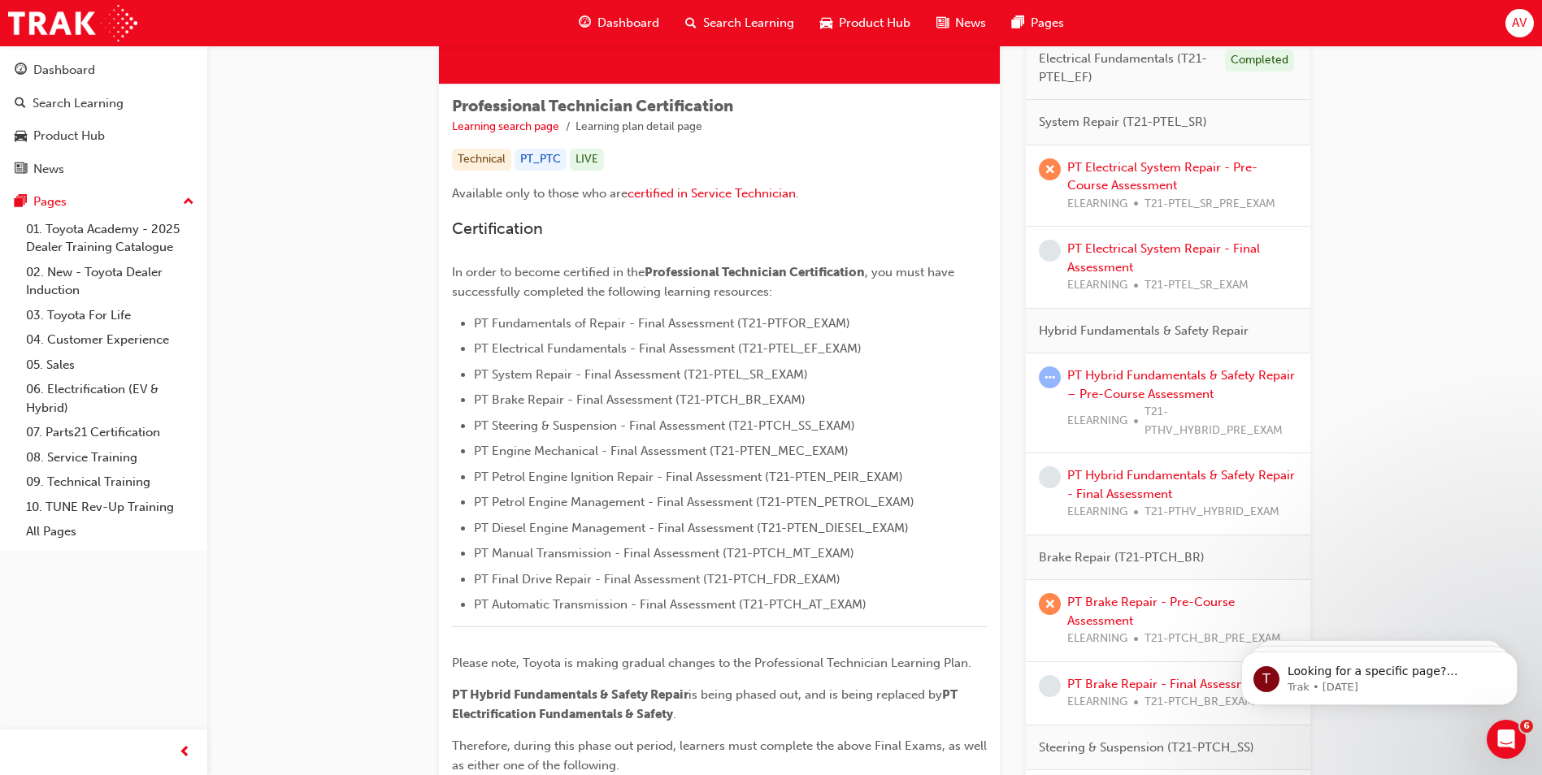
scroll to position [325, 0]
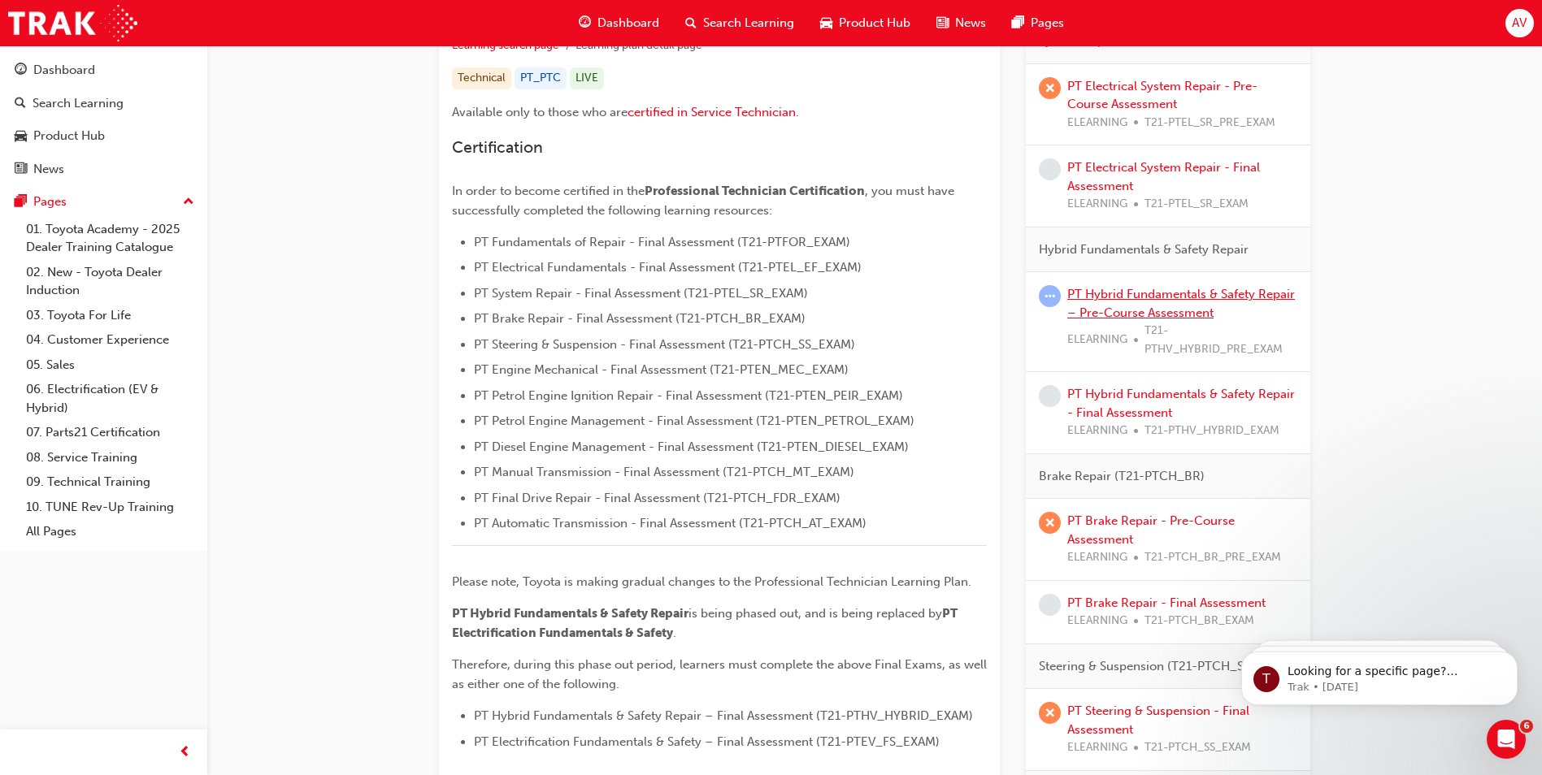
click at [1150, 299] on link "PT Hybrid Fundamentals & Safety Repair – Pre-Course Assessment" at bounding box center [1181, 303] width 228 height 33
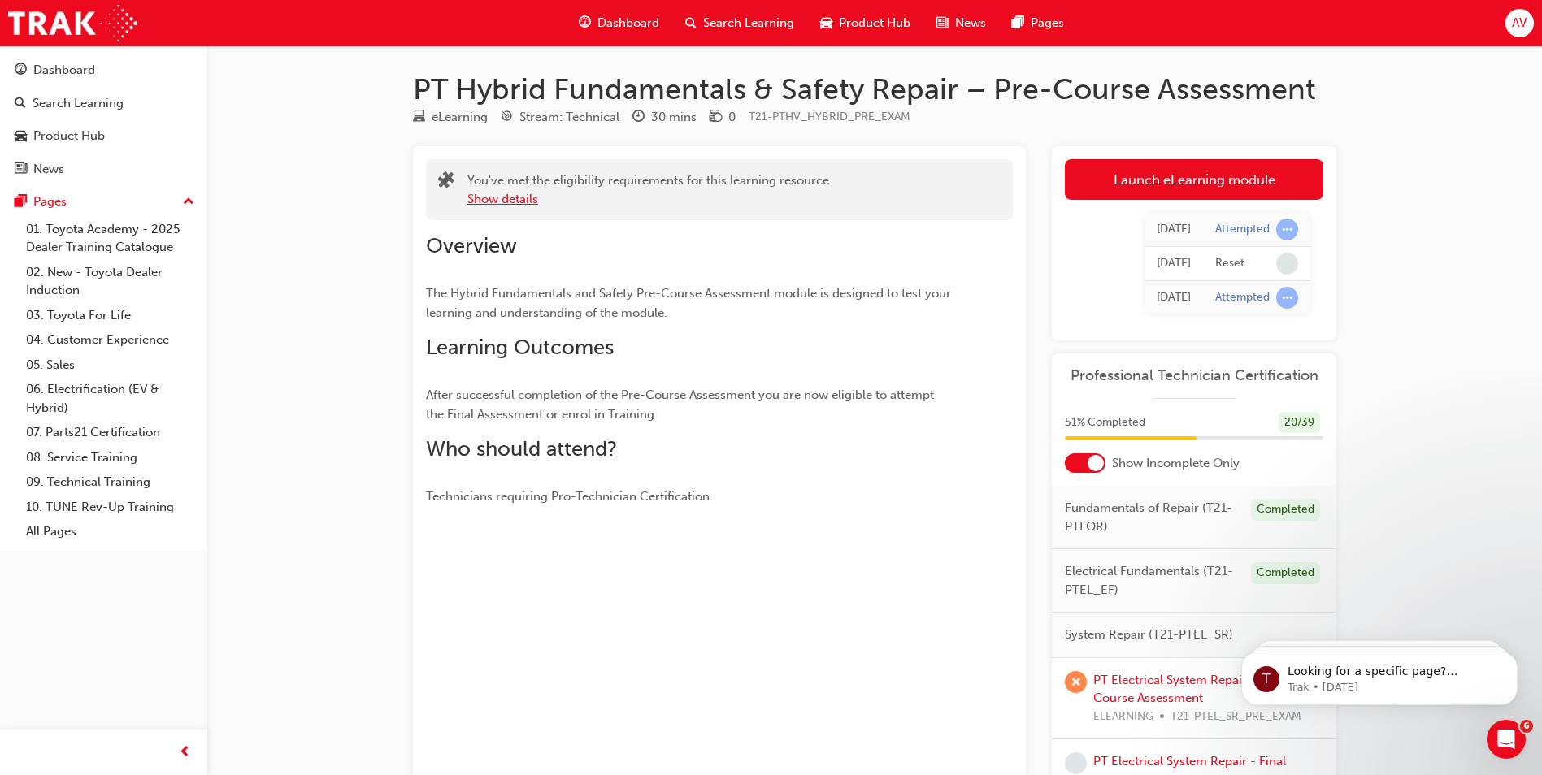
click at [510, 195] on button "Show details" at bounding box center [502, 199] width 71 height 19
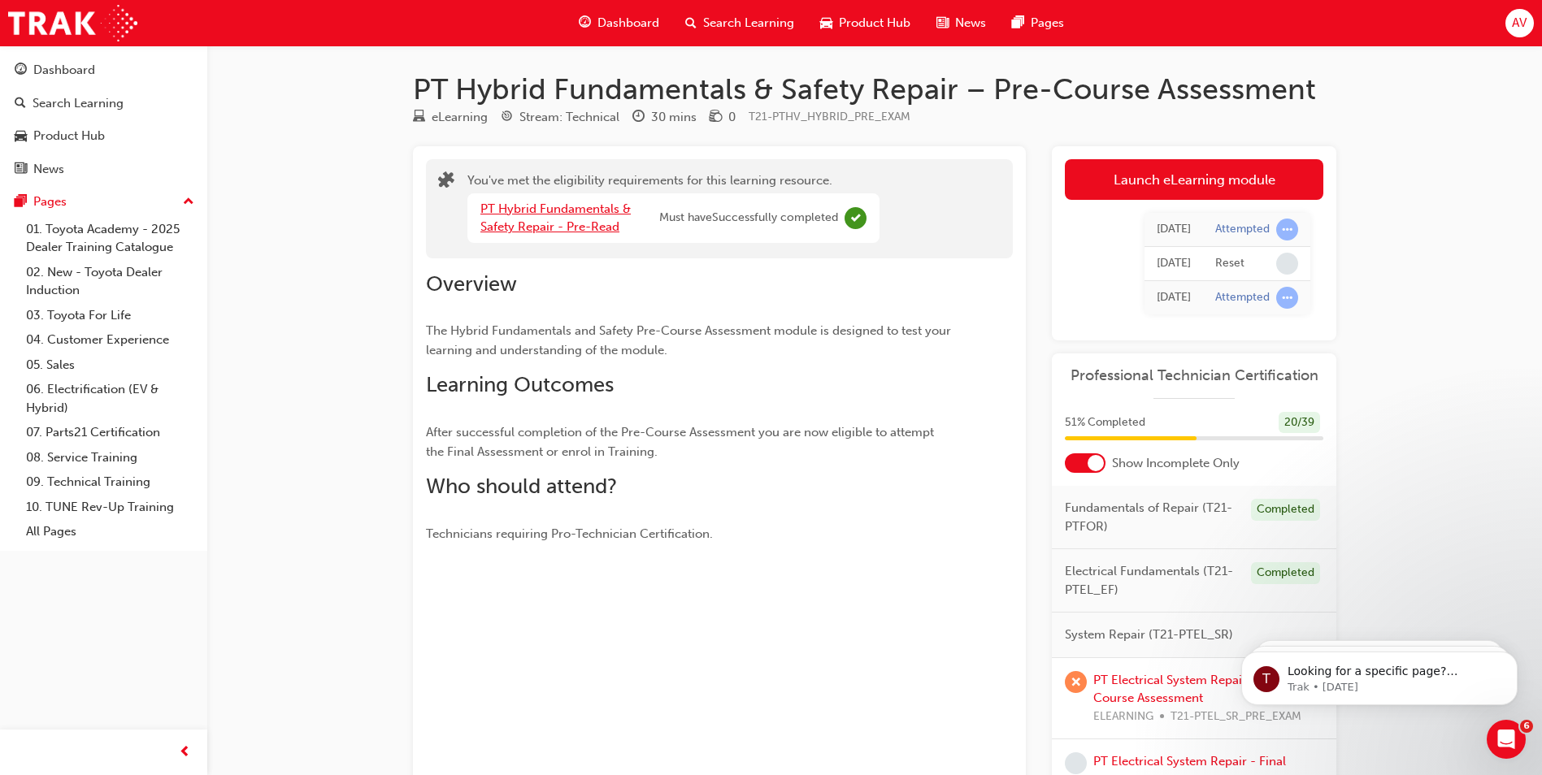
click at [537, 208] on link "PT Hybrid Fundamentals & Safety Repair - Pre-Read" at bounding box center [555, 218] width 150 height 33
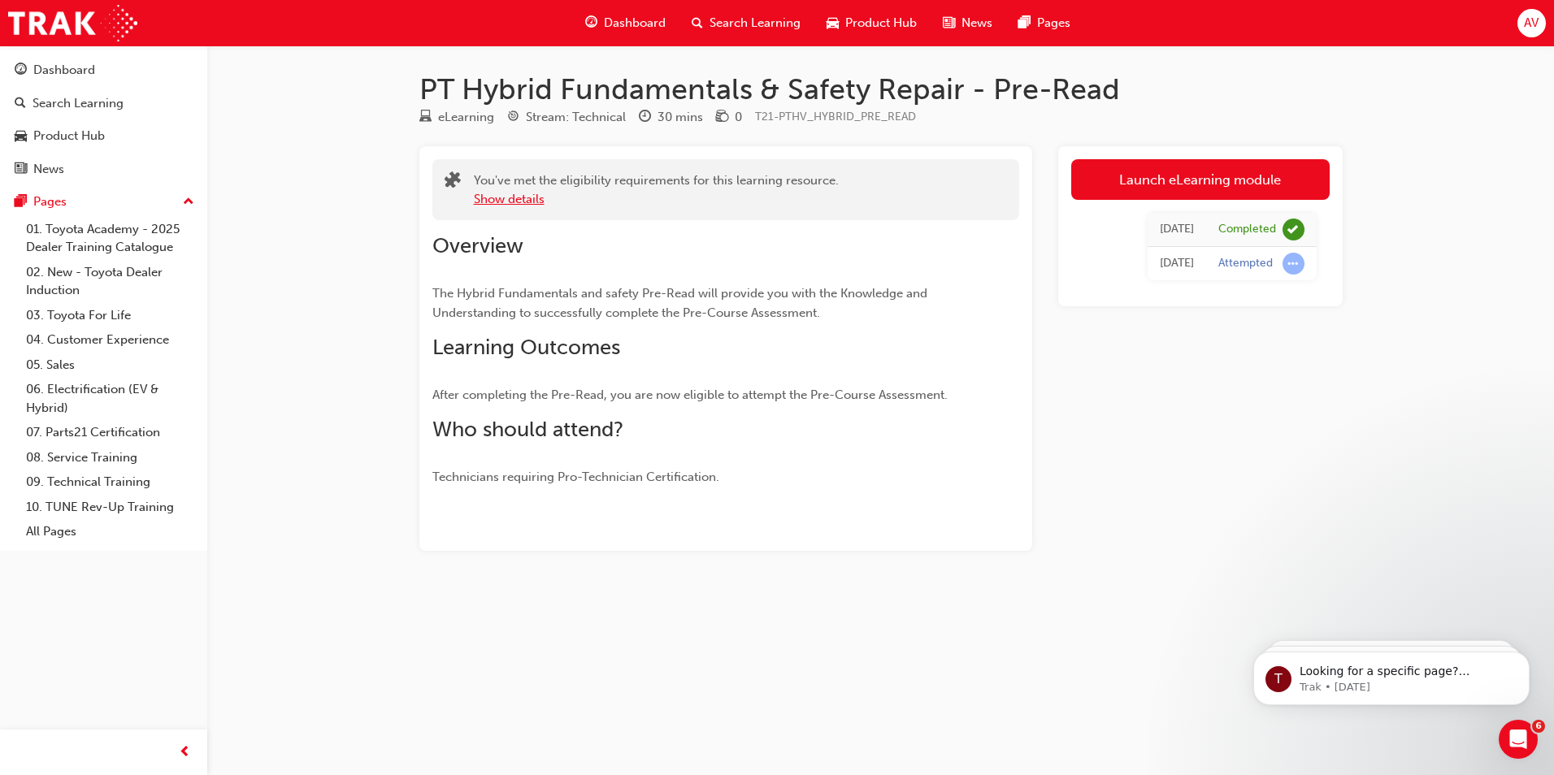
click at [528, 196] on button "Show details" at bounding box center [509, 199] width 71 height 19
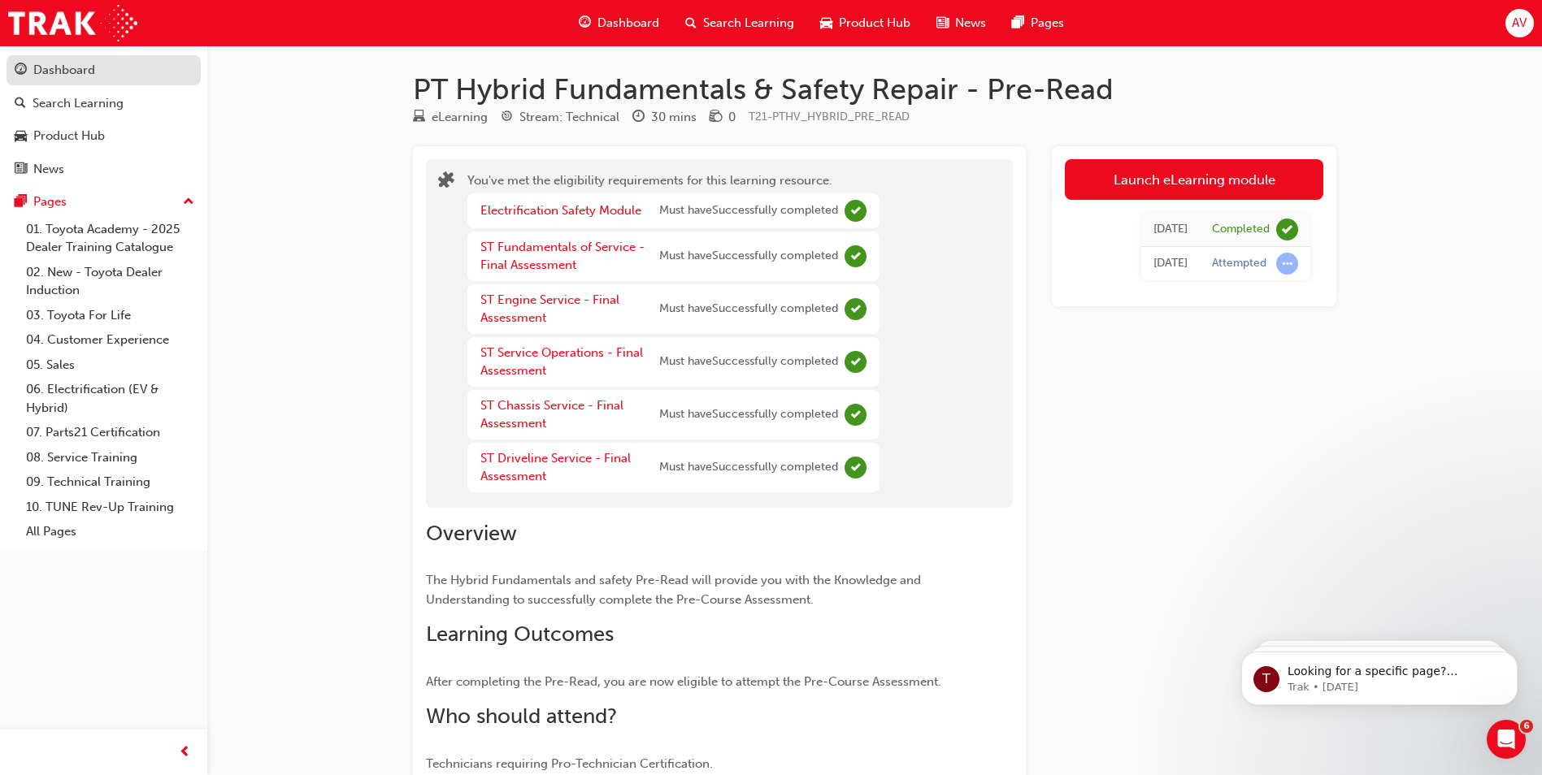
click at [64, 72] on div "Dashboard" at bounding box center [64, 70] width 62 height 19
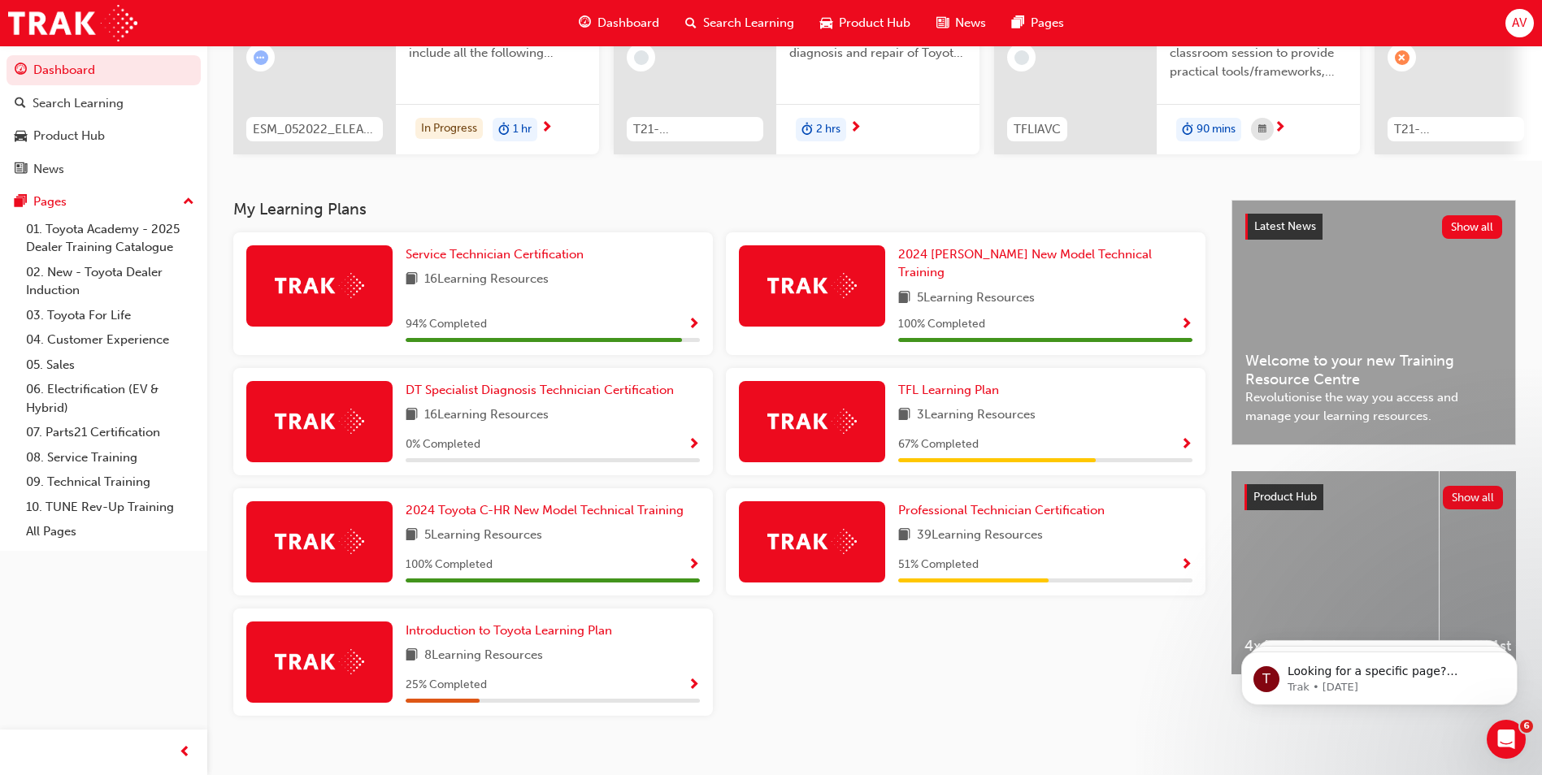
scroll to position [225, 0]
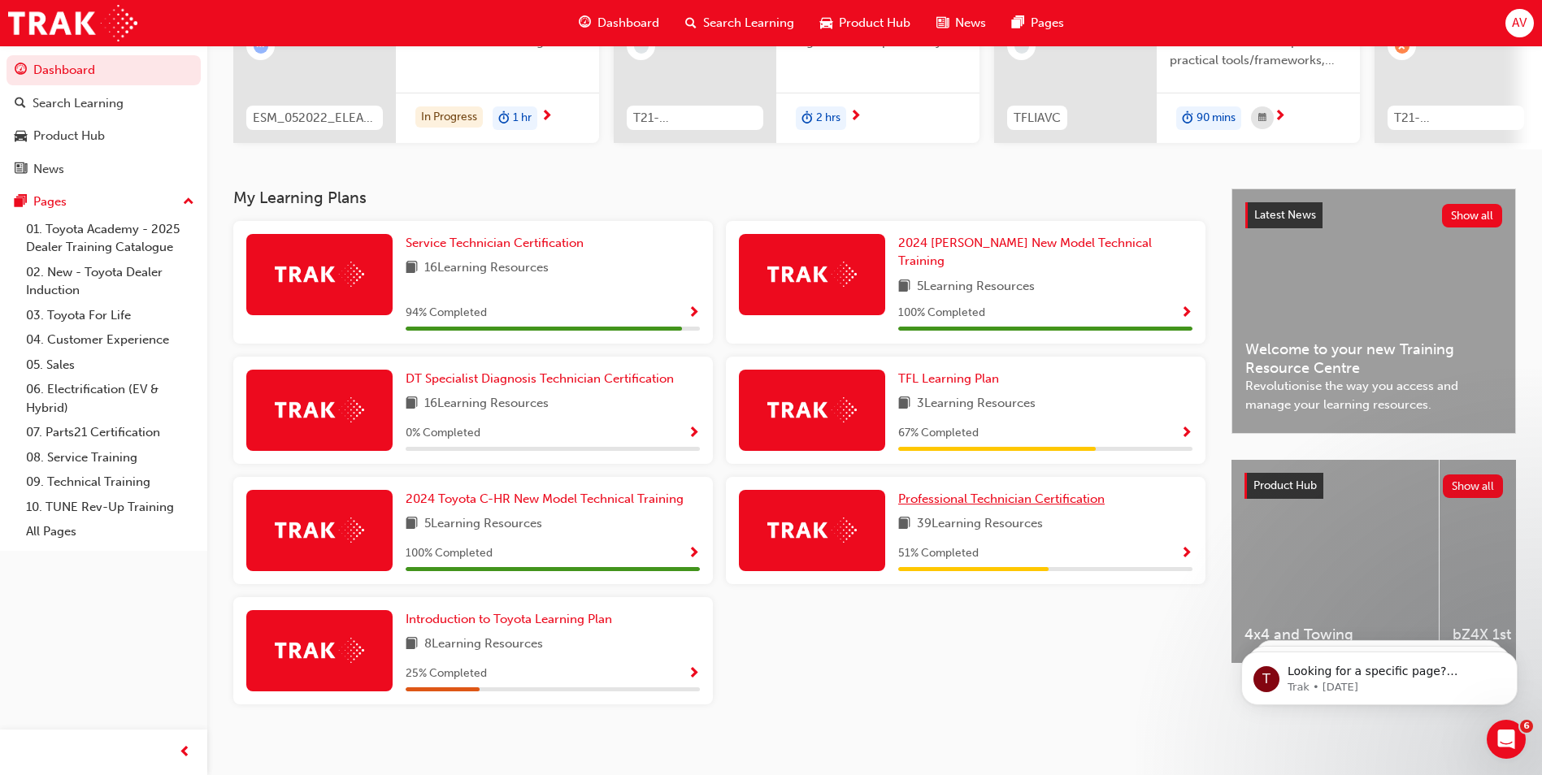
click at [978, 492] on span "Professional Technician Certification" at bounding box center [1001, 499] width 206 height 15
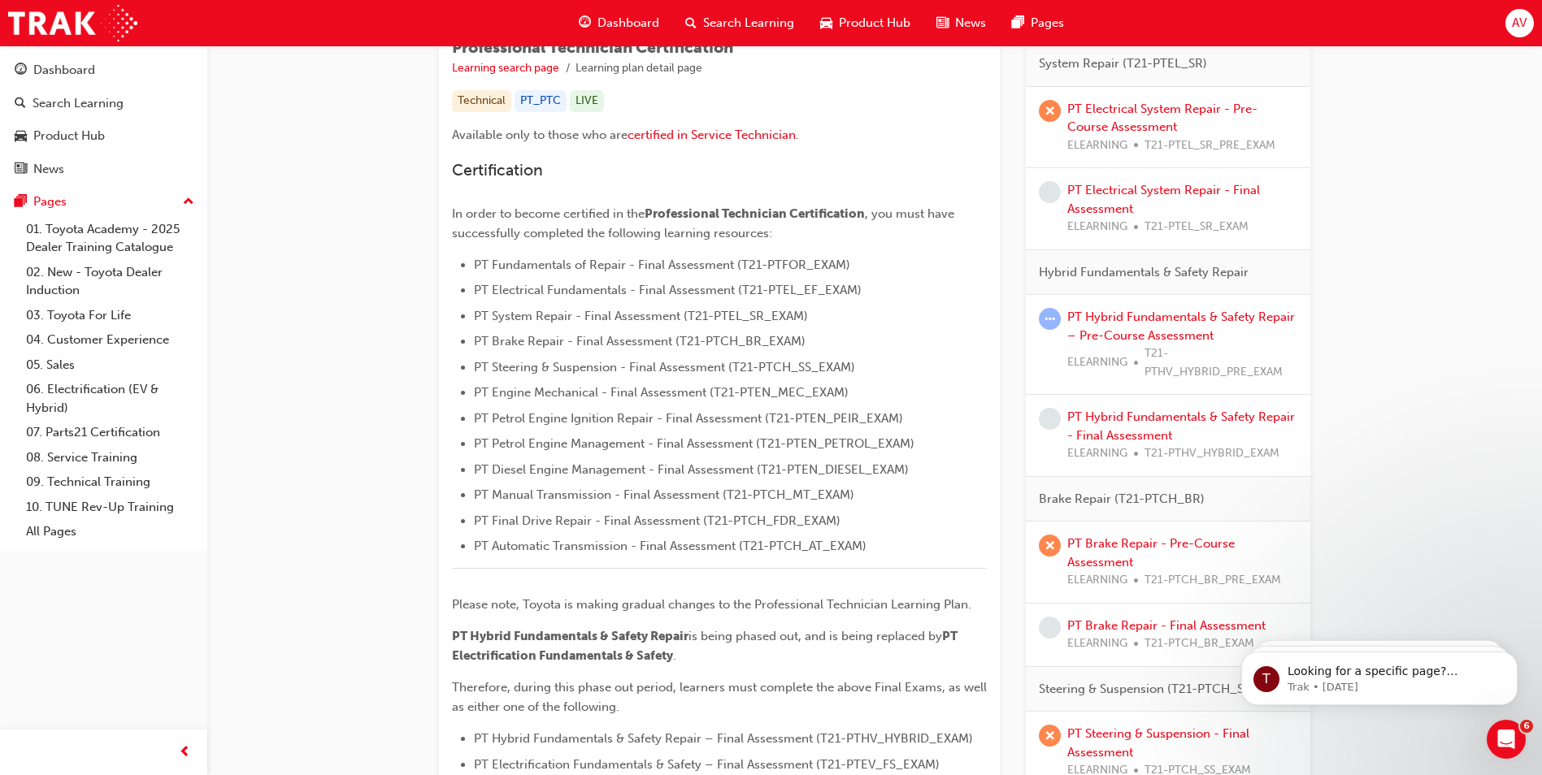
scroll to position [325, 0]
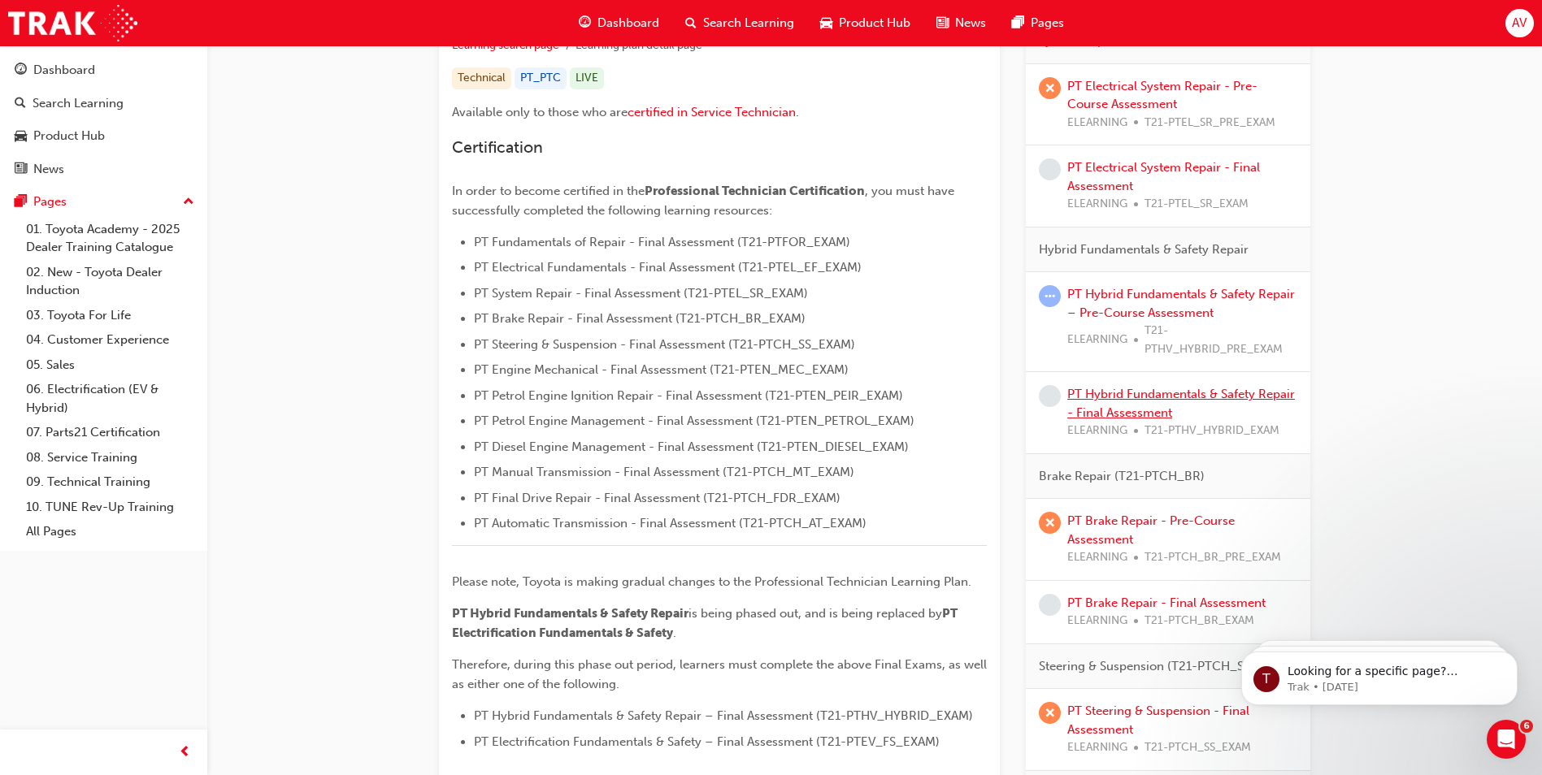
click at [1138, 394] on link "PT Hybrid Fundamentals & Safety Repair - Final Assessment" at bounding box center [1181, 403] width 228 height 33
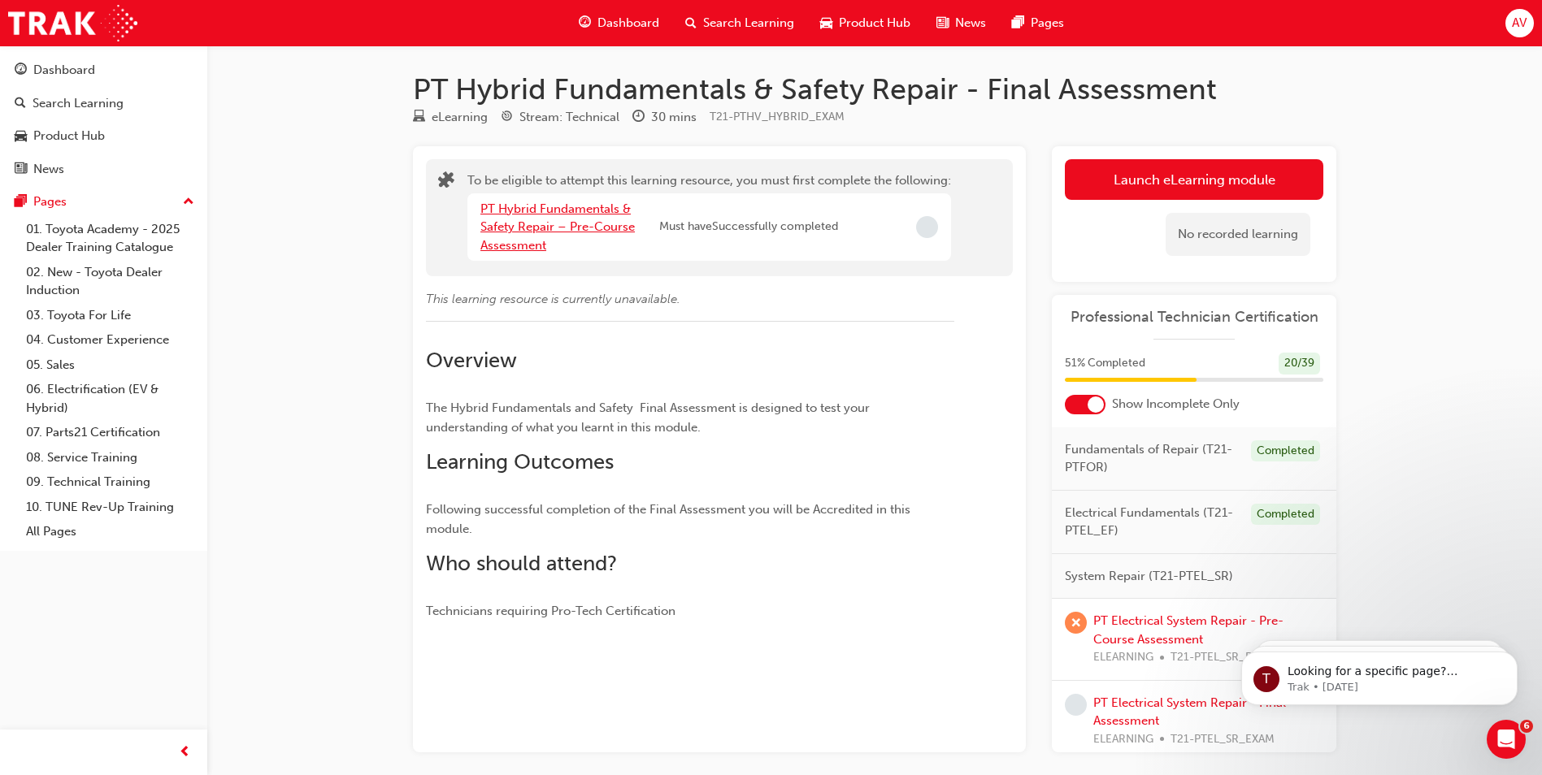
click at [544, 219] on link "PT Hybrid Fundamentals & Safety Repair – Pre-Course Assessment" at bounding box center [557, 227] width 154 height 51
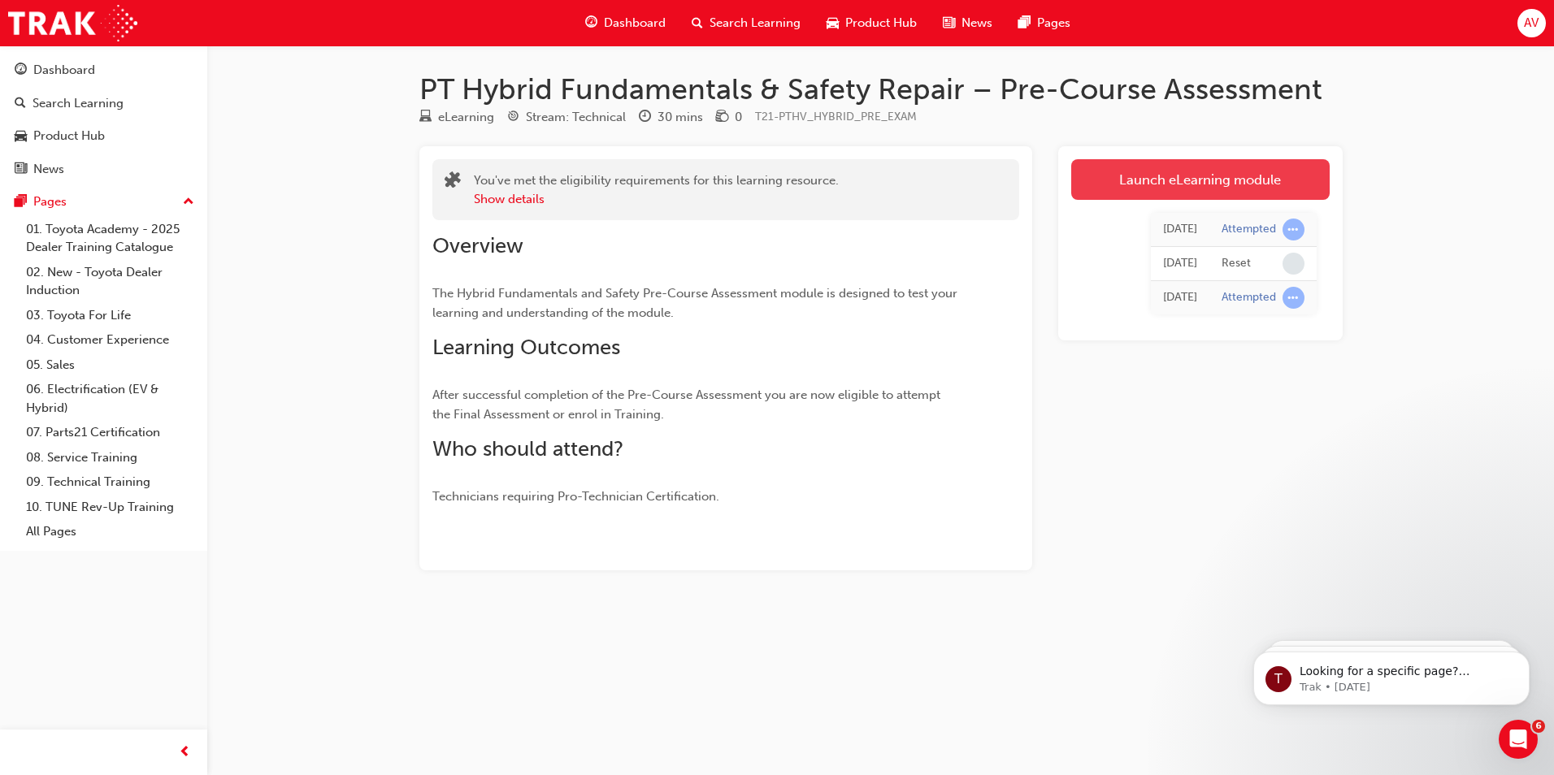
click at [1219, 181] on link "Launch eLearning module" at bounding box center [1200, 179] width 258 height 41
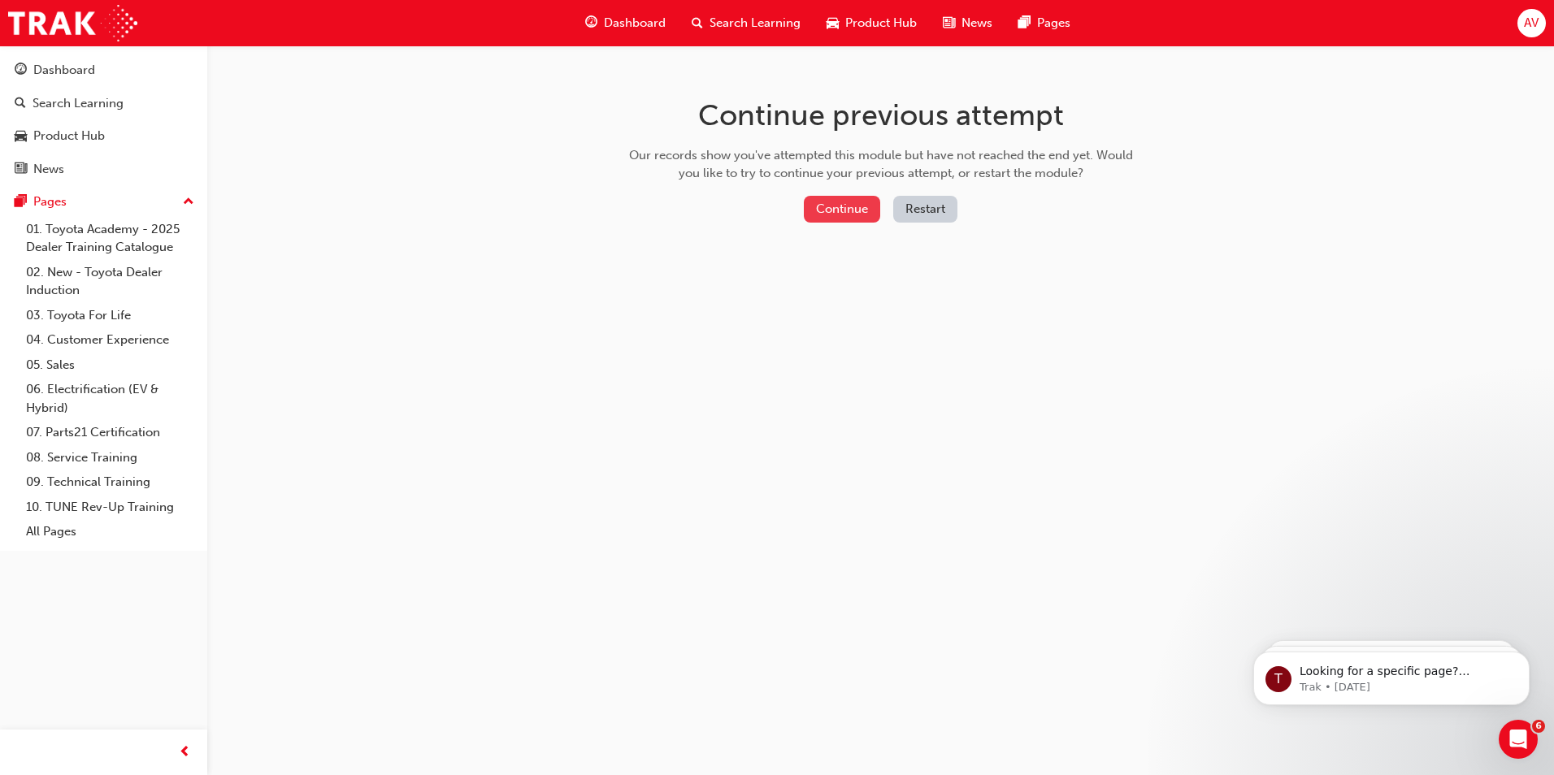
click at [862, 218] on button "Continue" at bounding box center [842, 209] width 76 height 27
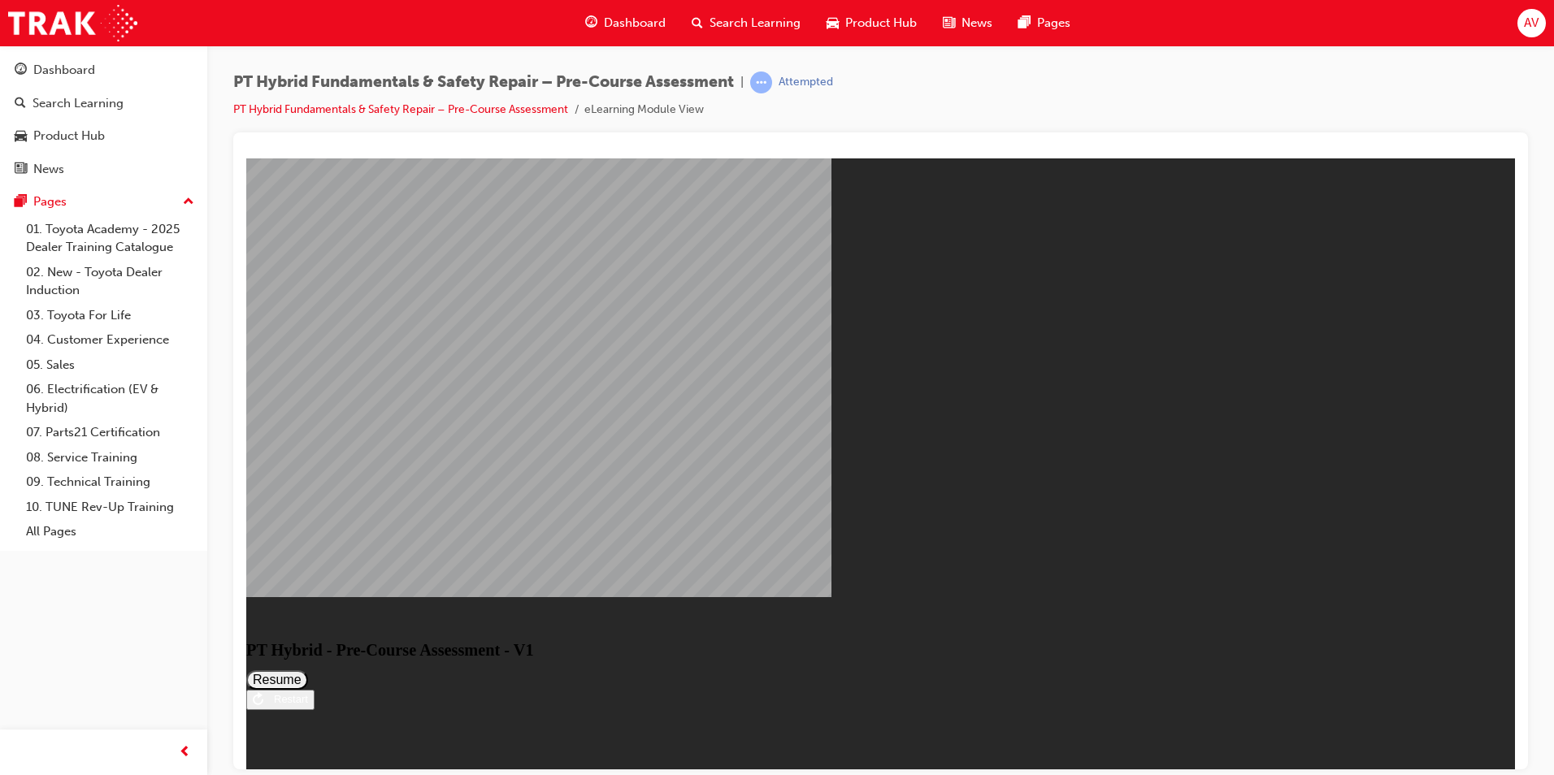
click at [308, 670] on button "Resume" at bounding box center [277, 680] width 62 height 20
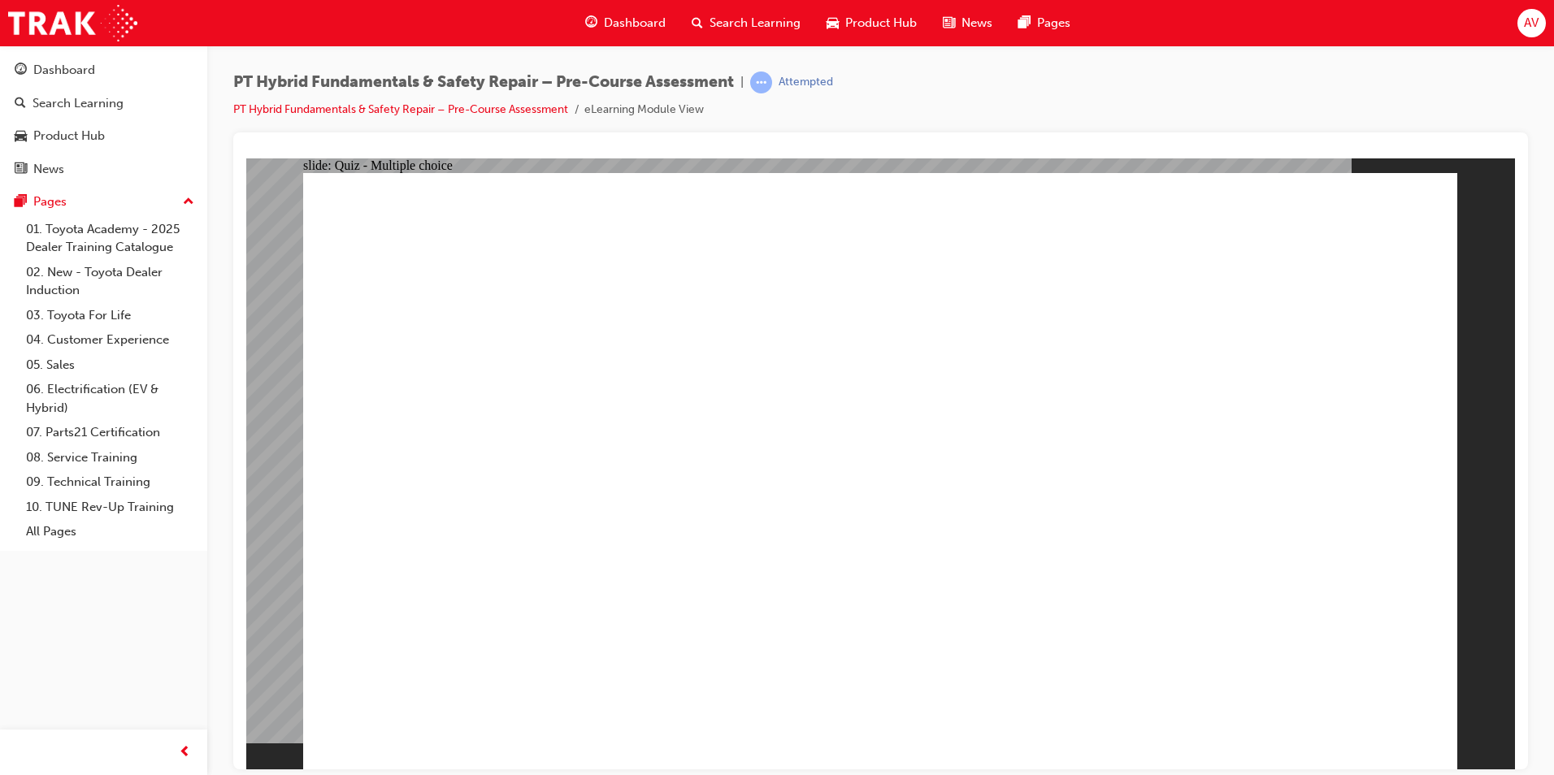
click at [458, 113] on link "PT Hybrid Fundamentals & Safety Repair – Pre-Course Assessment" at bounding box center [400, 109] width 335 height 14
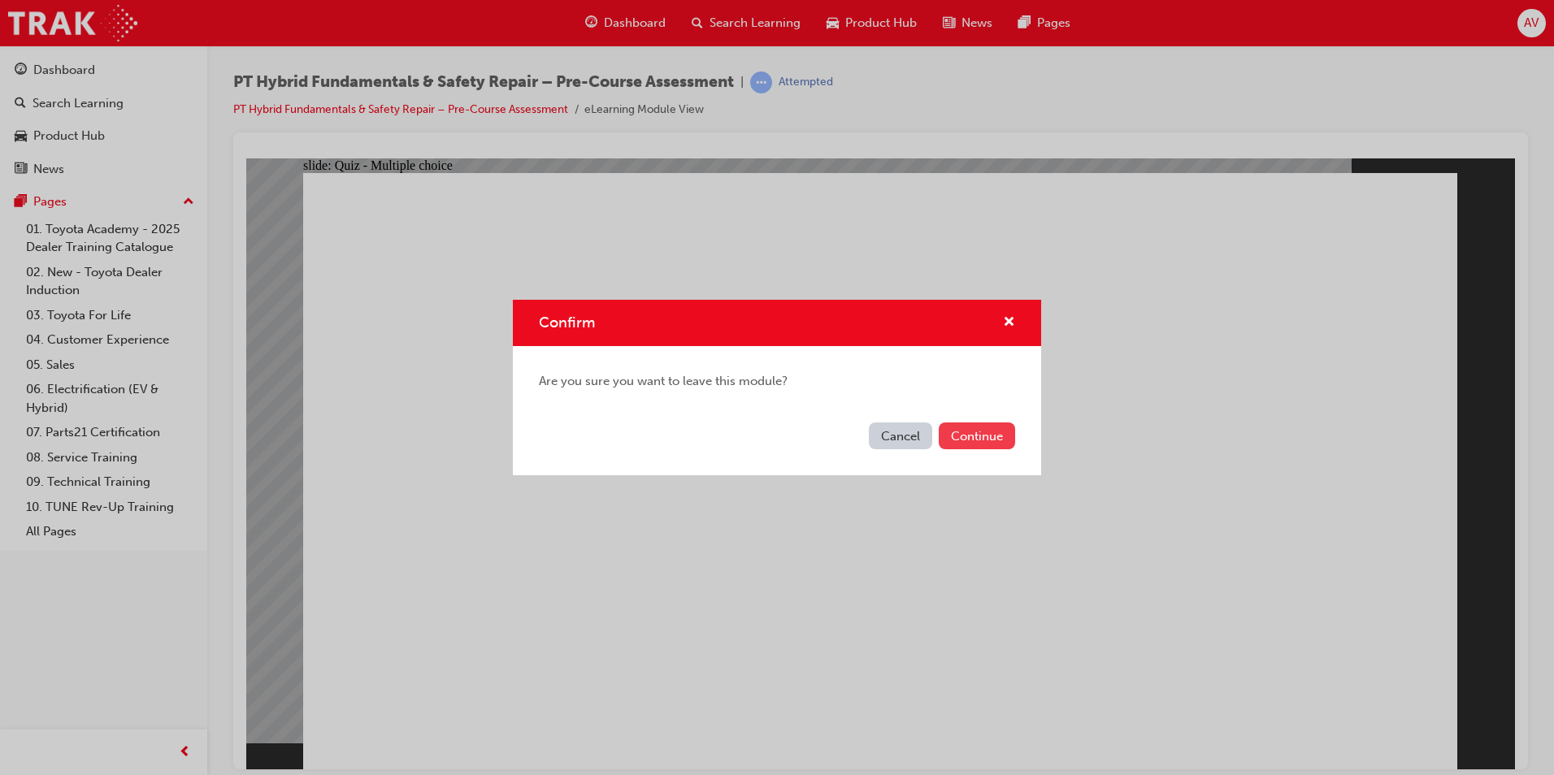
click at [983, 428] on button "Continue" at bounding box center [977, 436] width 76 height 27
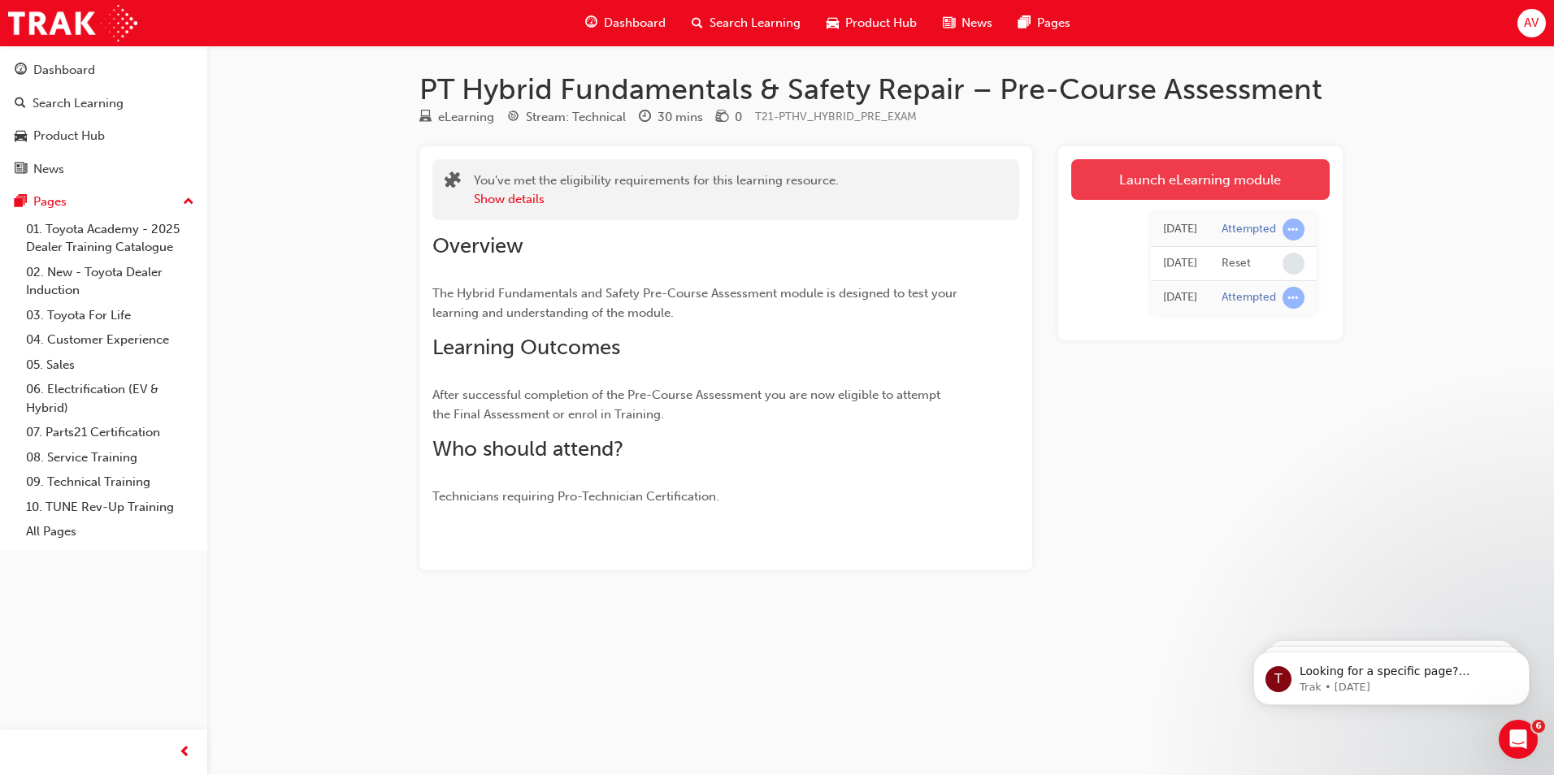
click at [1118, 188] on link "Launch eLearning module" at bounding box center [1200, 179] width 258 height 41
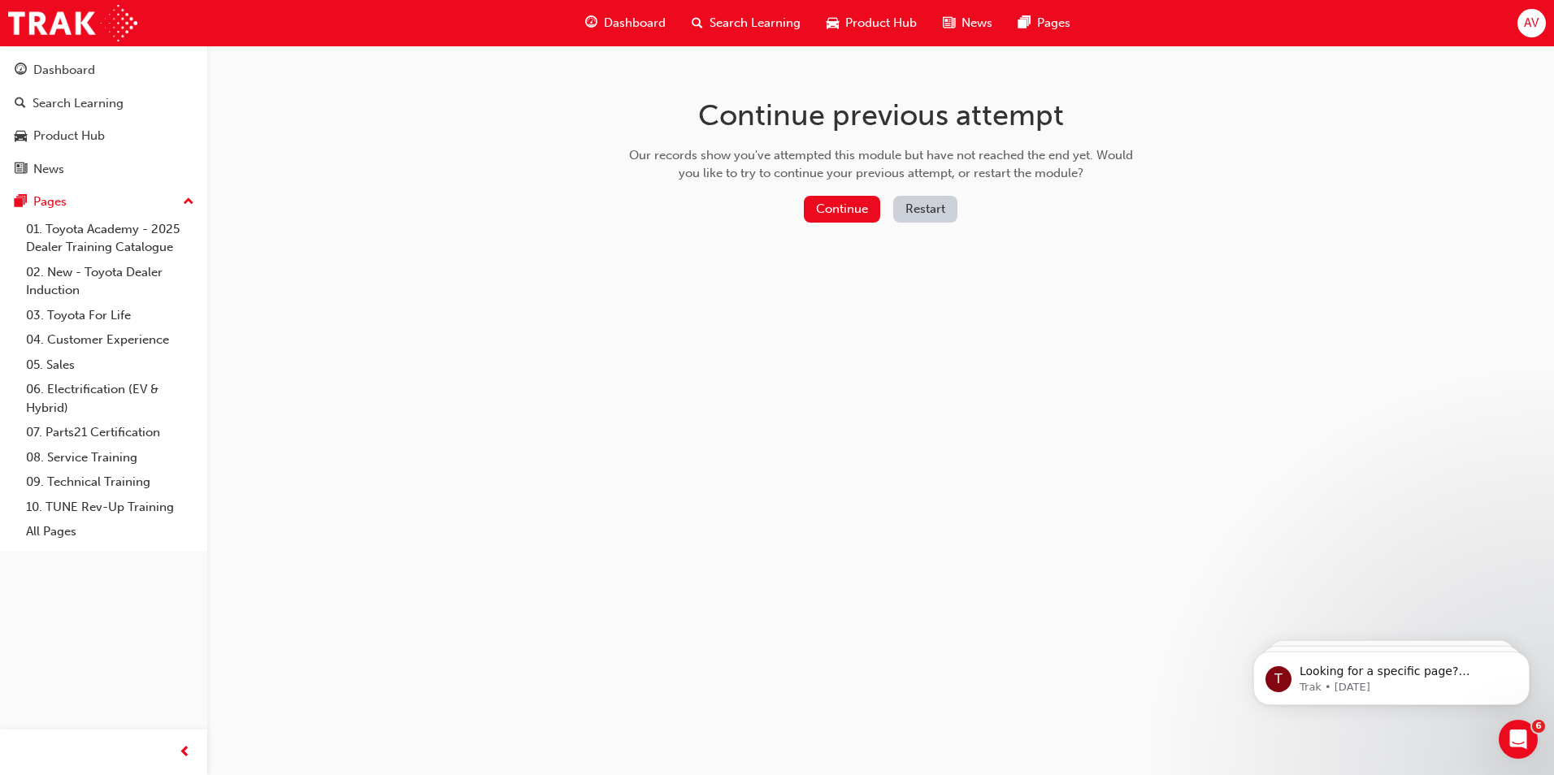
click at [932, 206] on button "Restart" at bounding box center [925, 209] width 64 height 27
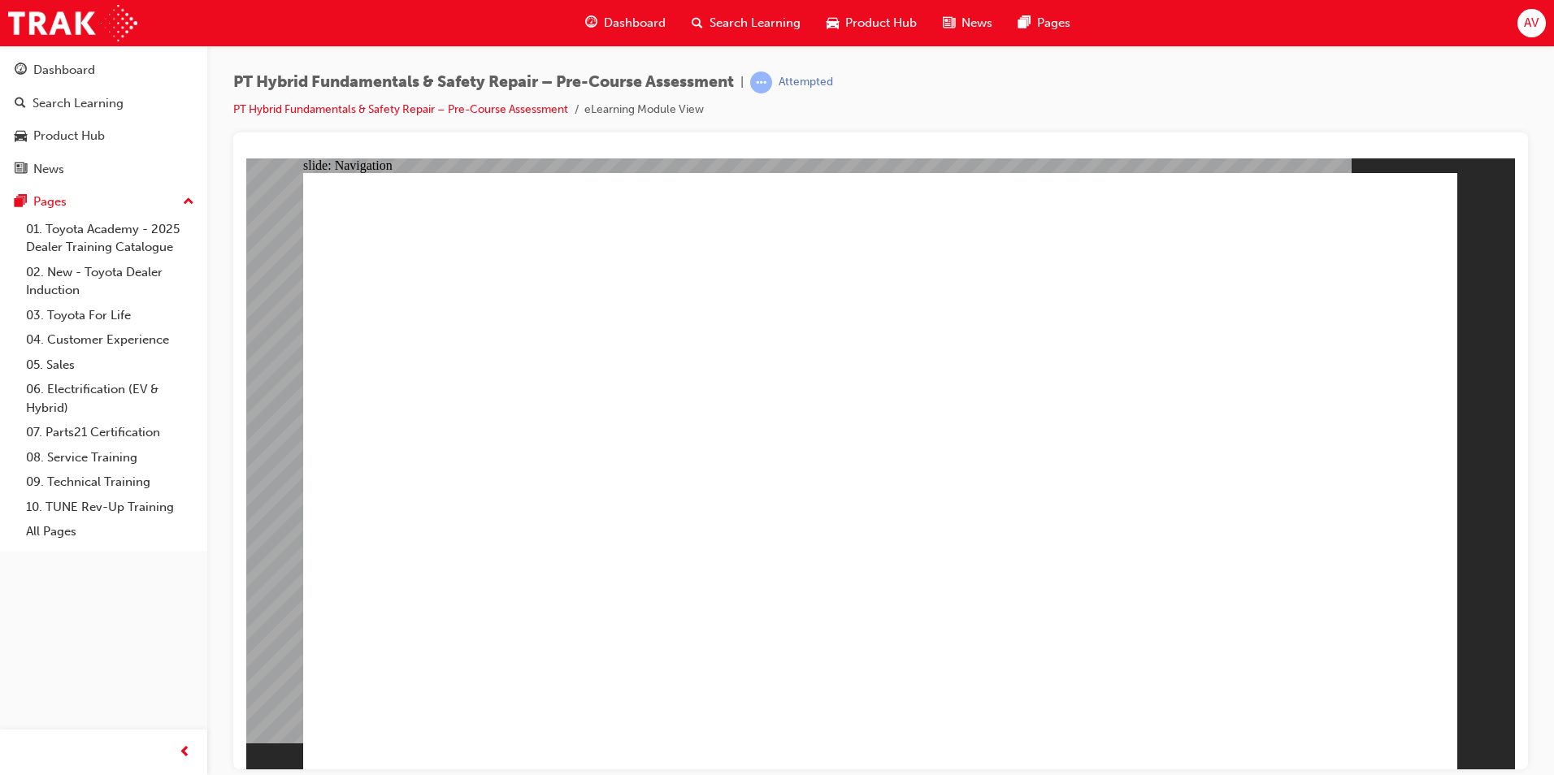
radio input "true"
drag, startPoint x: 589, startPoint y: 271, endPoint x: 836, endPoint y: 243, distance: 248.7
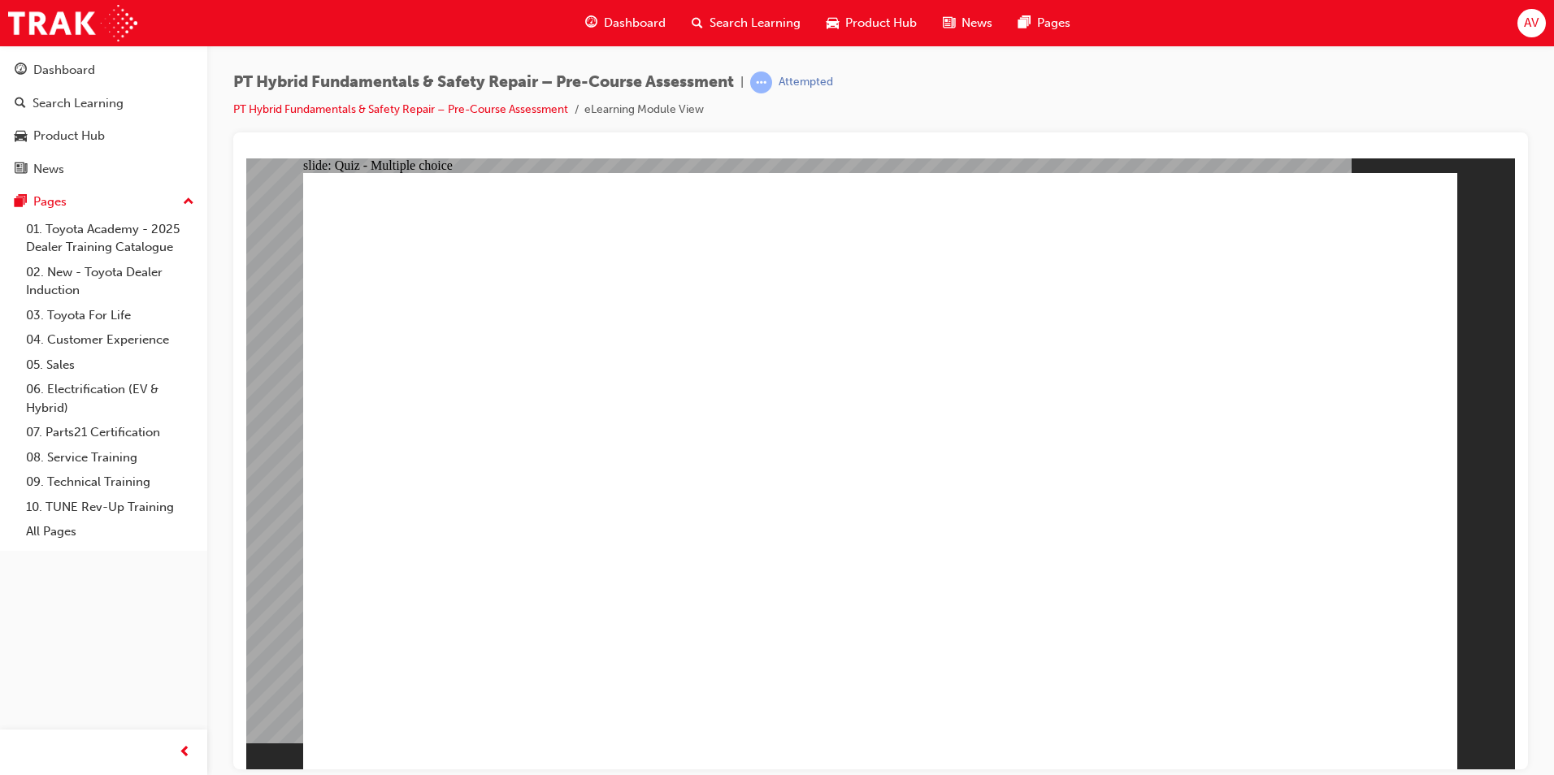
radio input "true"
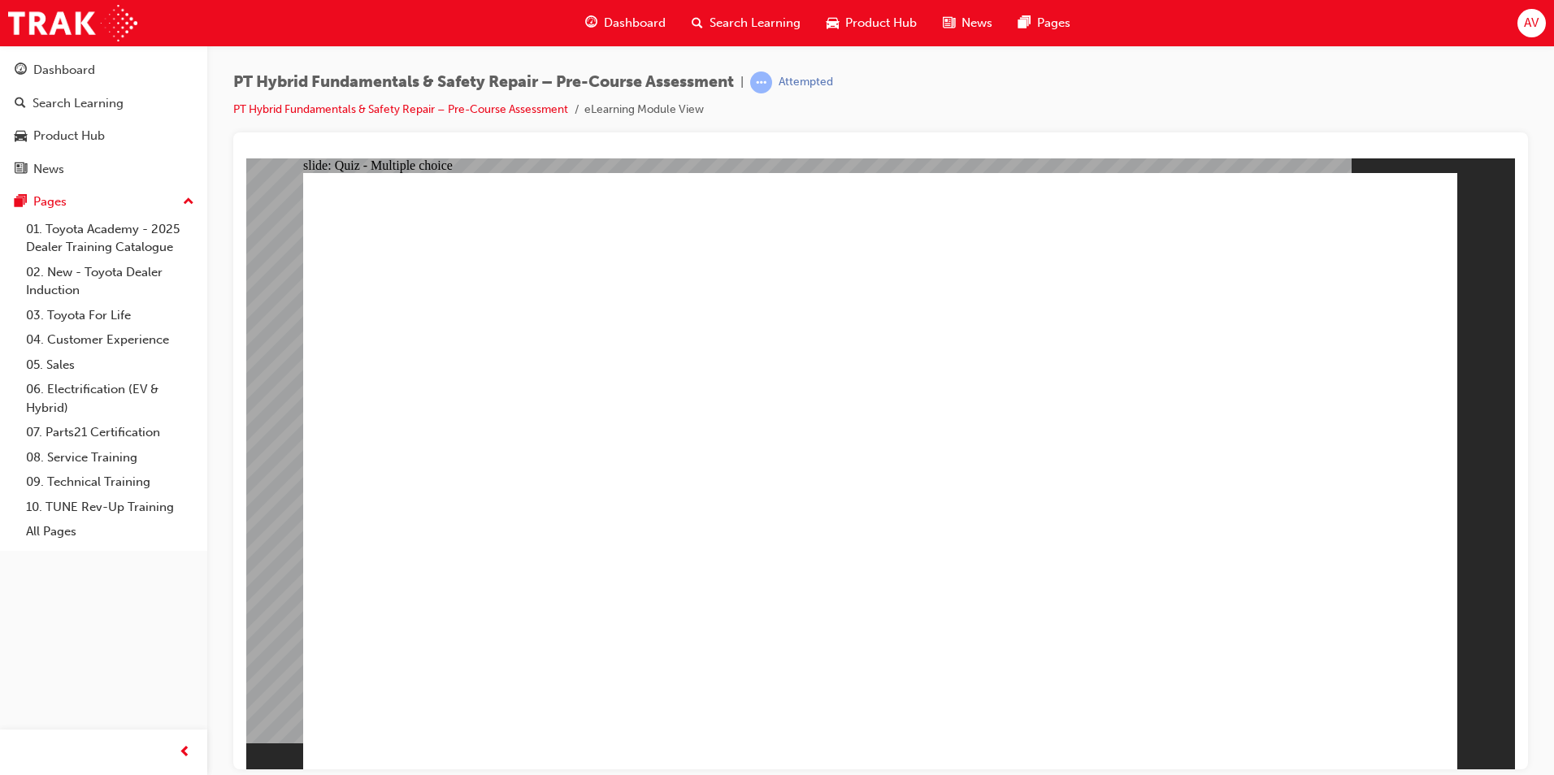
radio input "true"
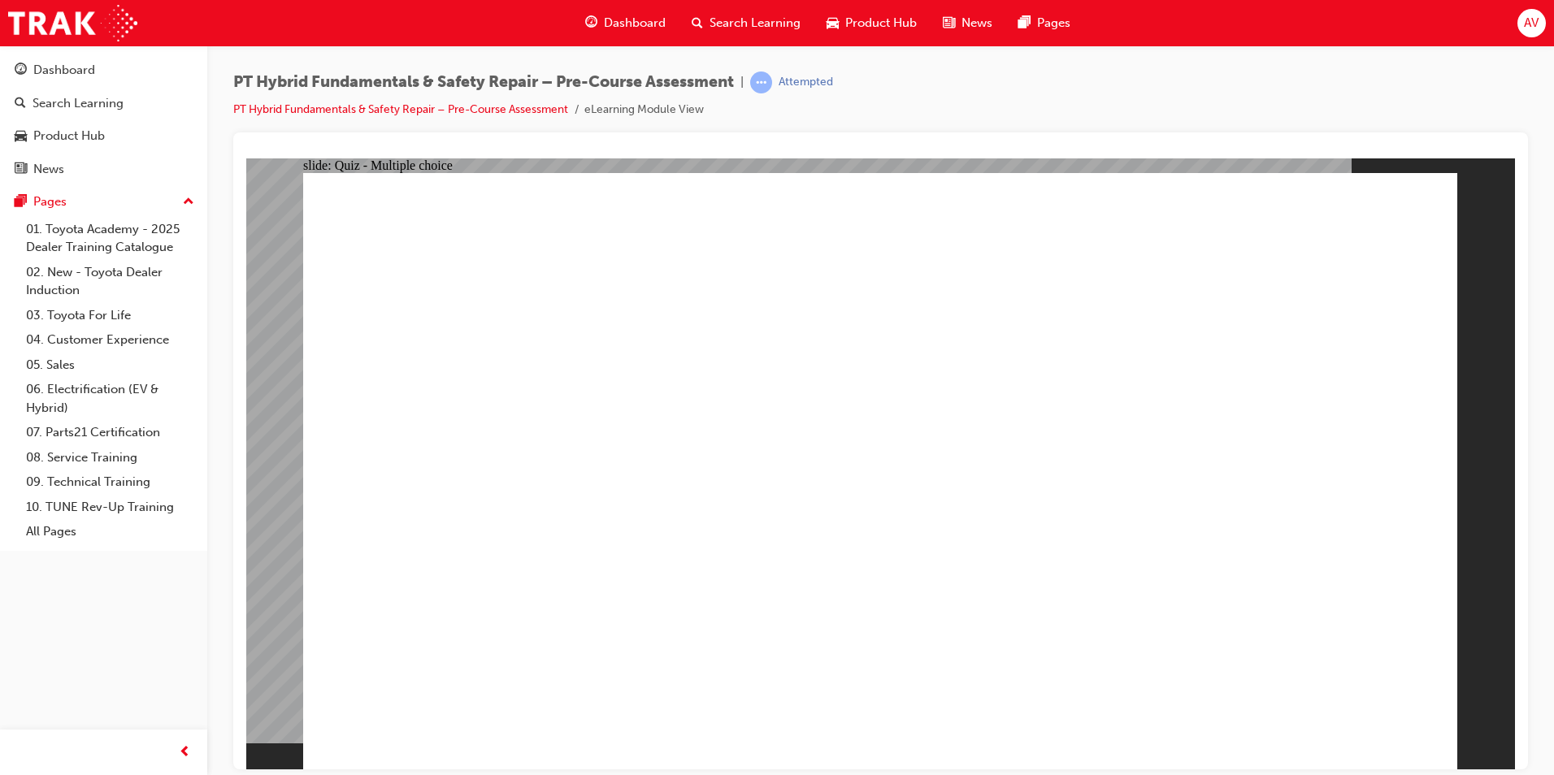
checkbox input "true"
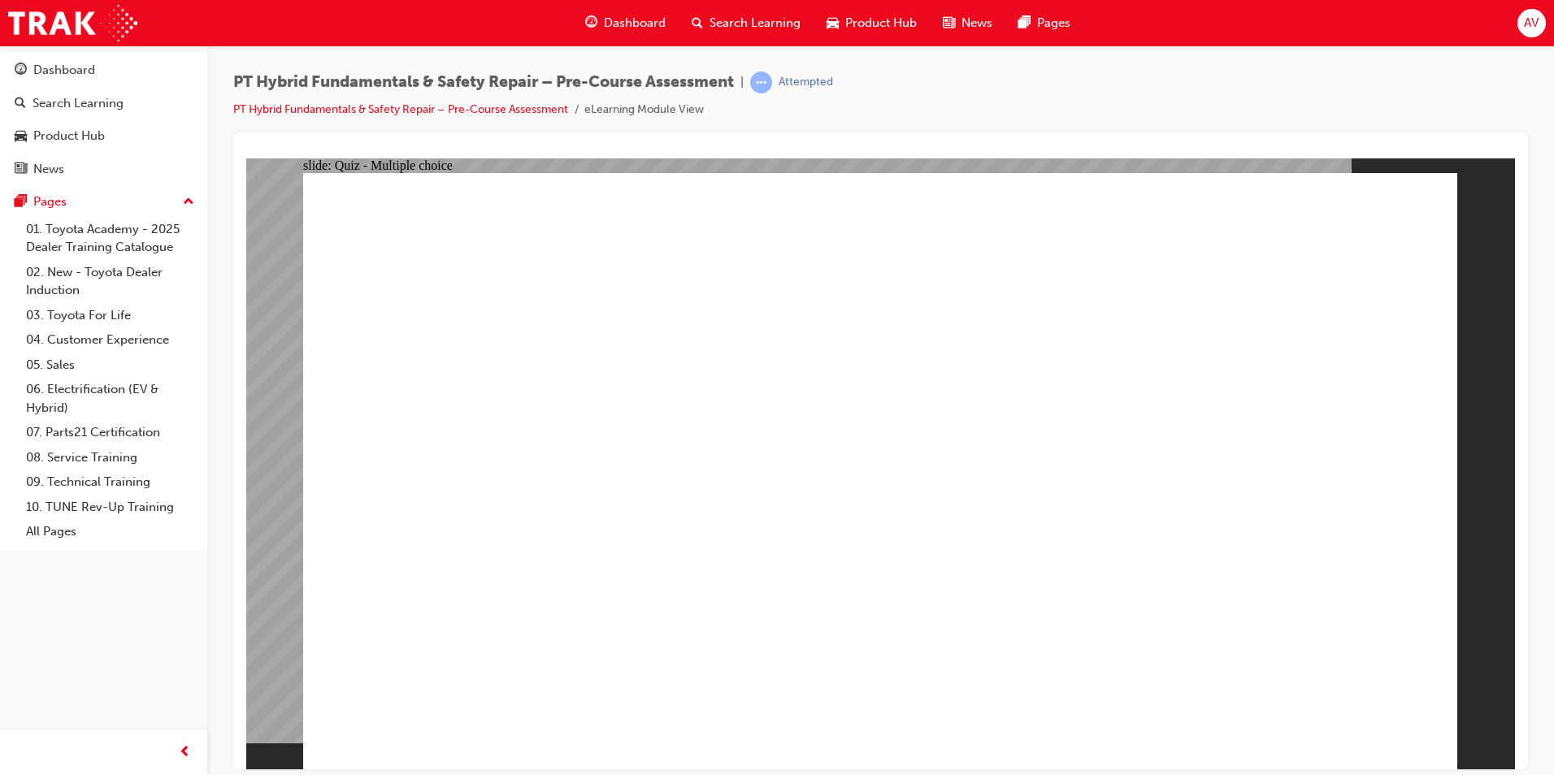
checkbox input "true"
radio input "true"
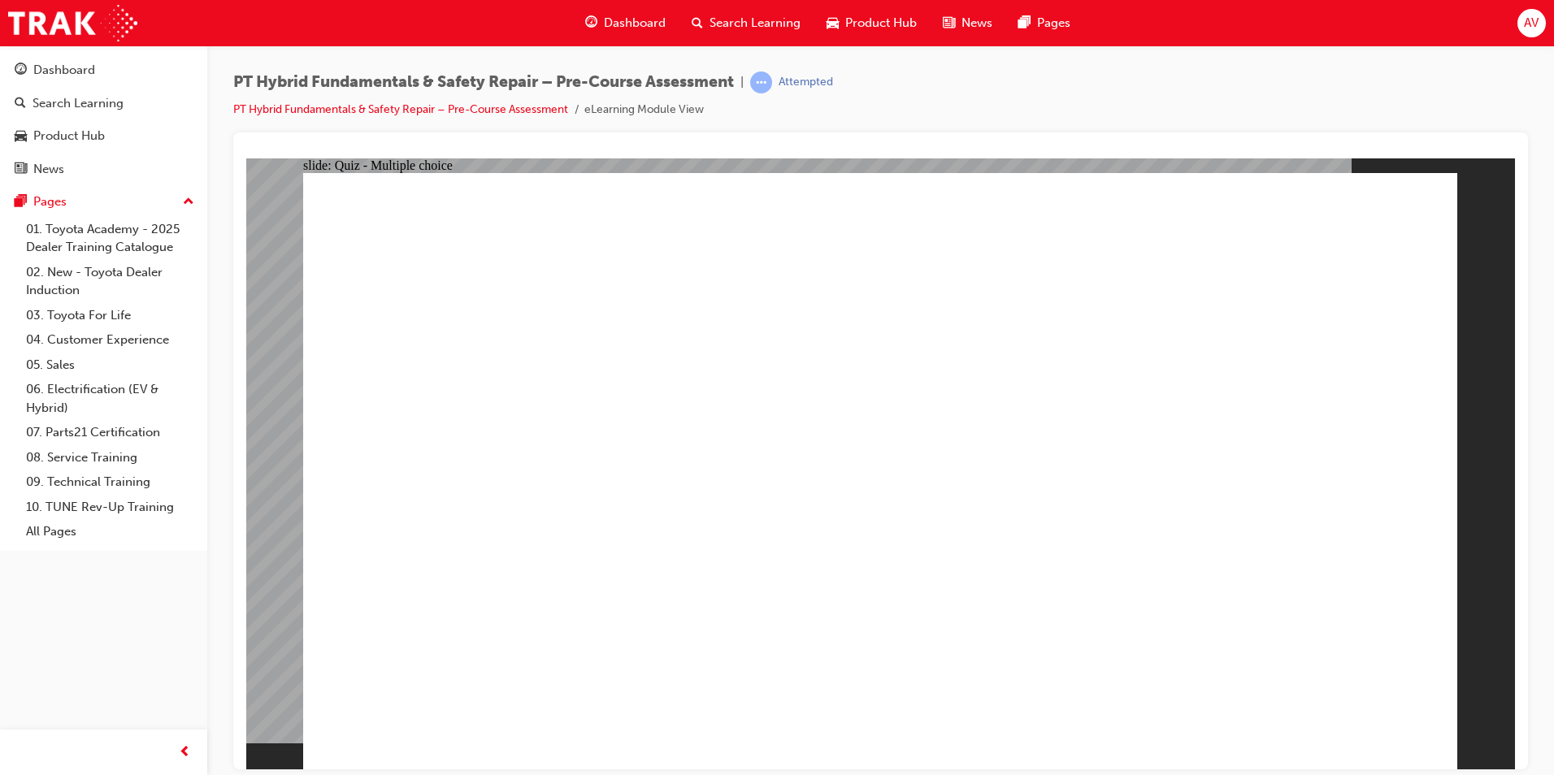
radio input "true"
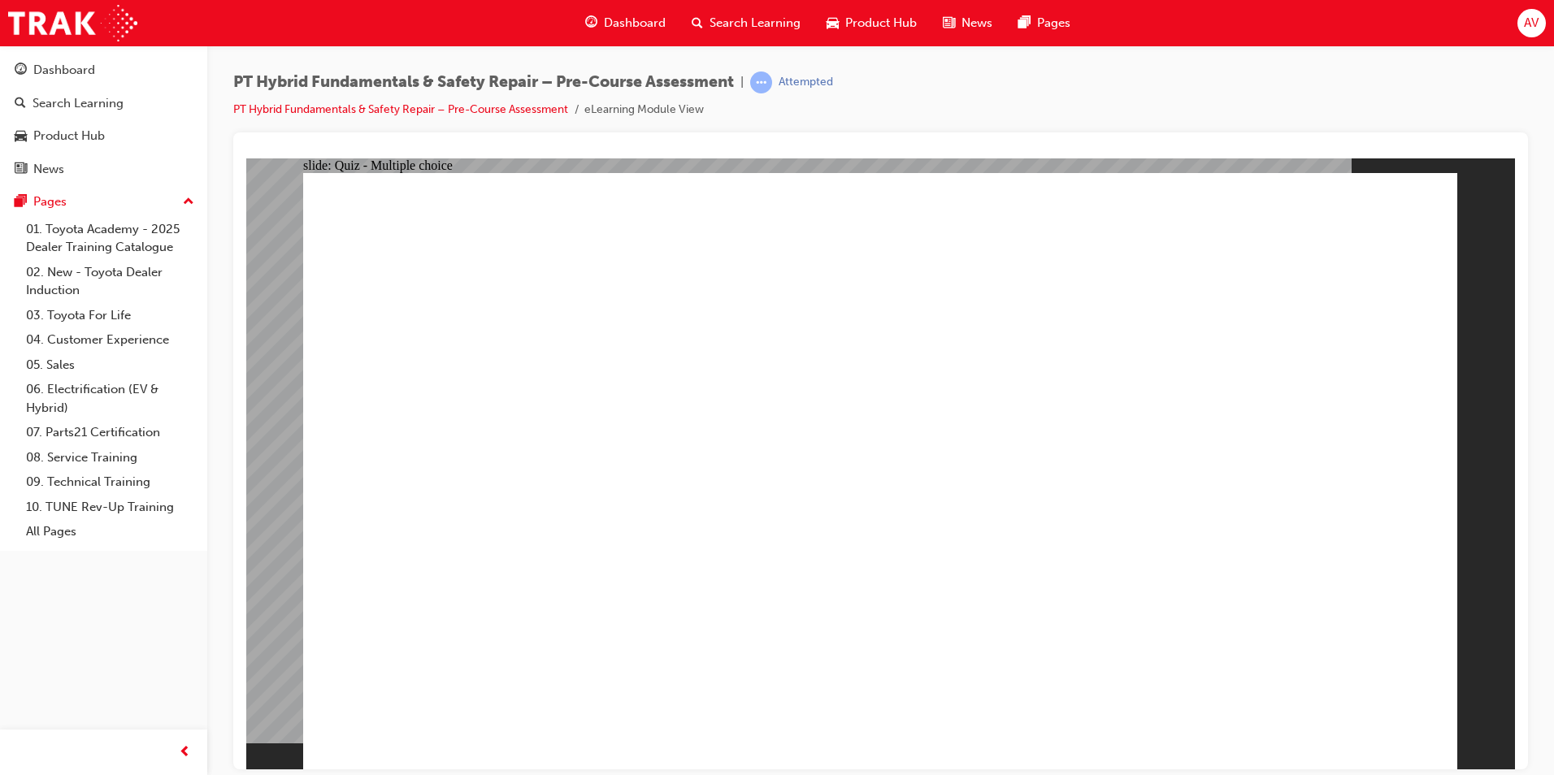
radio input "true"
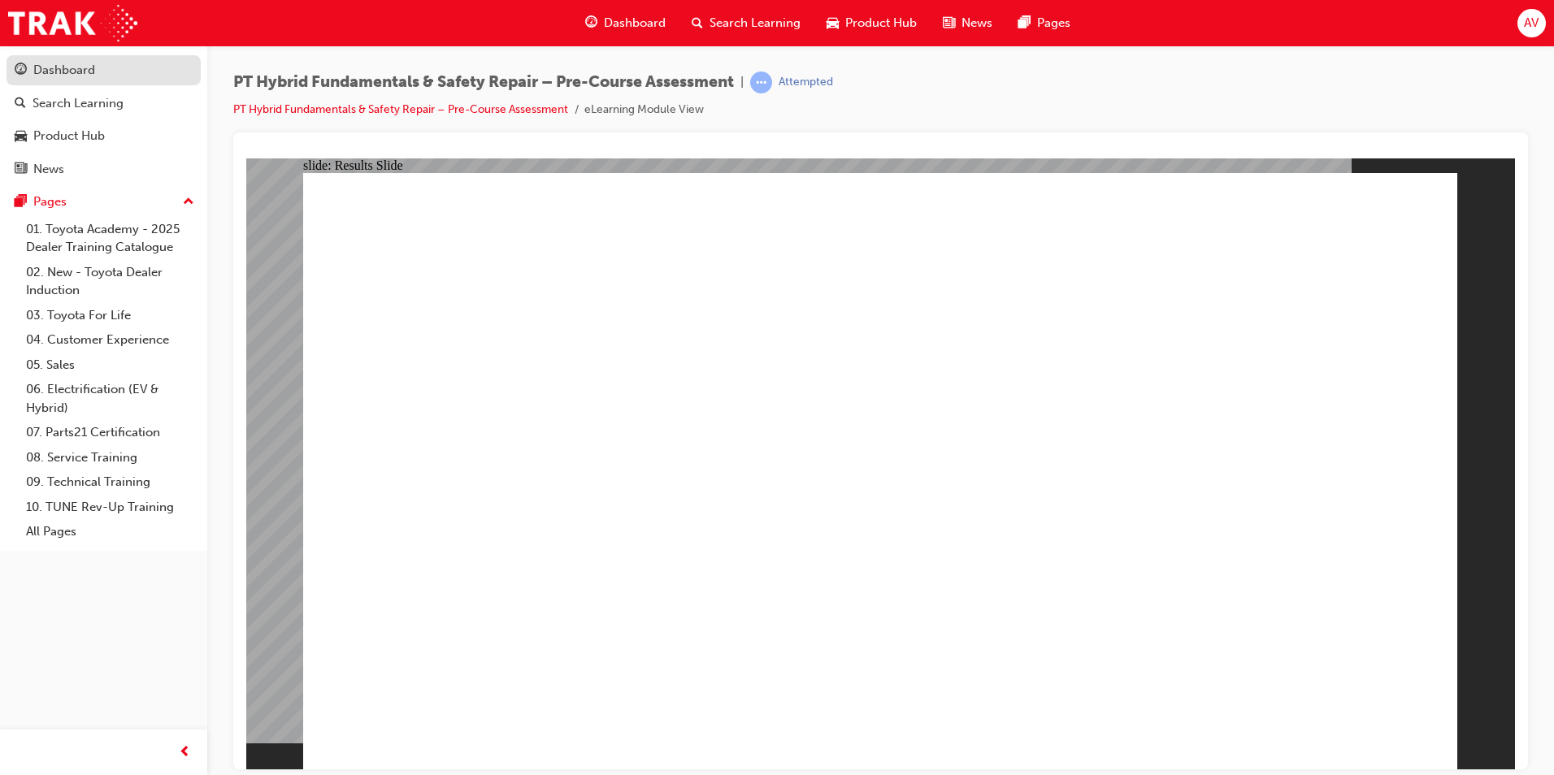
click at [73, 74] on div "Dashboard" at bounding box center [64, 70] width 62 height 19
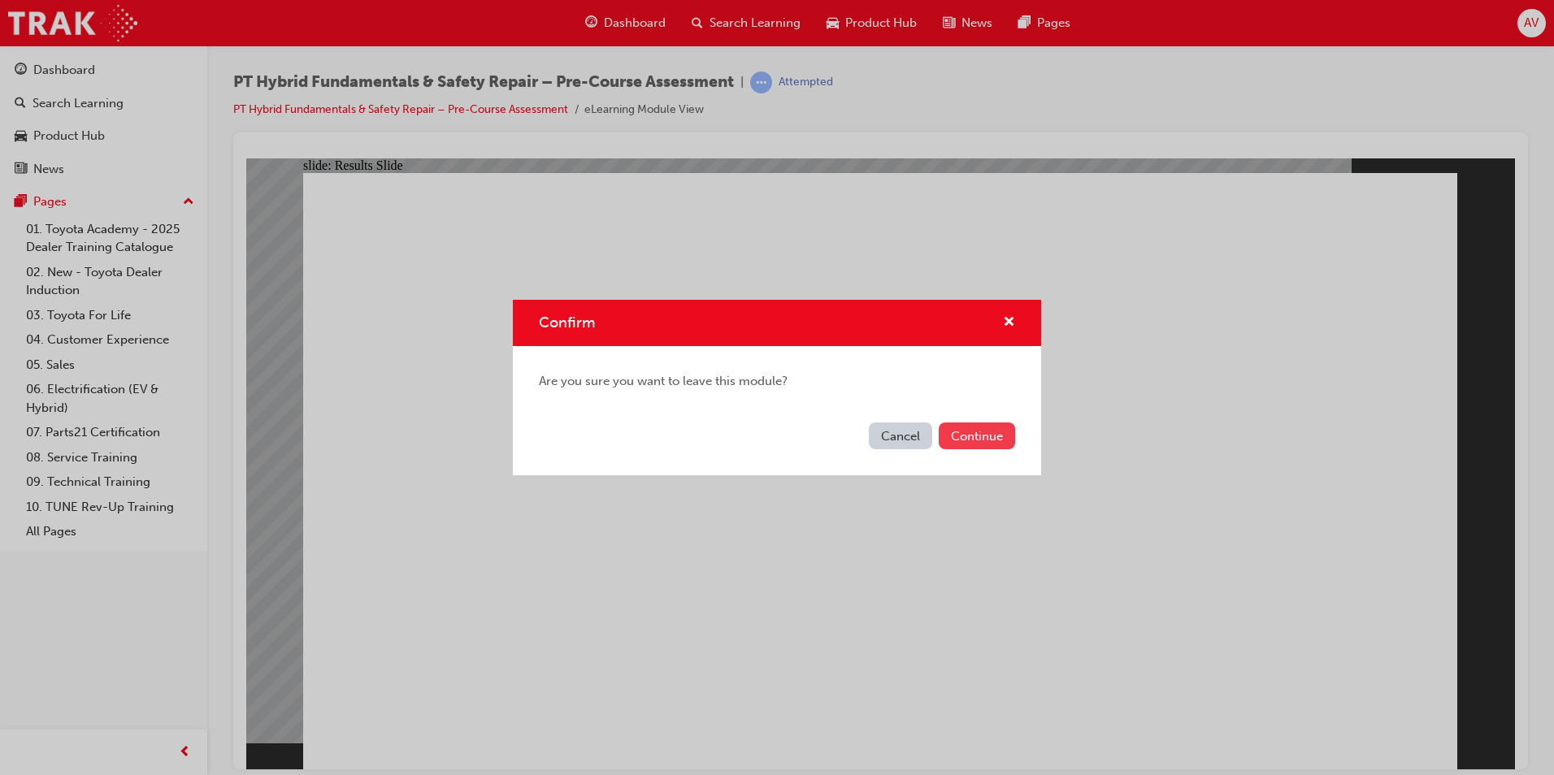
click at [980, 440] on button "Continue" at bounding box center [977, 436] width 76 height 27
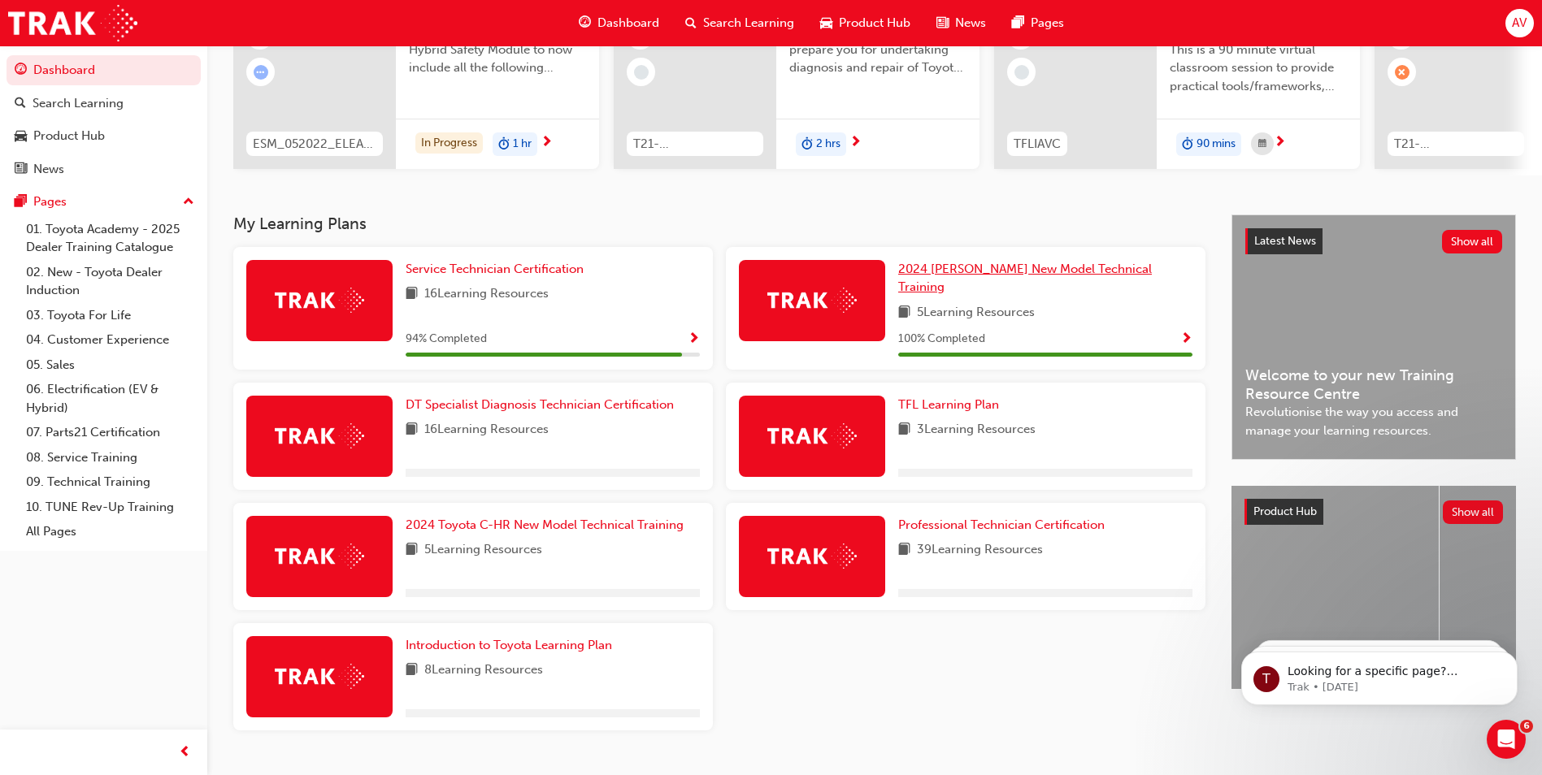
scroll to position [225, 0]
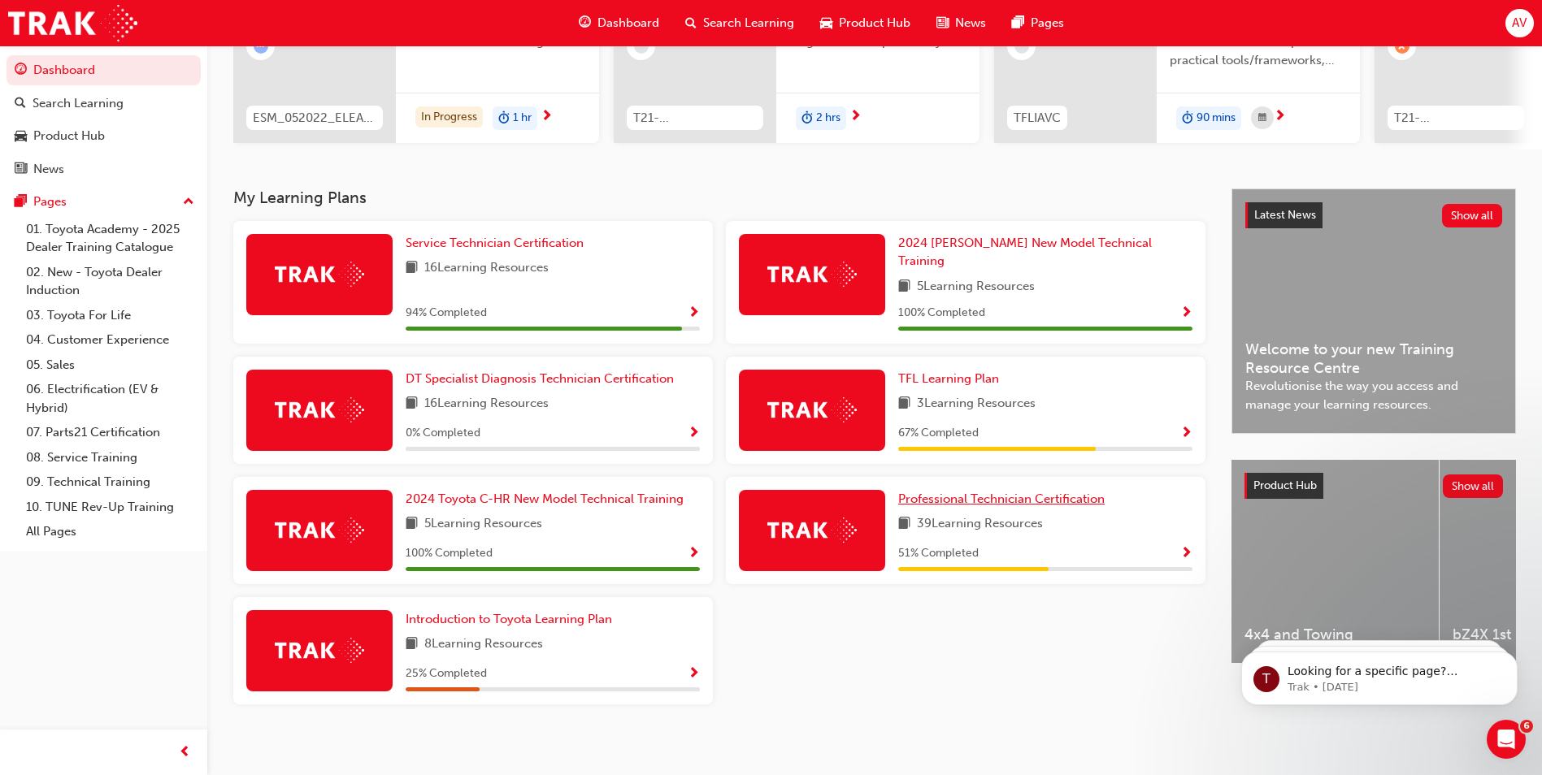
click at [1001, 492] on span "Professional Technician Certification" at bounding box center [1001, 499] width 206 height 15
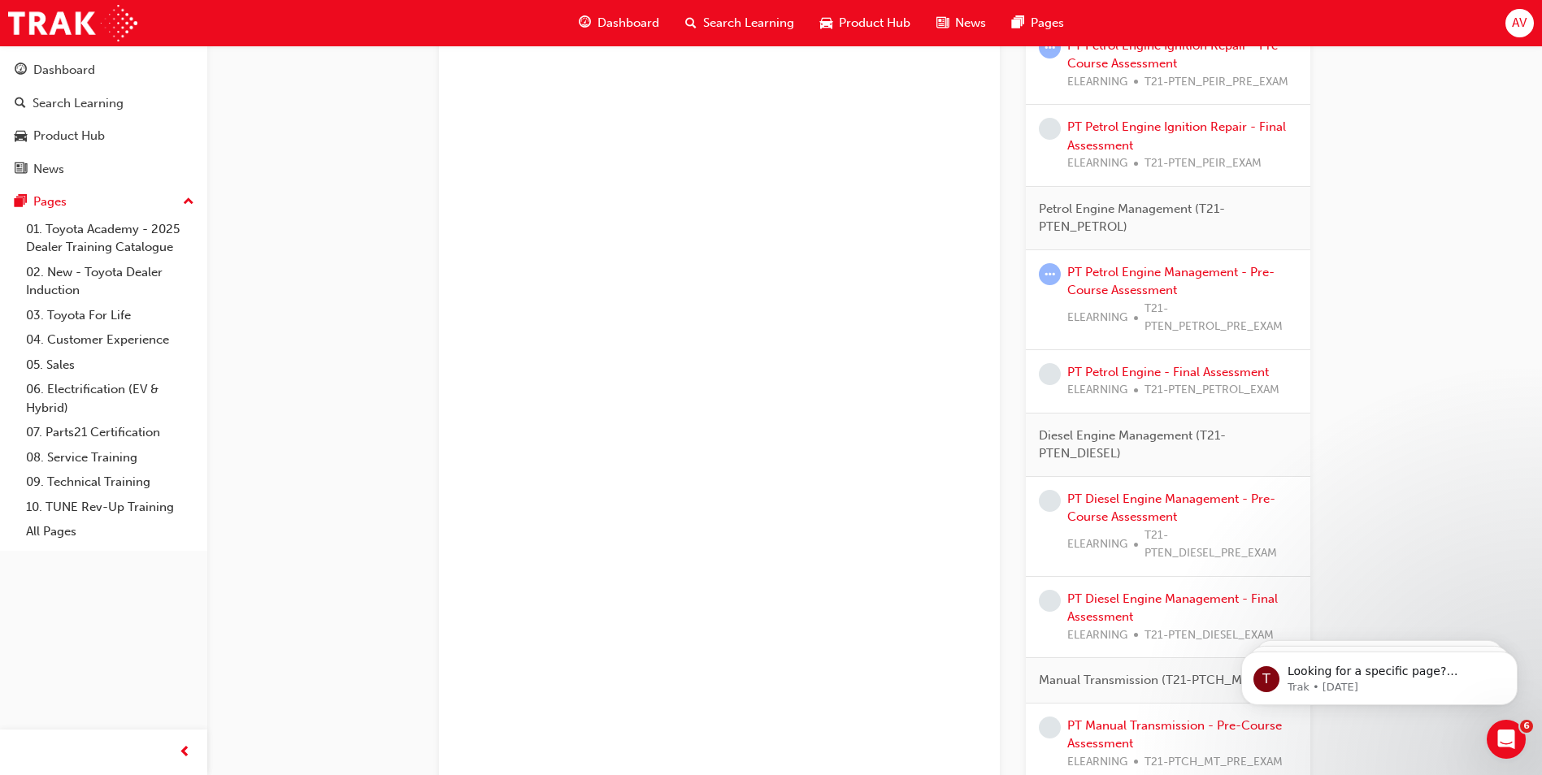
scroll to position [1301, 0]
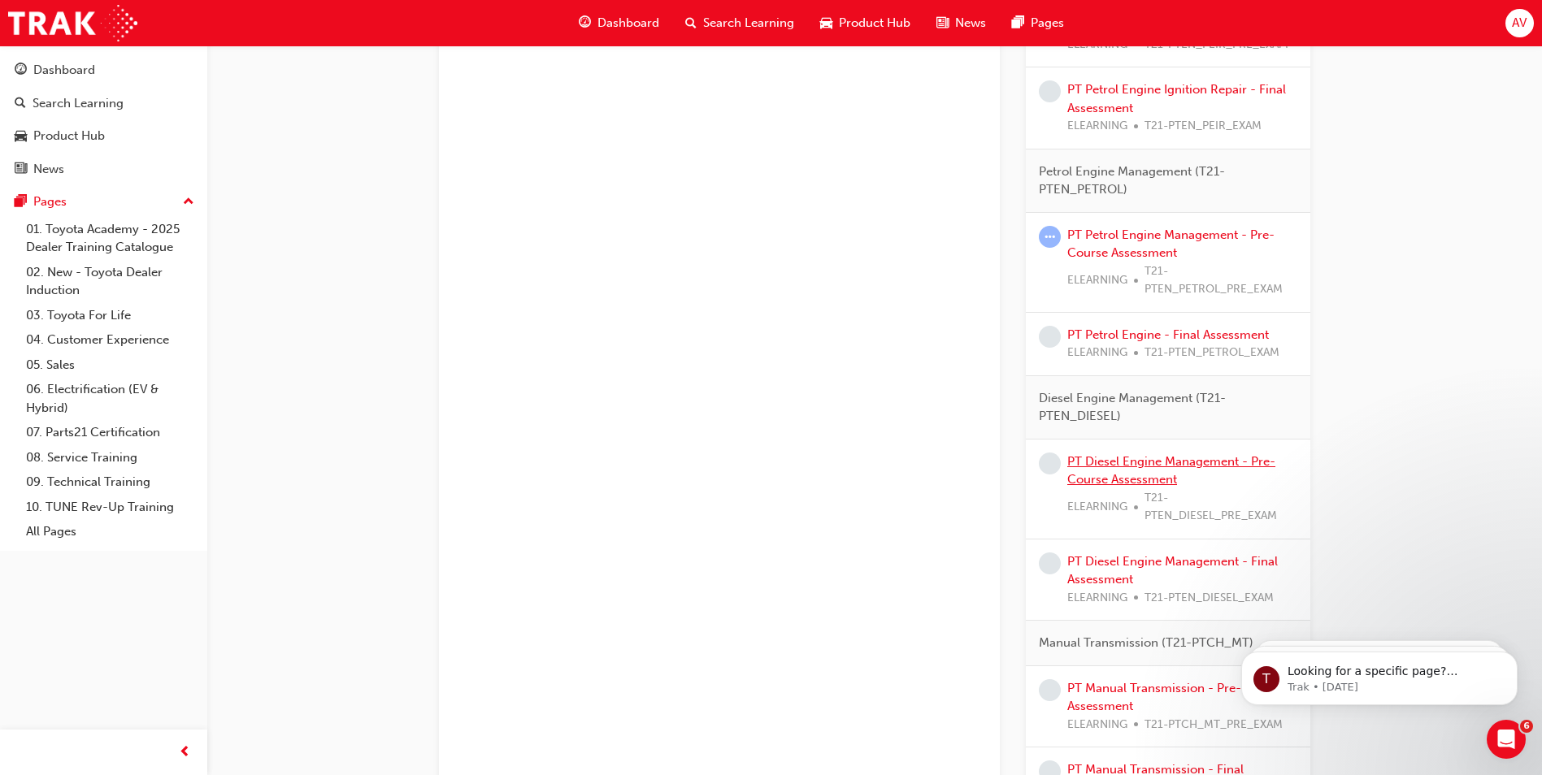
click at [1101, 466] on link "PT Diesel Engine Management - Pre-Course Assessment" at bounding box center [1171, 470] width 208 height 33
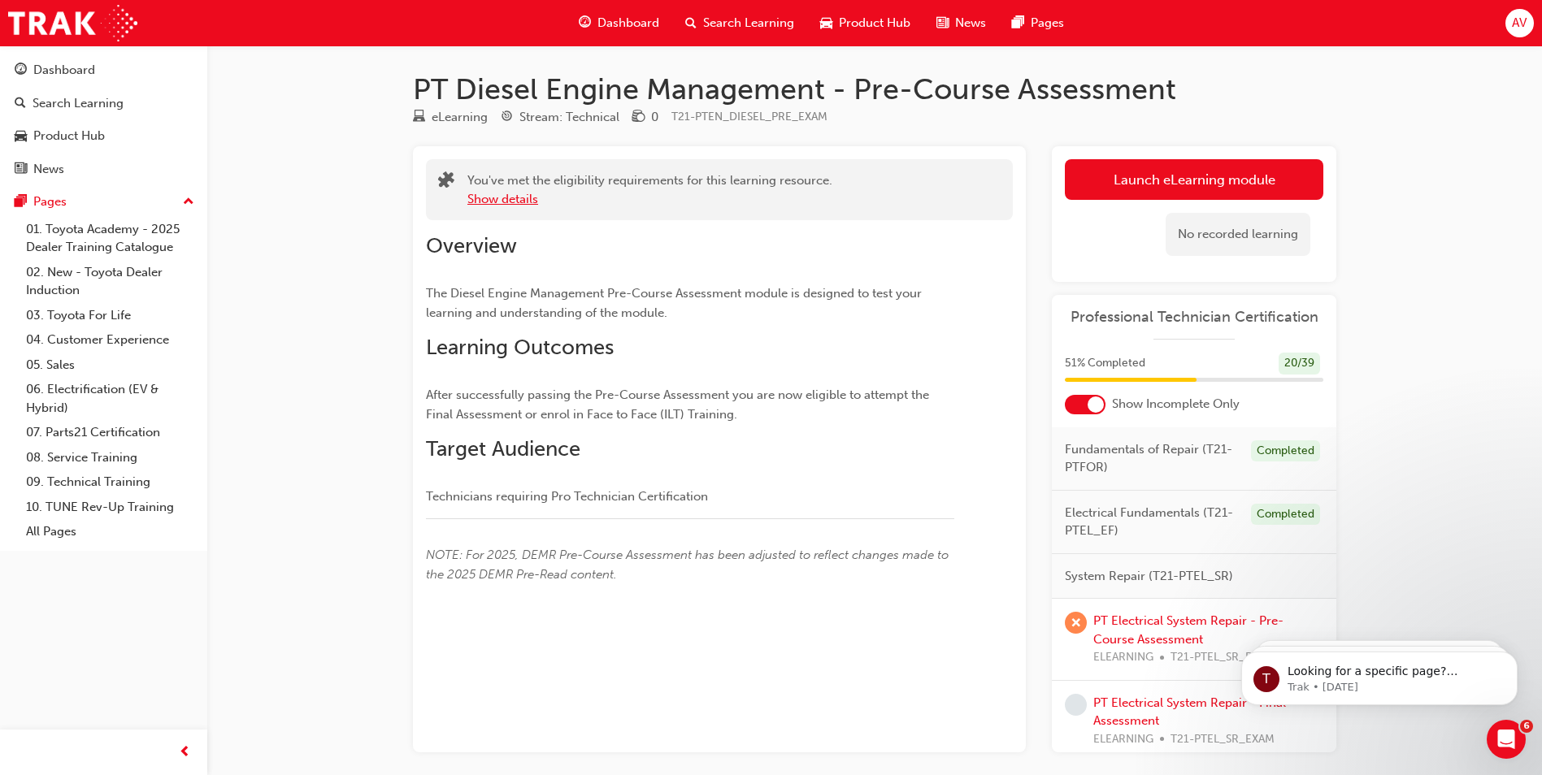
click at [529, 201] on button "Show details" at bounding box center [502, 199] width 71 height 19
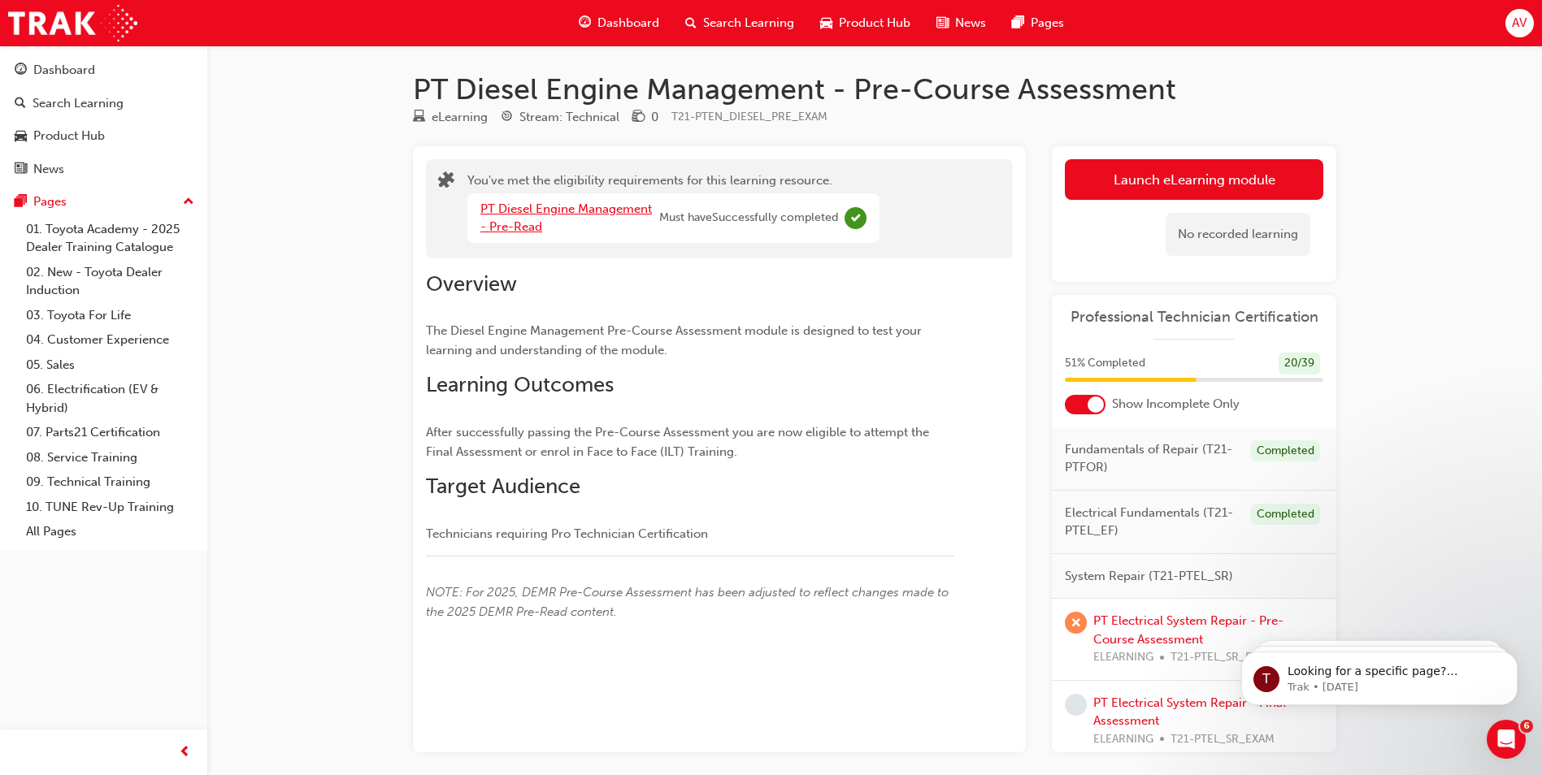
click at [541, 206] on link "PT Diesel Engine Management - Pre-Read" at bounding box center [566, 218] width 172 height 33
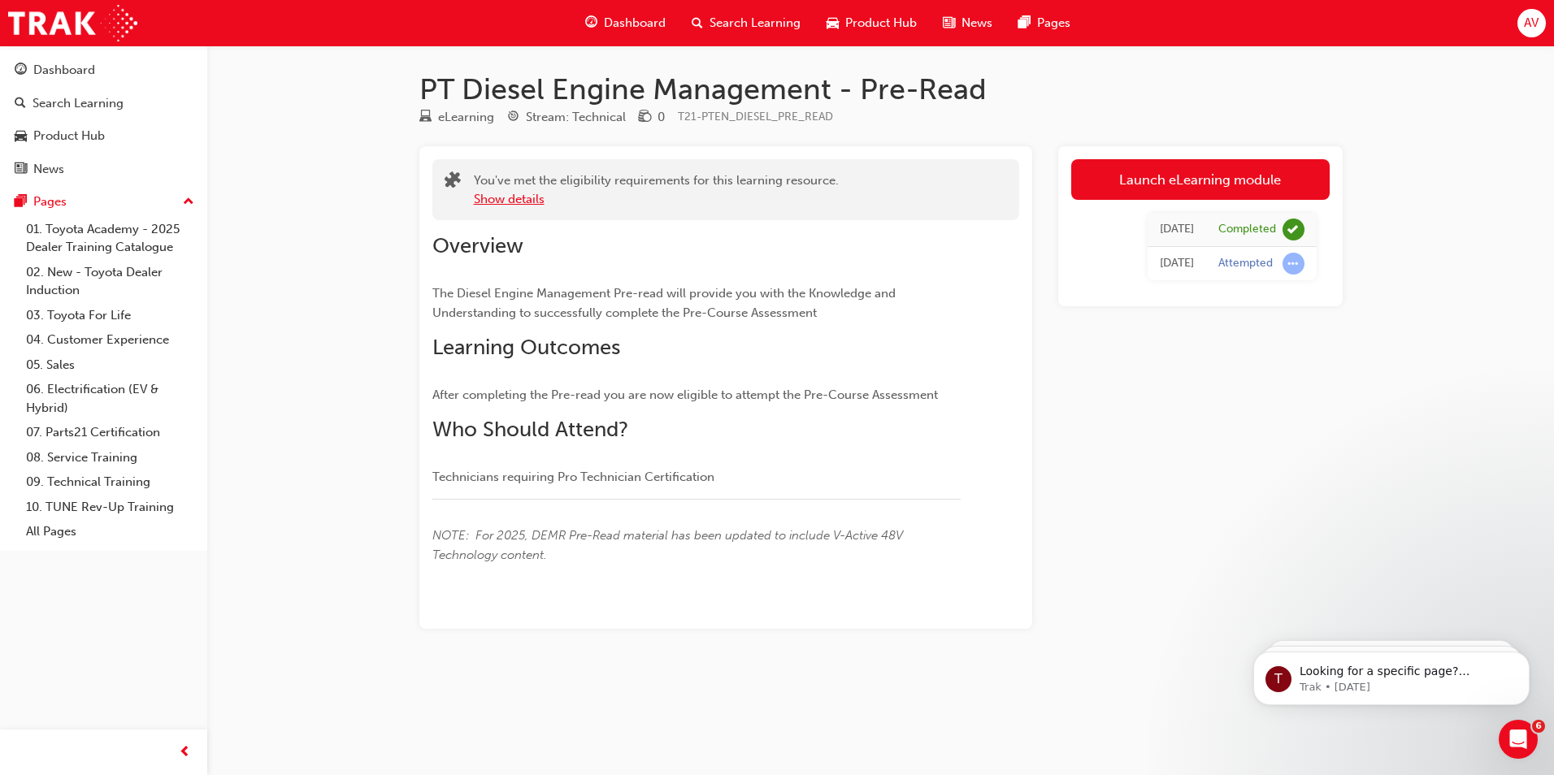
click at [534, 199] on button "Show details" at bounding box center [509, 199] width 71 height 19
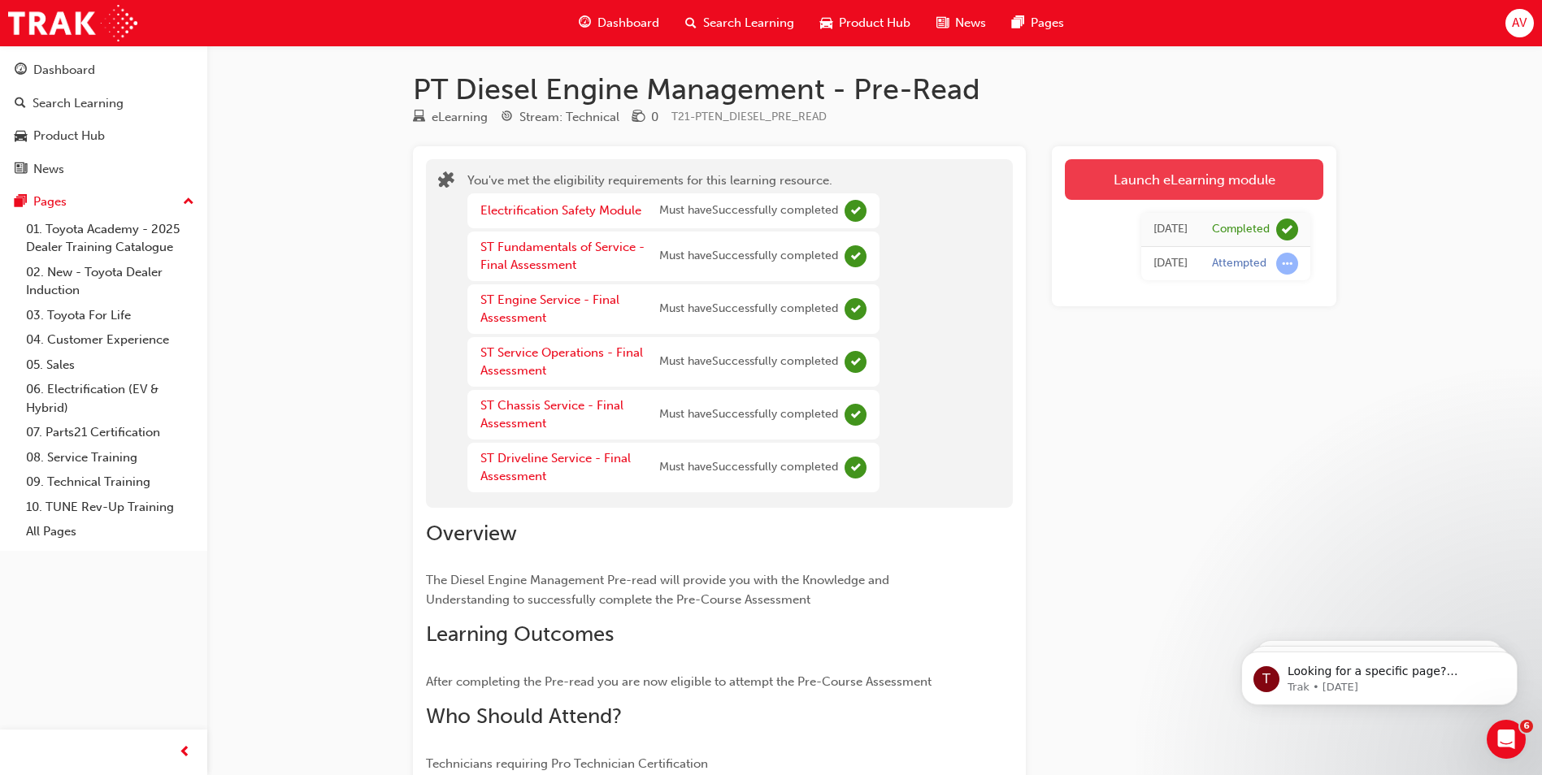
click at [1101, 175] on link "Launch eLearning module" at bounding box center [1194, 179] width 258 height 41
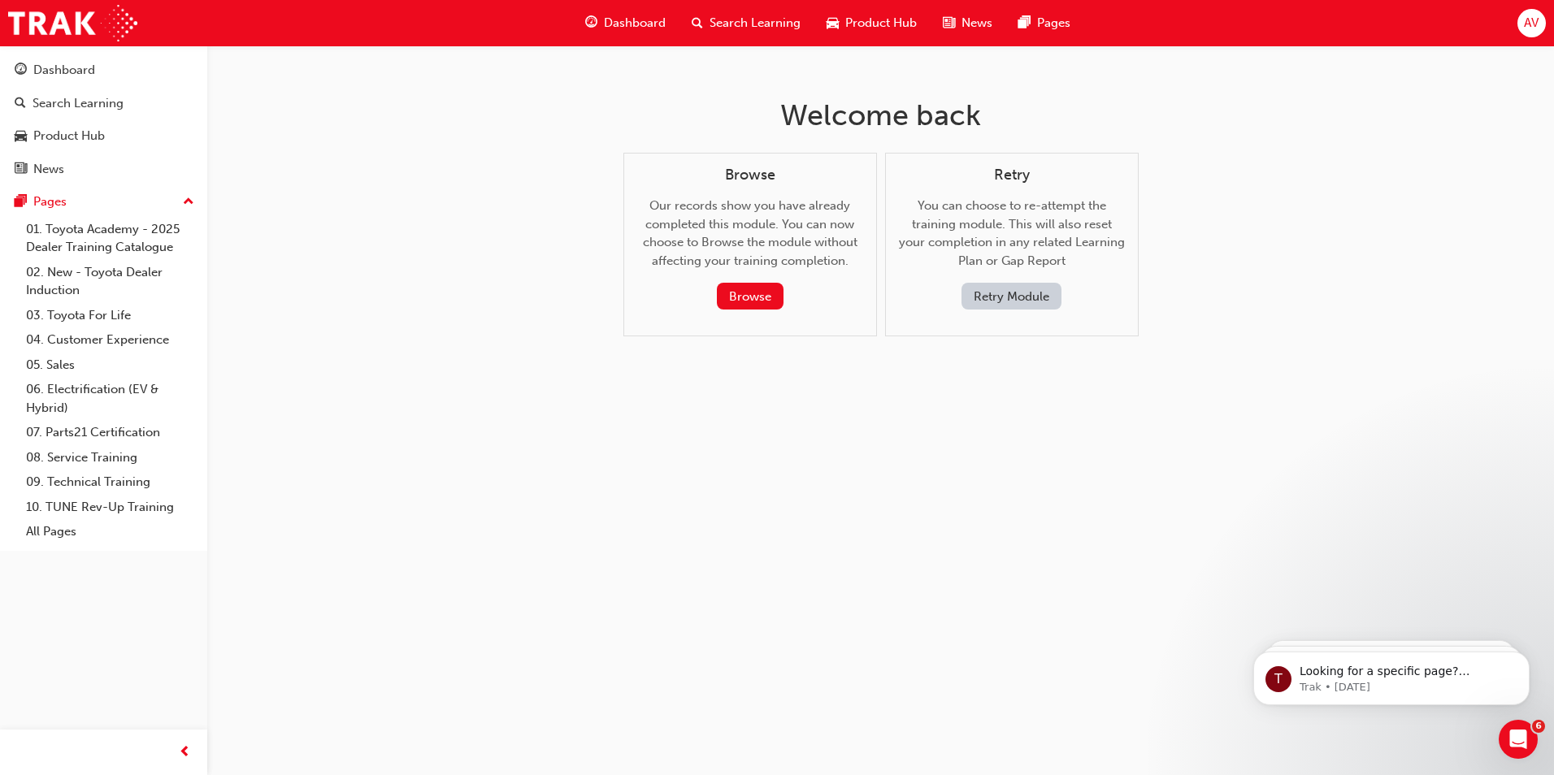
click at [989, 297] on button "Retry Module" at bounding box center [1012, 296] width 100 height 27
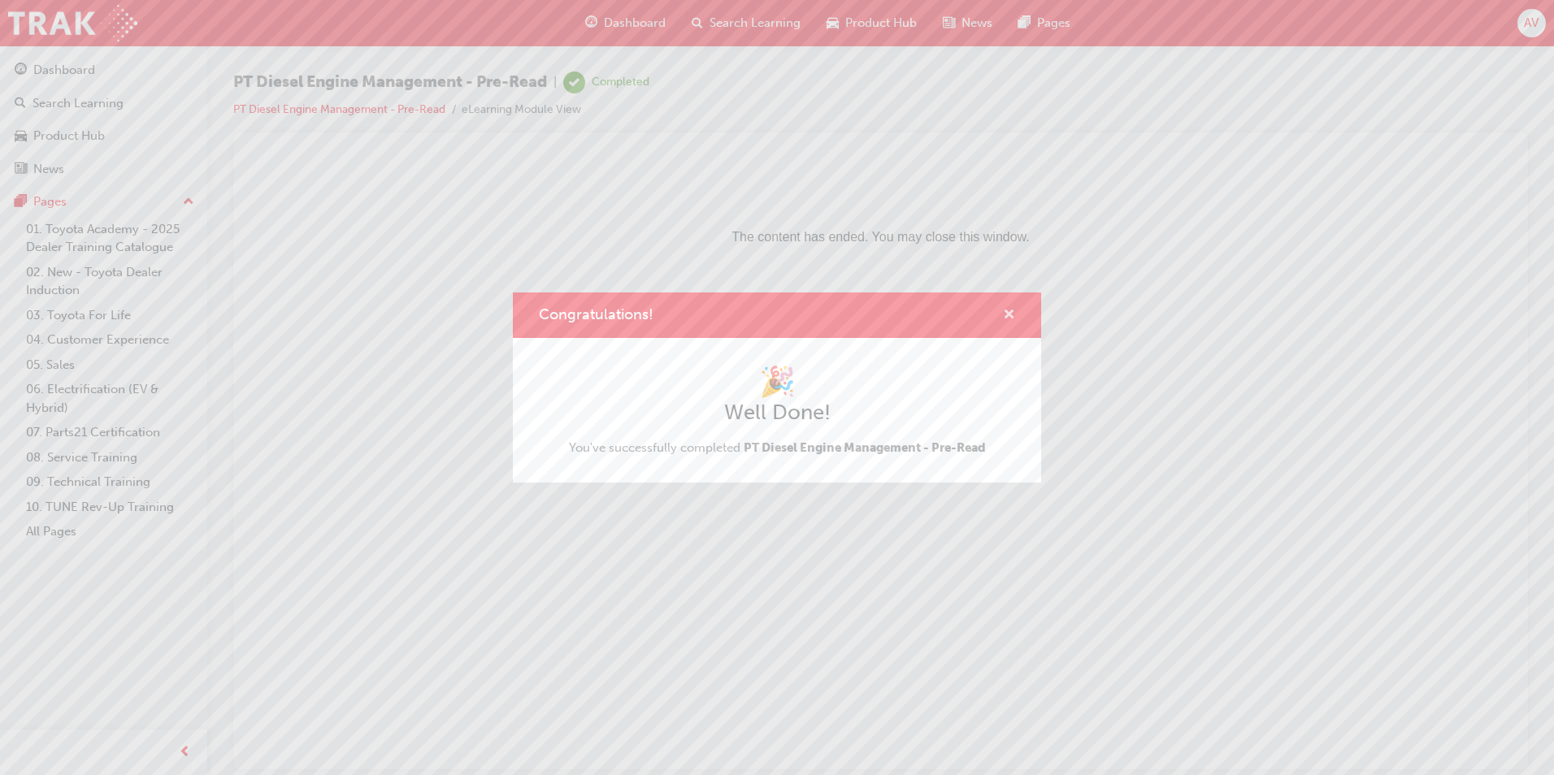
click at [1012, 311] on span "cross-icon" at bounding box center [1009, 316] width 12 height 15
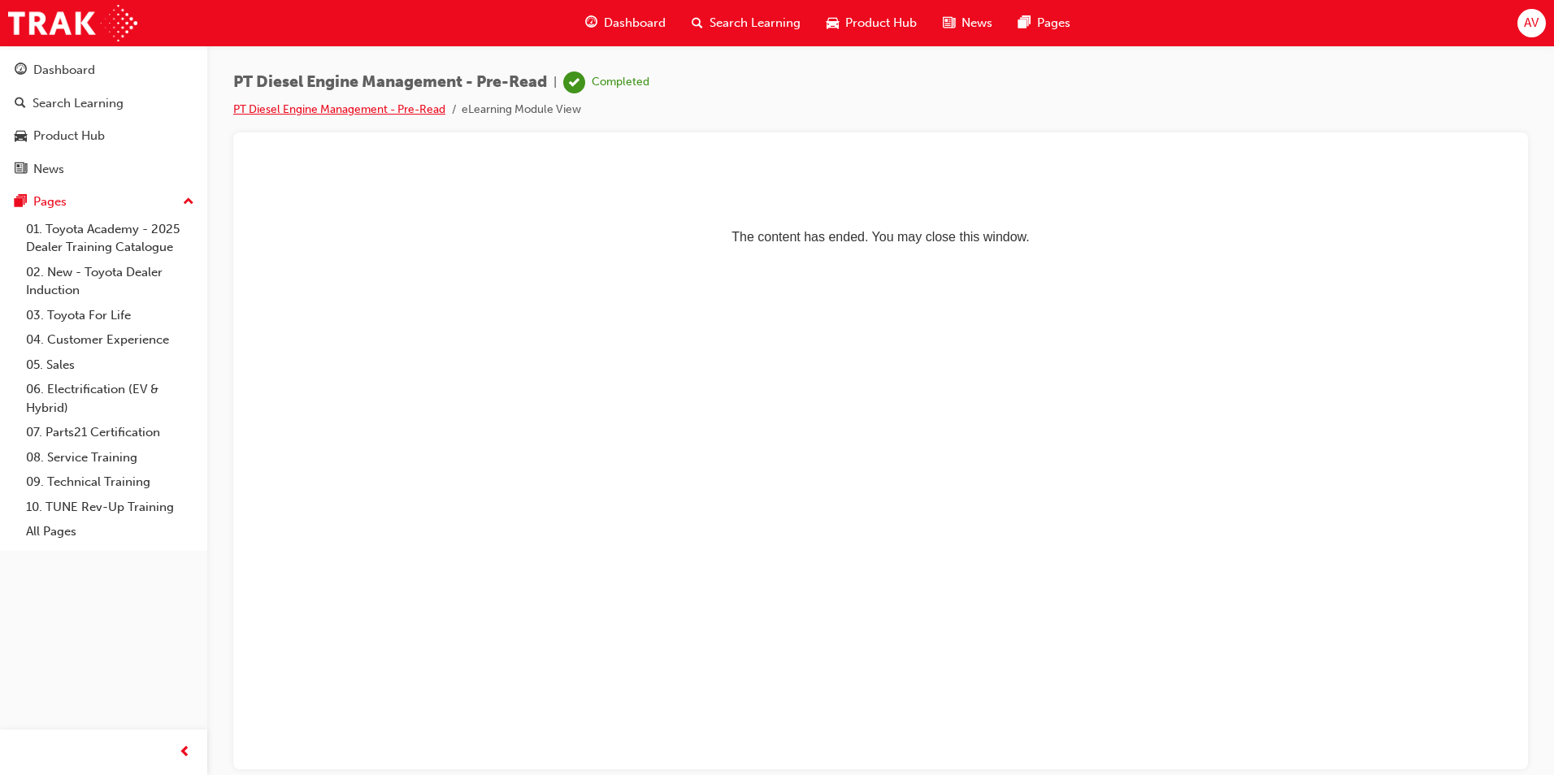
click at [359, 111] on link "PT Diesel Engine Management - Pre-Read" at bounding box center [339, 109] width 212 height 14
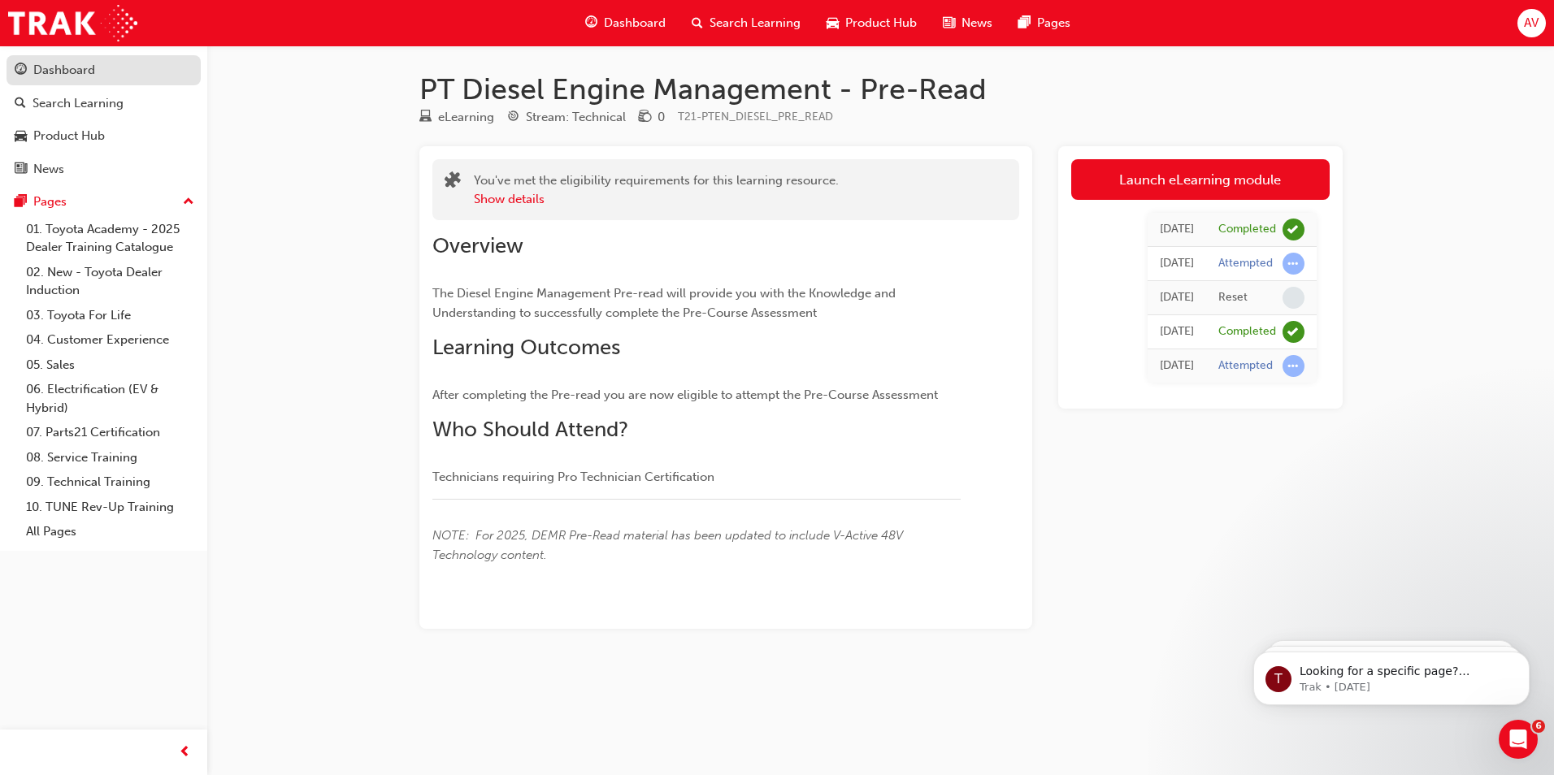
click at [78, 69] on div "Dashboard" at bounding box center [64, 70] width 62 height 19
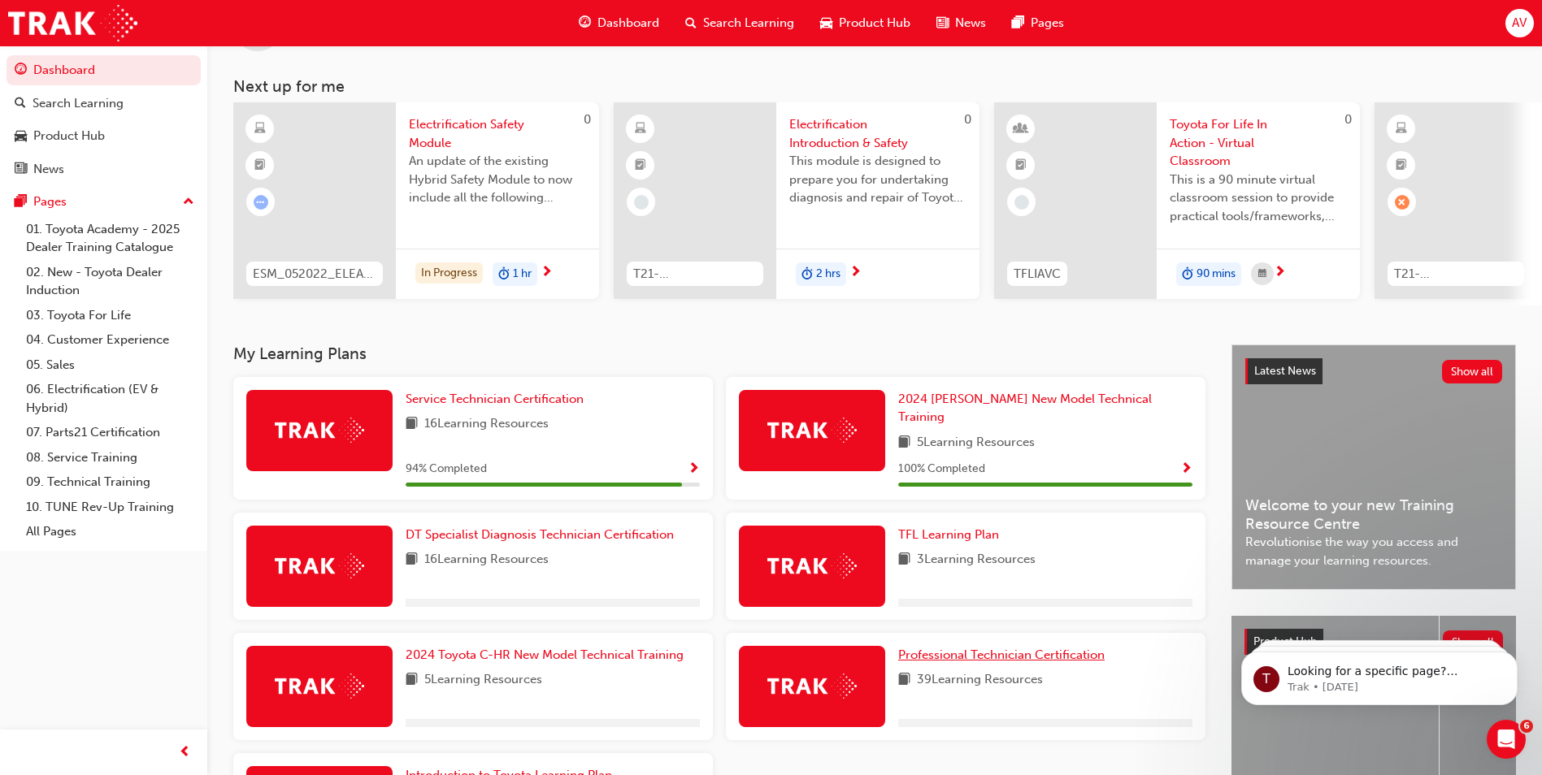
scroll to position [225, 0]
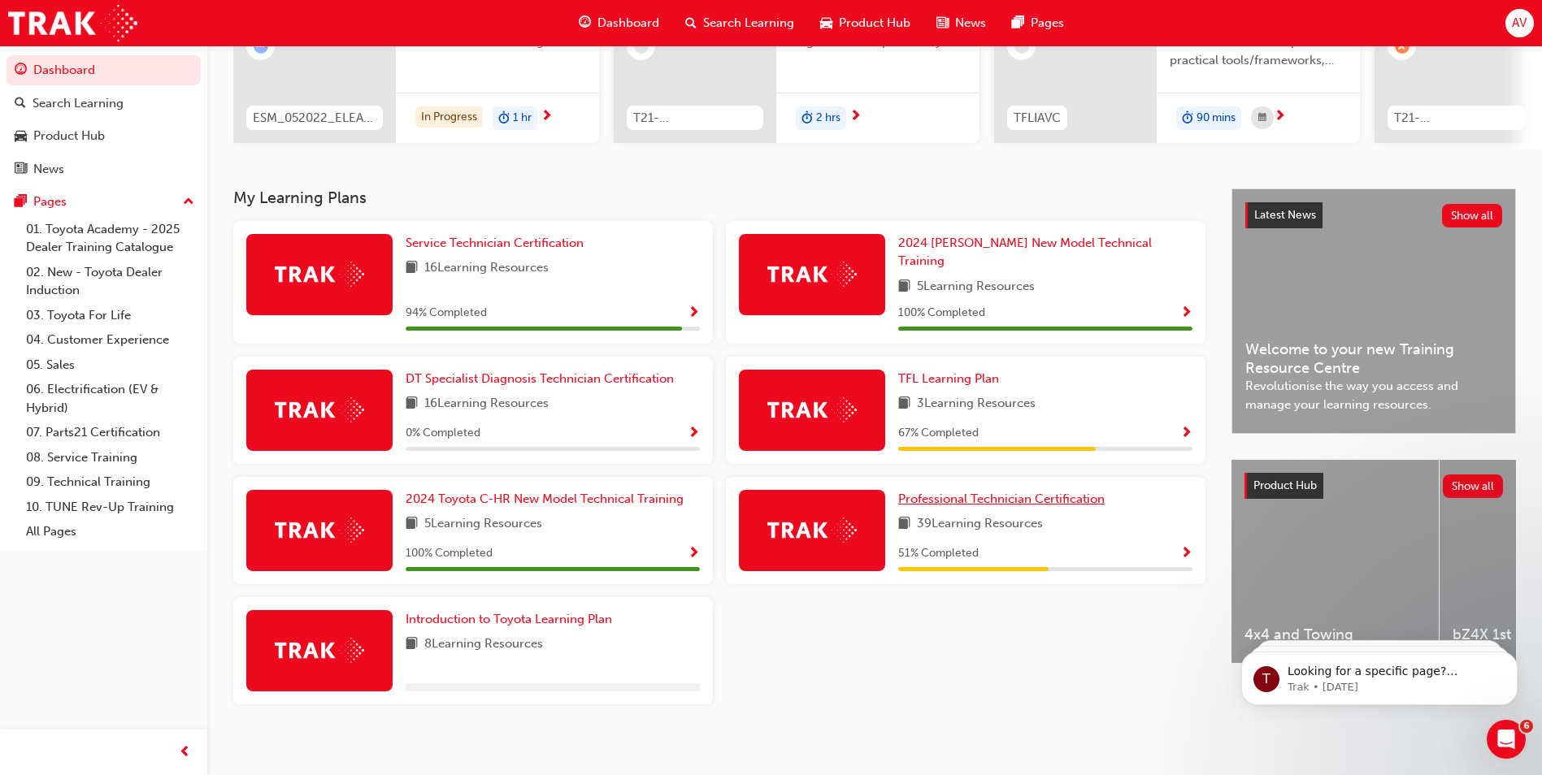
click at [1020, 492] on span "Professional Technician Certification" at bounding box center [1001, 499] width 206 height 15
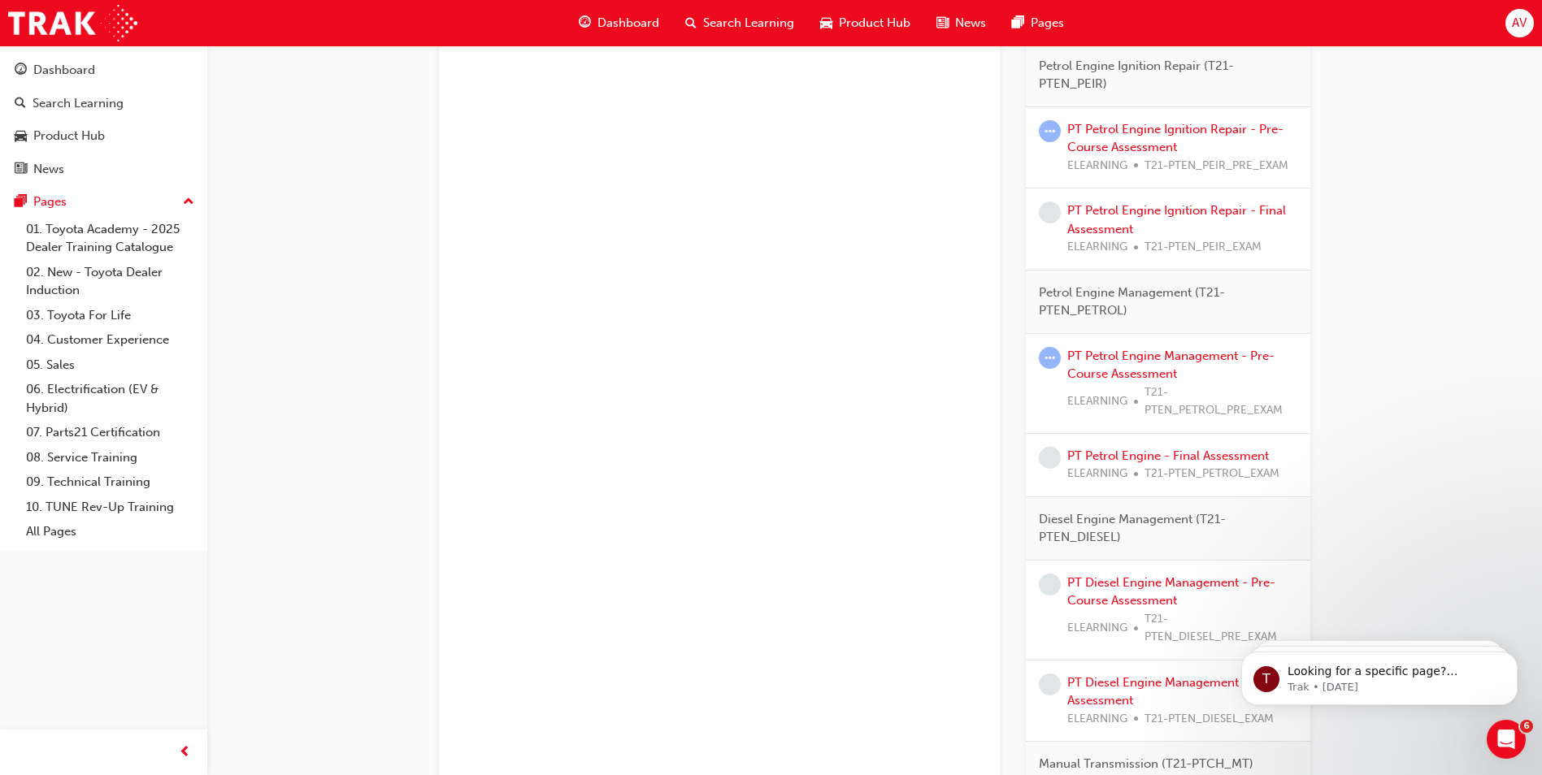
scroll to position [1219, 0]
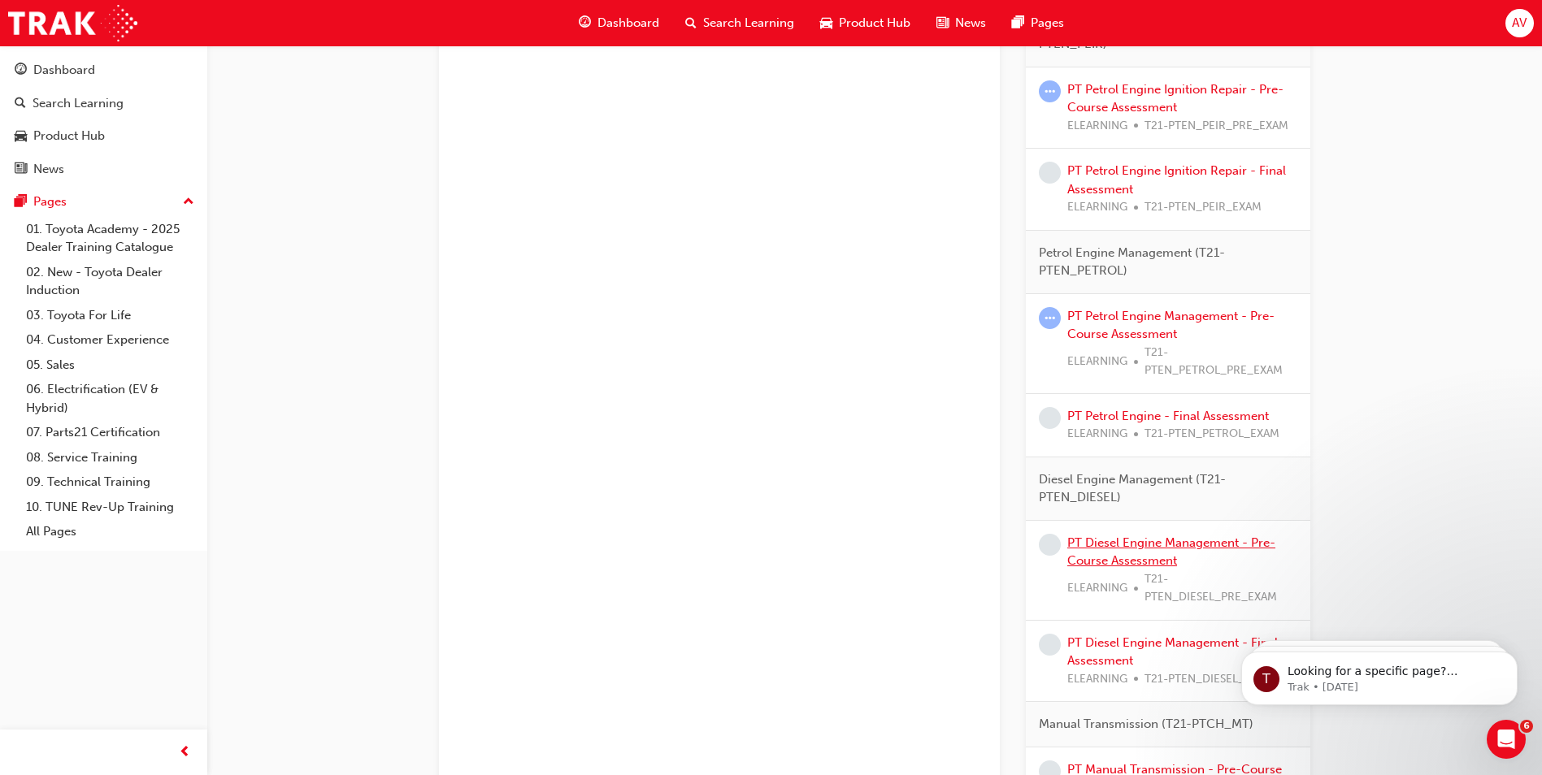
click at [1188, 539] on link "PT Diesel Engine Management - Pre-Course Assessment" at bounding box center [1171, 552] width 208 height 33
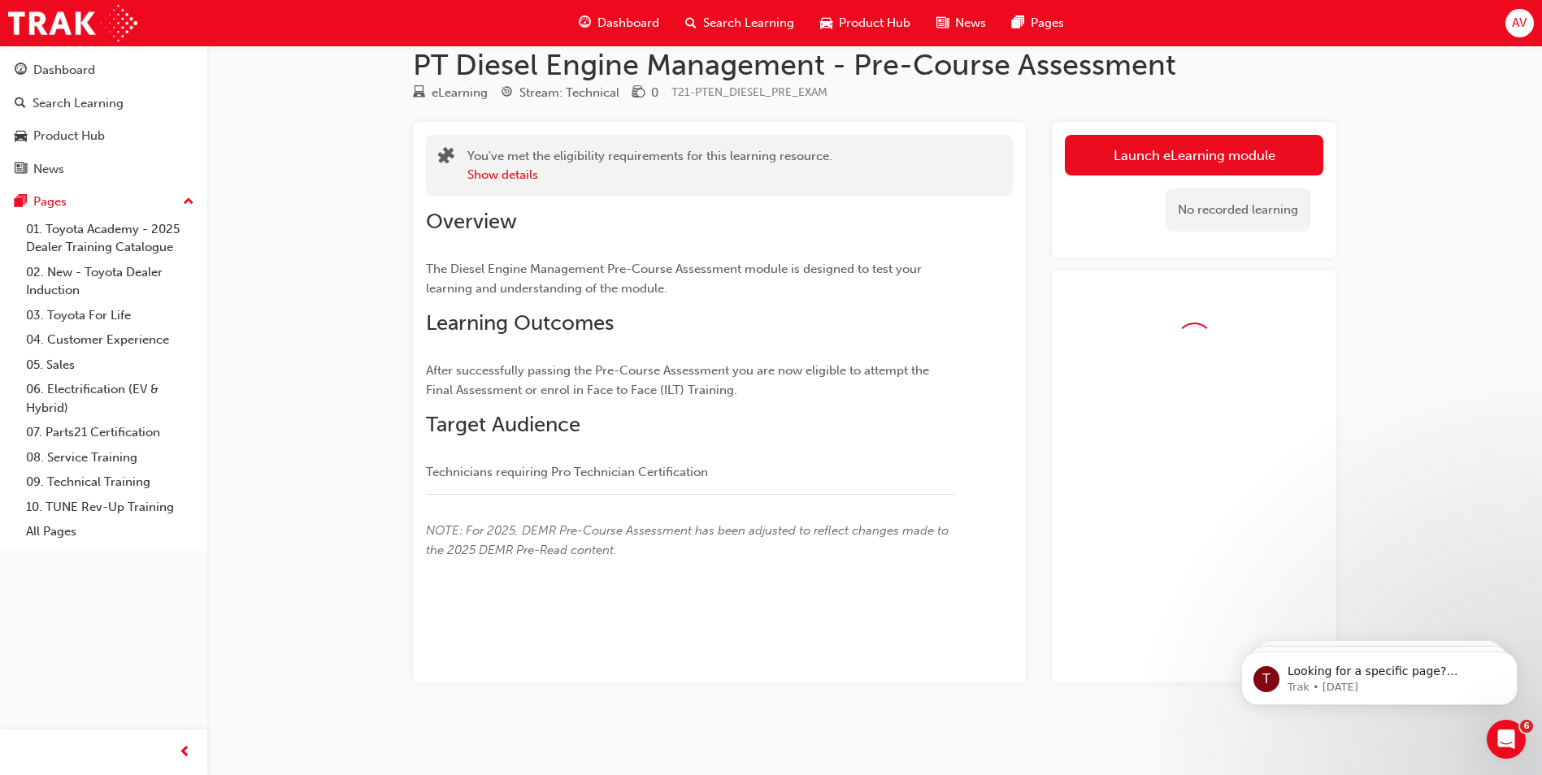
scroll to position [70, 0]
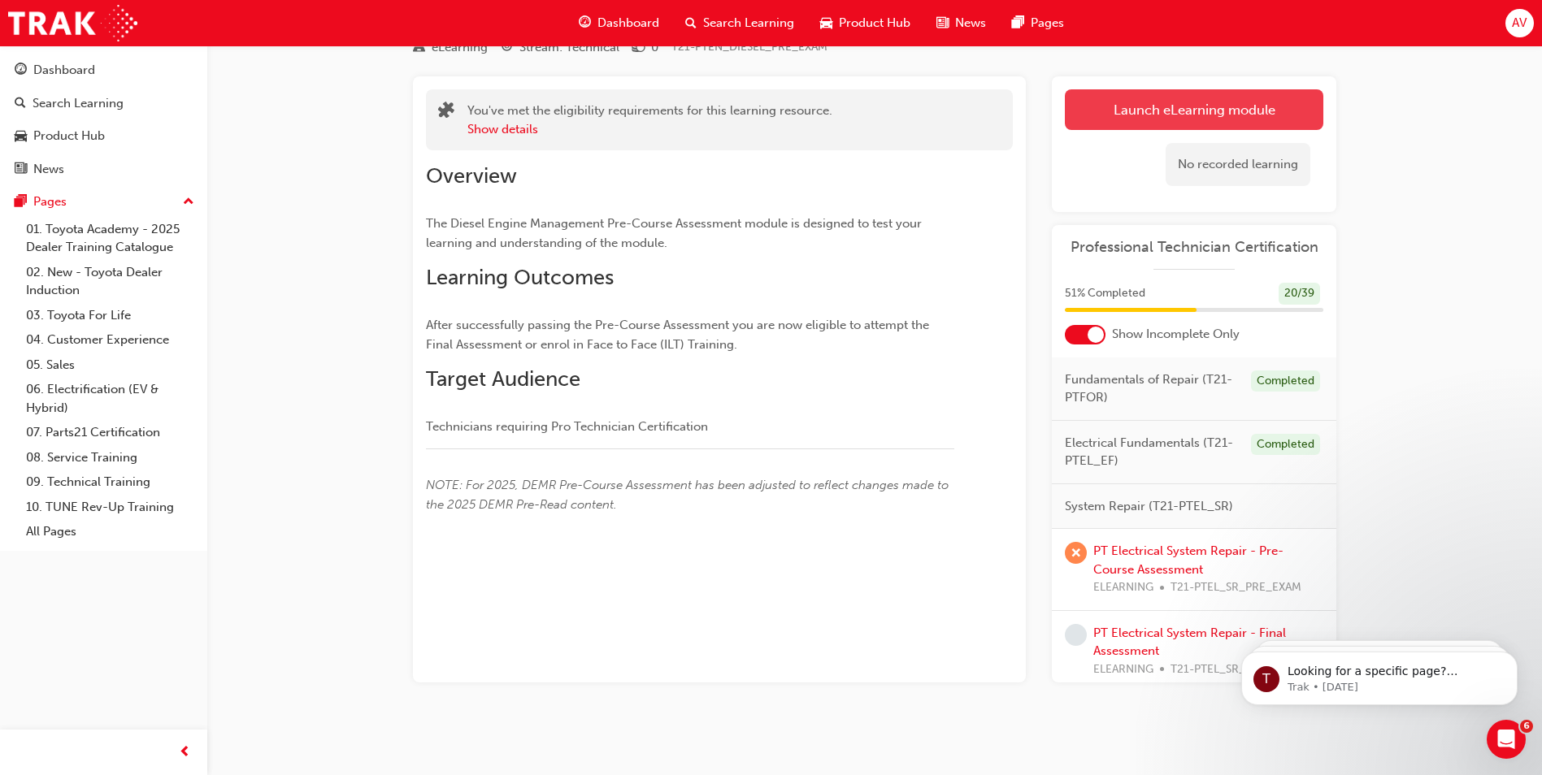
click at [1104, 115] on link "Launch eLearning module" at bounding box center [1194, 109] width 258 height 41
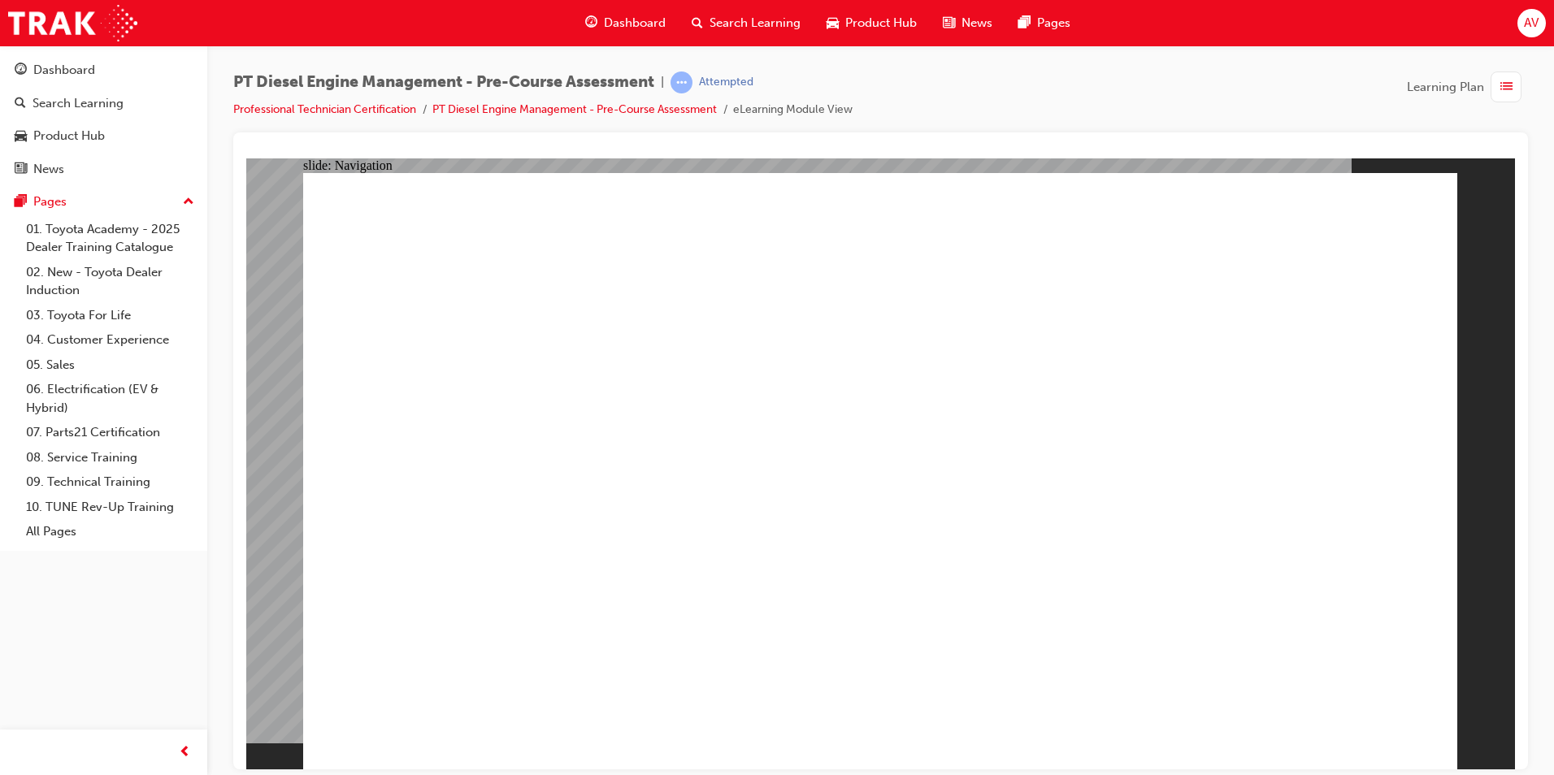
drag, startPoint x: 1305, startPoint y: 289, endPoint x: 1163, endPoint y: 275, distance: 142.9
drag, startPoint x: 460, startPoint y: 282, endPoint x: 758, endPoint y: 278, distance: 298.3
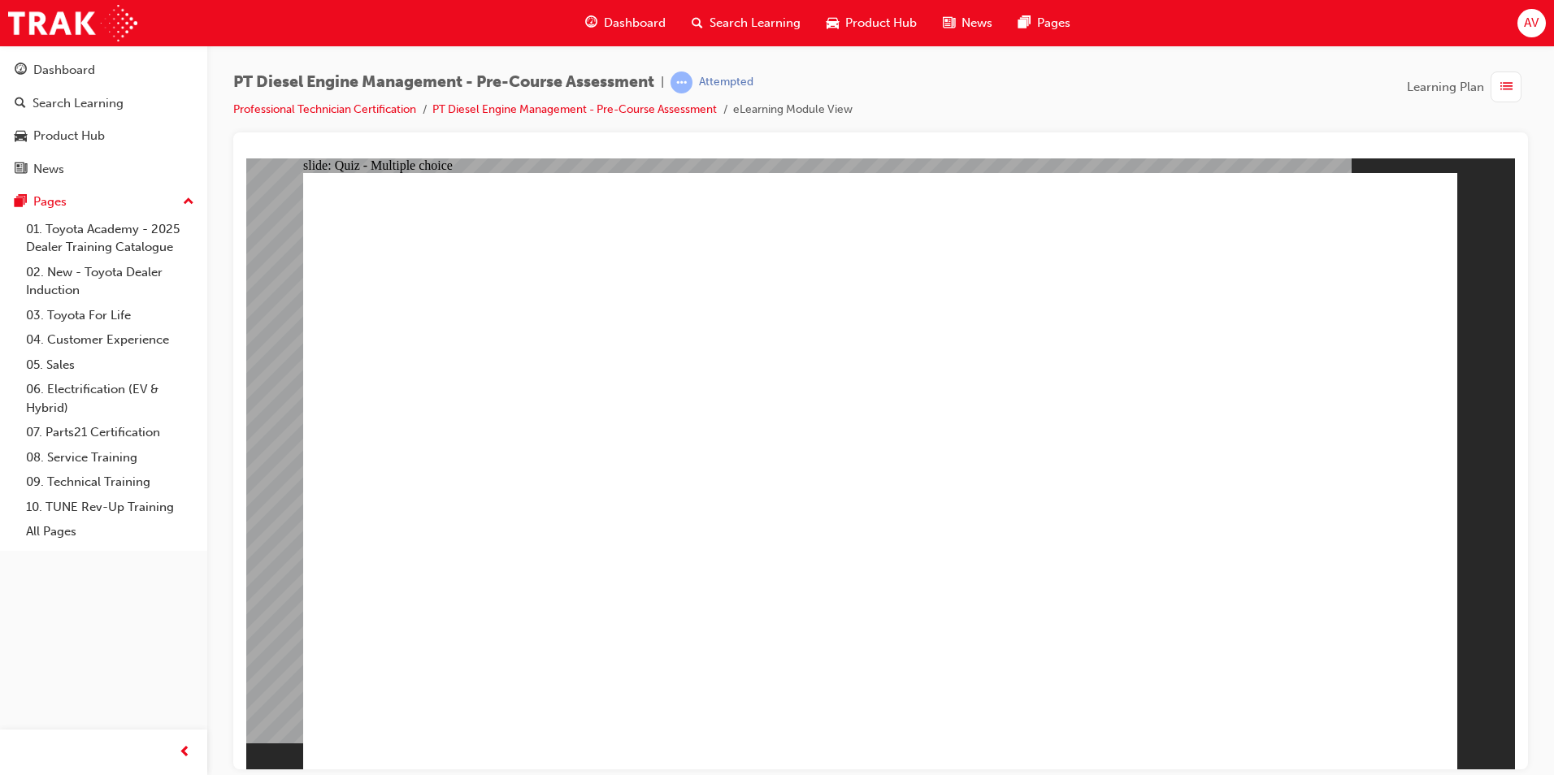
drag, startPoint x: 765, startPoint y: 282, endPoint x: 845, endPoint y: 304, distance: 82.6
radio input "true"
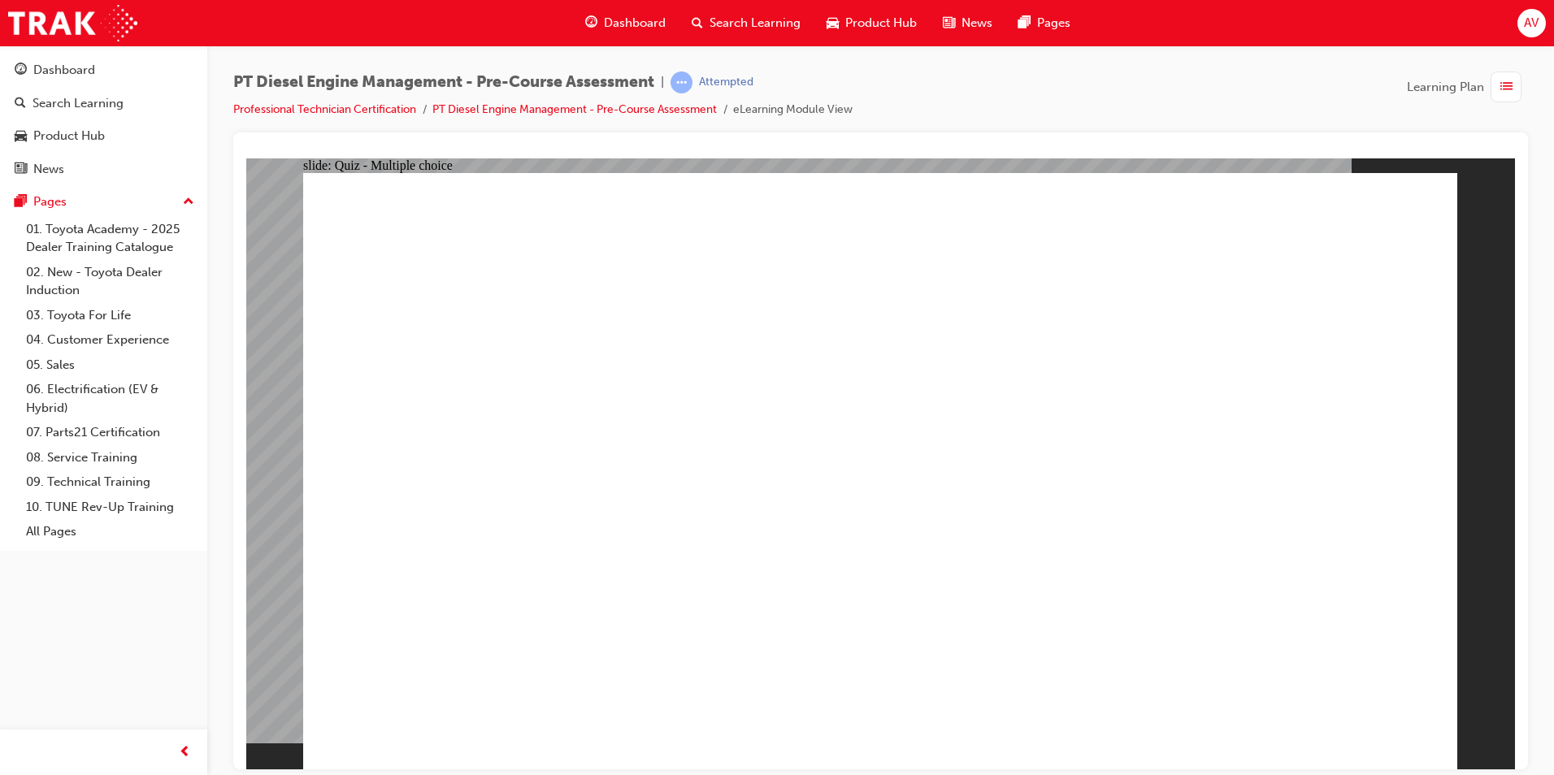
radio input "true"
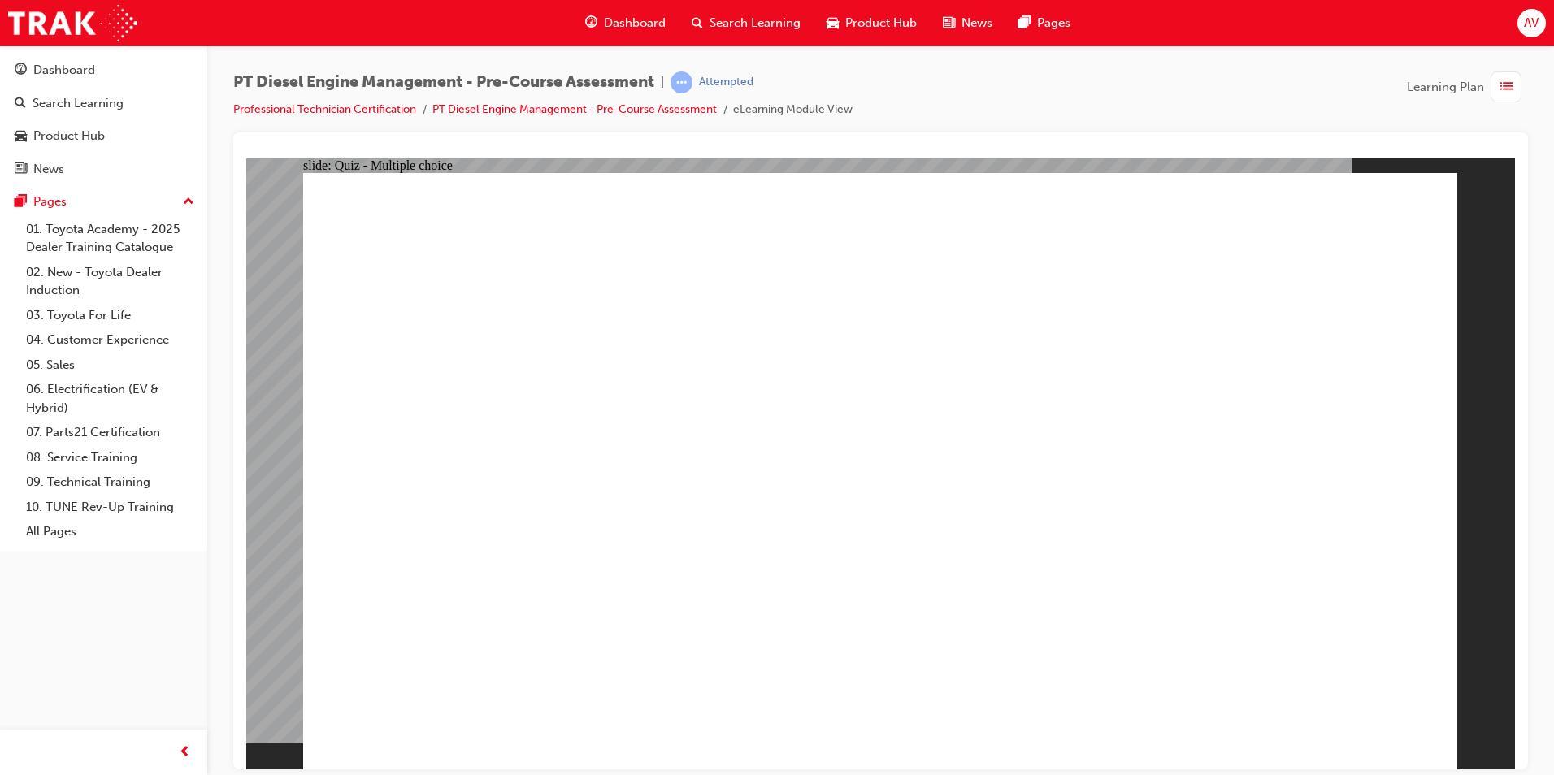
radio input "true"
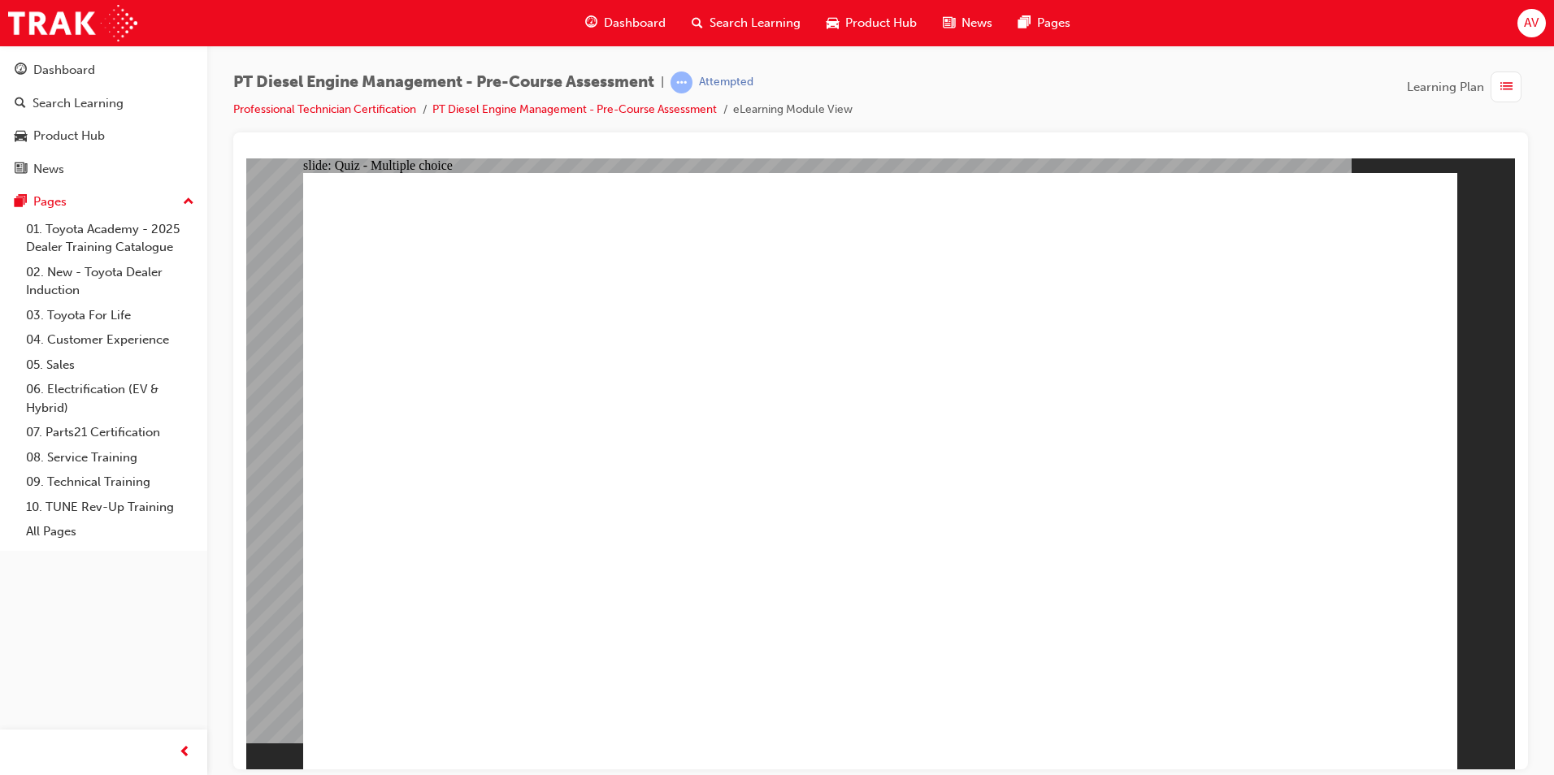
radio input "true"
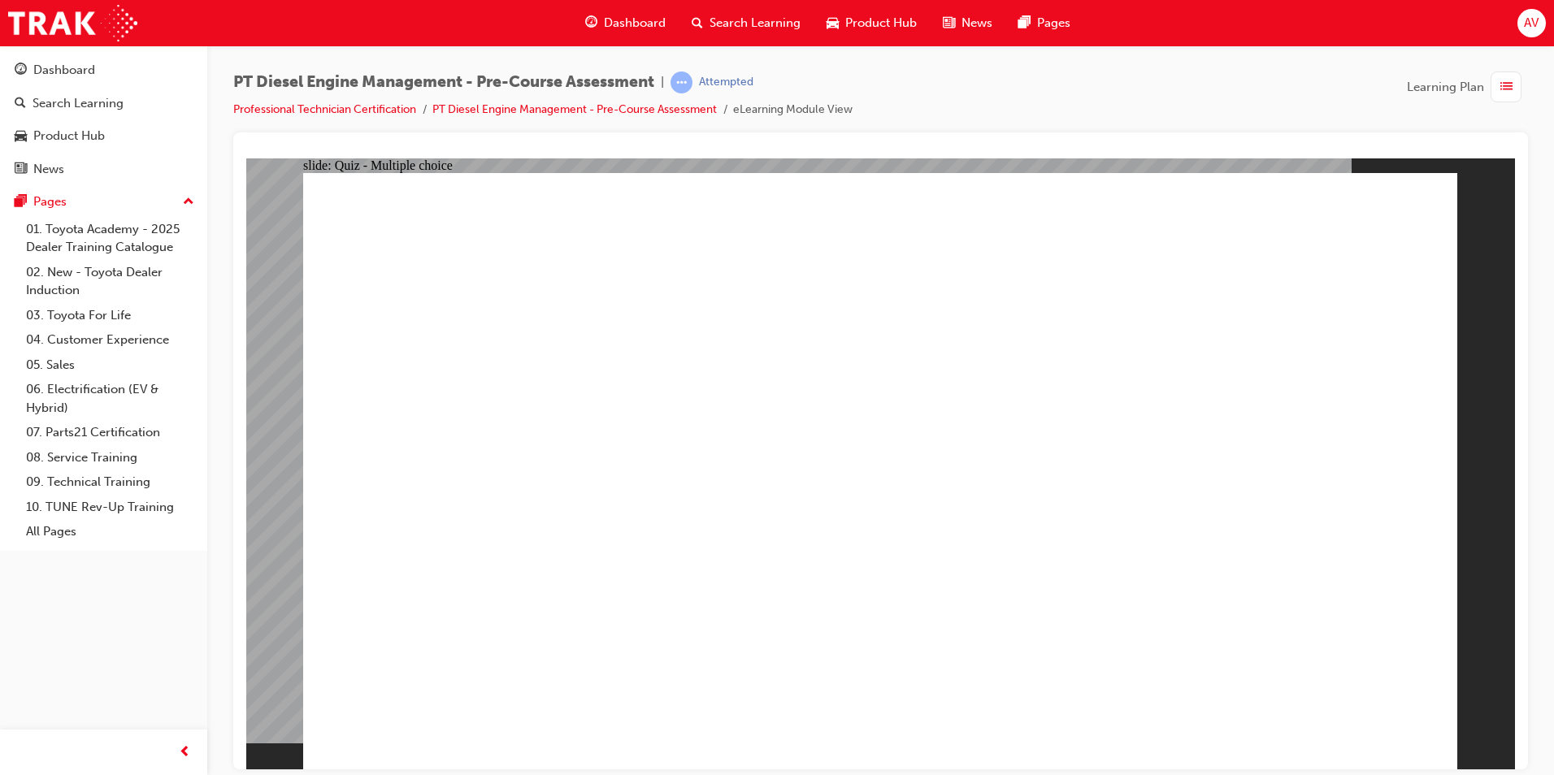
radio input "false"
radio input "true"
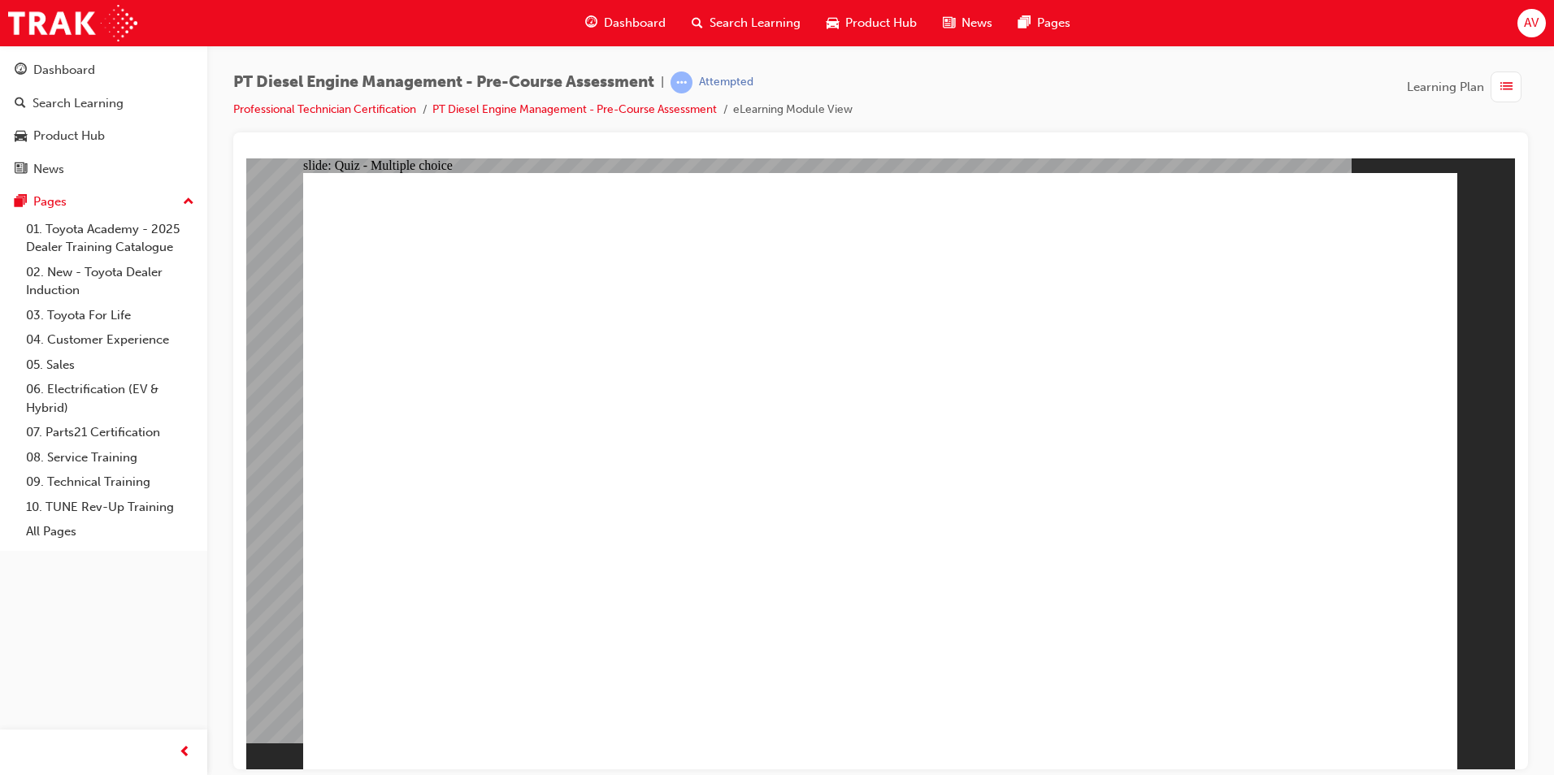
radio input "true"
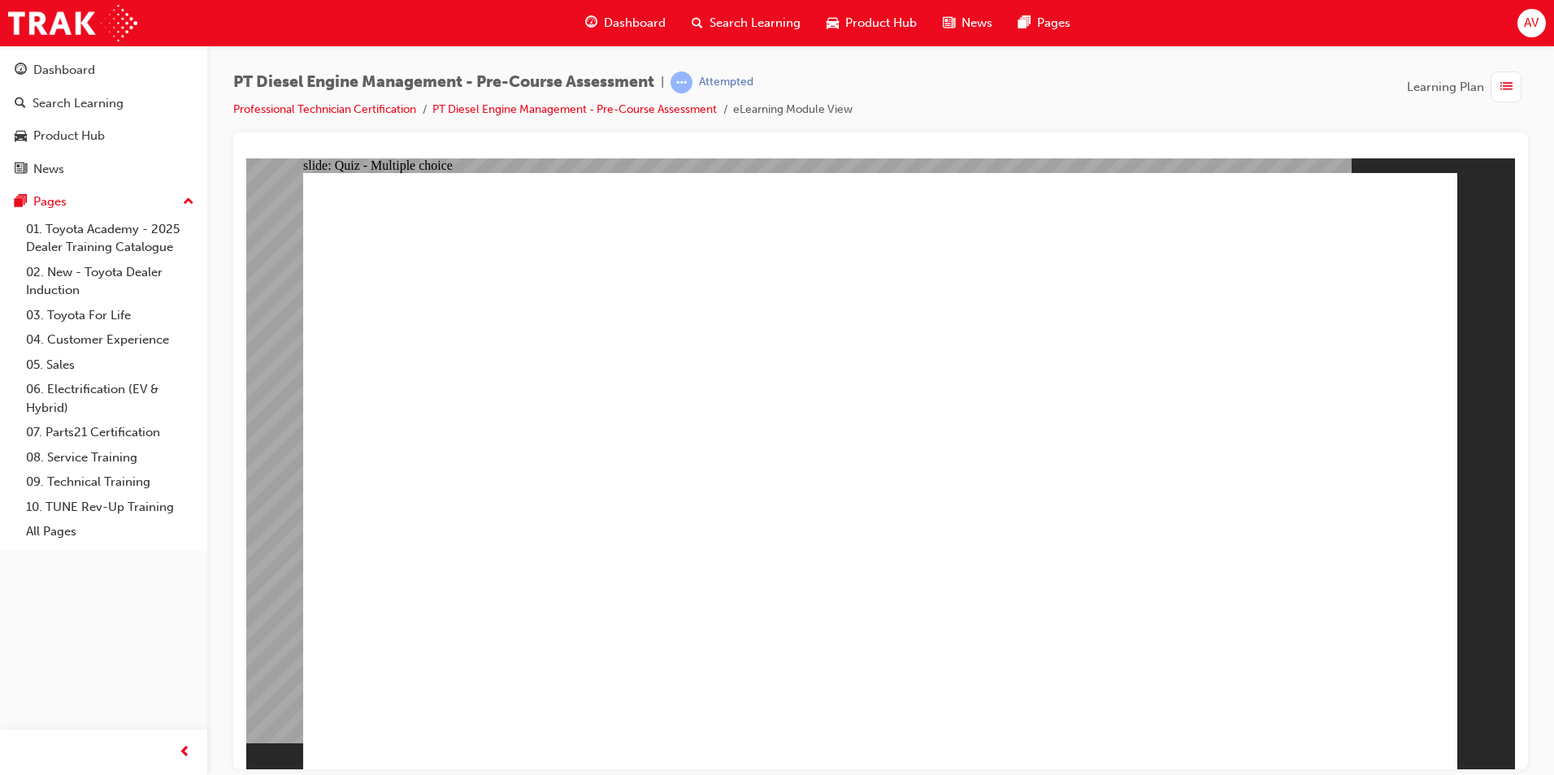
radio input "true"
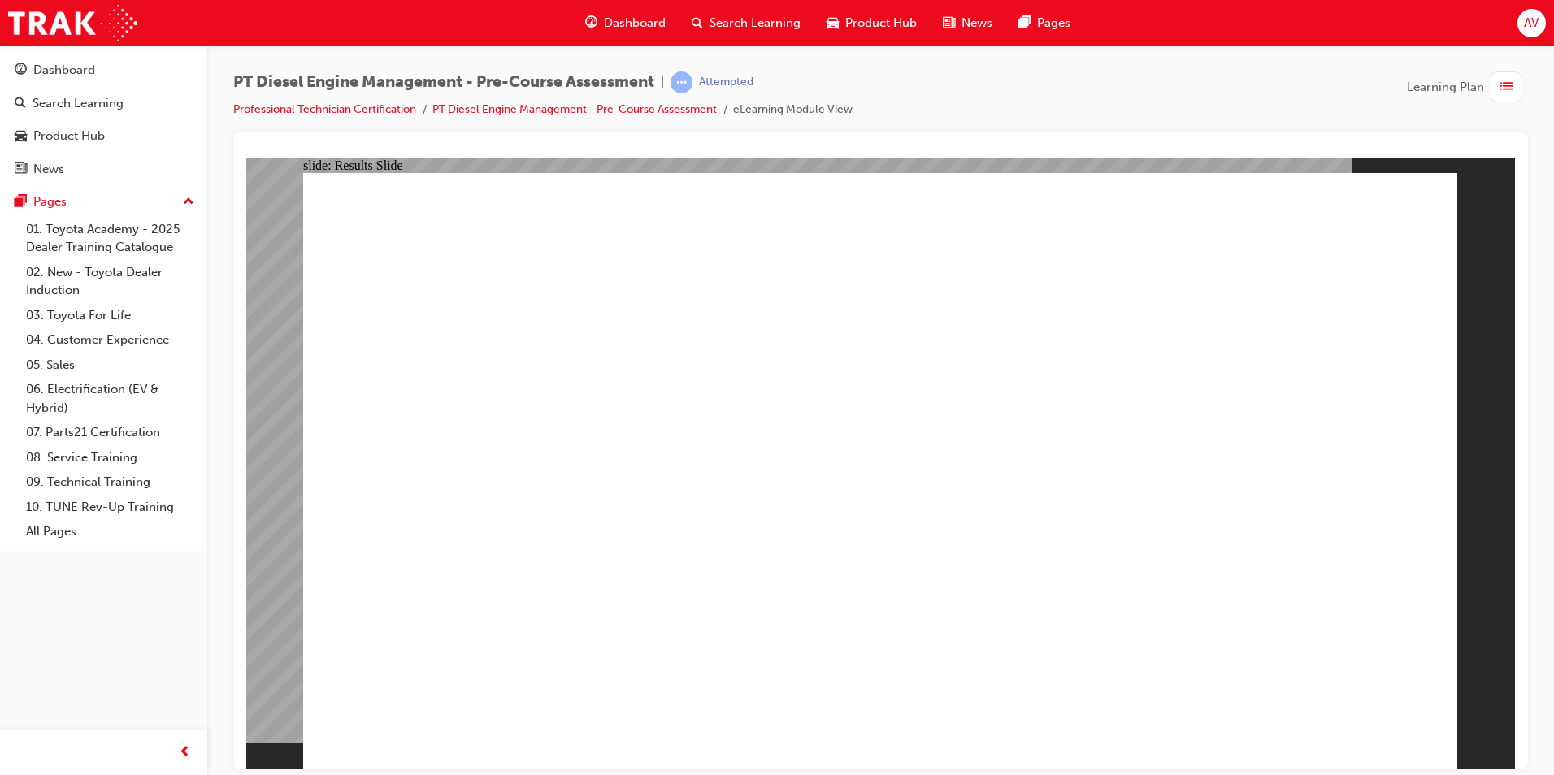
radio input "true"
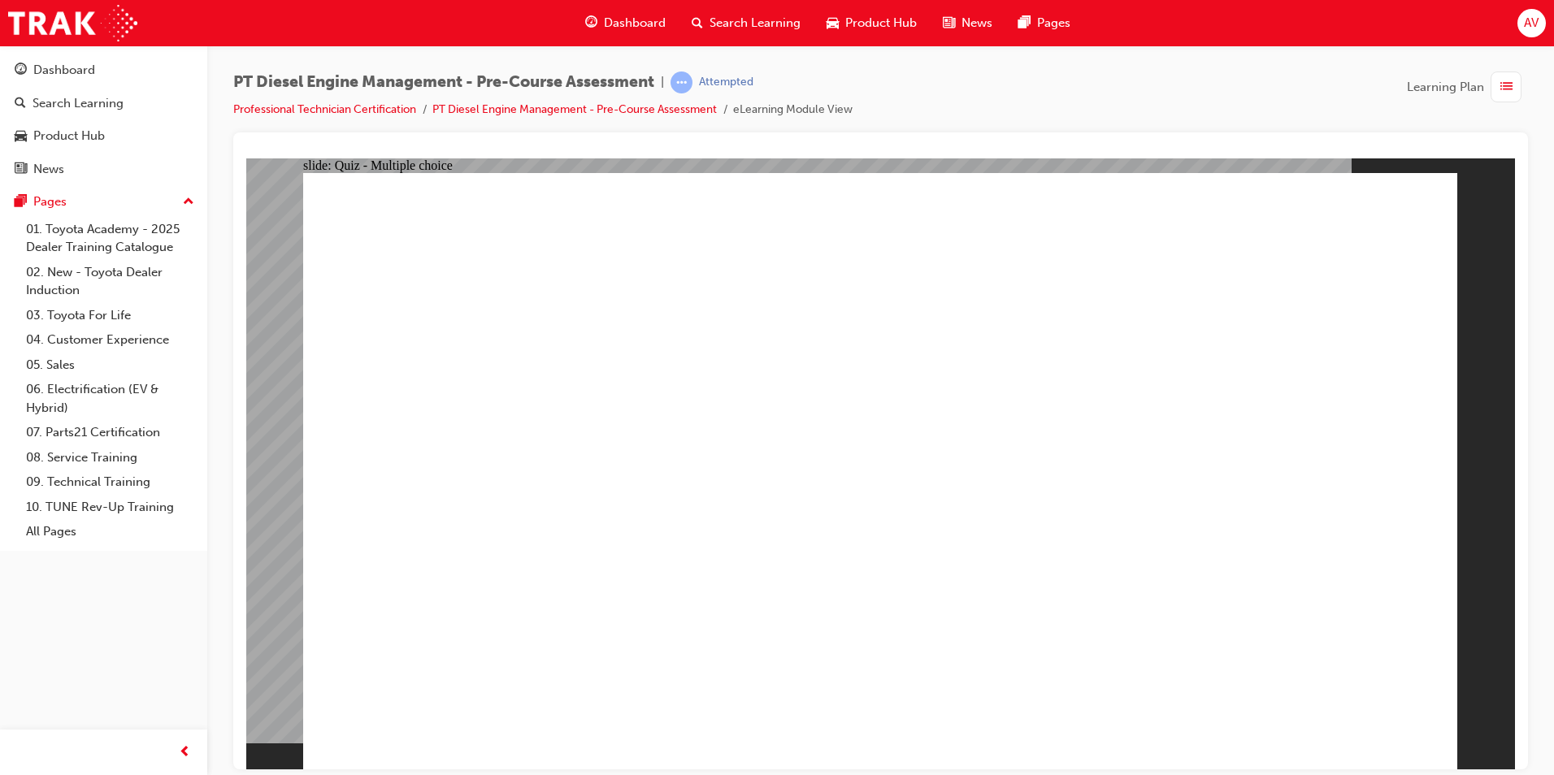
radio input "true"
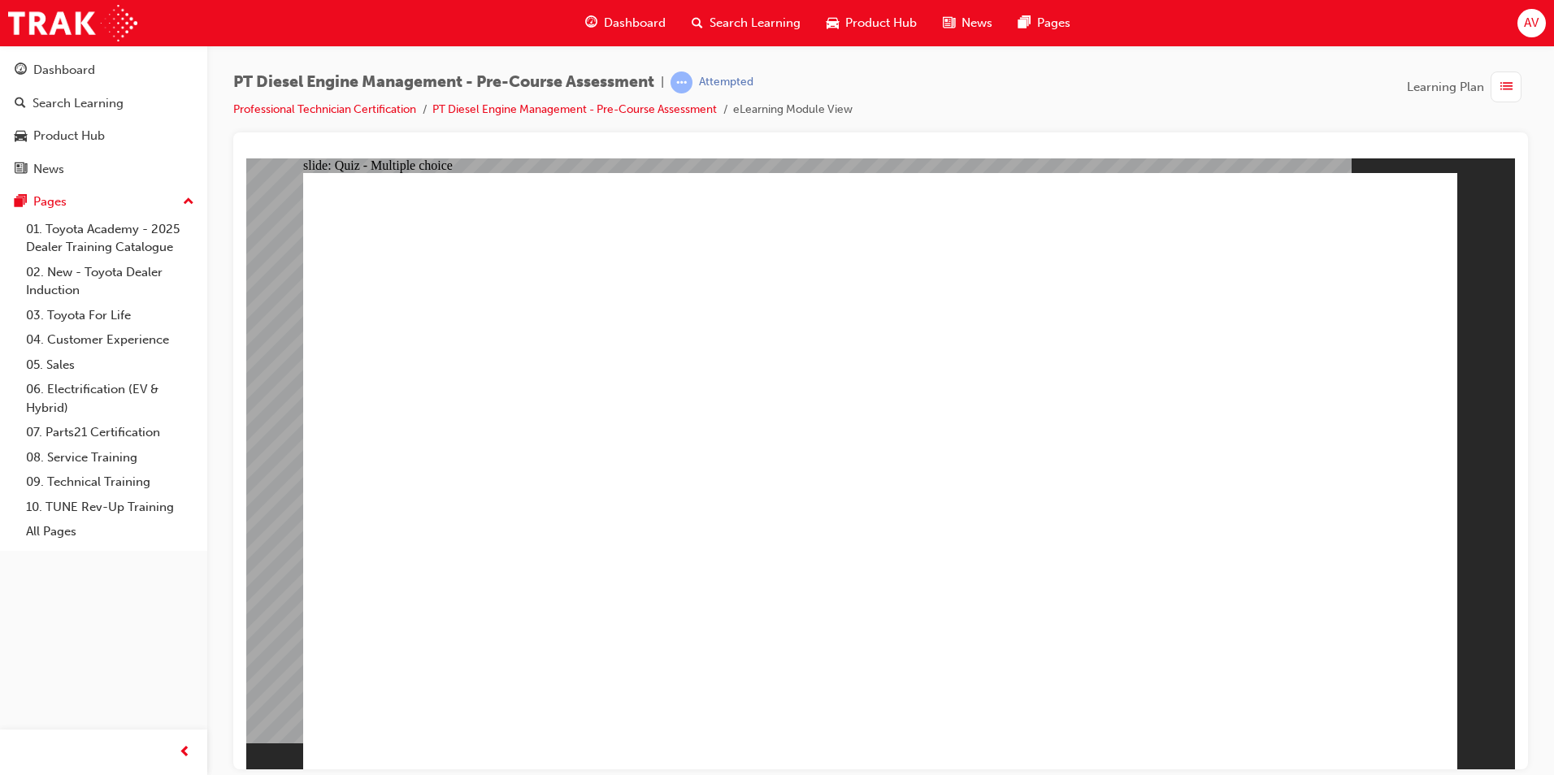
radio input "true"
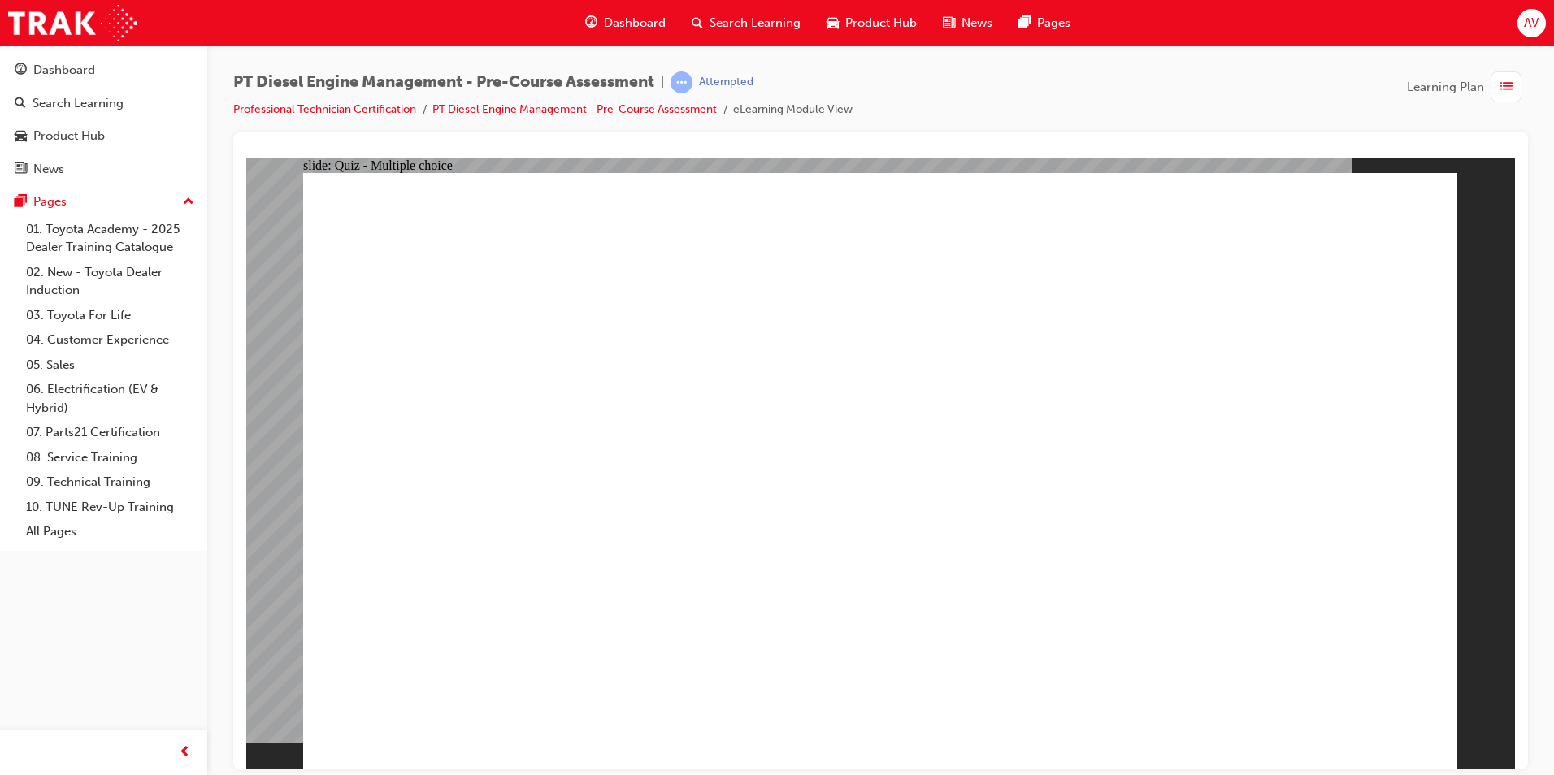
radio input "true"
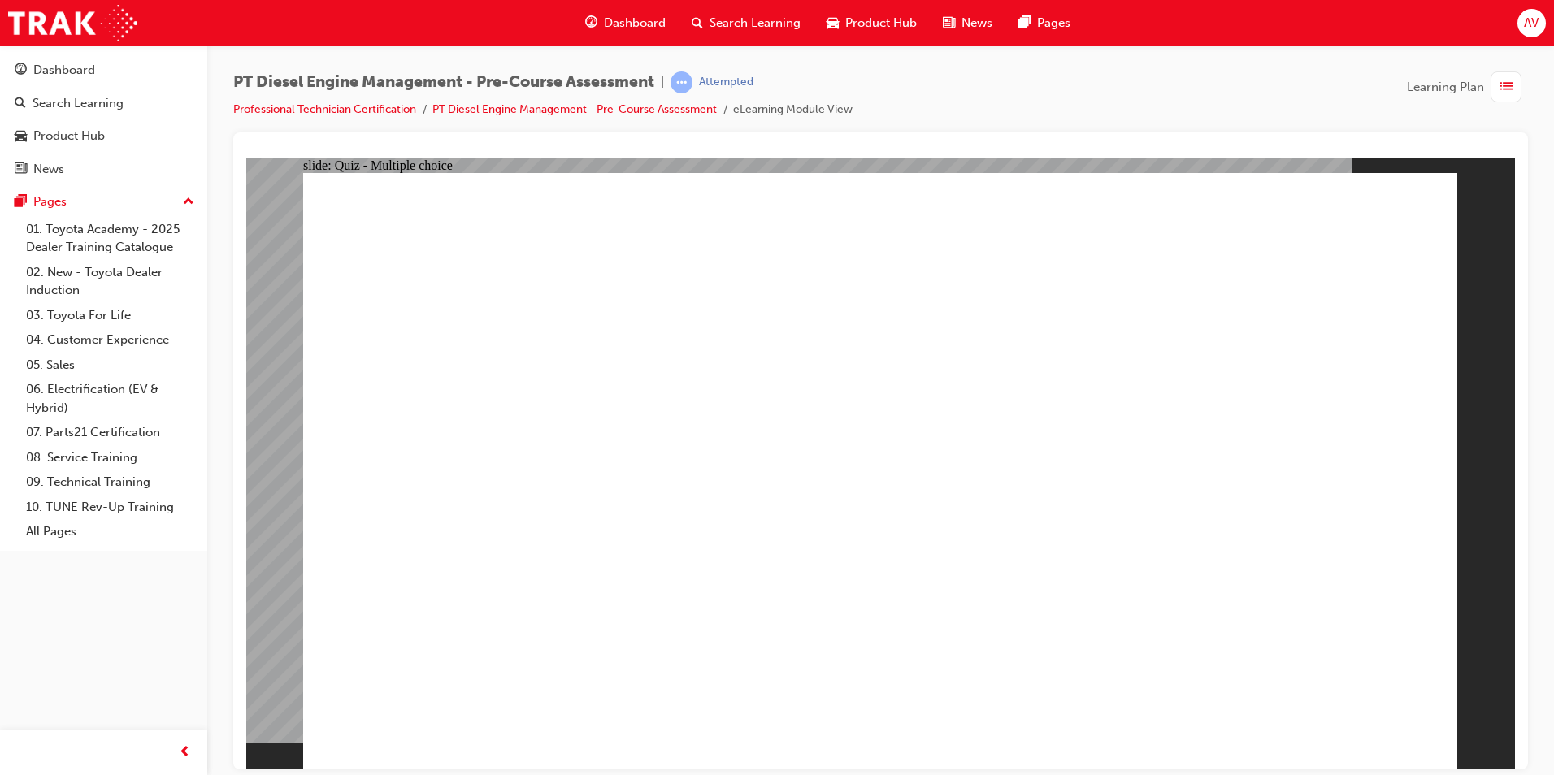
radio input "true"
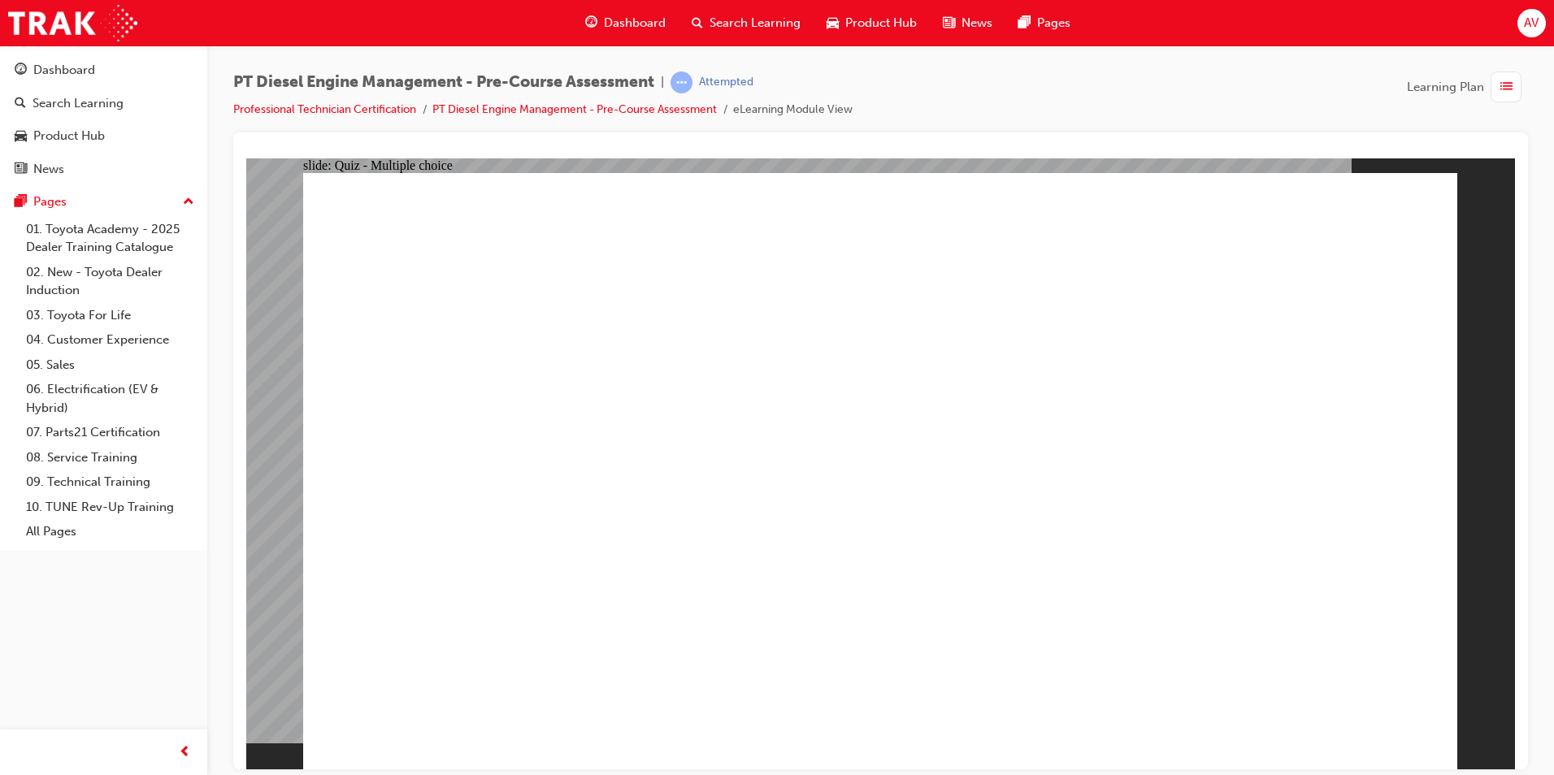
radio input "true"
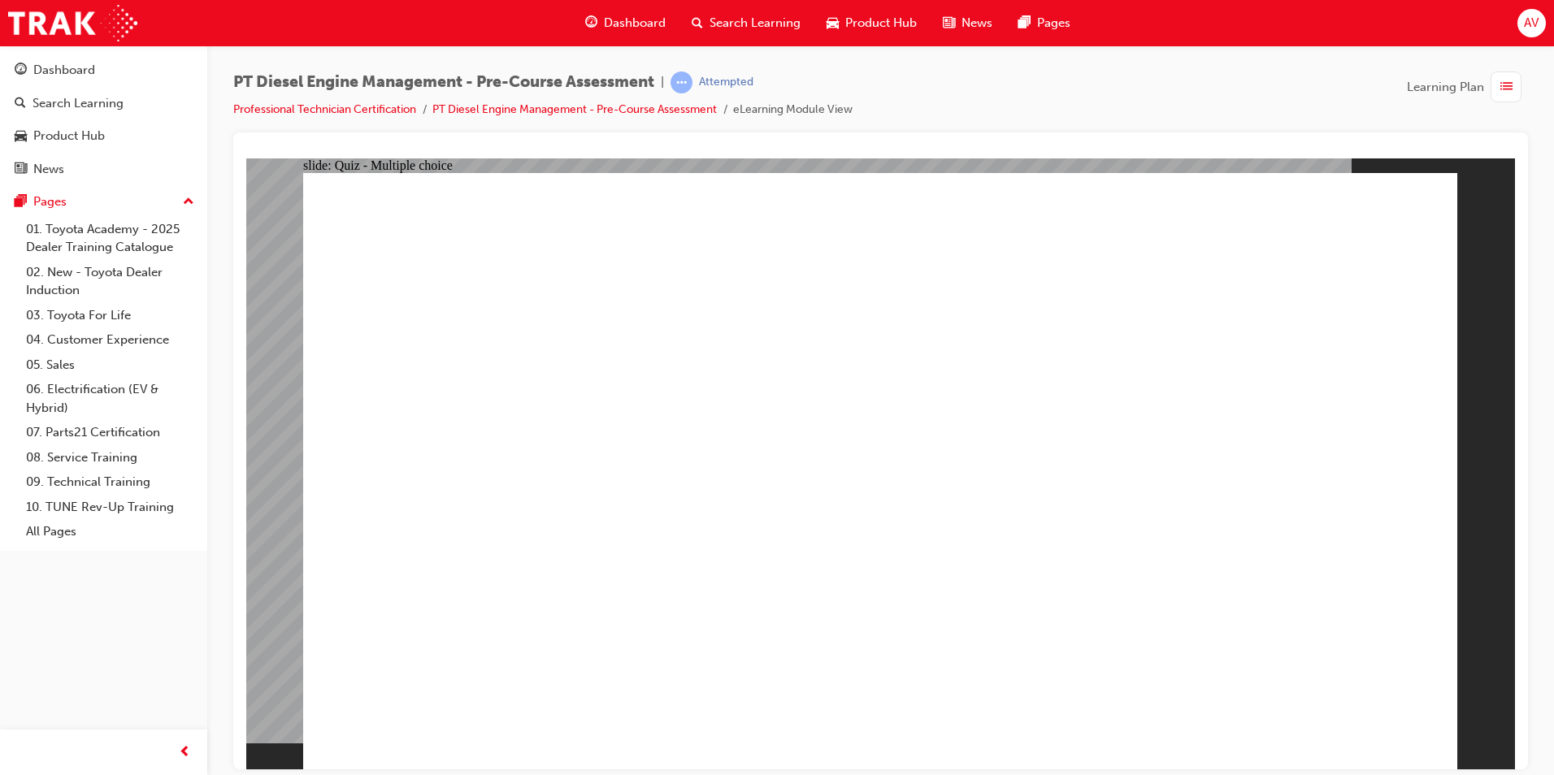
radio input "true"
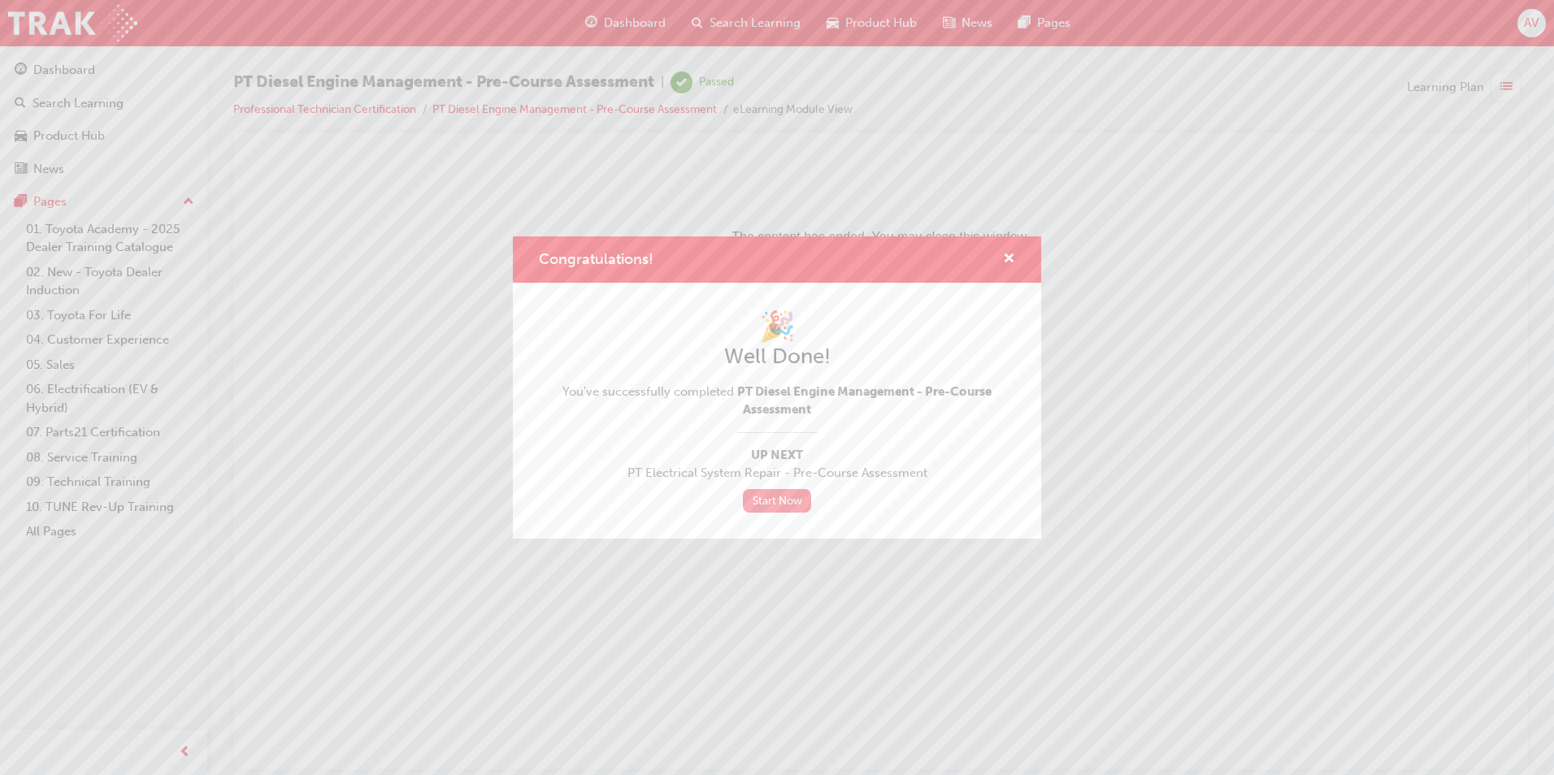
click at [750, 491] on link "Start Now" at bounding box center [777, 501] width 68 height 24
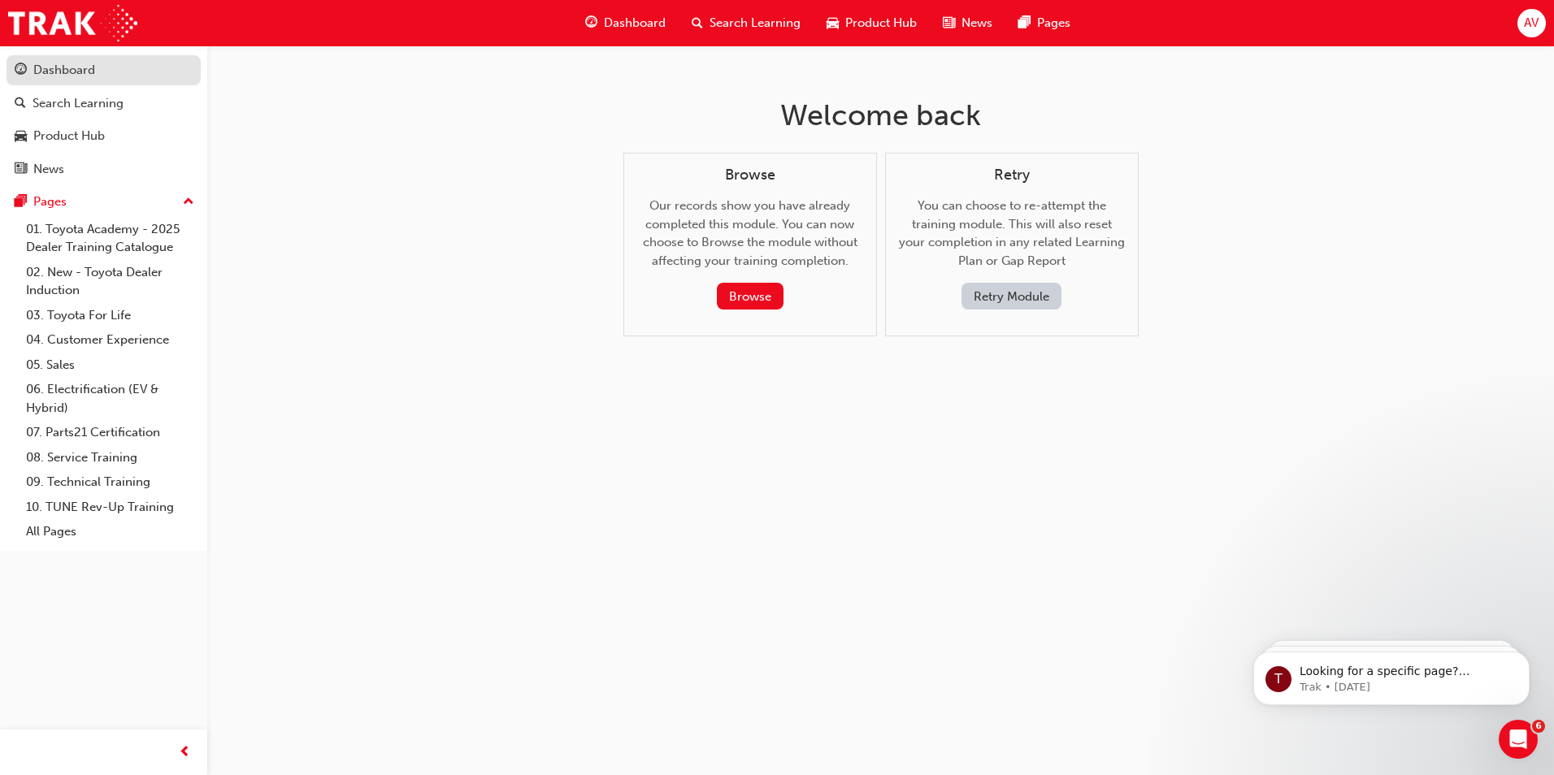
click at [79, 62] on div "Dashboard" at bounding box center [64, 70] width 62 height 19
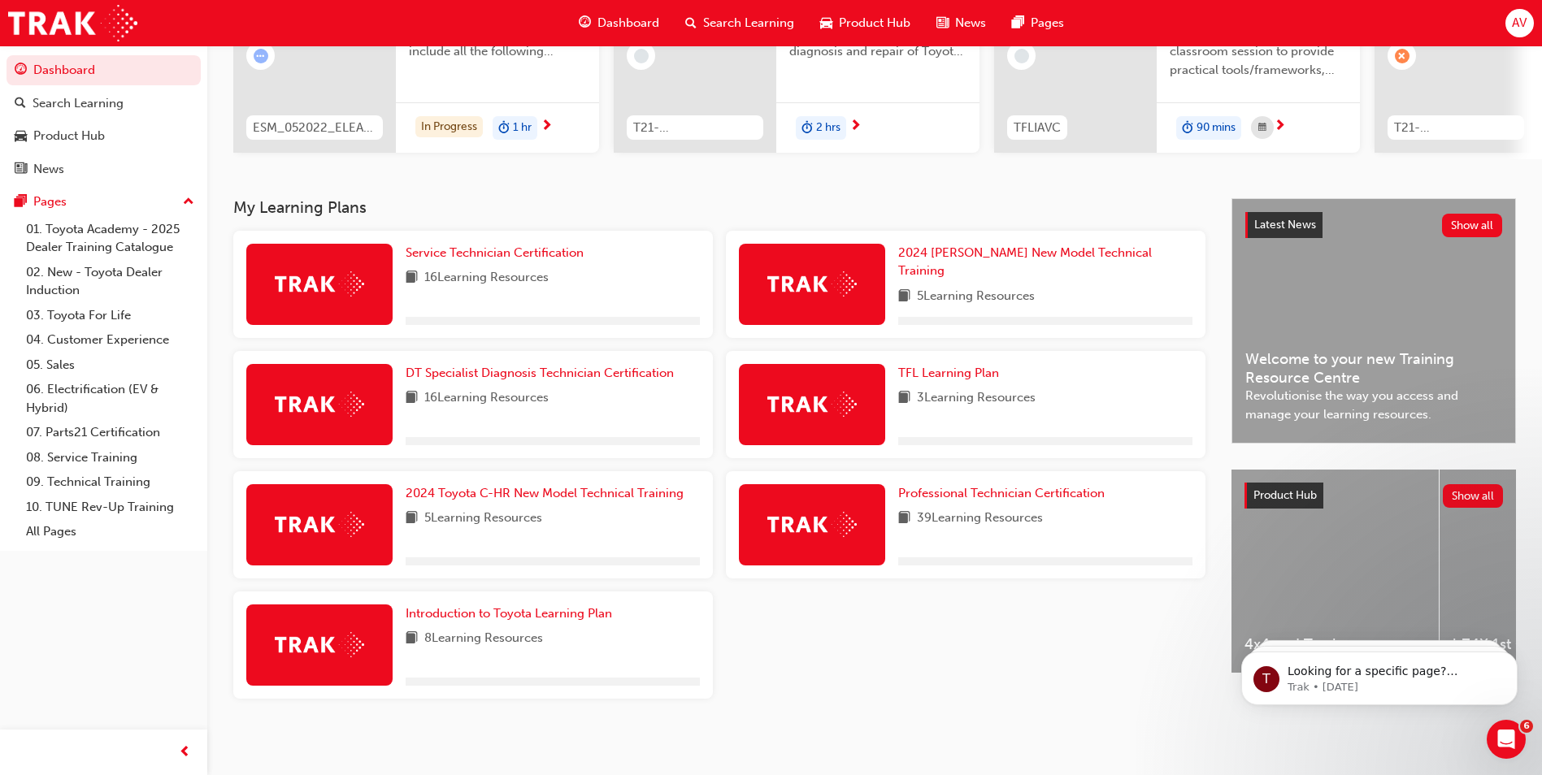
scroll to position [225, 0]
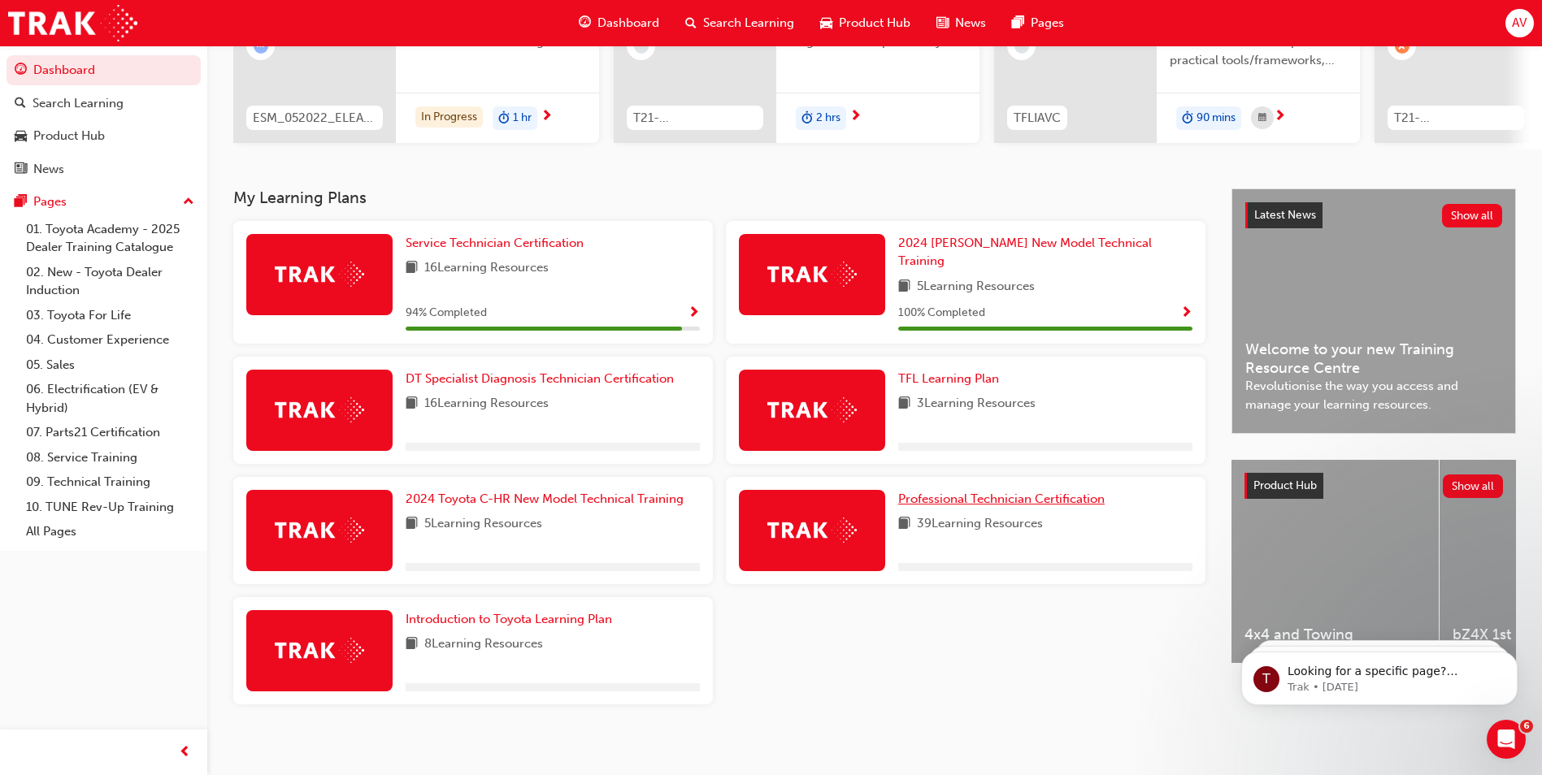
click at [978, 492] on span "Professional Technician Certification" at bounding box center [1001, 499] width 206 height 15
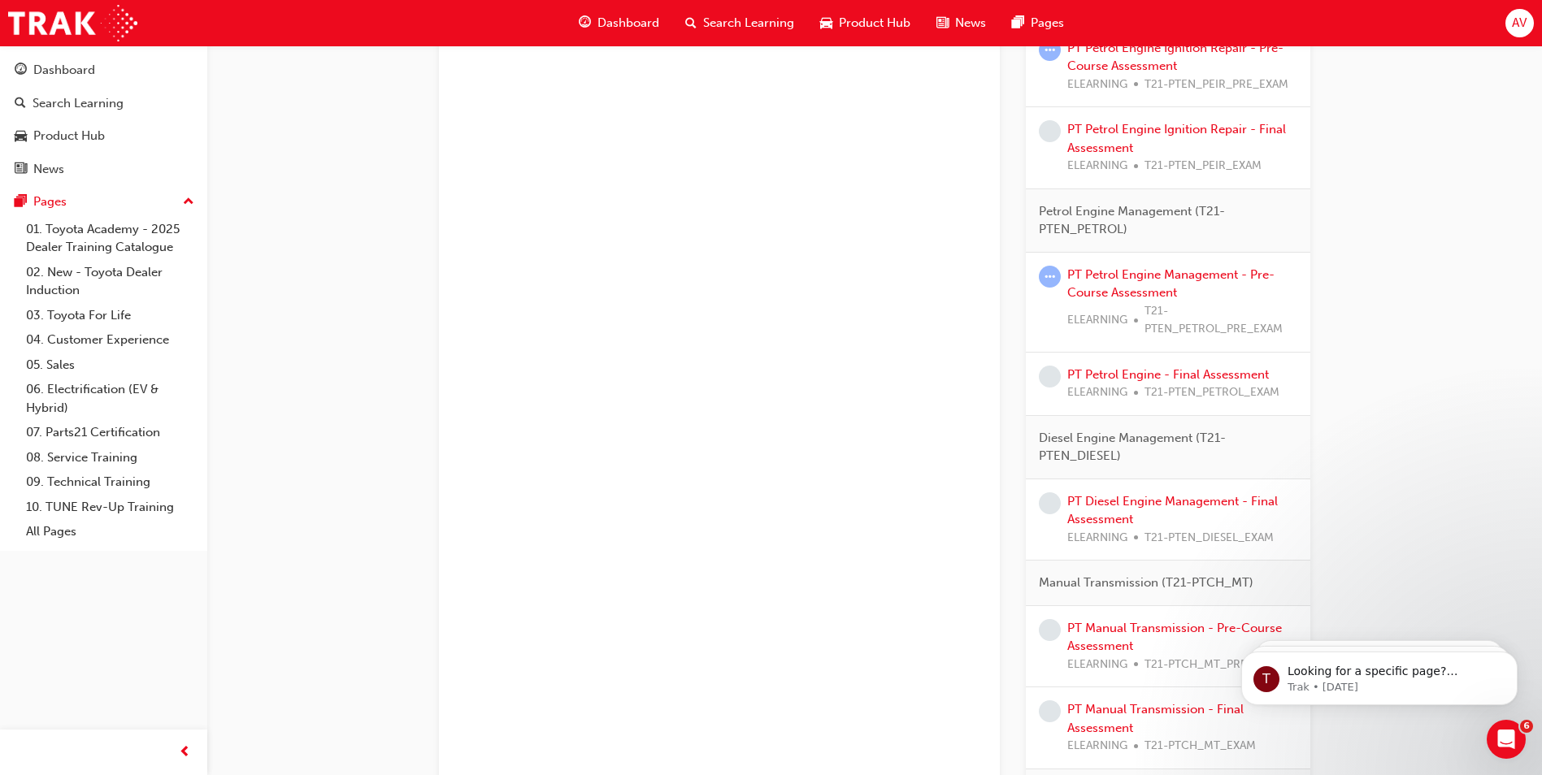
scroll to position [1301, 0]
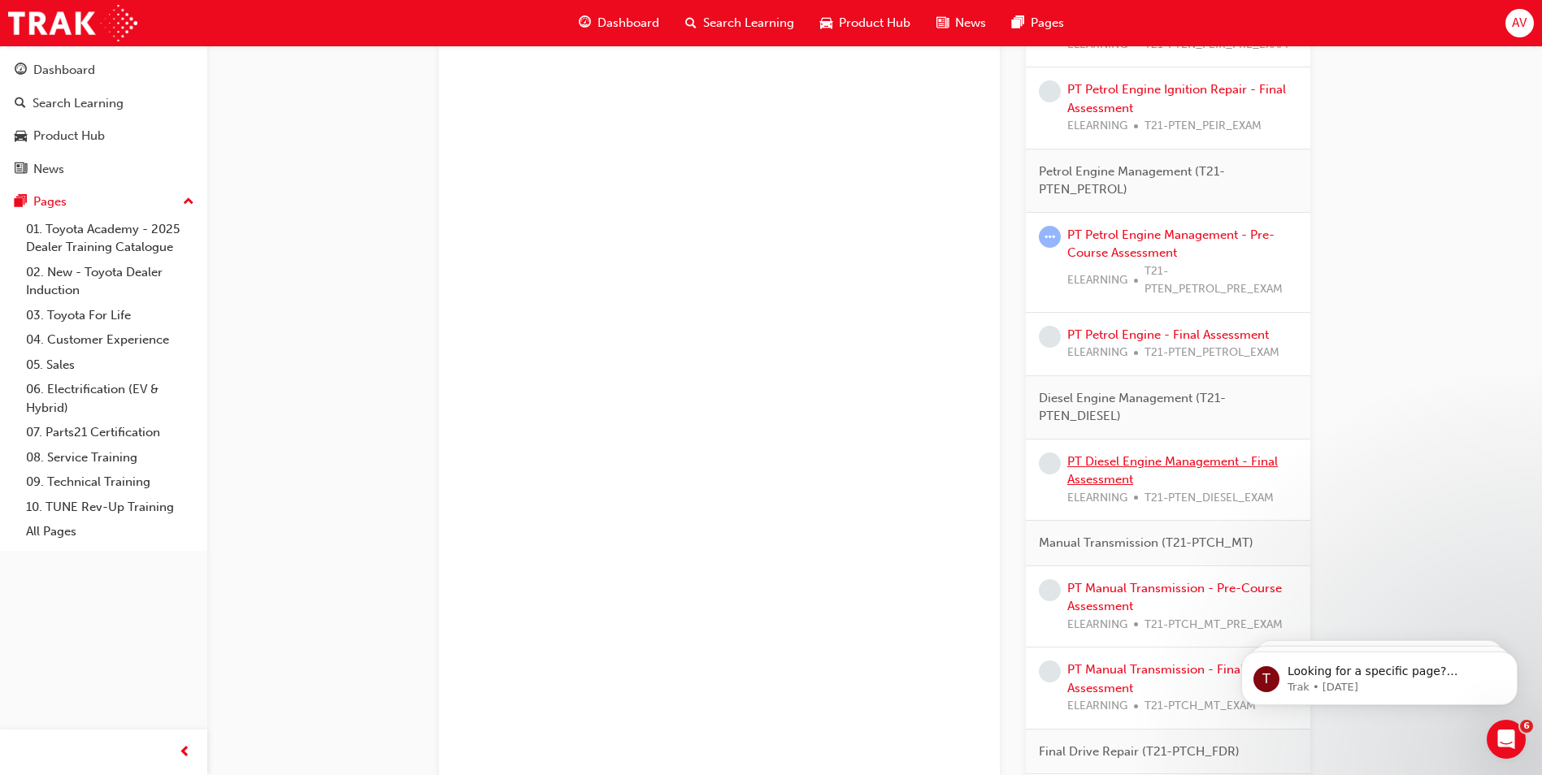
click at [1185, 460] on link "PT Diesel Engine Management - Final Assessment" at bounding box center [1172, 470] width 211 height 33
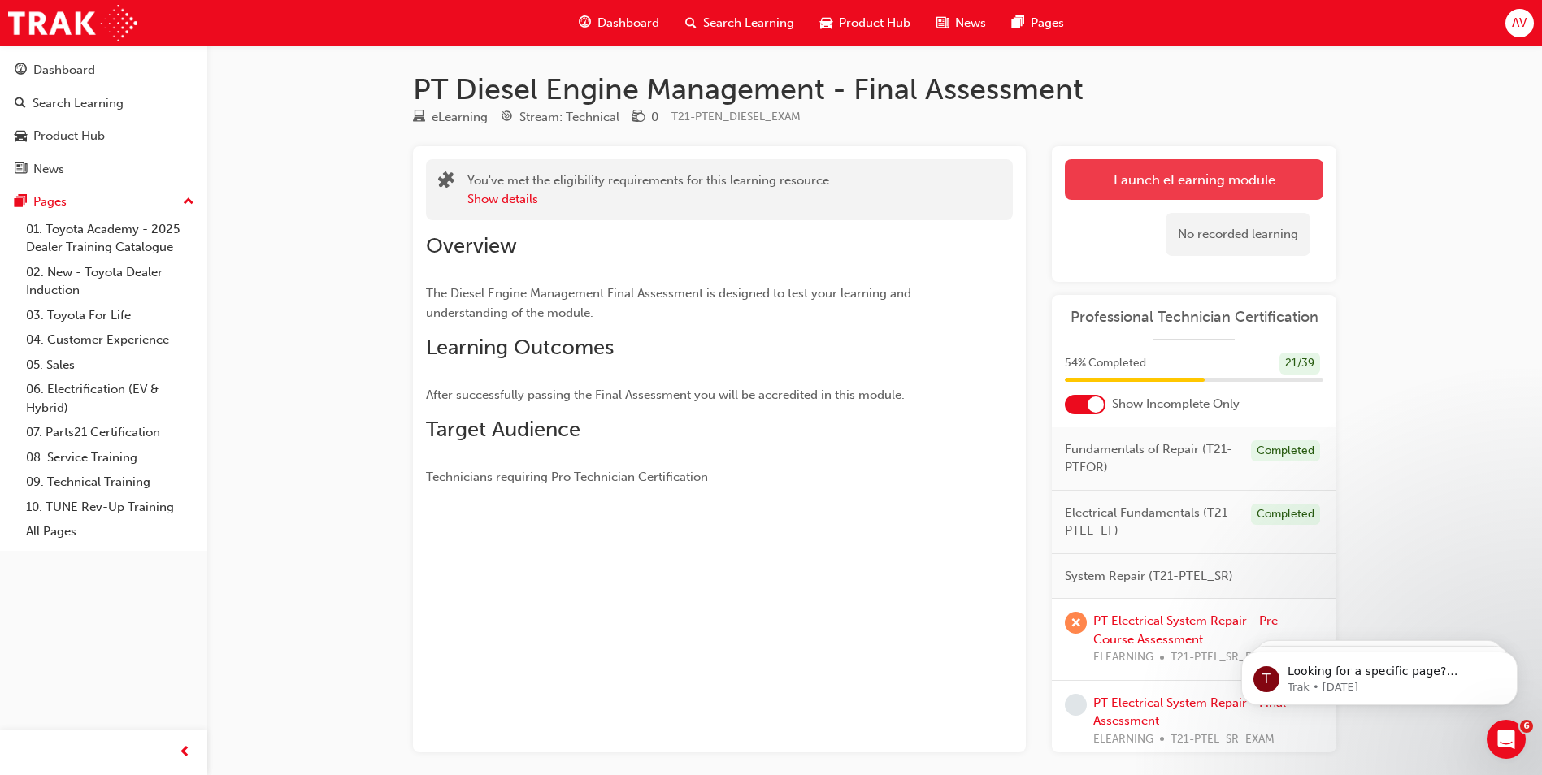
click at [1111, 176] on link "Launch eLearning module" at bounding box center [1194, 179] width 258 height 41
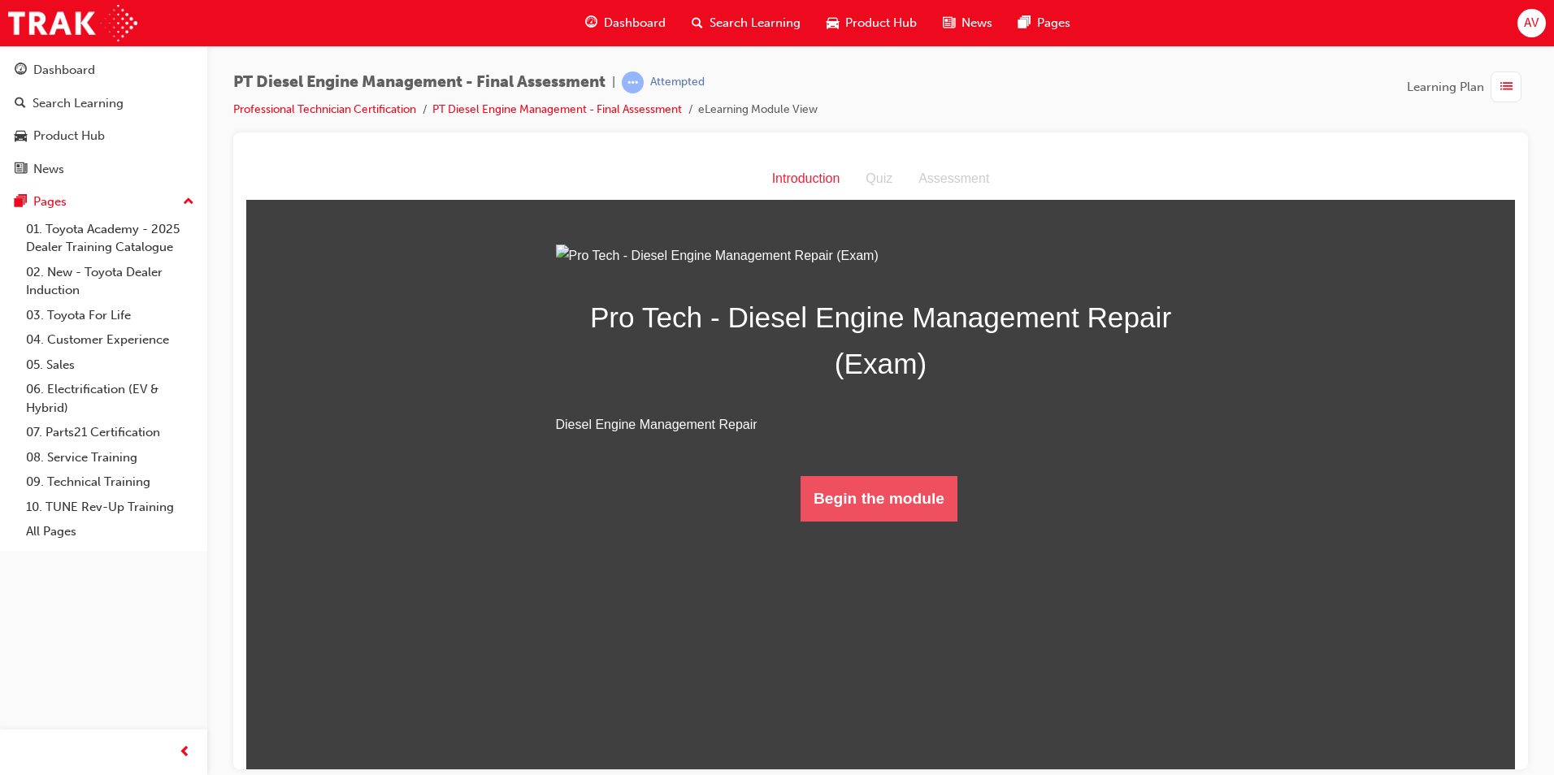
click at [875, 521] on button "Begin the module" at bounding box center [879, 499] width 157 height 46
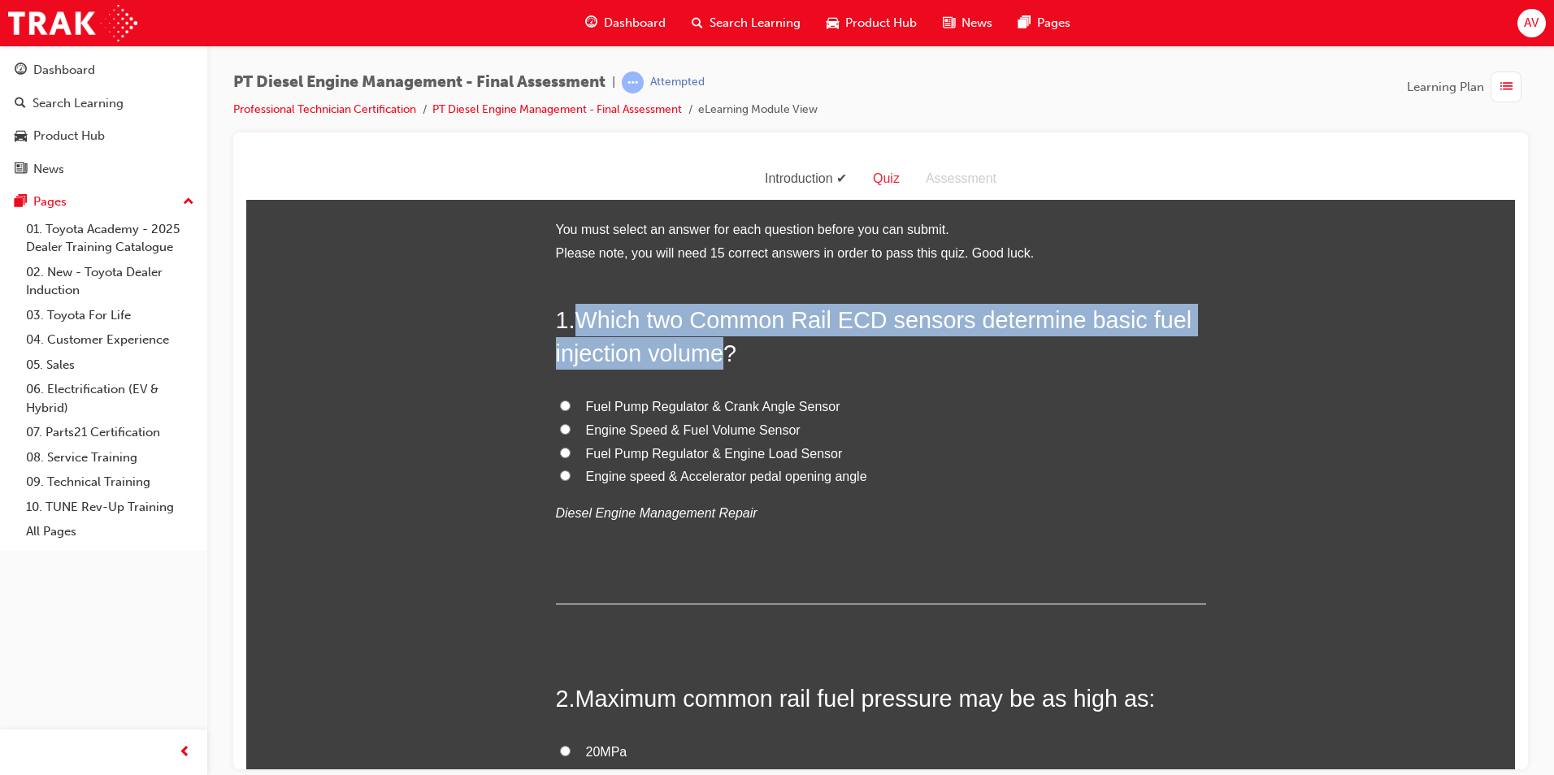
drag, startPoint x: 571, startPoint y: 316, endPoint x: 722, endPoint y: 354, distance: 155.7
click at [722, 354] on h2 "1 . Which two Common Rail ECD sensors determine basic fuel injection volume?" at bounding box center [881, 336] width 650 height 66
click at [560, 428] on input "Engine Speed & Fuel Volume Sensor" at bounding box center [565, 429] width 11 height 11
radio input "true"
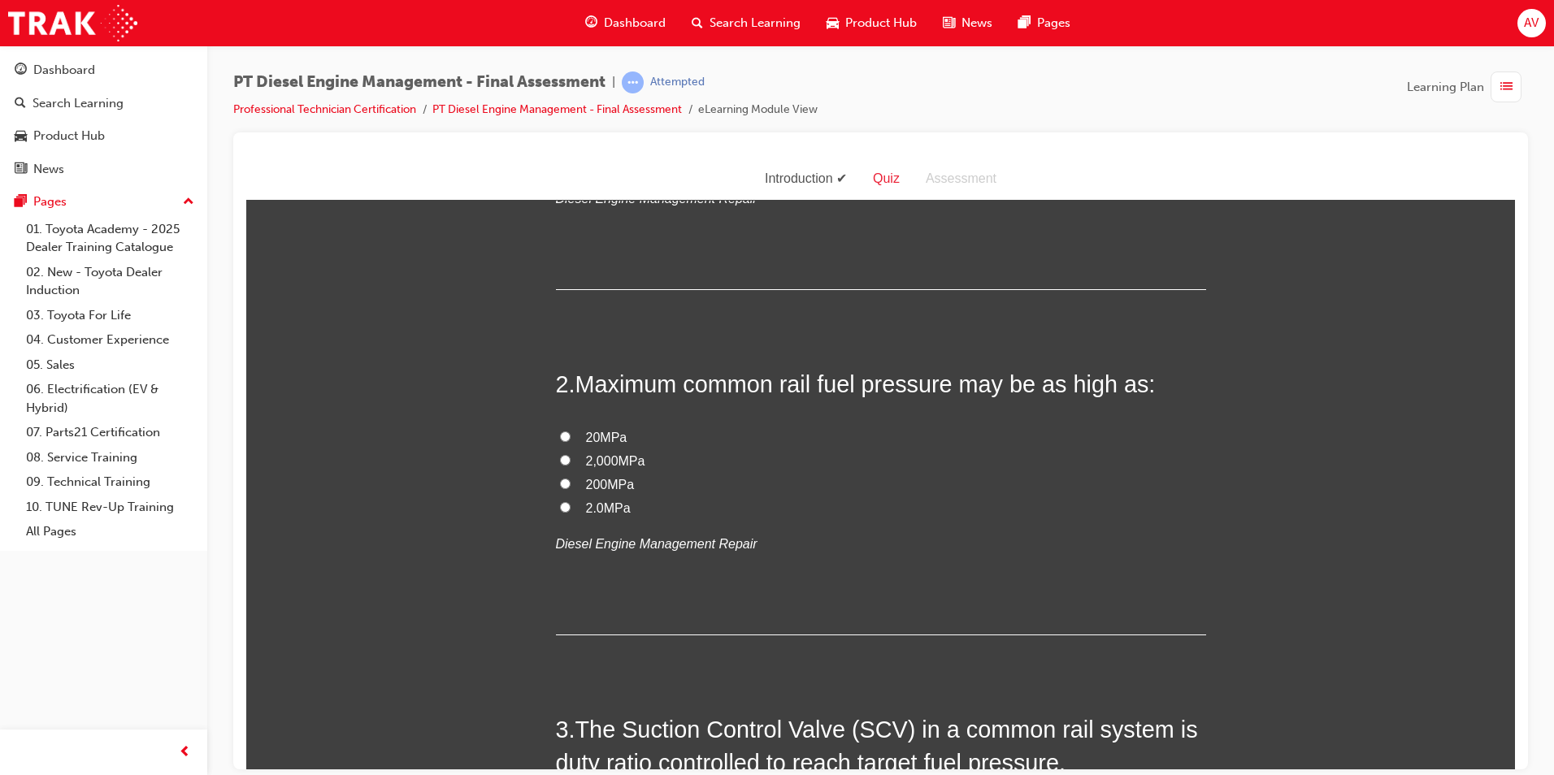
scroll to position [325, 0]
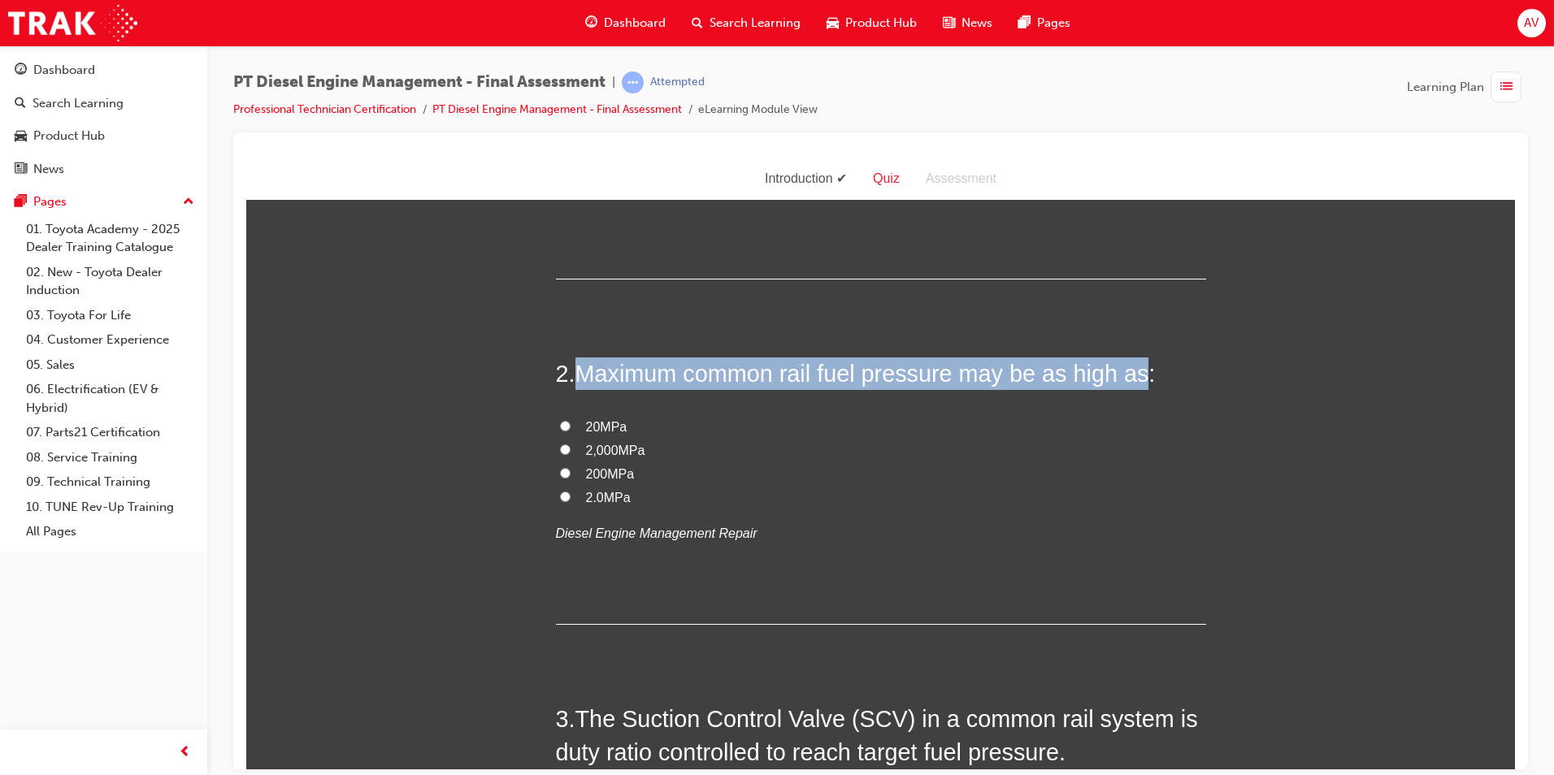
drag, startPoint x: 573, startPoint y: 365, endPoint x: 1130, endPoint y: 375, distance: 556.9
click at [1130, 375] on span "Maximum common rail fuel pressure may be as high as:" at bounding box center [866, 373] width 580 height 26
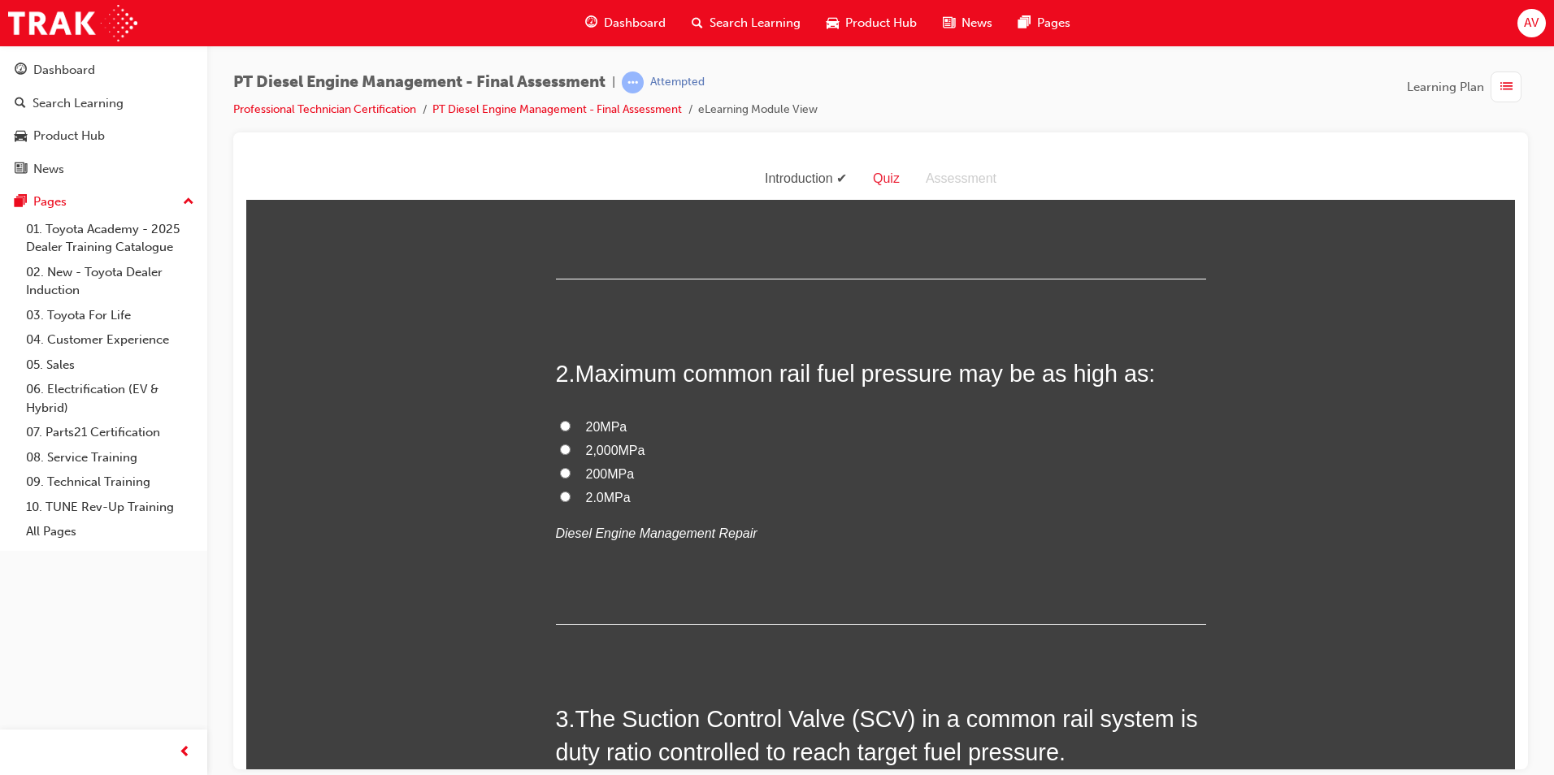
click at [745, 408] on div "2 . Maximum common rail fuel pressure may be as high as: 20MPa 2,000MPa 200MPa …" at bounding box center [881, 490] width 650 height 267
drag, startPoint x: 676, startPoint y: 374, endPoint x: 940, endPoint y: 380, distance: 264.2
click at [940, 380] on span "Maximum common rail fuel pressure may be as high as:" at bounding box center [866, 373] width 580 height 26
click at [561, 471] on input "200MPa" at bounding box center [565, 472] width 11 height 11
radio input "true"
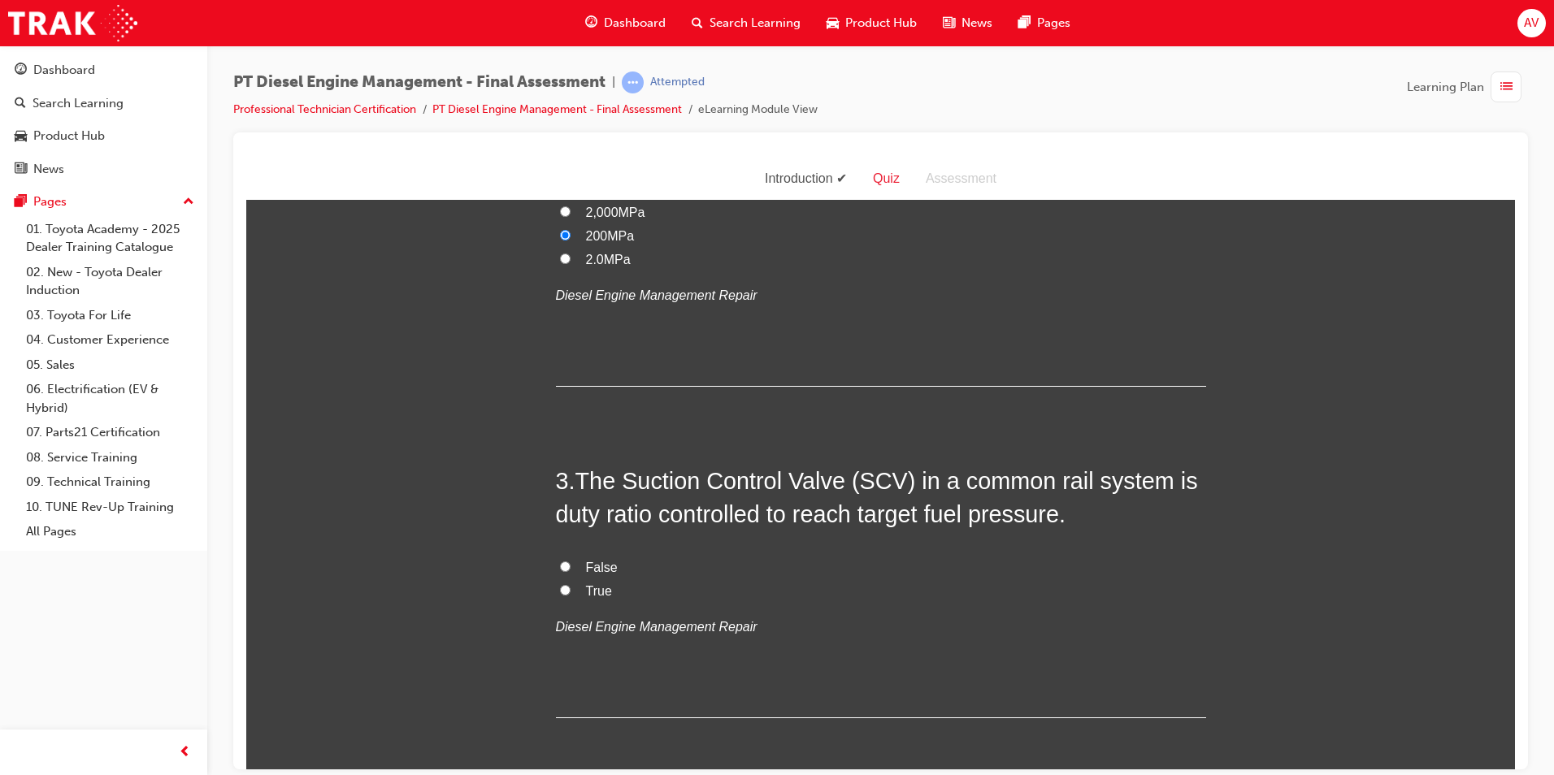
scroll to position [650, 0]
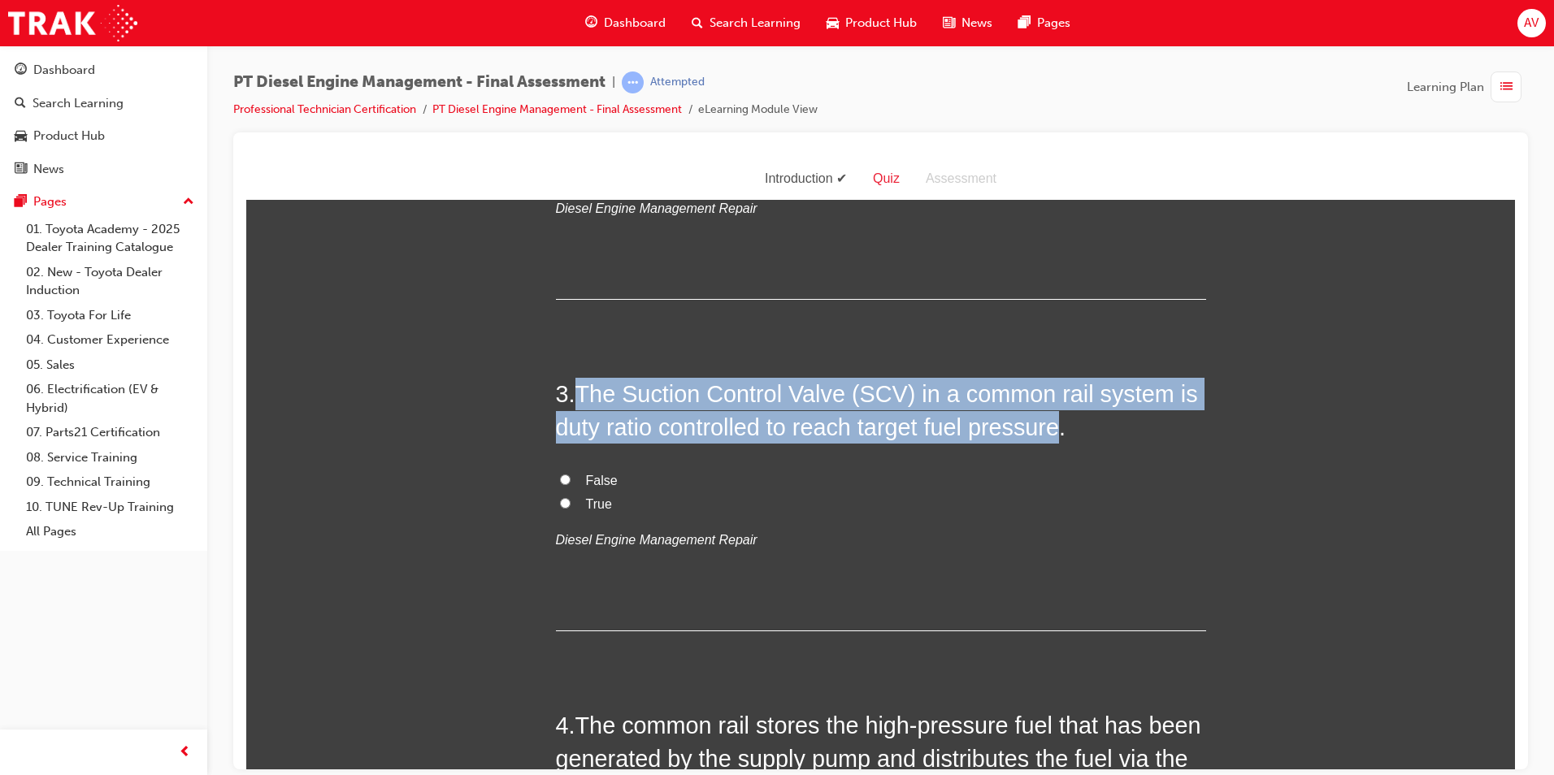
drag, startPoint x: 569, startPoint y: 391, endPoint x: 1059, endPoint y: 425, distance: 491.3
click at [1059, 425] on h2 "3 . The Suction Control Valve (SCV) in a common rail system is duty ratio contr…" at bounding box center [881, 410] width 650 height 66
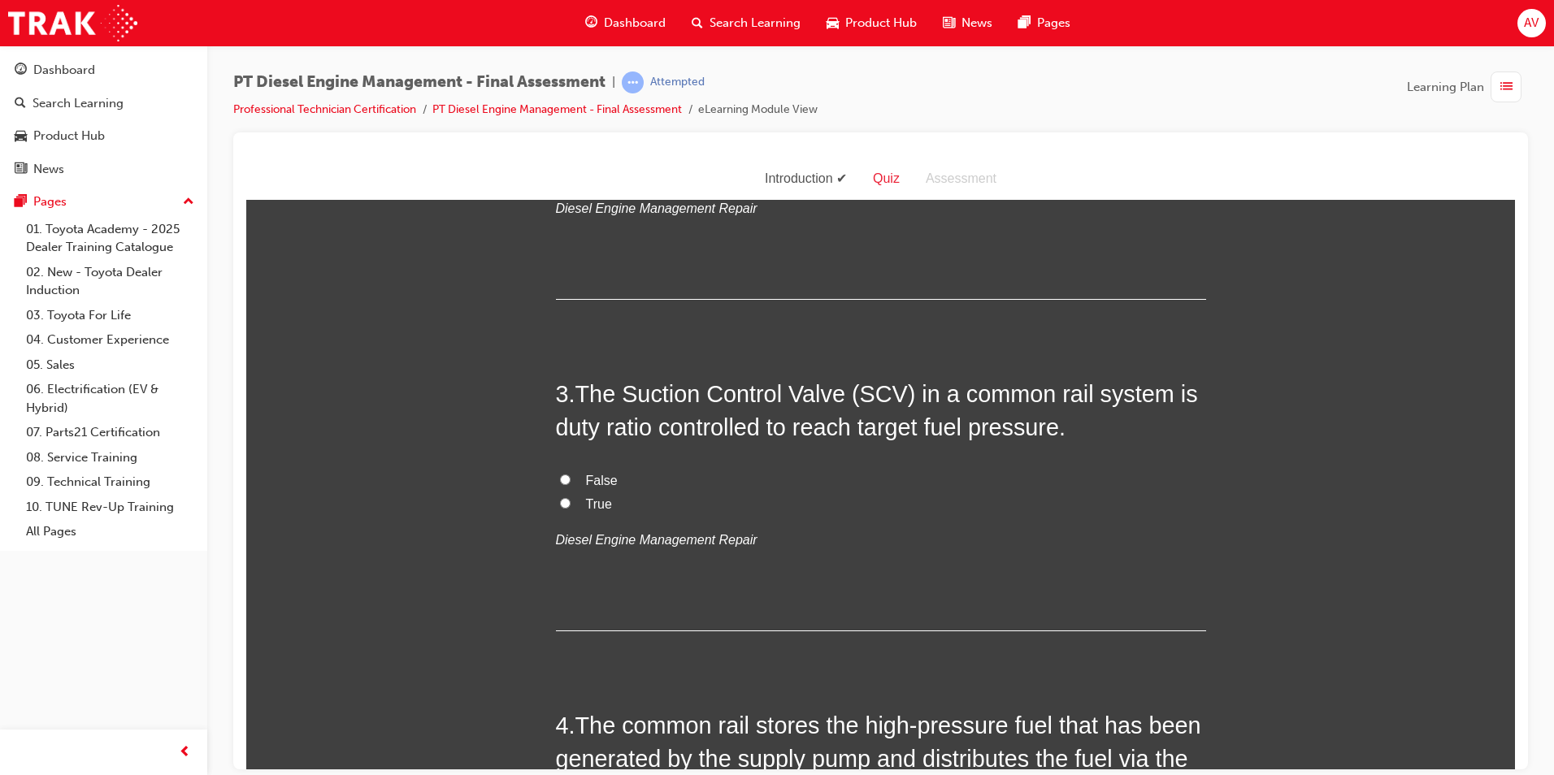
click at [556, 495] on label "True" at bounding box center [881, 505] width 650 height 24
click at [560, 497] on input "True" at bounding box center [565, 502] width 11 height 11
radio input "true"
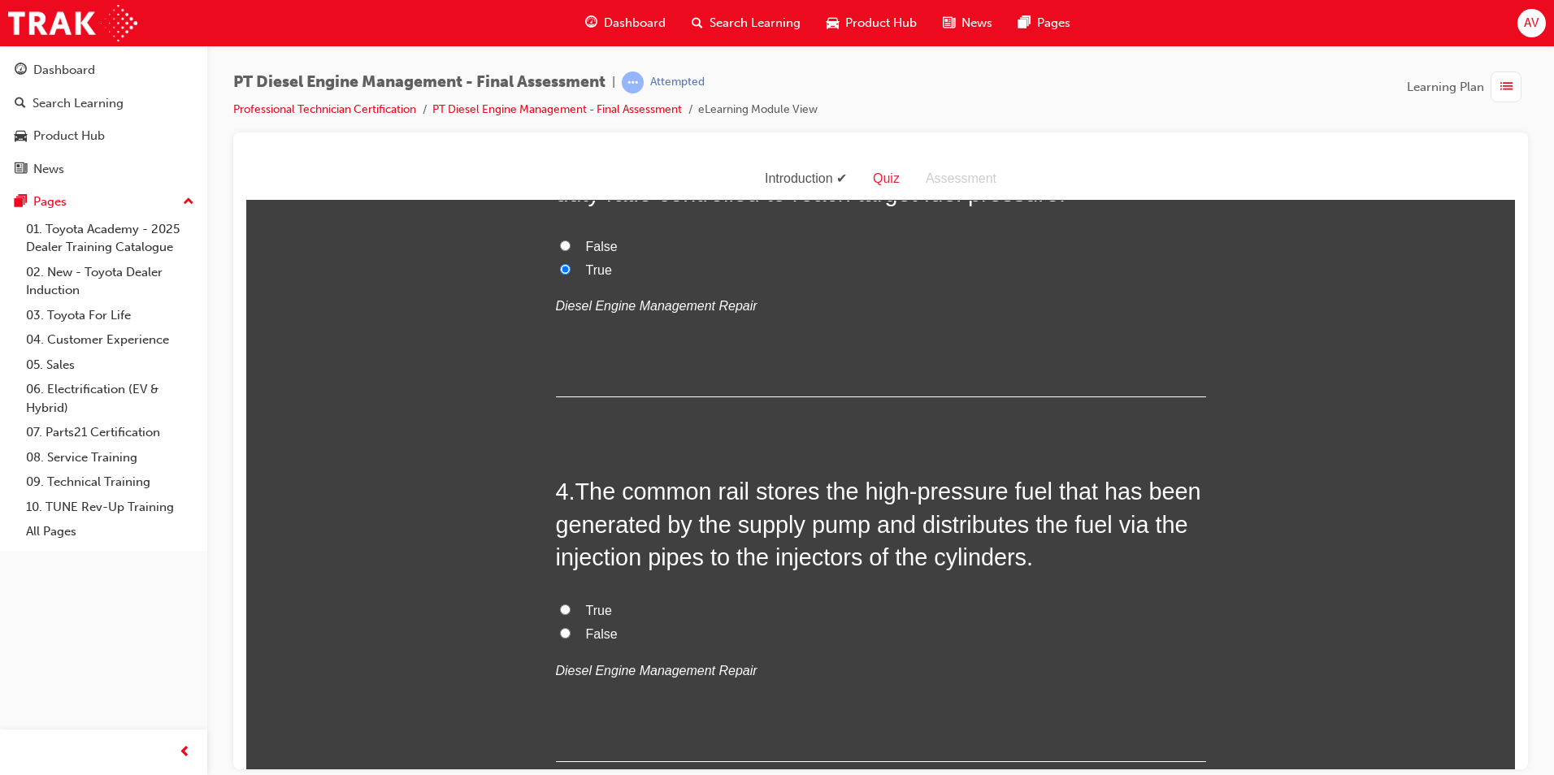
scroll to position [975, 0]
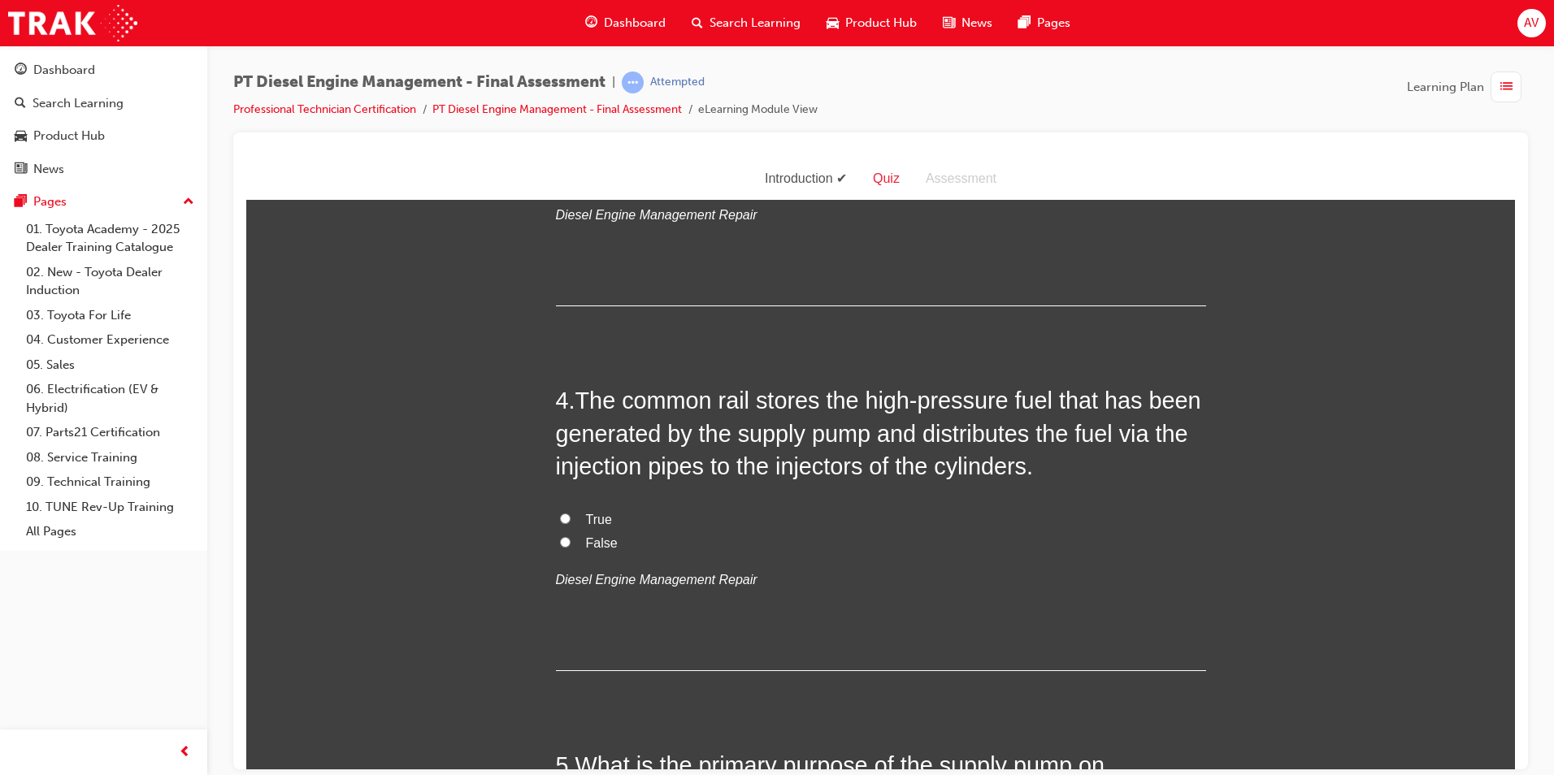
click at [560, 514] on input "True" at bounding box center [565, 518] width 11 height 11
radio input "true"
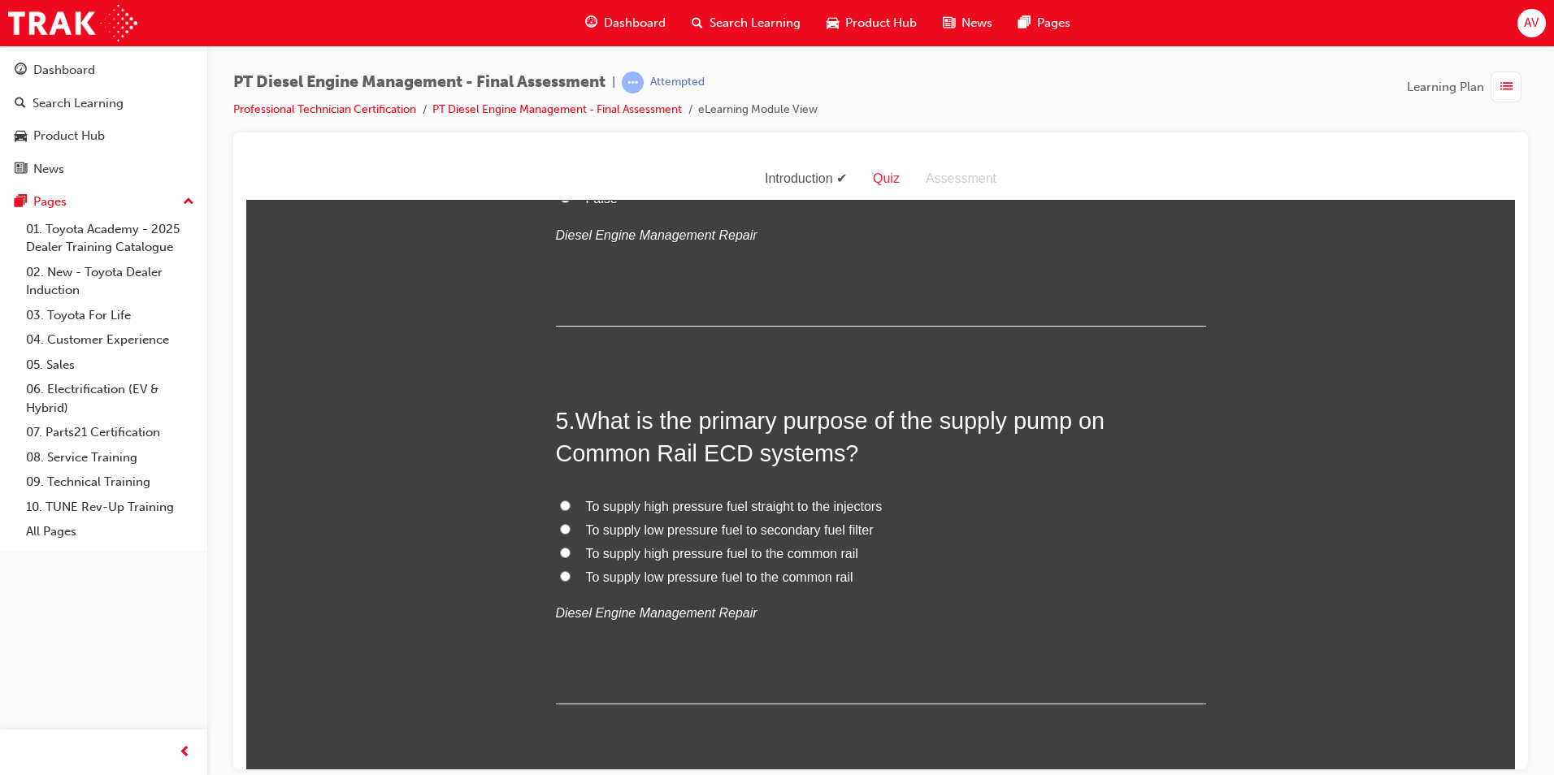
scroll to position [1382, 0]
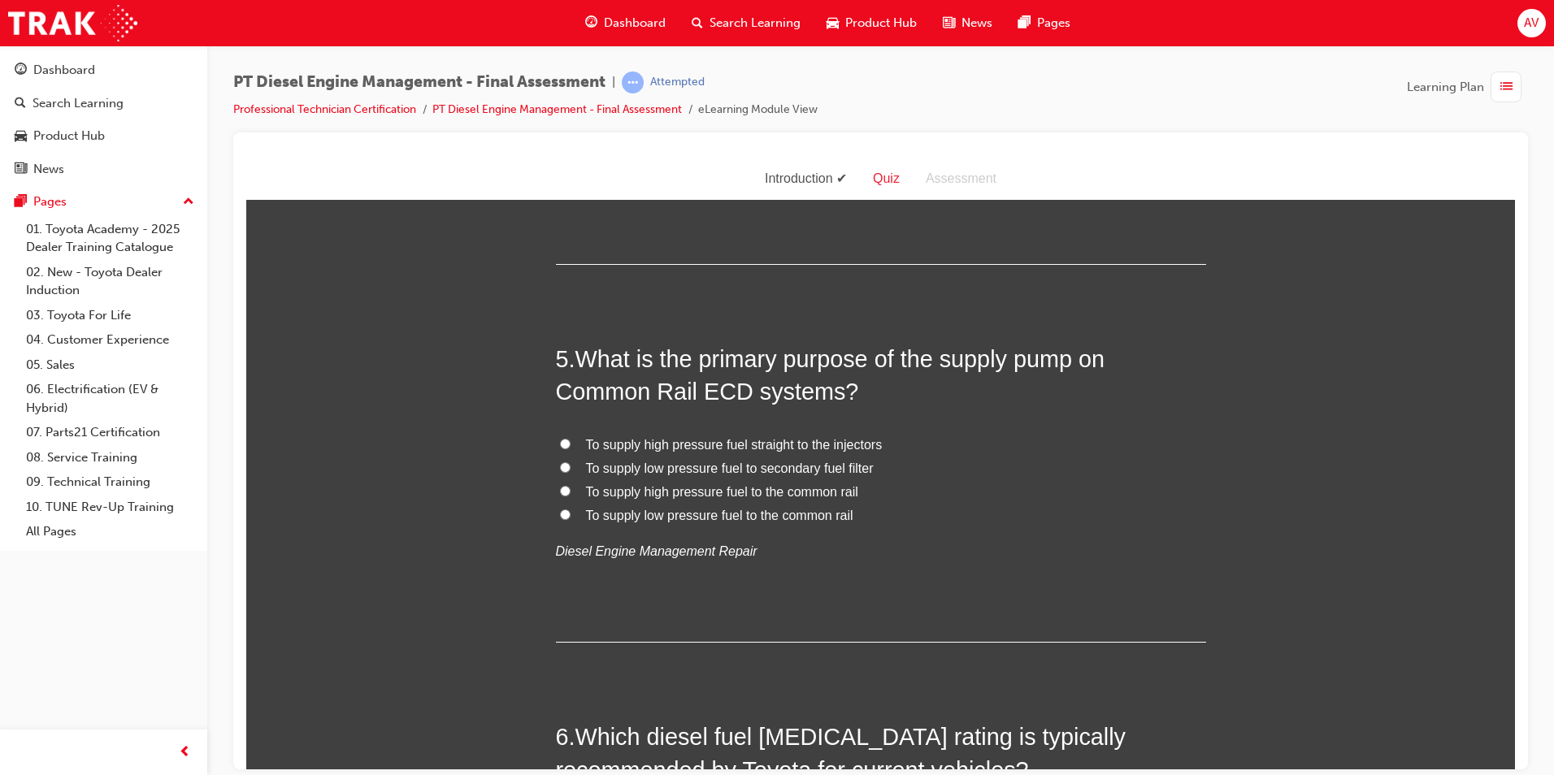
click at [560, 488] on input "To supply high pressure fuel to the common rail" at bounding box center [565, 490] width 11 height 11
radio input "true"
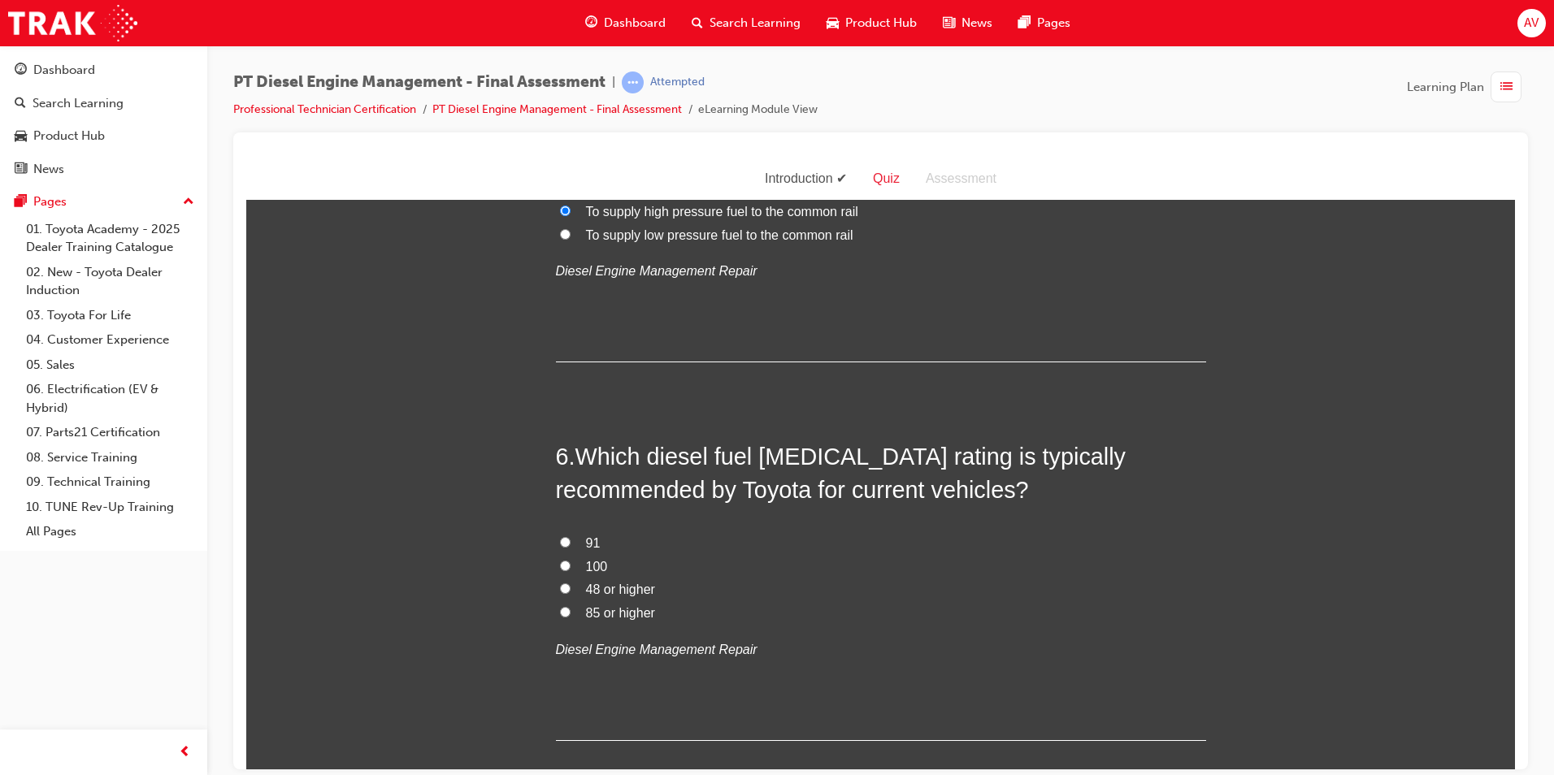
scroll to position [1707, 0]
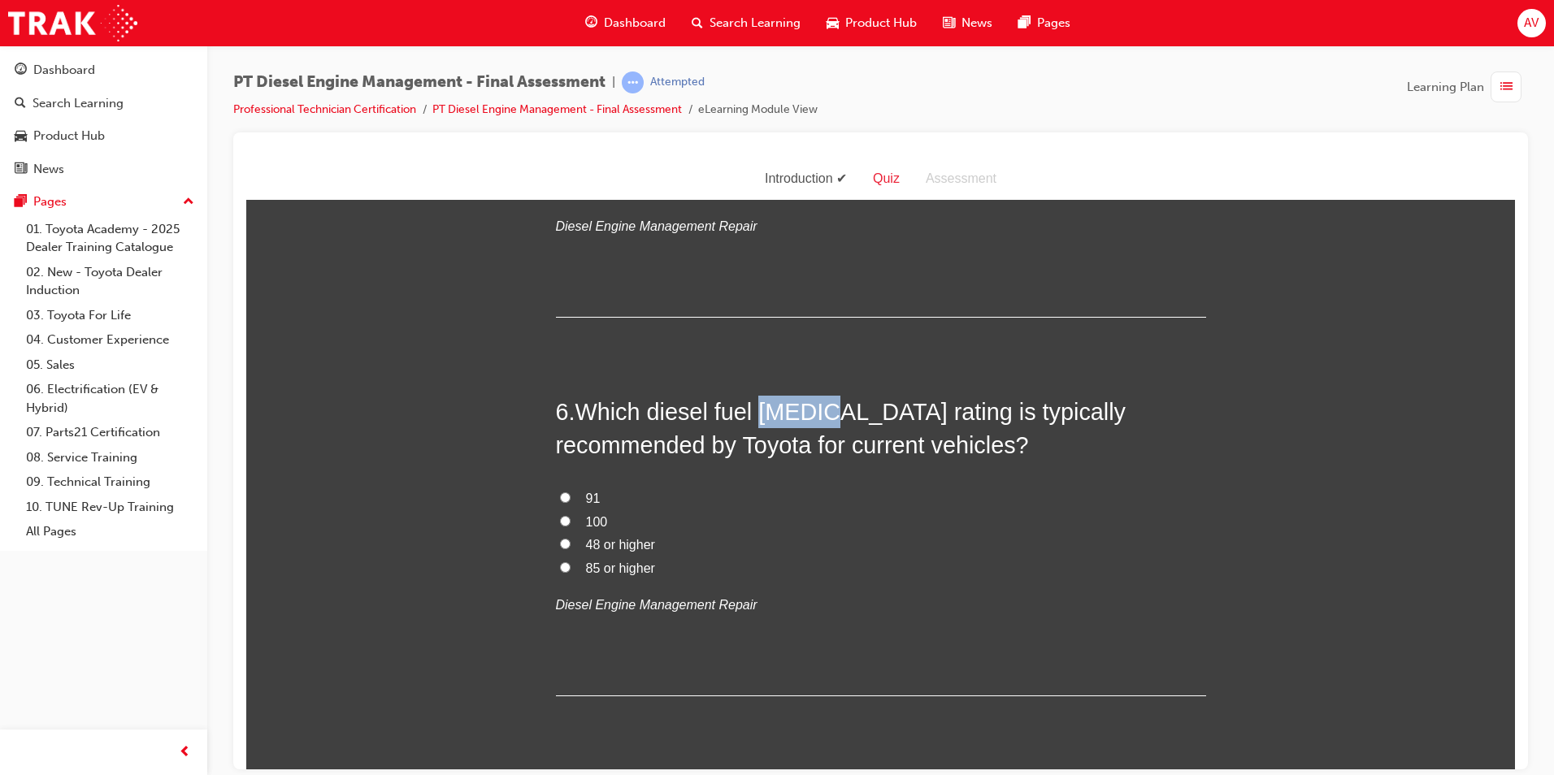
drag, startPoint x: 758, startPoint y: 415, endPoint x: 823, endPoint y: 415, distance: 65.0
click at [823, 415] on span "Which diesel fuel [MEDICAL_DATA] rating is typically recommended by Toyota for …" at bounding box center [841, 427] width 571 height 59
click at [560, 543] on input "48 or higher" at bounding box center [565, 543] width 11 height 11
radio input "true"
drag, startPoint x: 452, startPoint y: 549, endPoint x: 473, endPoint y: 539, distance: 23.3
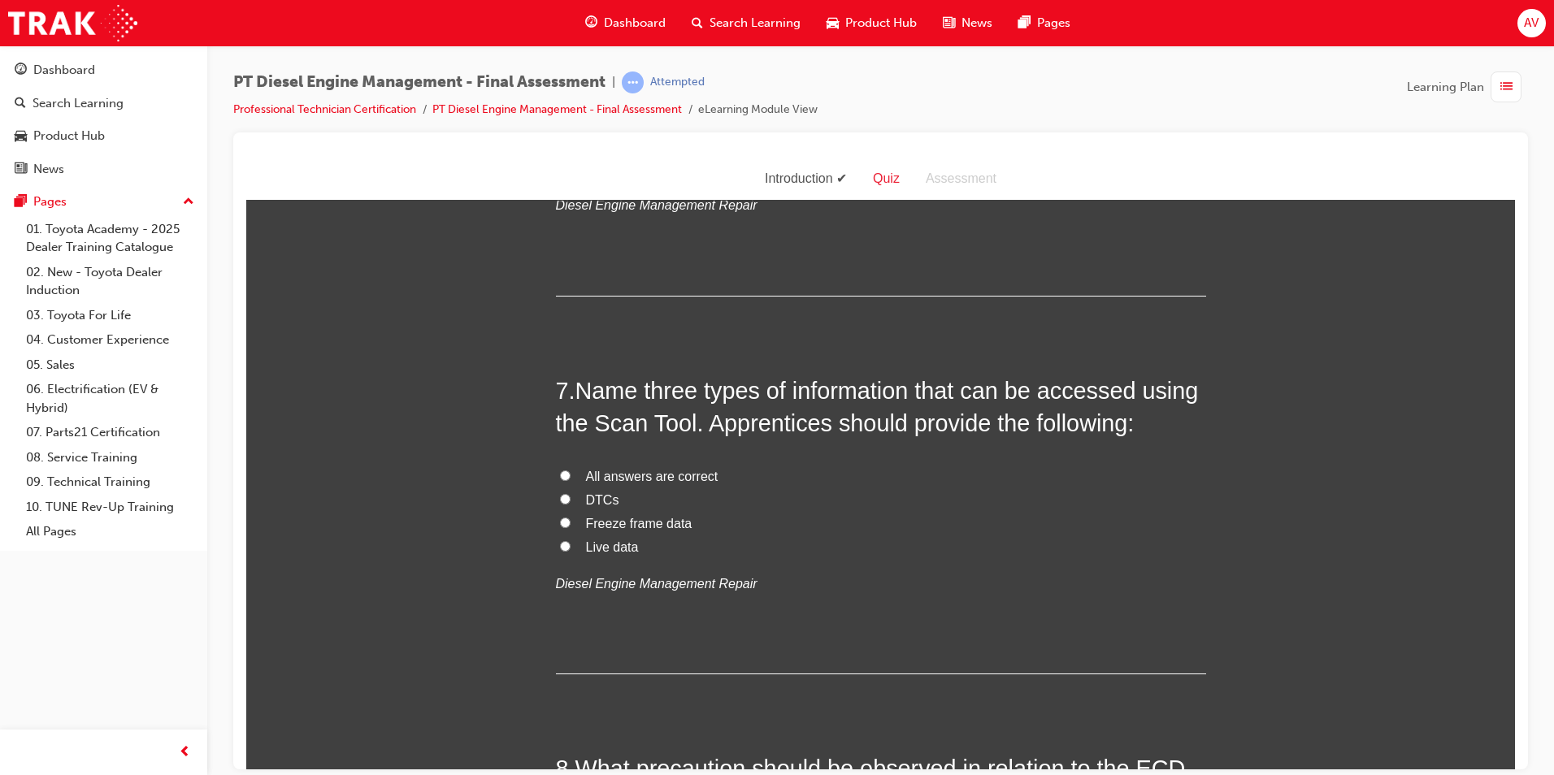
scroll to position [2113, 0]
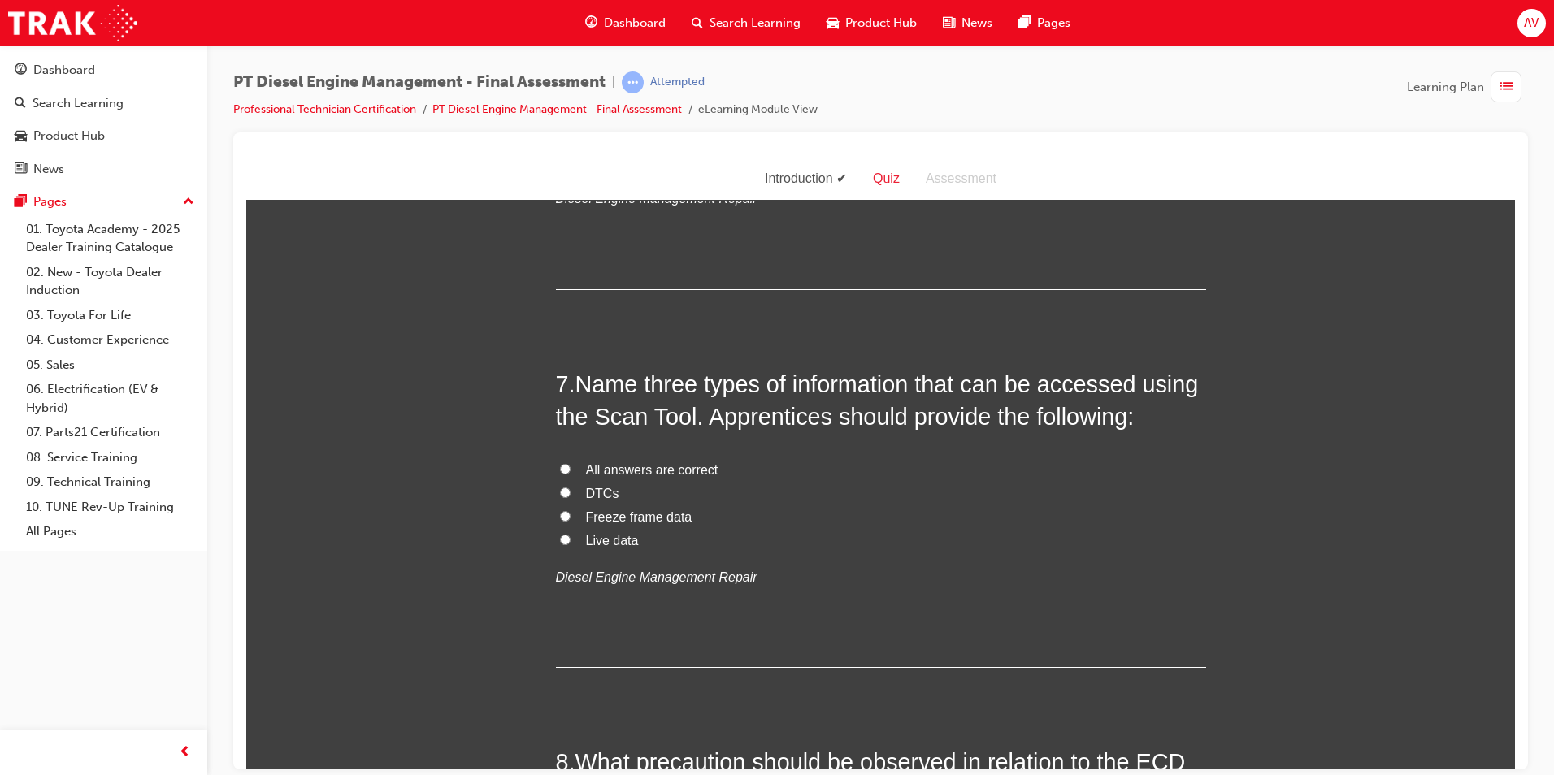
click at [560, 467] on input "All answers are correct" at bounding box center [565, 468] width 11 height 11
radio input "true"
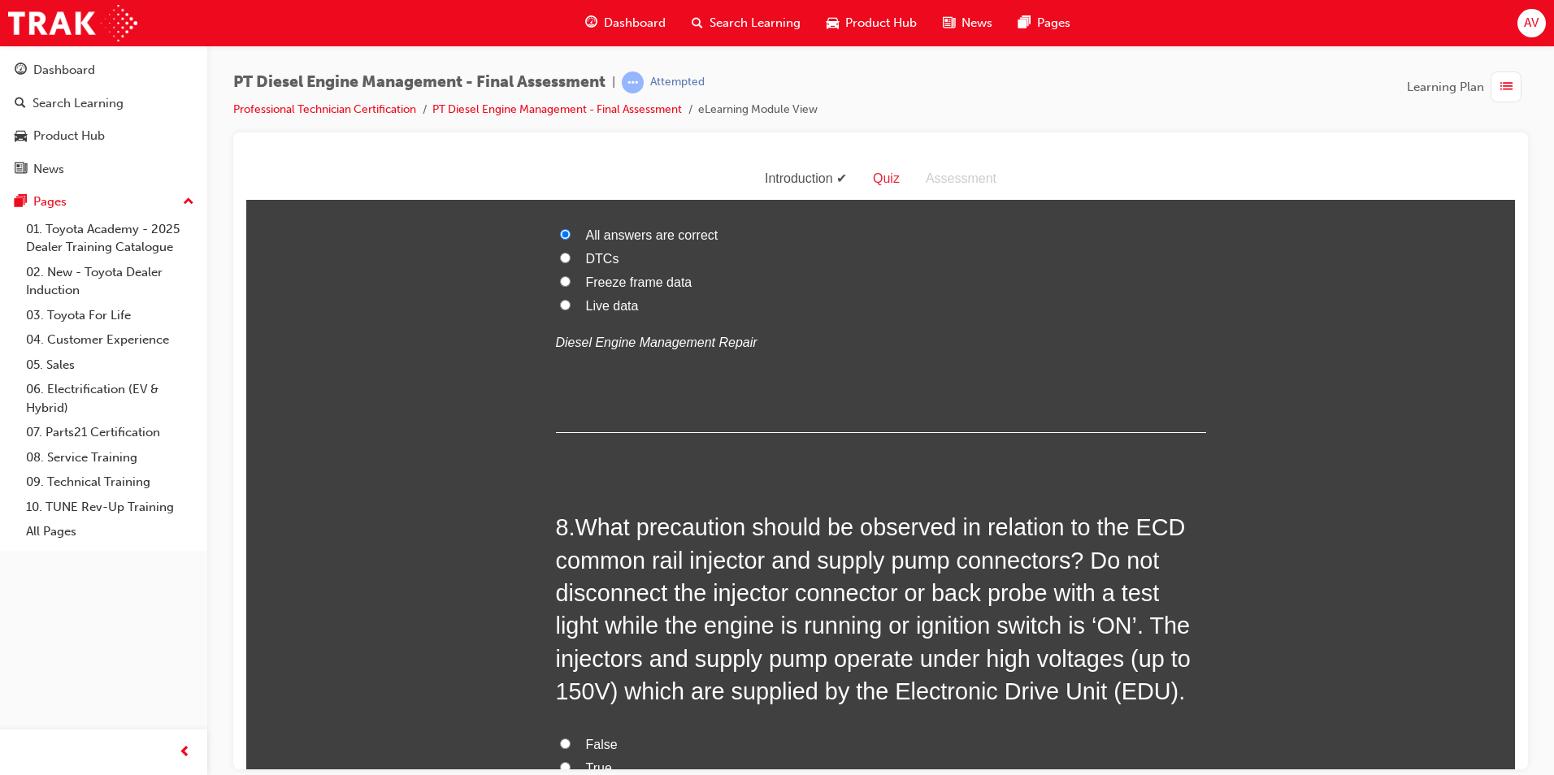
scroll to position [2439, 0]
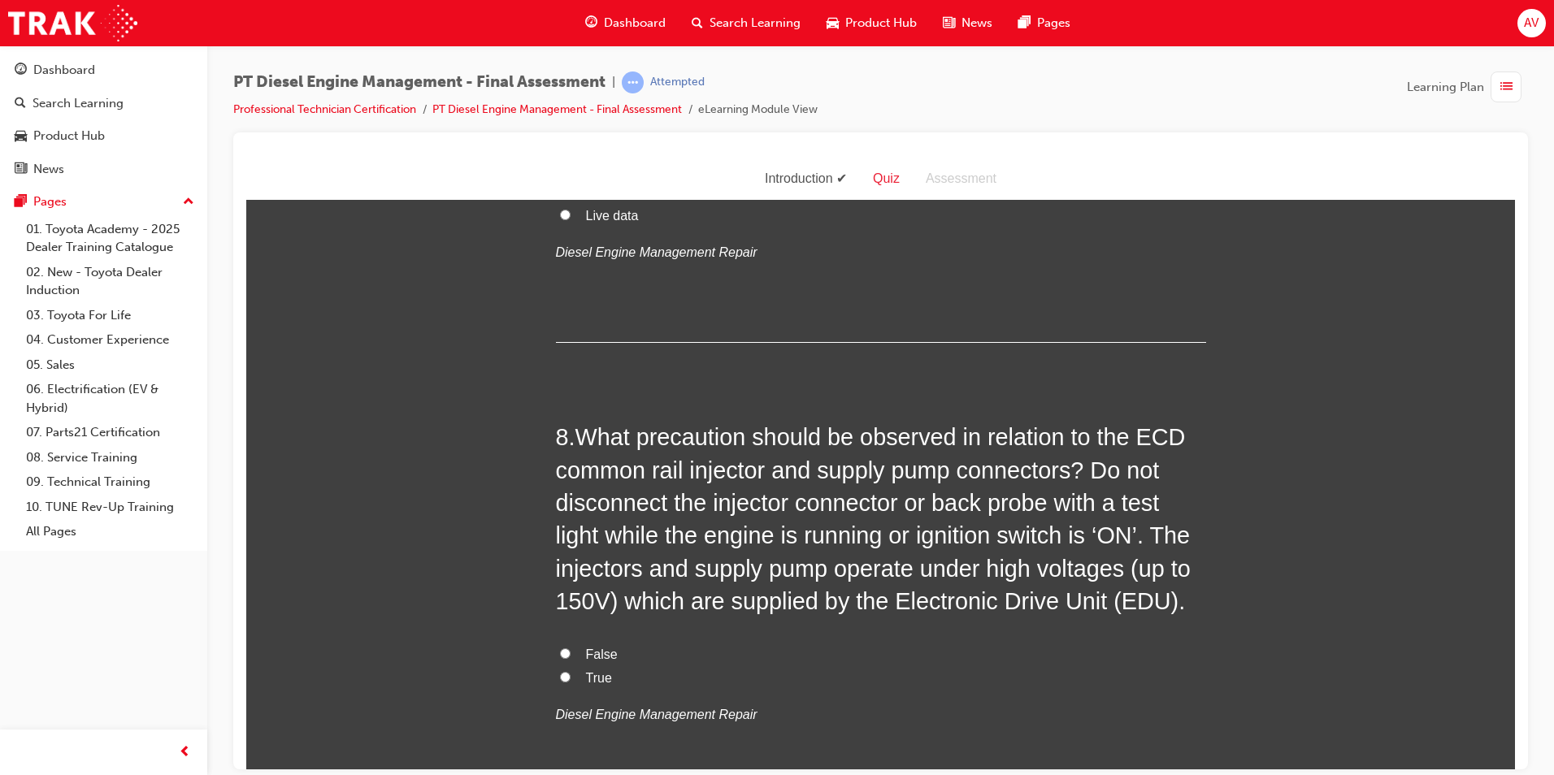
click at [560, 681] on input "True" at bounding box center [565, 676] width 11 height 11
radio input "true"
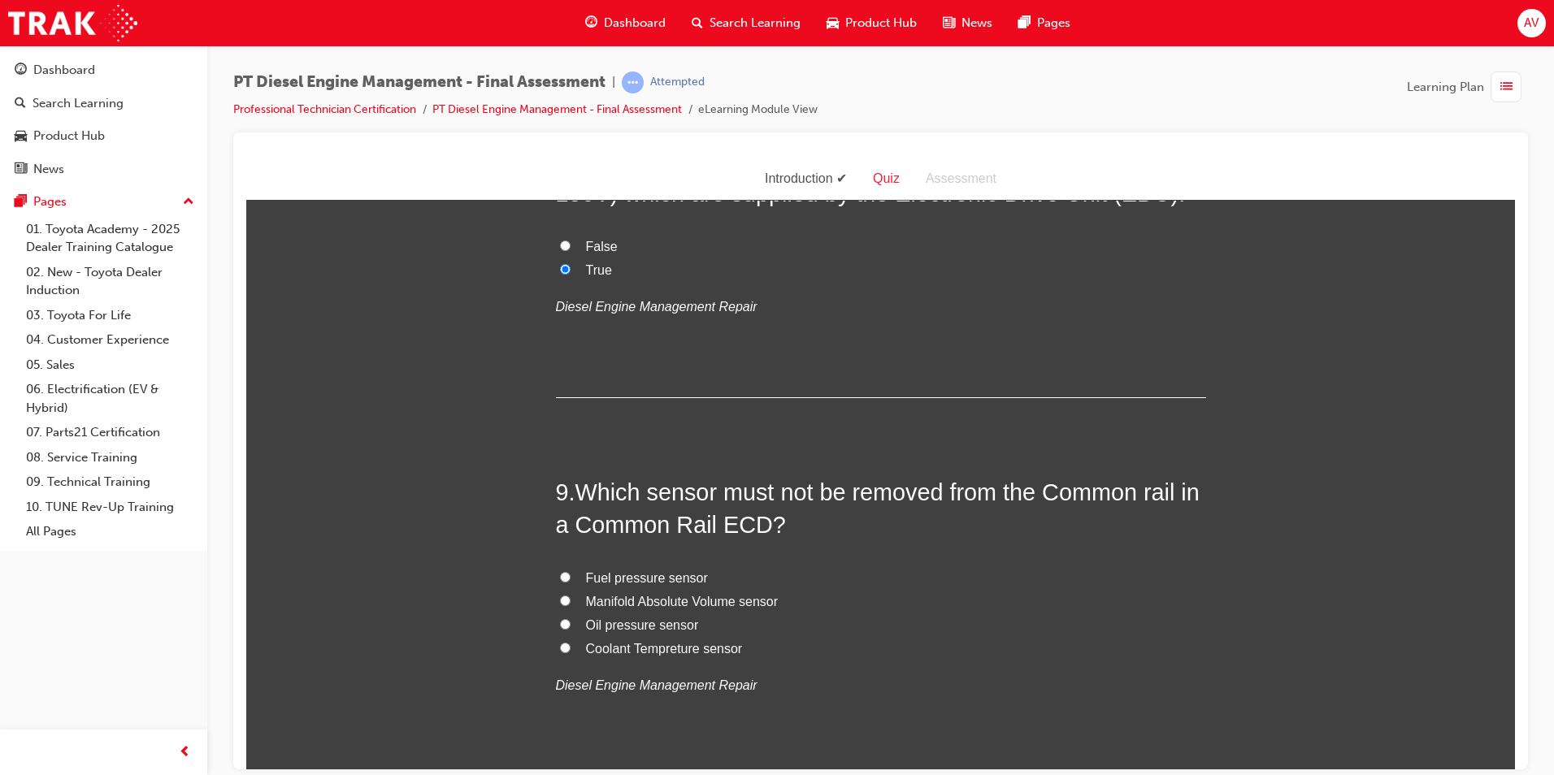
scroll to position [2926, 0]
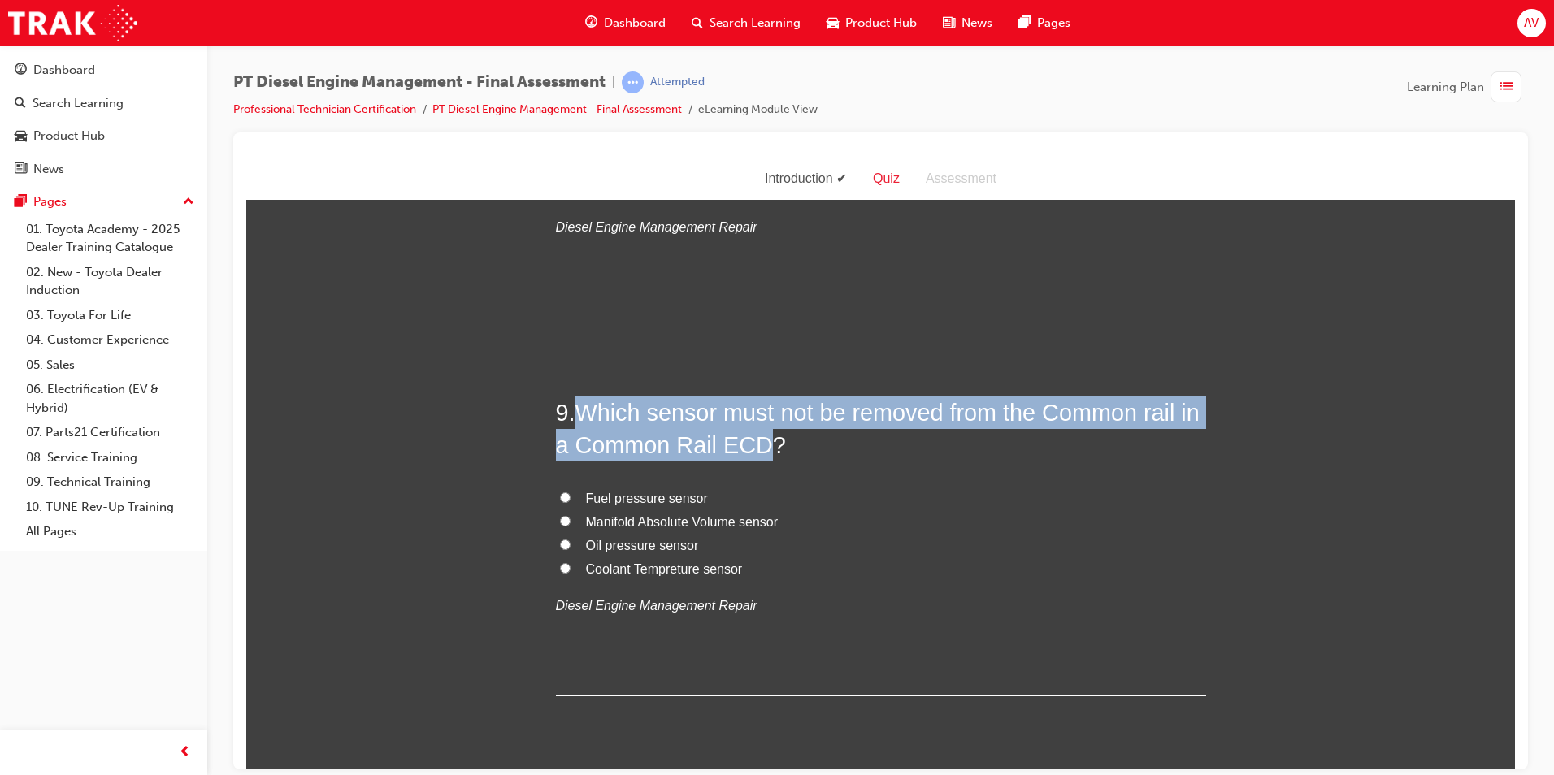
drag, startPoint x: 579, startPoint y: 408, endPoint x: 745, endPoint y: 452, distance: 172.3
click at [745, 452] on span "Which sensor must not be removed from the Common rail in a Common Rail ECD?" at bounding box center [878, 428] width 644 height 59
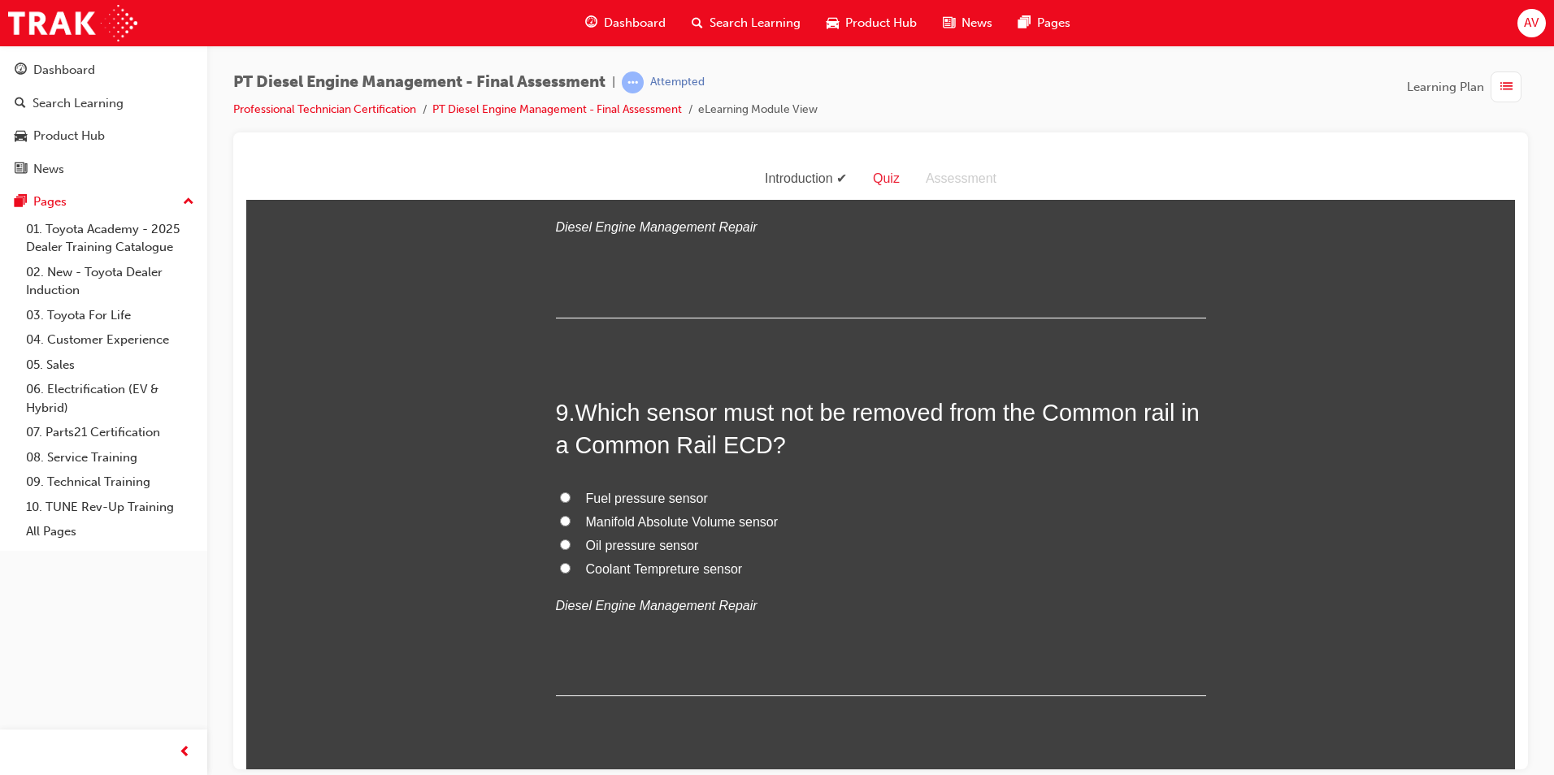
click at [860, 543] on label "Oil pressure sensor" at bounding box center [881, 546] width 650 height 24
click at [571, 543] on input "Oil pressure sensor" at bounding box center [565, 544] width 11 height 11
radio input "true"
click at [561, 492] on input "Fuel pressure sensor" at bounding box center [565, 497] width 11 height 11
radio input "true"
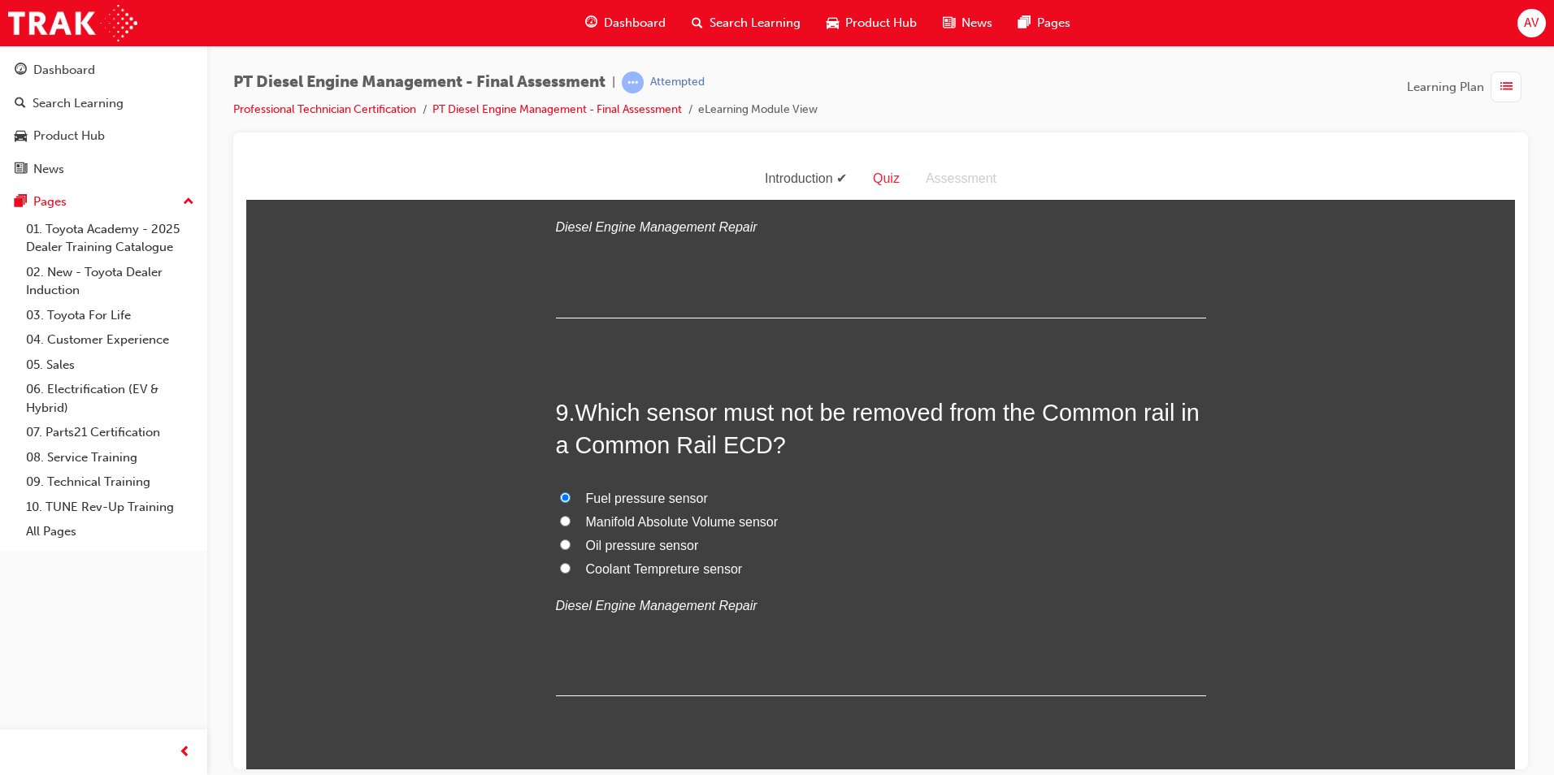
click at [560, 521] on input "Manifold Absolute Volume sensor" at bounding box center [565, 520] width 11 height 11
radio input "true"
drag, startPoint x: 562, startPoint y: 541, endPoint x: 559, endPoint y: 563, distance: 21.3
click at [561, 541] on input "Oil pressure sensor" at bounding box center [565, 544] width 11 height 11
radio input "true"
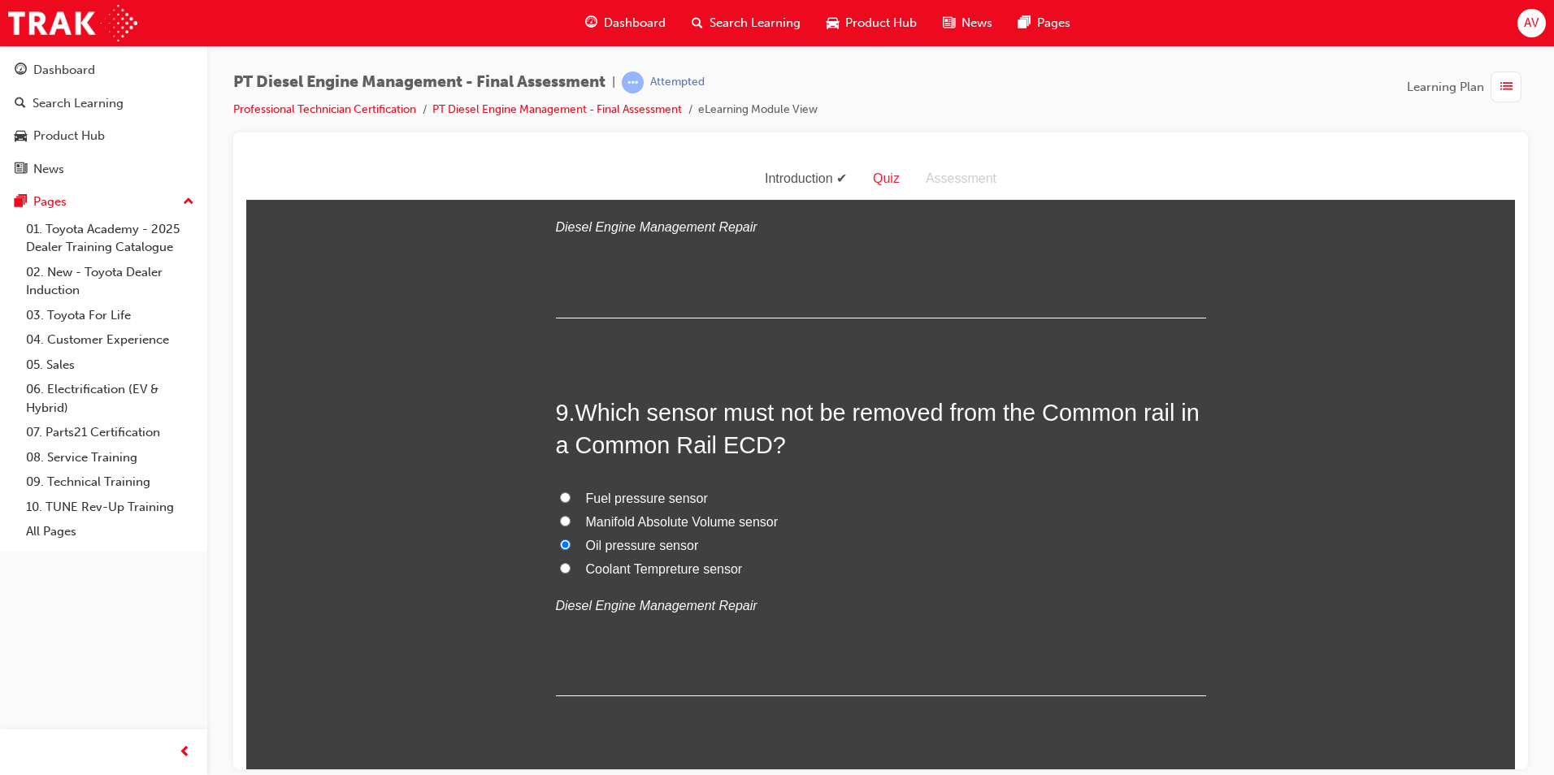
click at [560, 565] on input "Coolant Tempreture sensor" at bounding box center [565, 568] width 11 height 11
radio input "true"
click at [560, 498] on input "Fuel pressure sensor" at bounding box center [565, 497] width 11 height 11
radio input "true"
click at [480, 514] on div "You must select an answer for each question before you can submit. Please note,…" at bounding box center [880, 740] width 1269 height 6897
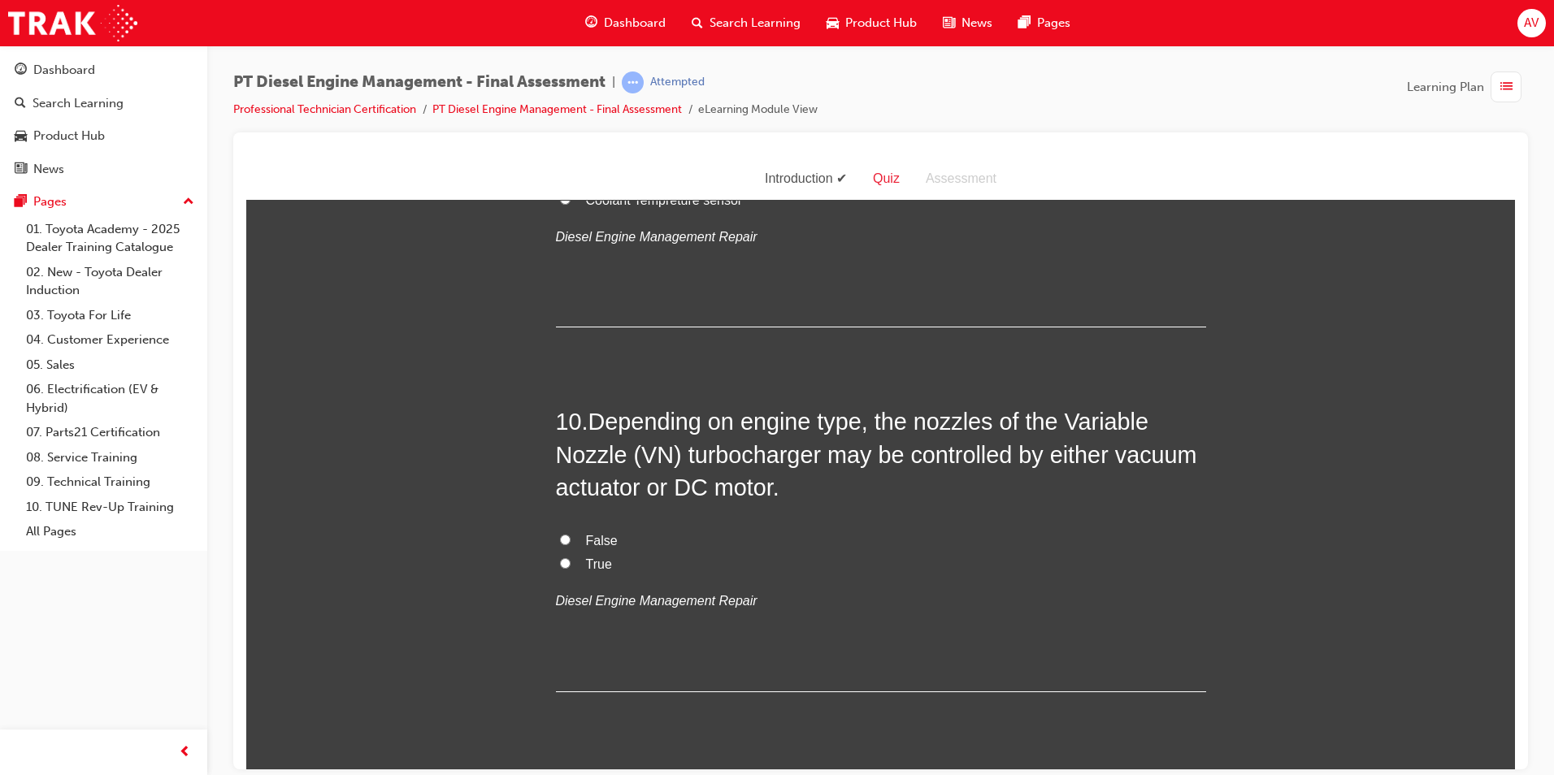
scroll to position [3333, 0]
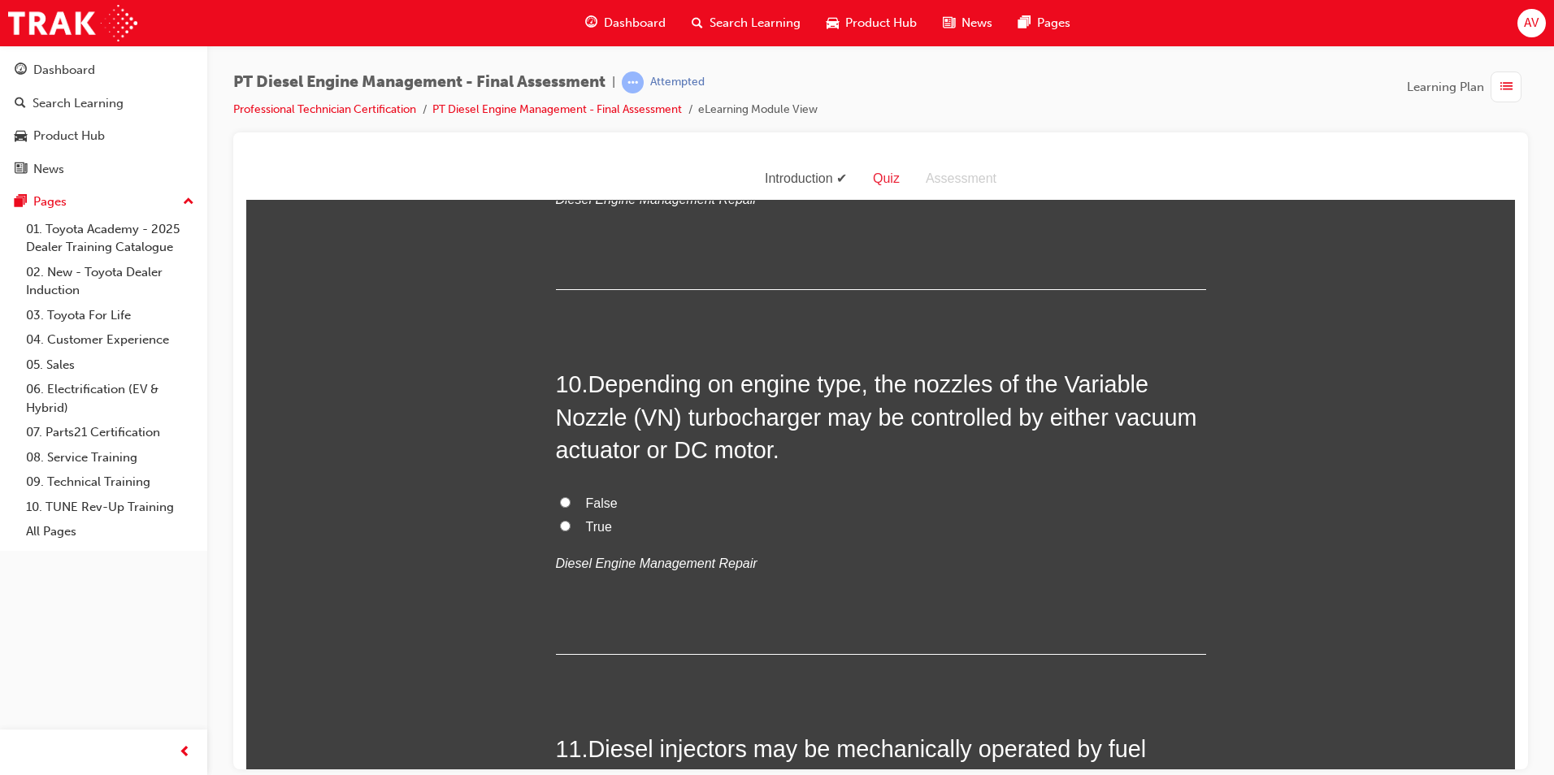
click at [560, 523] on input "True" at bounding box center [565, 525] width 11 height 11
radio input "true"
click at [514, 518] on div "You must select an answer for each question before you can submit. Please note,…" at bounding box center [880, 333] width 1269 height 6897
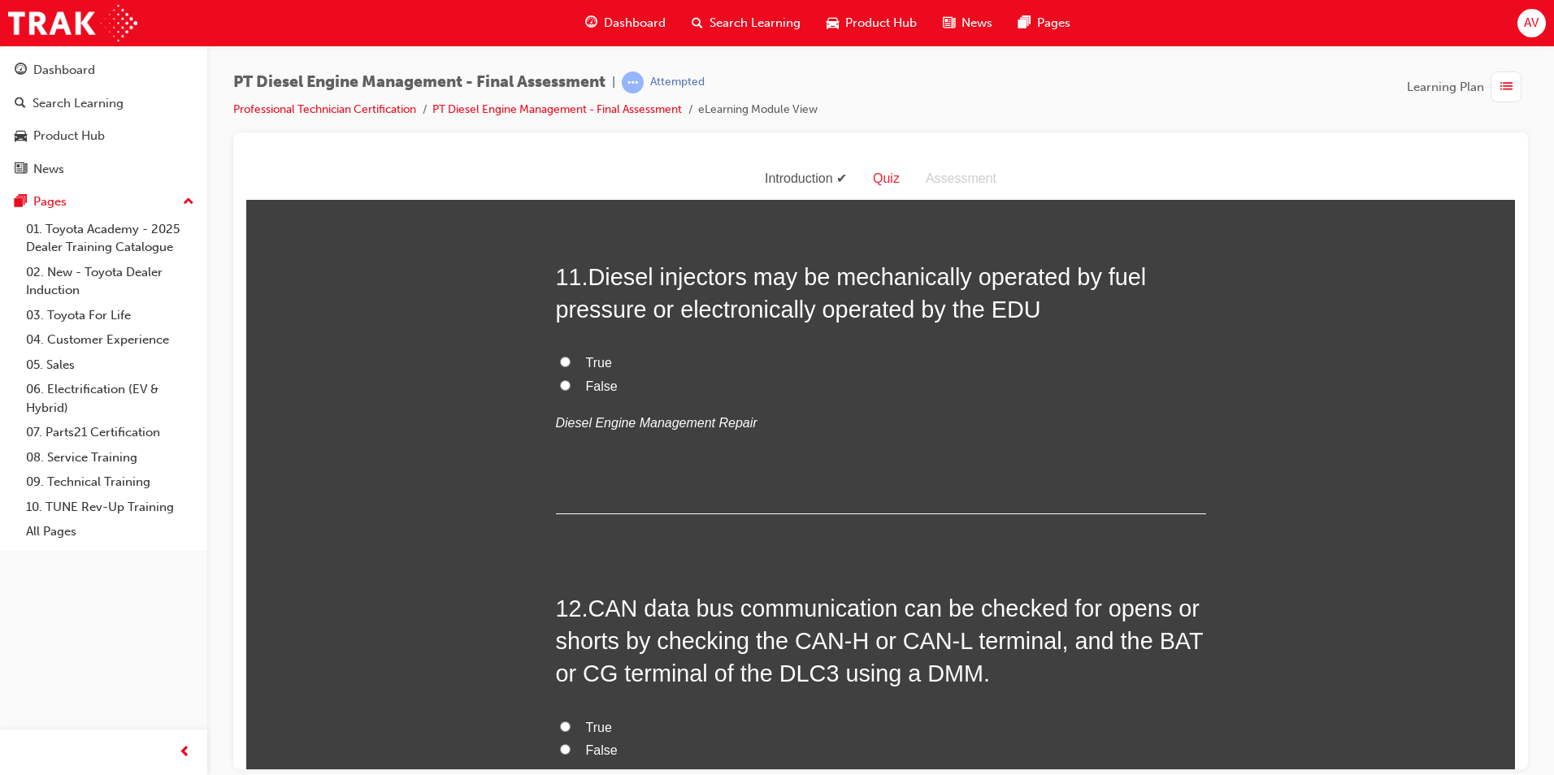
scroll to position [3820, 0]
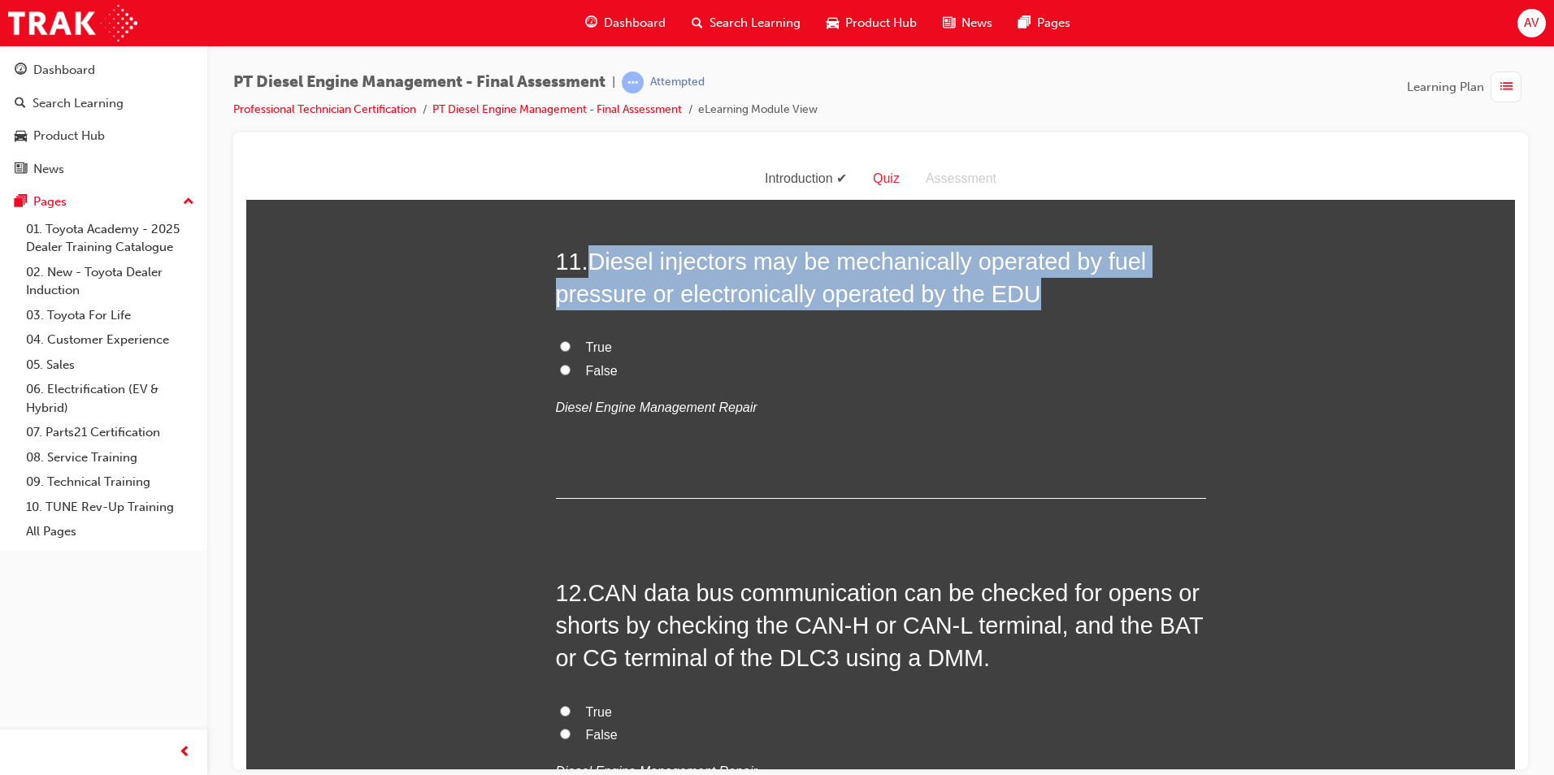
drag, startPoint x: 592, startPoint y: 259, endPoint x: 1024, endPoint y: 291, distance: 433.6
click at [1024, 291] on span "Diesel injectors may be mechanically operated by fuel pressure or electronicall…" at bounding box center [851, 277] width 591 height 59
click at [560, 343] on input "True" at bounding box center [565, 346] width 11 height 11
radio input "true"
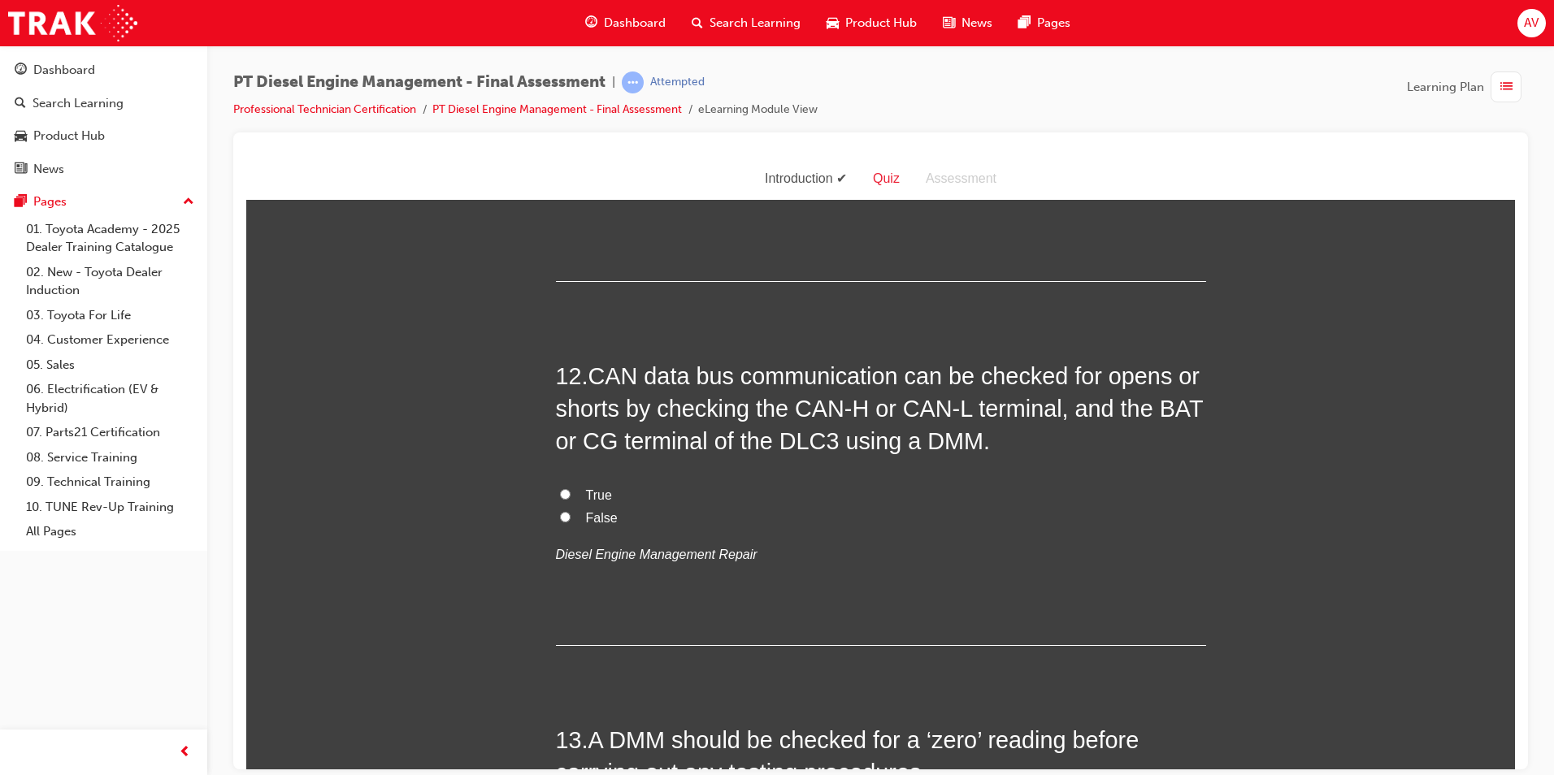
scroll to position [4064, 0]
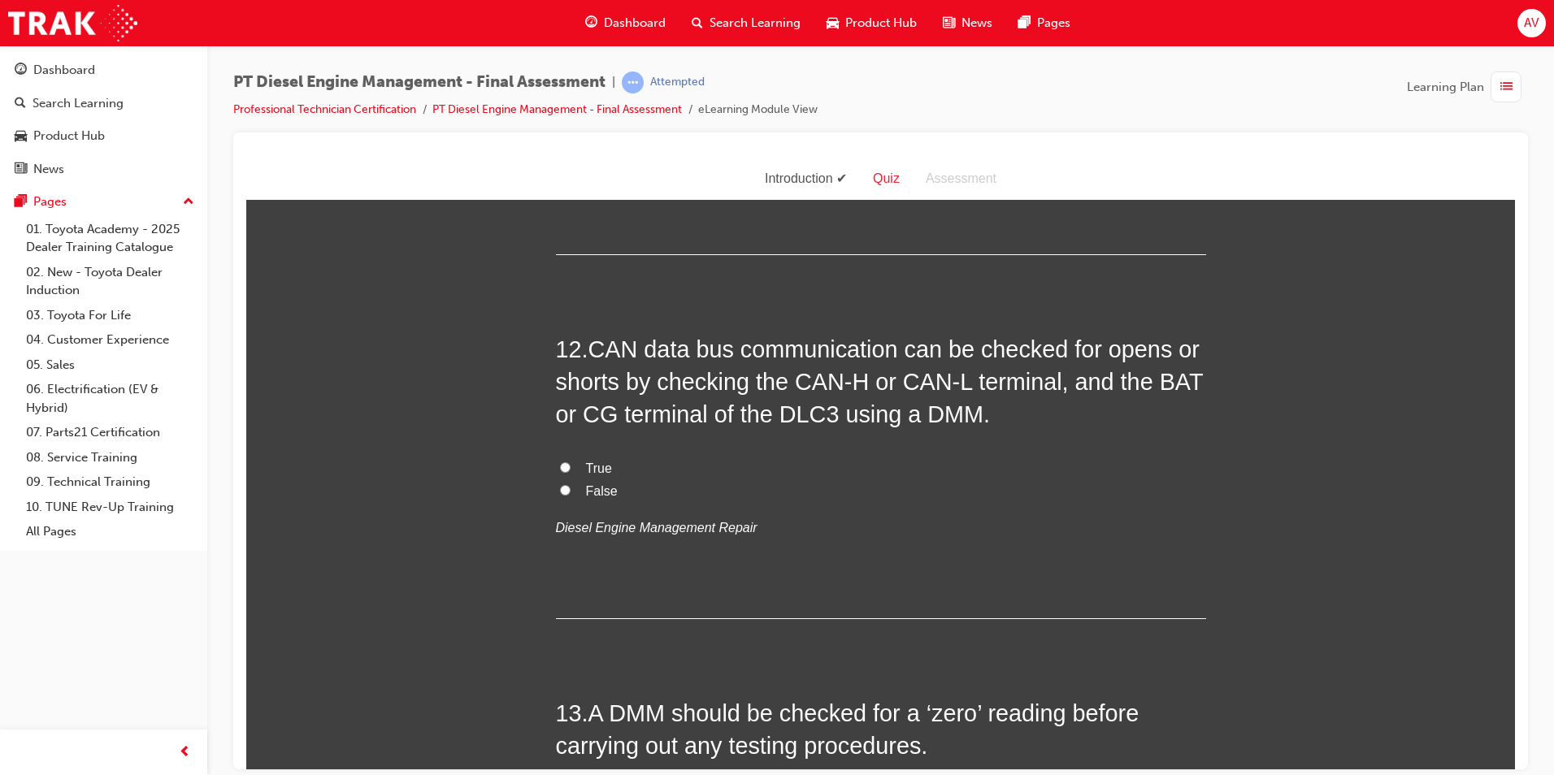
click at [560, 465] on input "True" at bounding box center [565, 467] width 11 height 11
radio input "true"
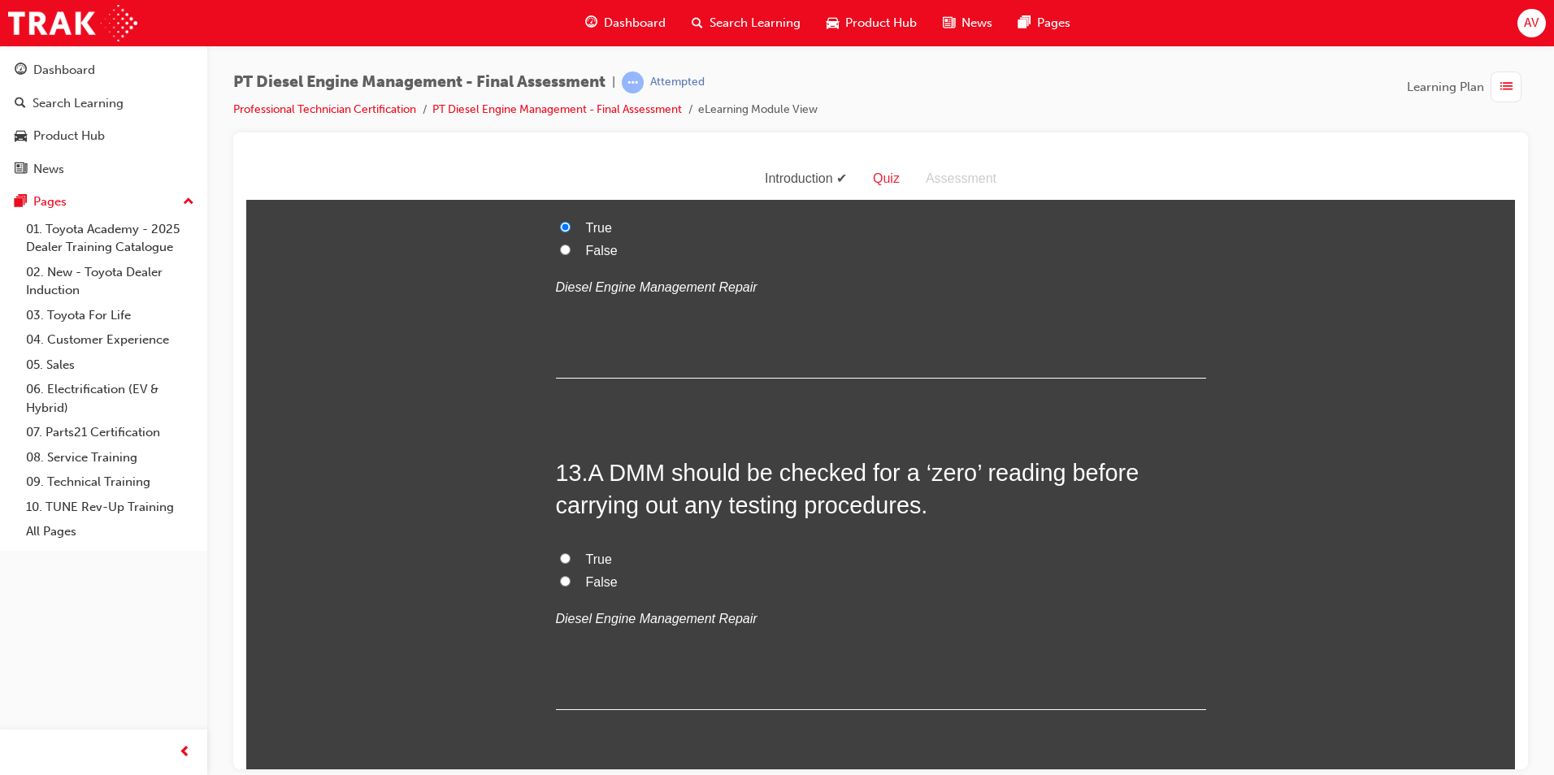
scroll to position [4308, 0]
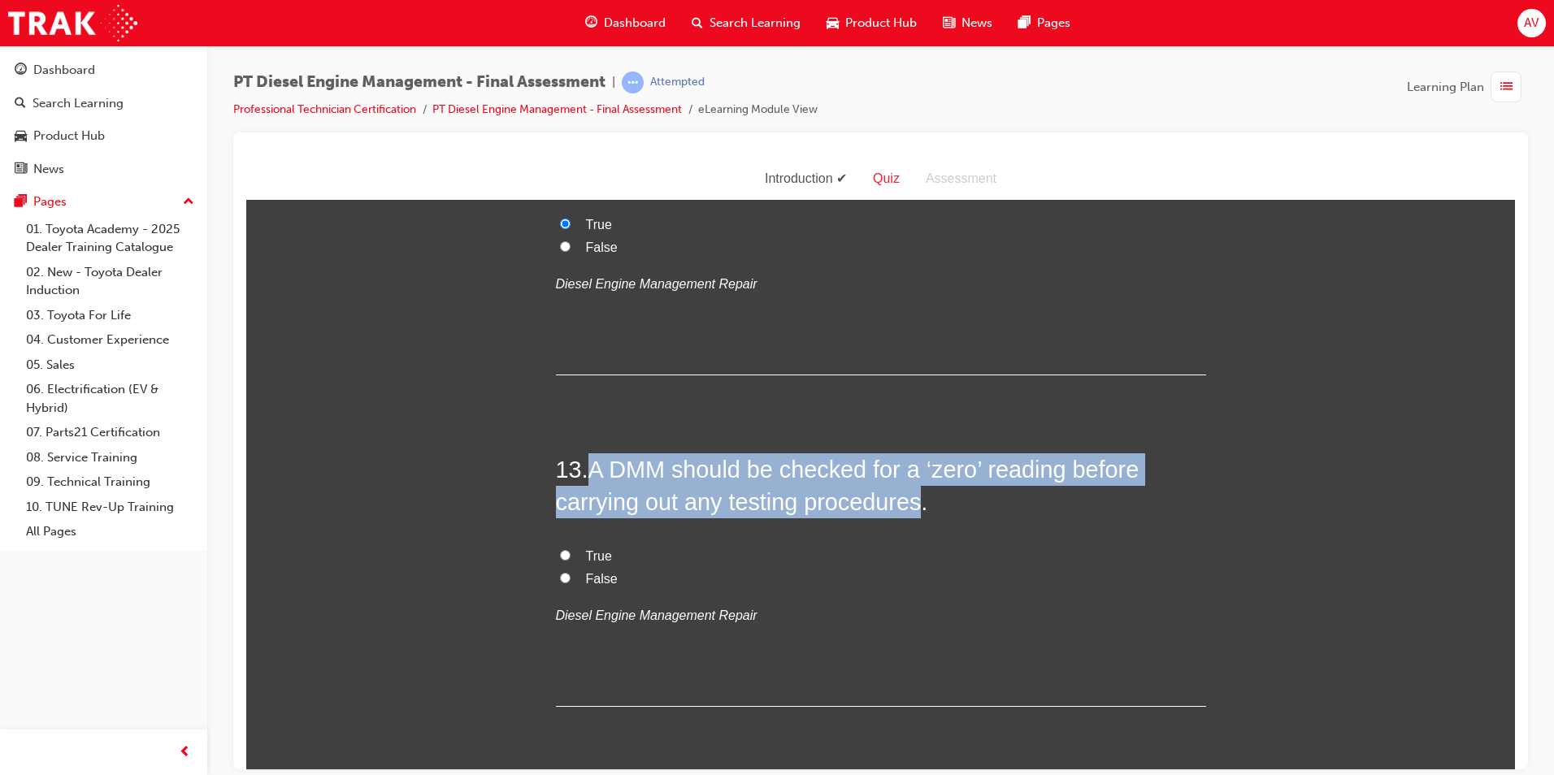
drag, startPoint x: 589, startPoint y: 467, endPoint x: 914, endPoint y: 500, distance: 327.6
click at [914, 500] on span "A DMM should be checked for a ‘zero’ reading before carrying out any testing pr…" at bounding box center [848, 485] width 584 height 59
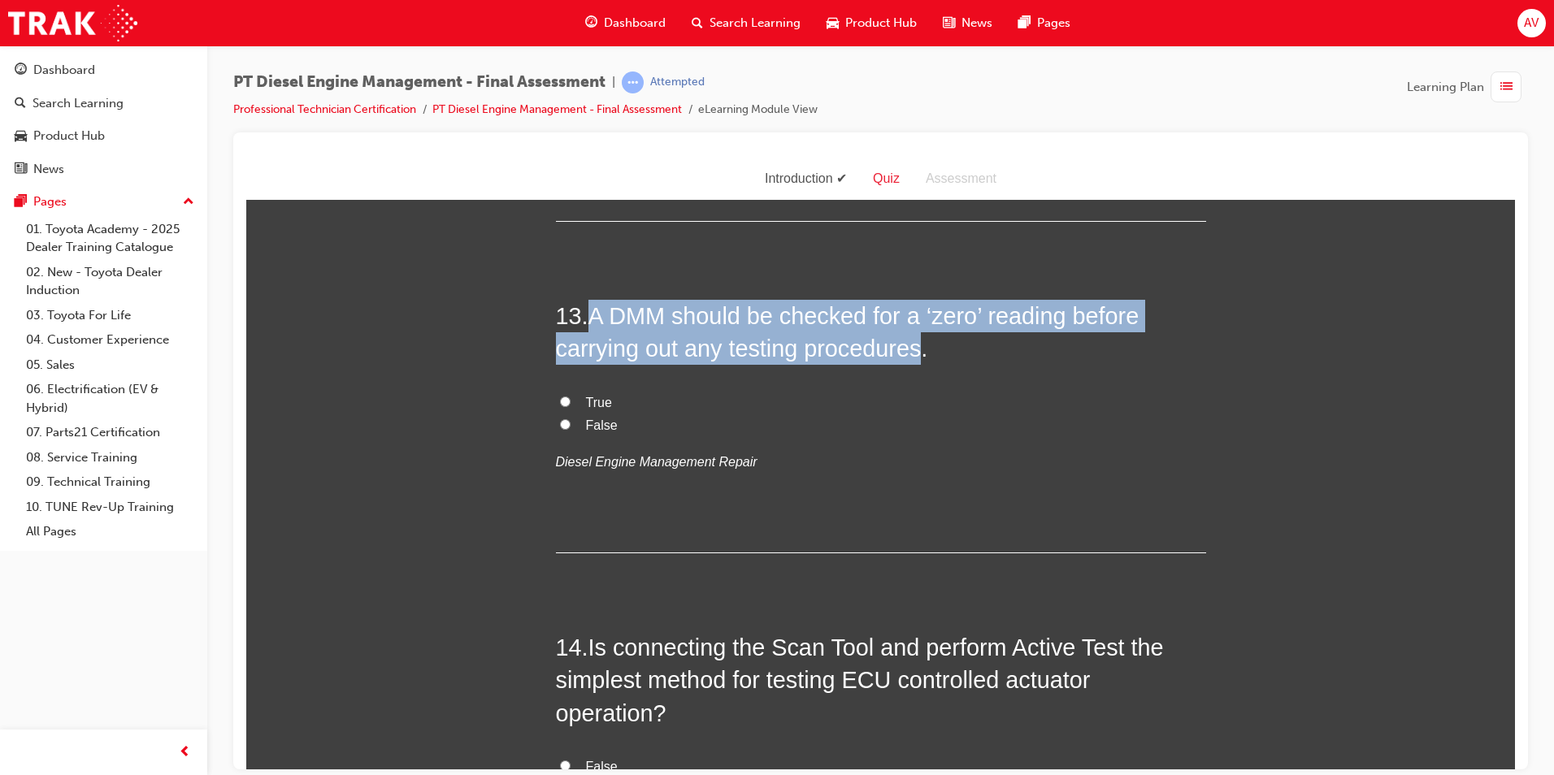
scroll to position [4355, 0]
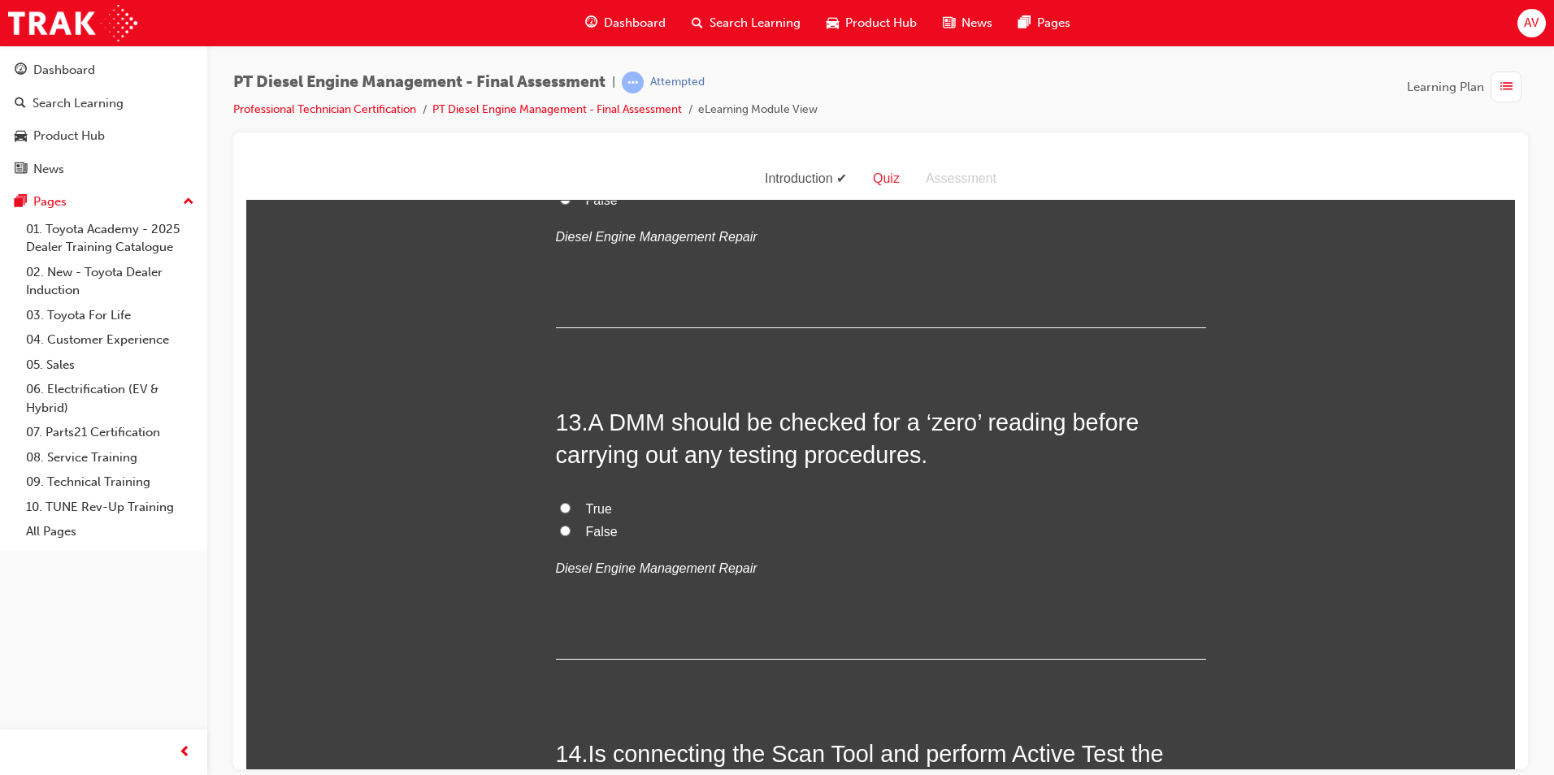
click at [823, 498] on label "True" at bounding box center [881, 509] width 650 height 24
click at [571, 502] on input "True" at bounding box center [565, 507] width 11 height 11
radio input "true"
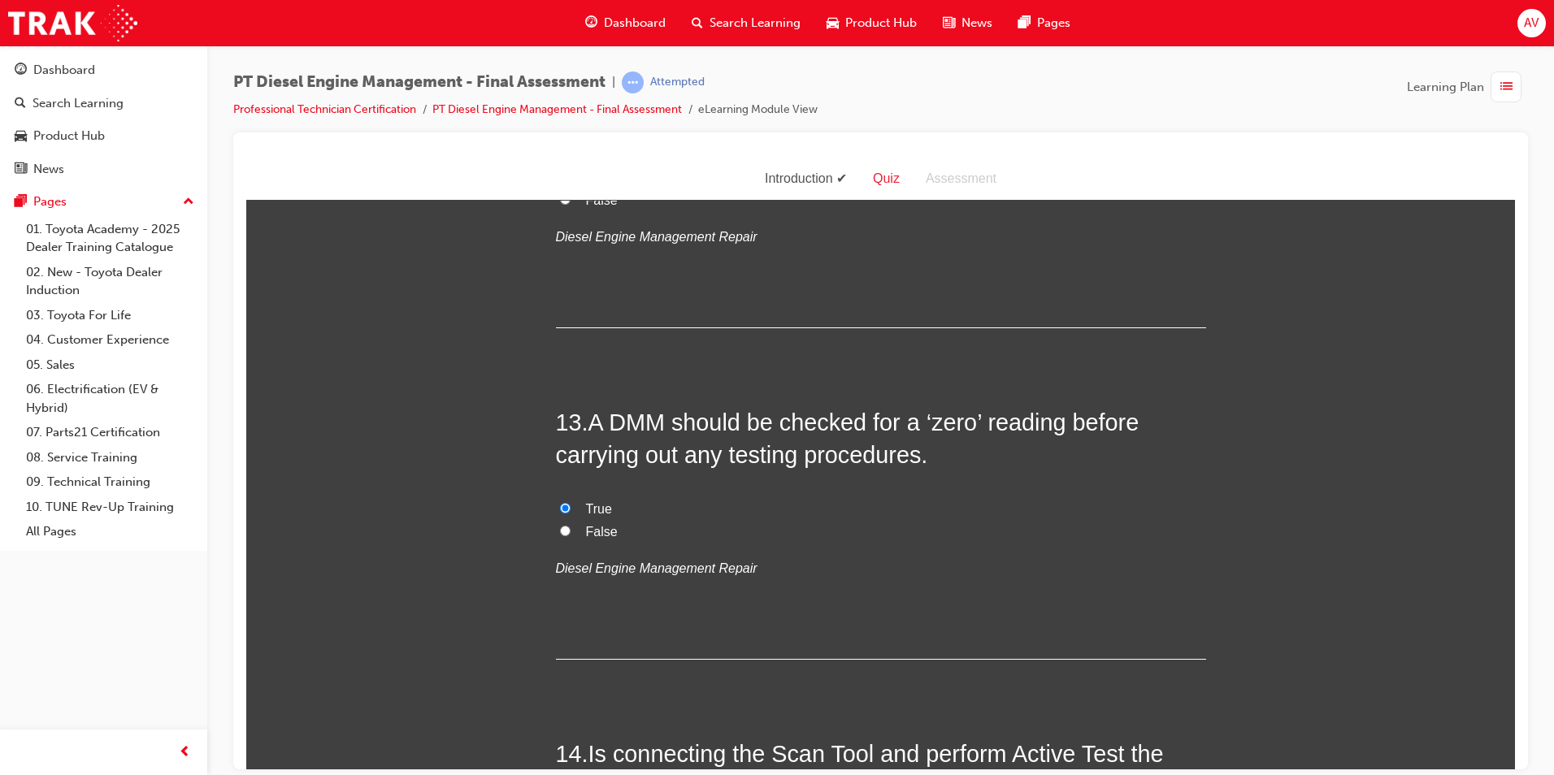
drag, startPoint x: 398, startPoint y: 523, endPoint x: 560, endPoint y: 504, distance: 162.8
click at [560, 504] on input "True" at bounding box center [565, 507] width 11 height 11
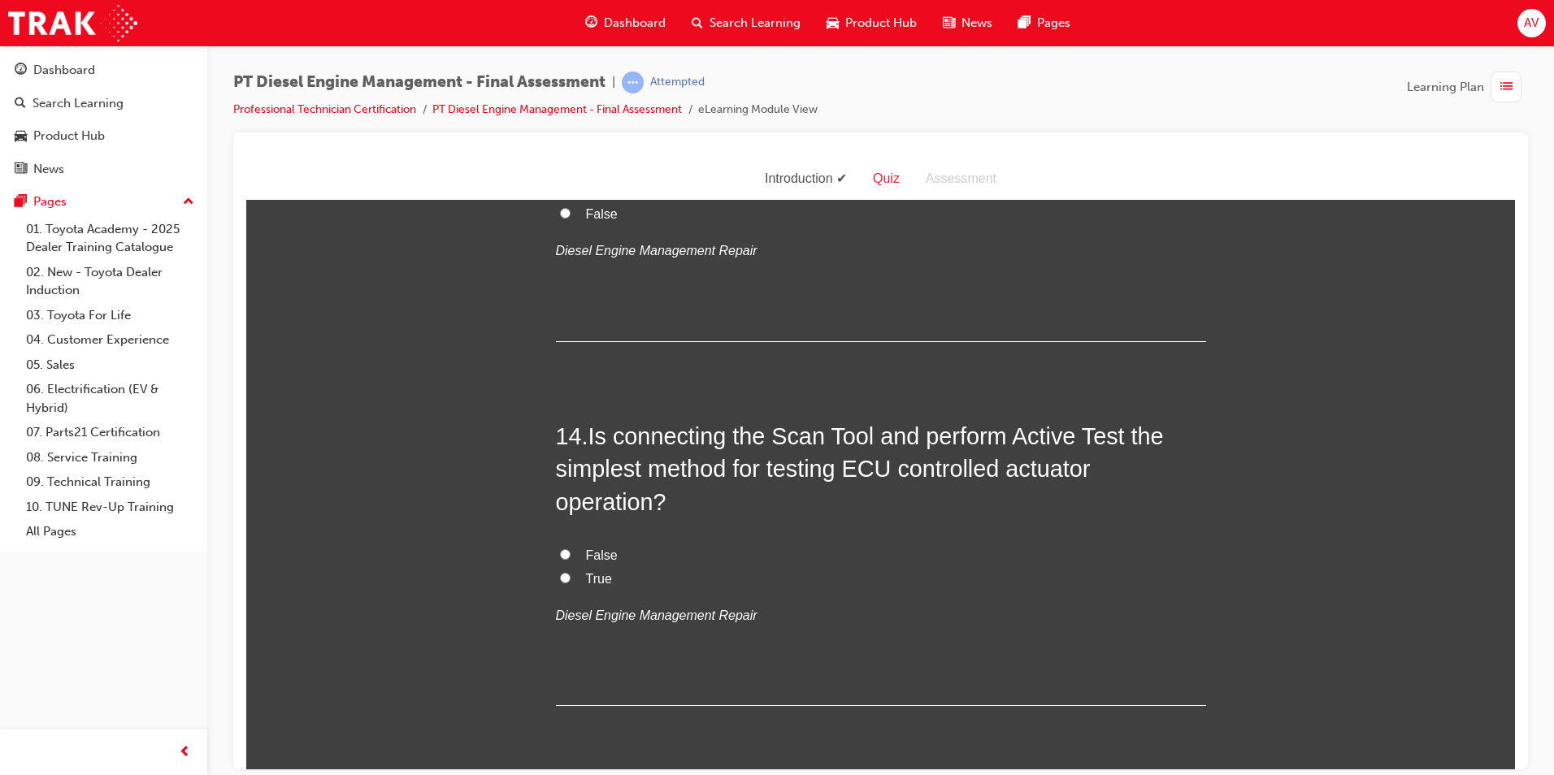
scroll to position [4680, 0]
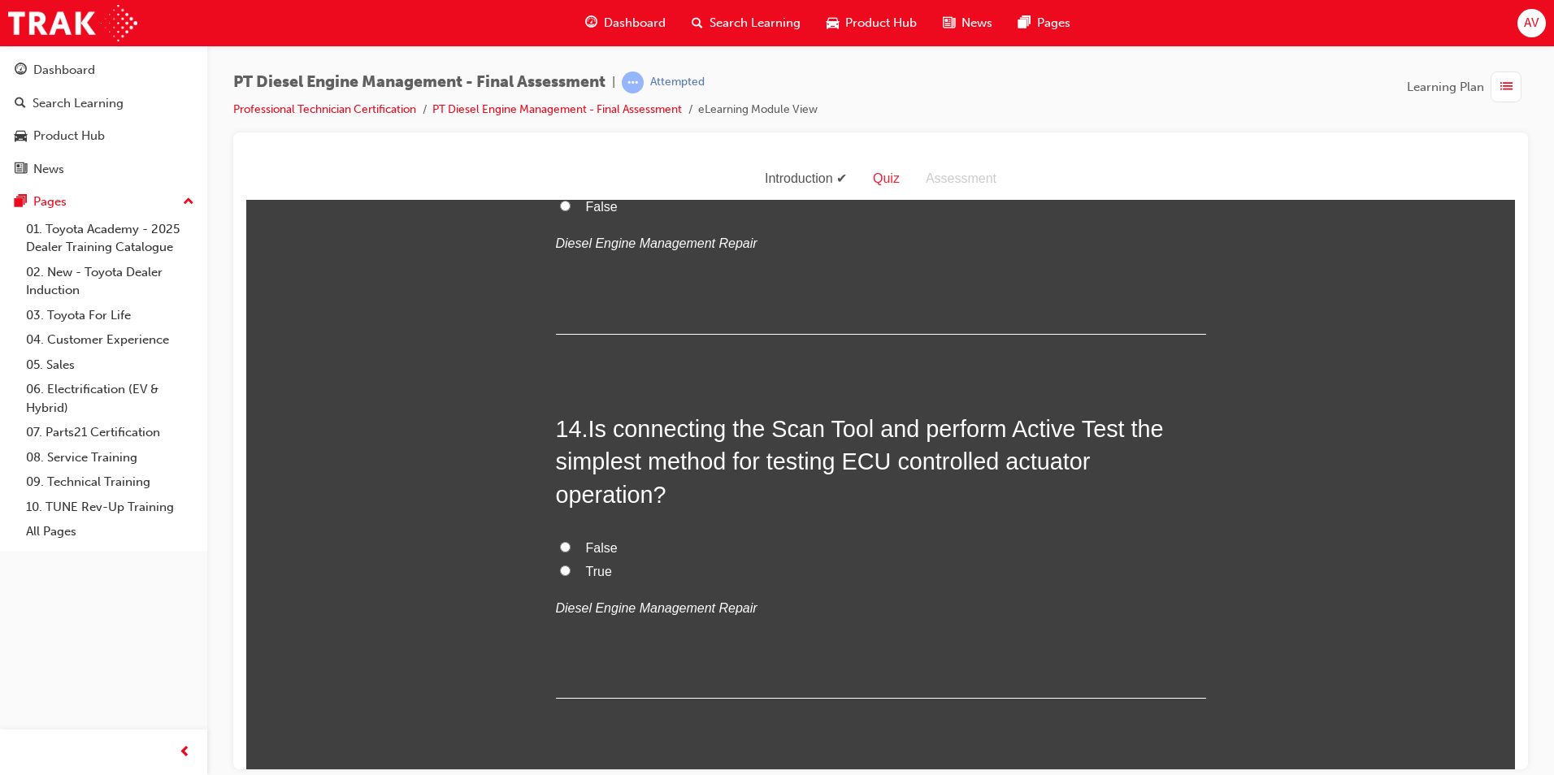
click at [560, 566] on input "True" at bounding box center [565, 570] width 11 height 11
radio input "true"
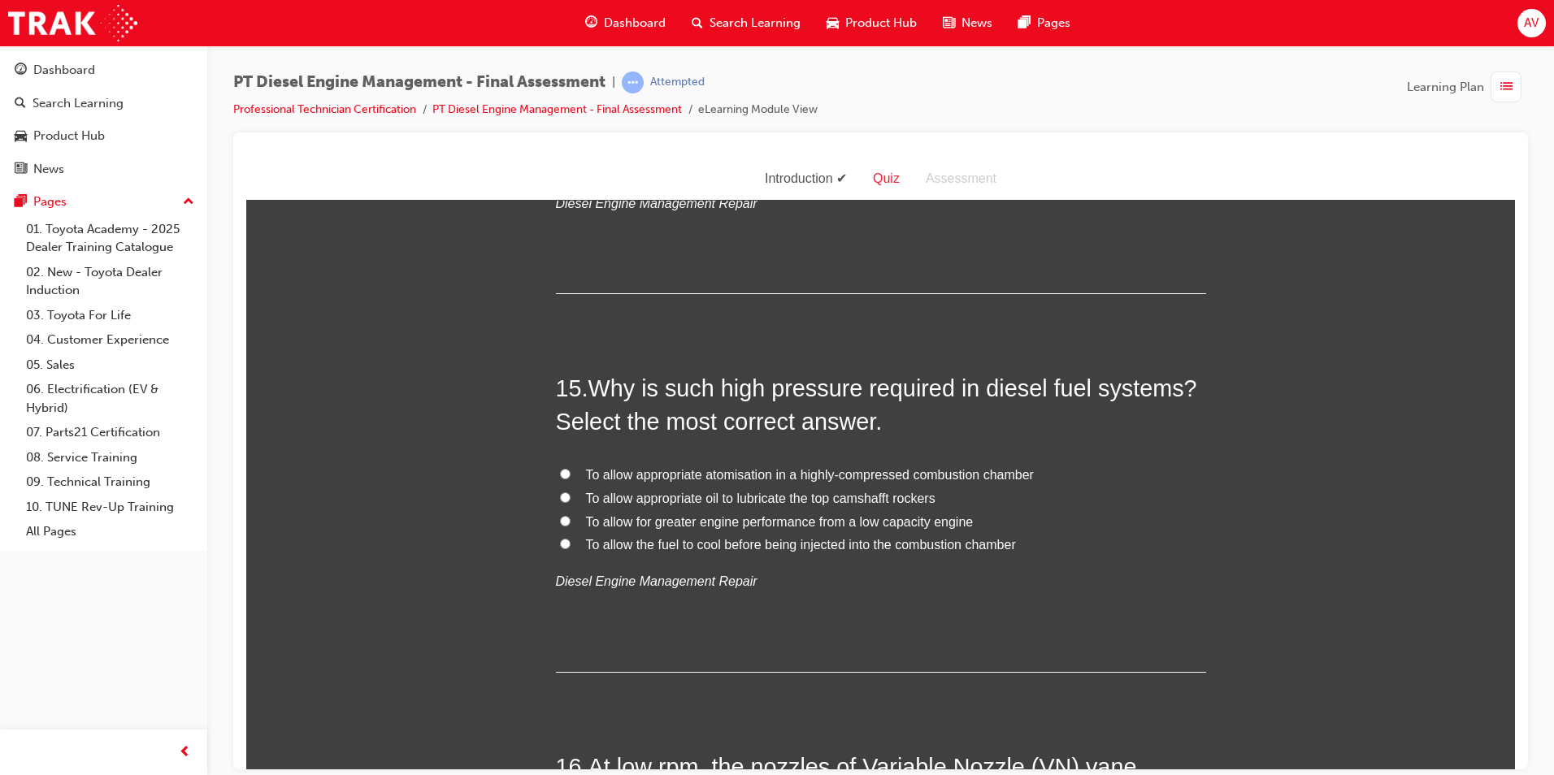
scroll to position [5087, 0]
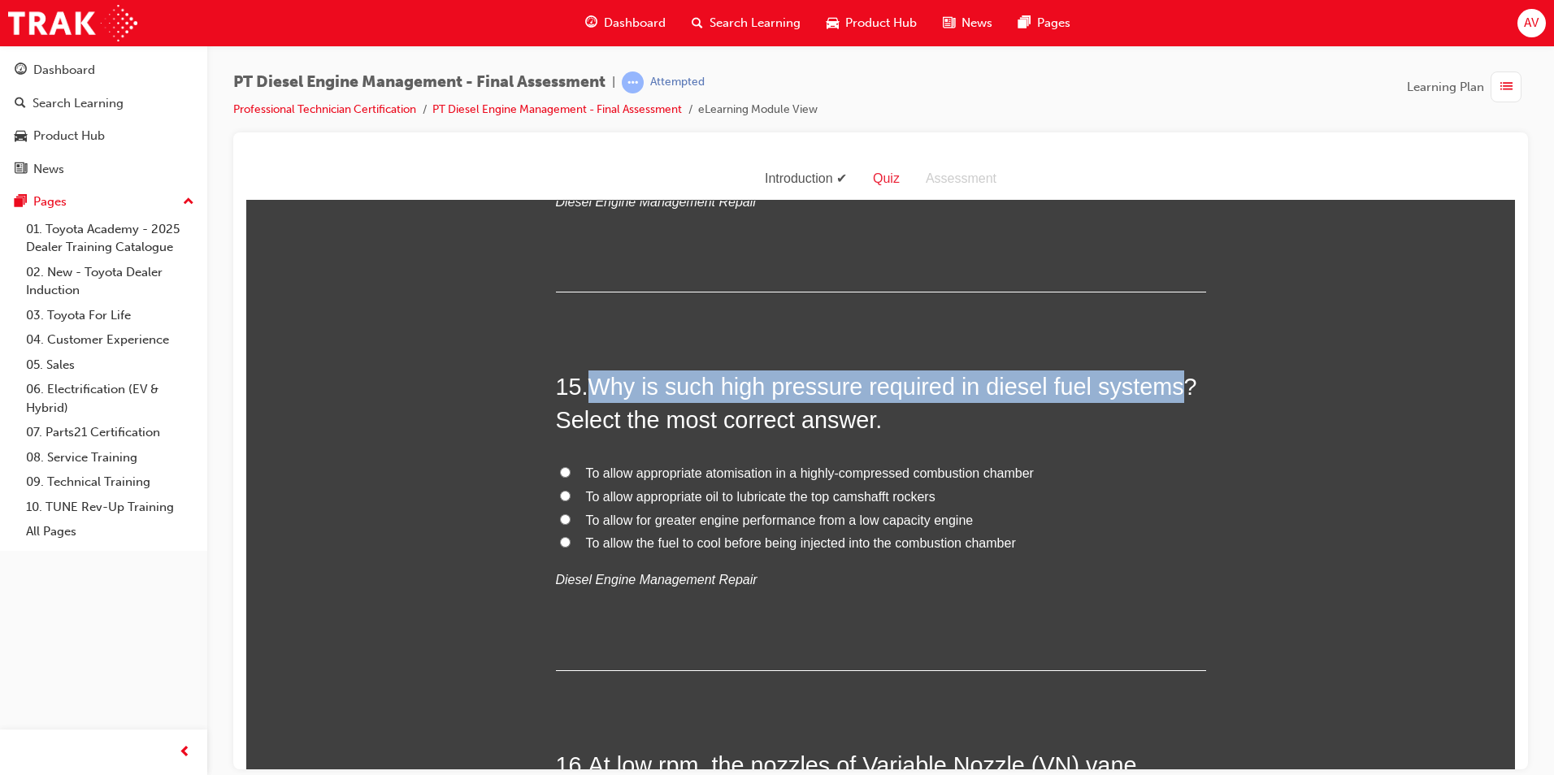
drag, startPoint x: 591, startPoint y: 382, endPoint x: 1170, endPoint y: 376, distance: 578.8
click at [1170, 376] on span "Why is such high pressure required in diesel fuel systems? Select the most corr…" at bounding box center [876, 402] width 641 height 59
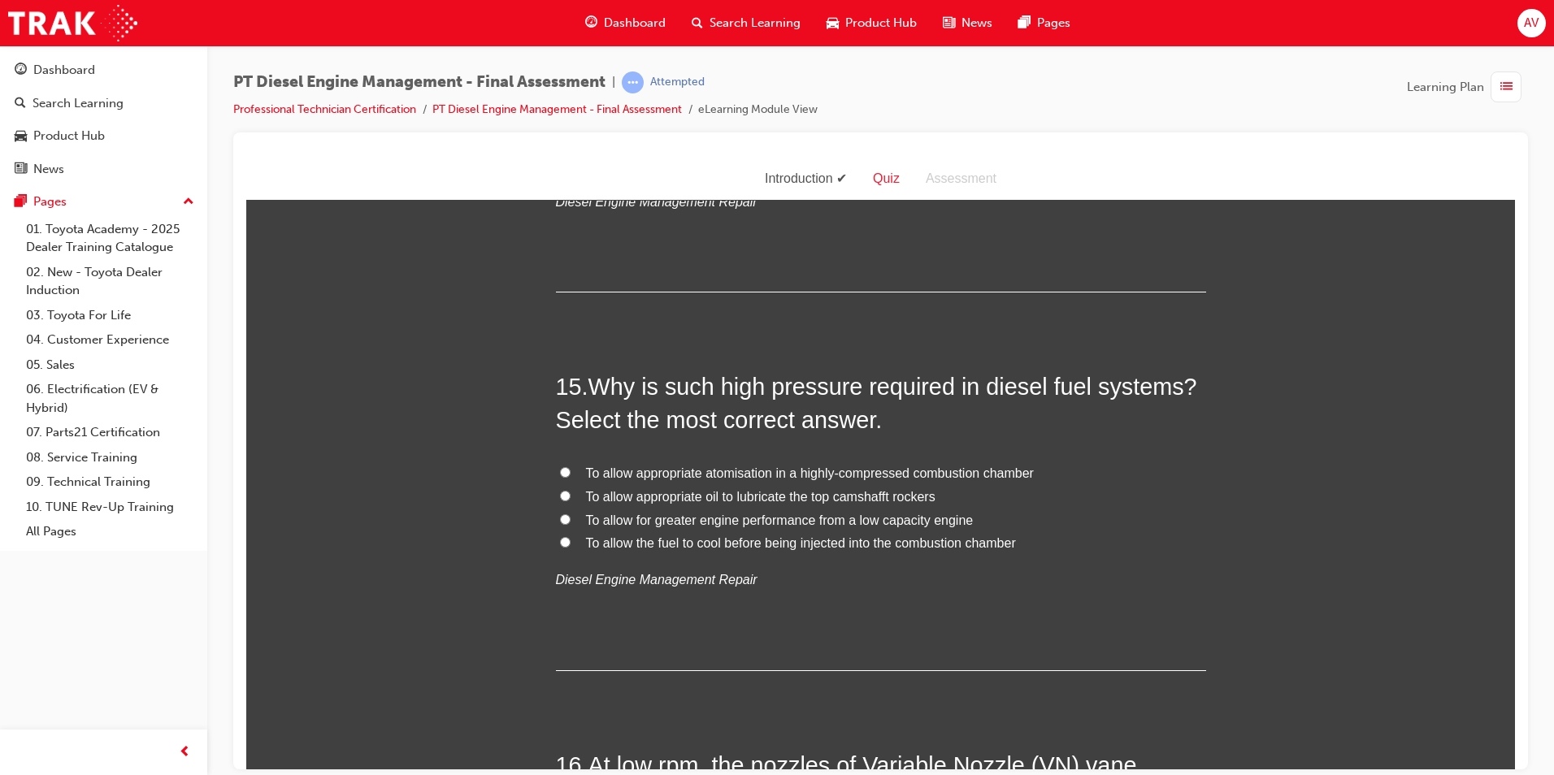
click at [1004, 485] on label "To allow appropriate oil to lubricate the top camshafft rockers" at bounding box center [881, 497] width 650 height 24
click at [571, 490] on input "To allow appropriate oil to lubricate the top camshafft rockers" at bounding box center [565, 495] width 11 height 11
radio input "true"
click at [560, 472] on input "To allow appropriate atomisation in a highly-compressed combustion chamber" at bounding box center [565, 472] width 11 height 11
radio input "true"
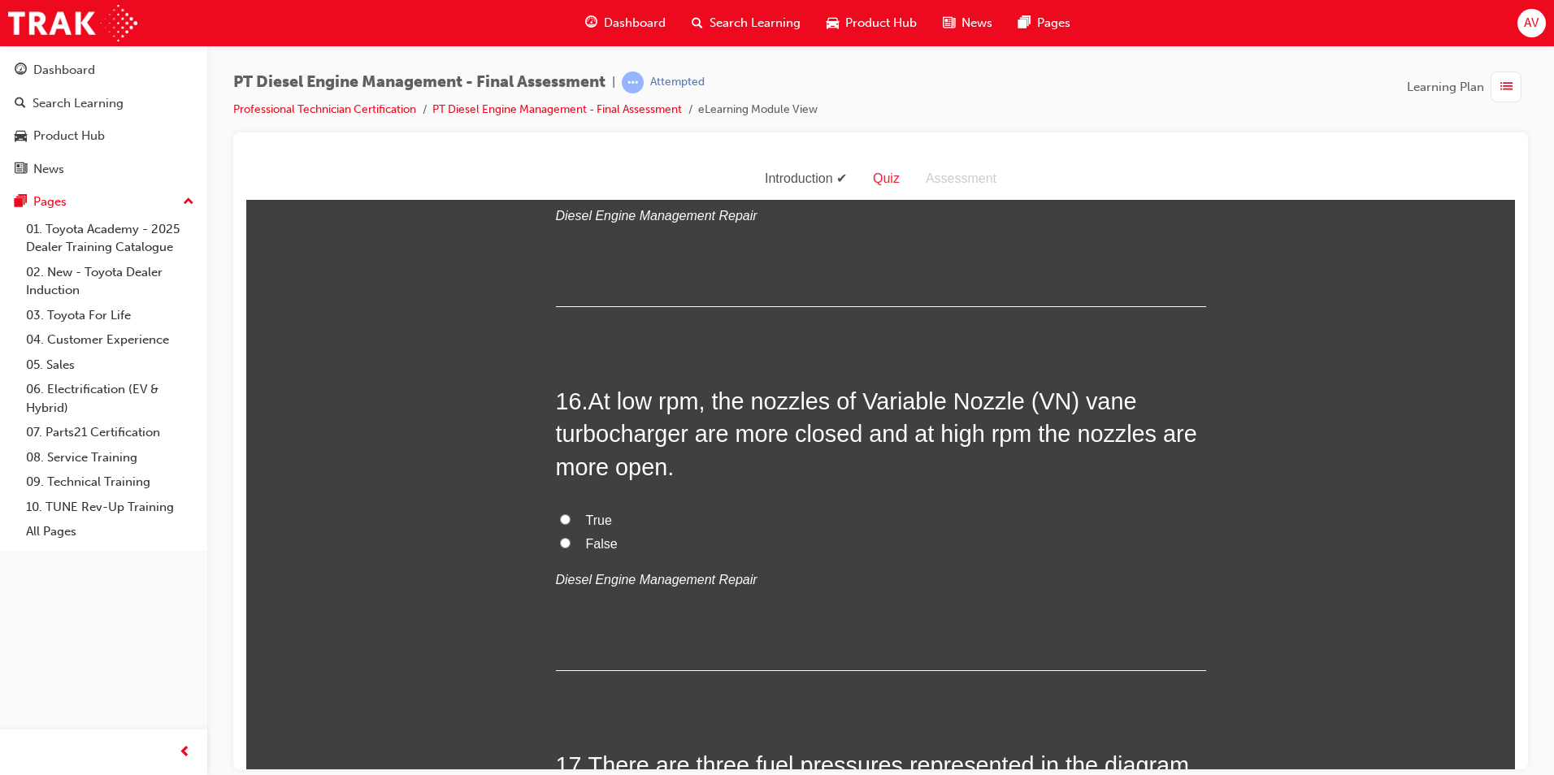
scroll to position [5493, 0]
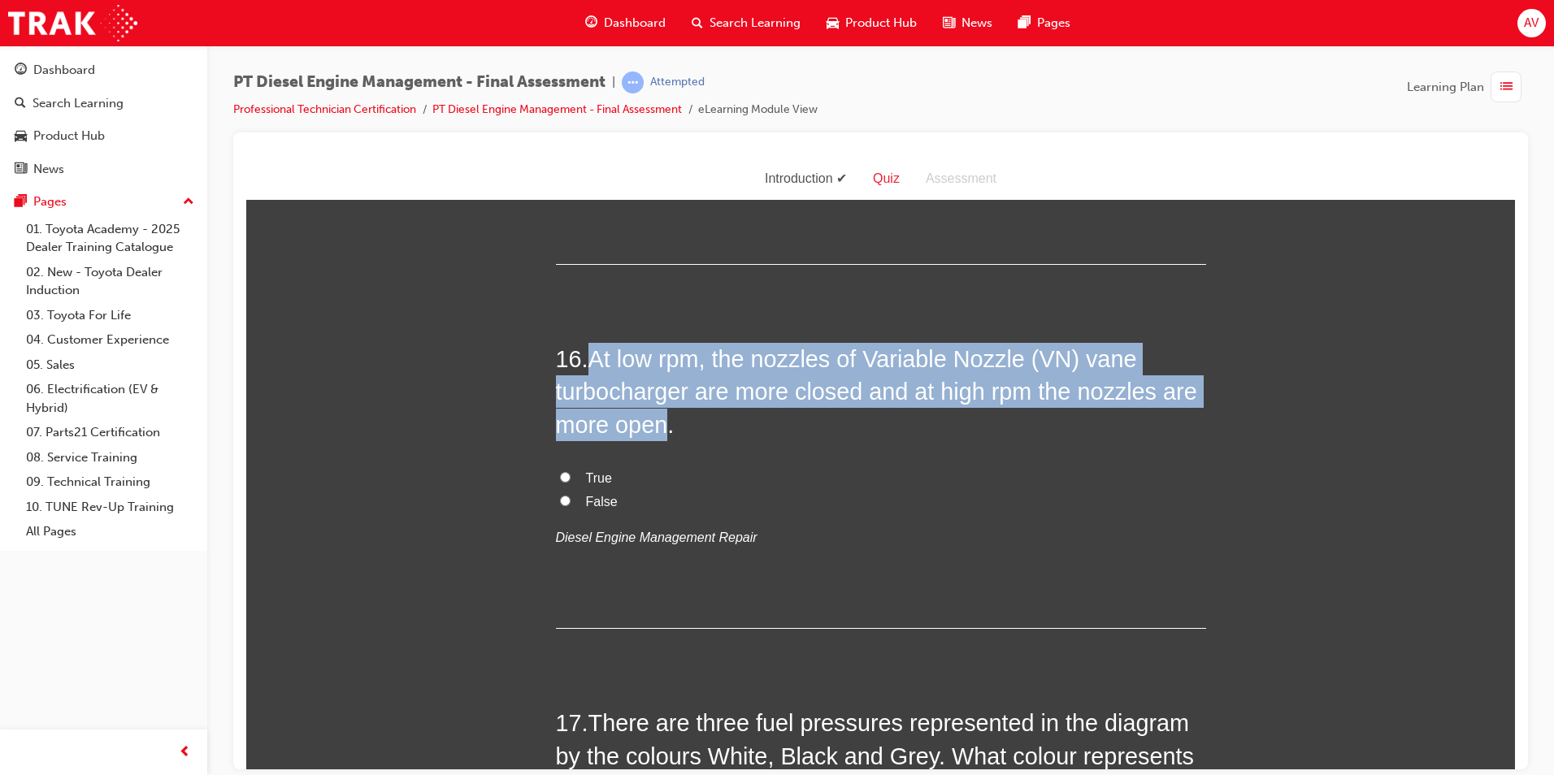
drag, startPoint x: 589, startPoint y: 354, endPoint x: 659, endPoint y: 424, distance: 98.3
click at [659, 424] on span "At low rpm, the nozzles of Variable Nozzle (VN) vane turbocharger are more clos…" at bounding box center [876, 391] width 641 height 92
click at [562, 472] on input "True" at bounding box center [565, 476] width 11 height 11
radio input "true"
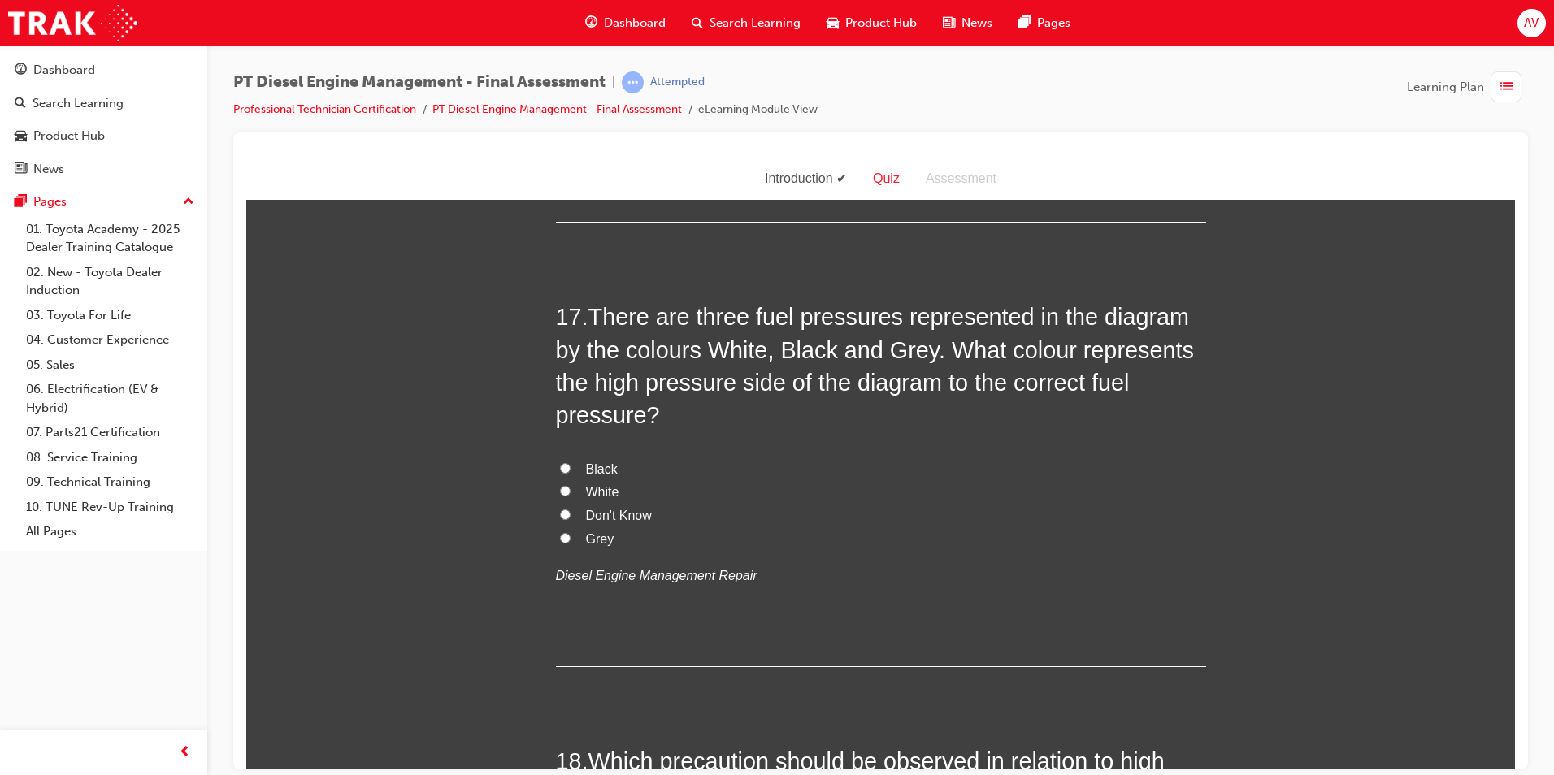
scroll to position [5981, 0]
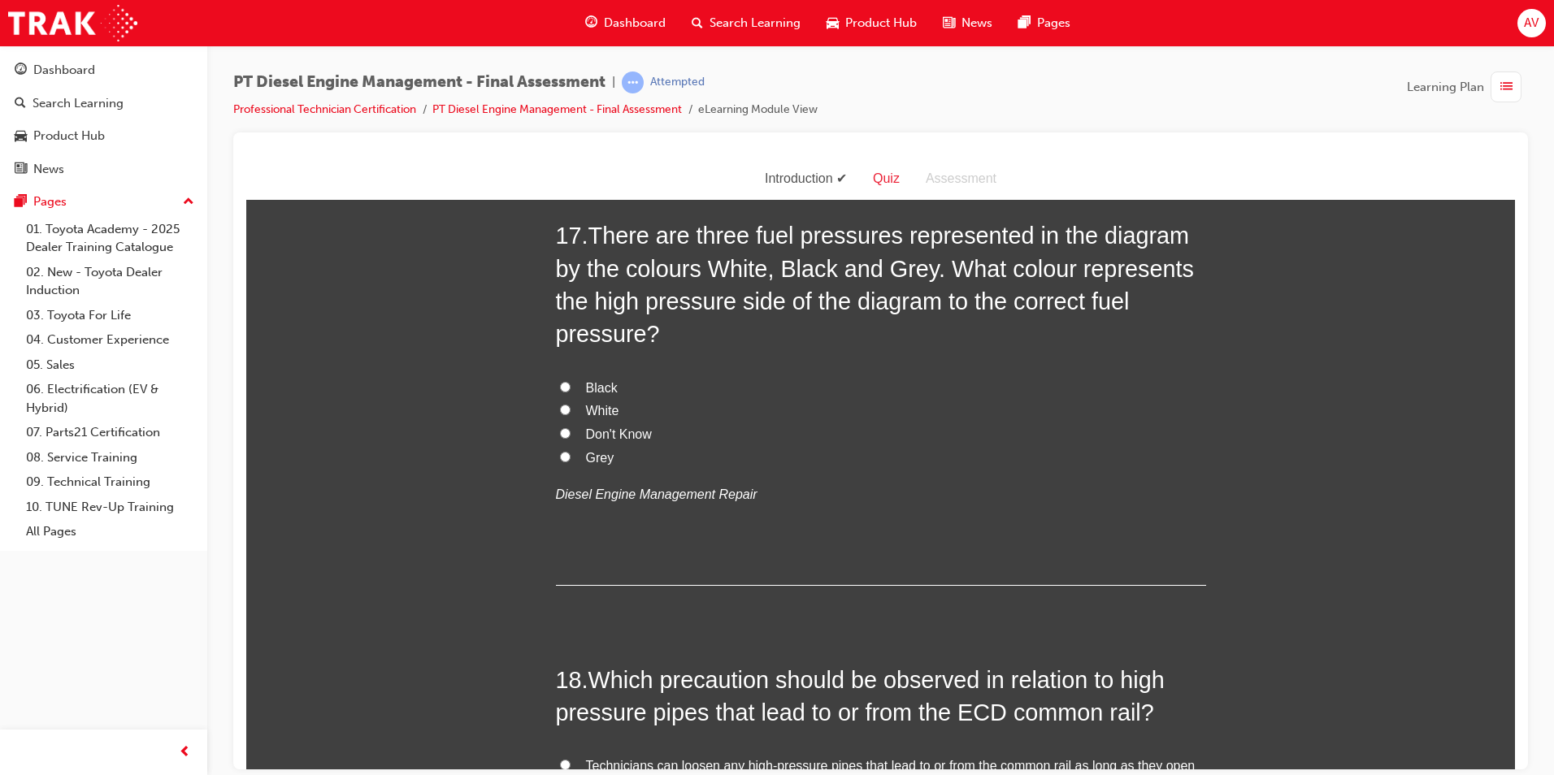
click at [556, 383] on label "Black" at bounding box center [881, 388] width 650 height 24
click at [560, 383] on input "Black" at bounding box center [565, 386] width 11 height 11
radio input "true"
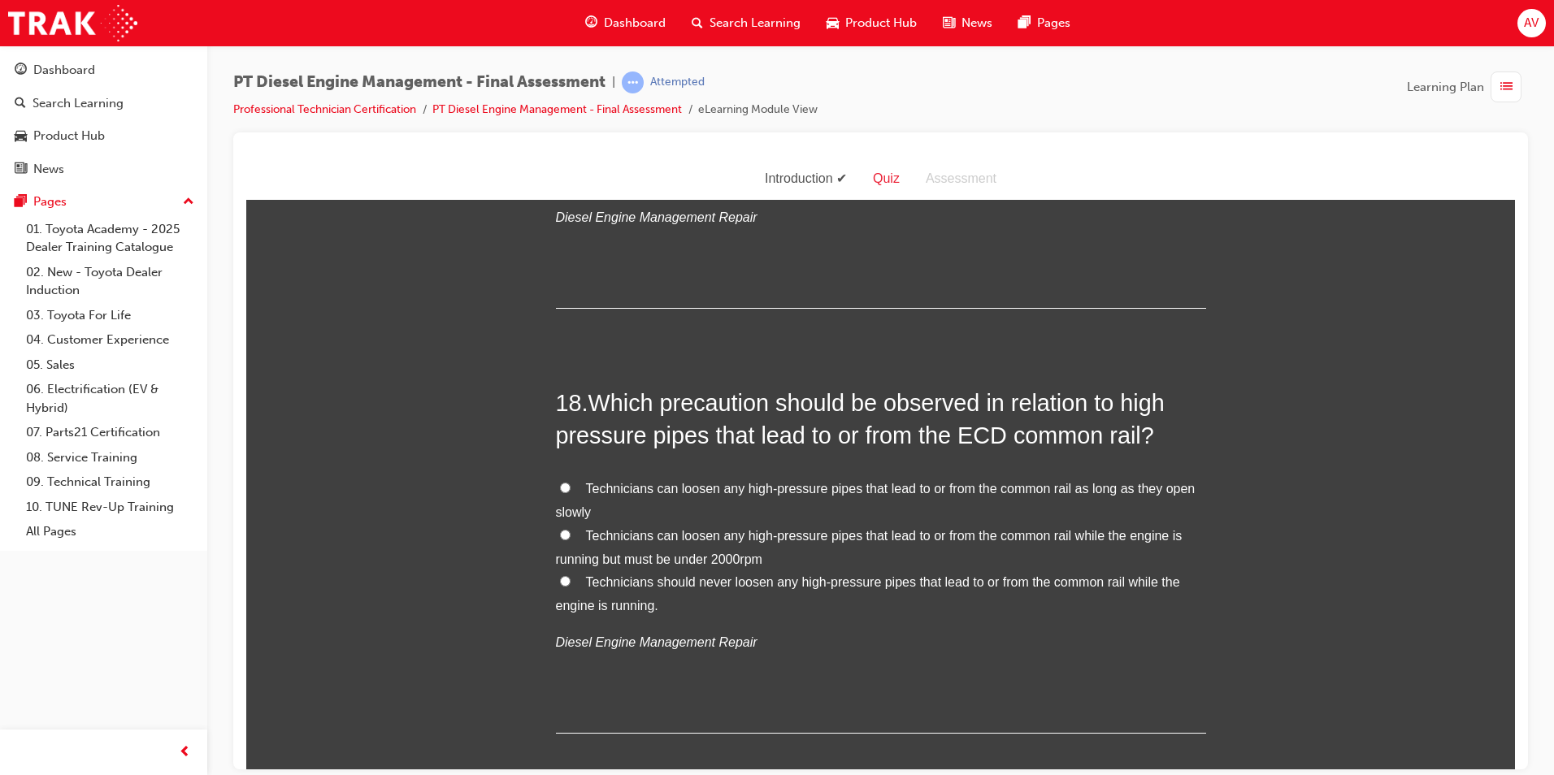
scroll to position [6306, 0]
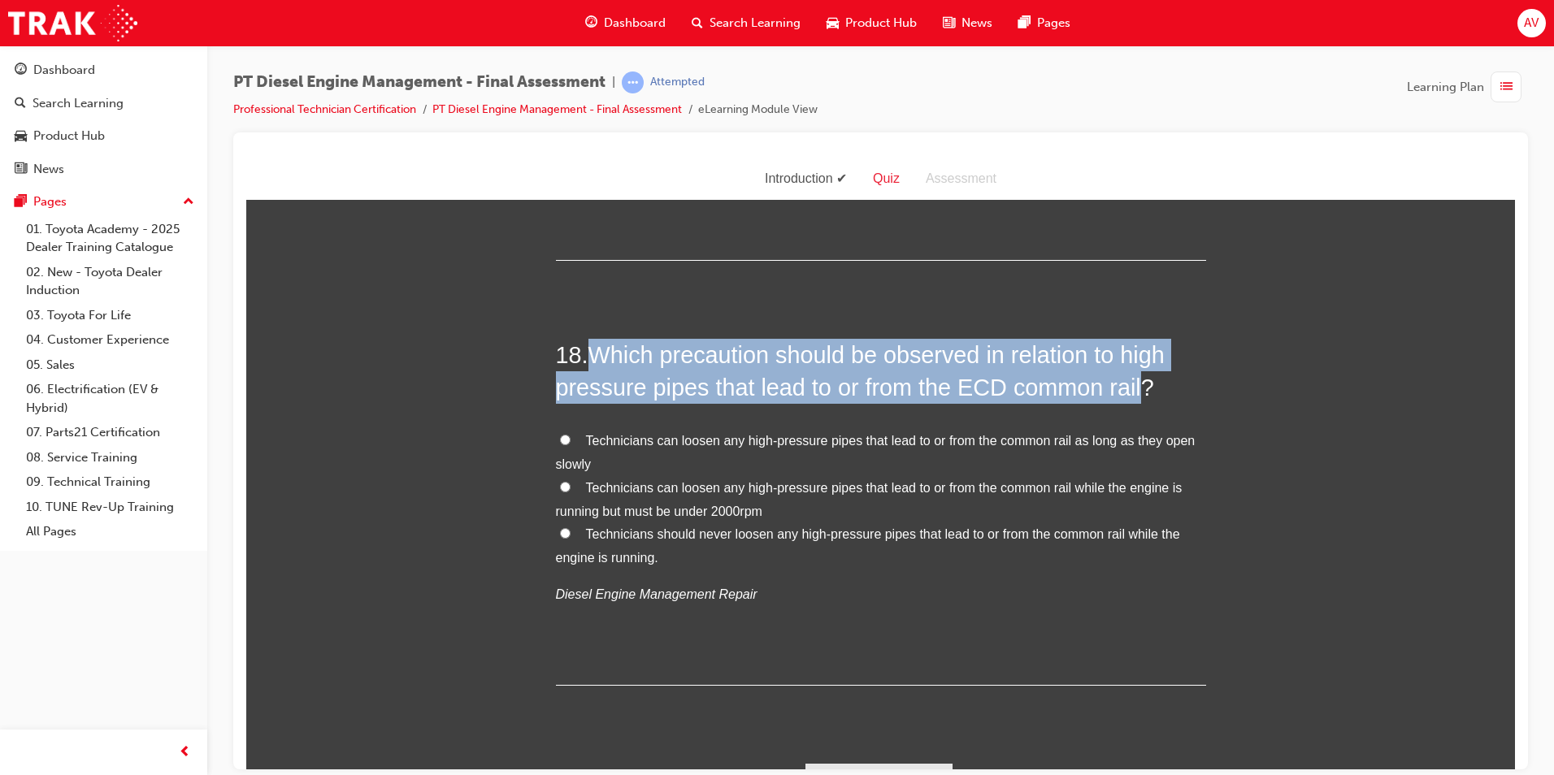
drag, startPoint x: 589, startPoint y: 357, endPoint x: 1124, endPoint y: 389, distance: 536.7
click at [1124, 389] on span "Which precaution should be observed in relation to high pressure pipes that lea…" at bounding box center [860, 370] width 609 height 59
click at [562, 536] on input "Technicians should never loosen any high-pressure pipes that lead to or from th…" at bounding box center [565, 533] width 11 height 11
radio input "true"
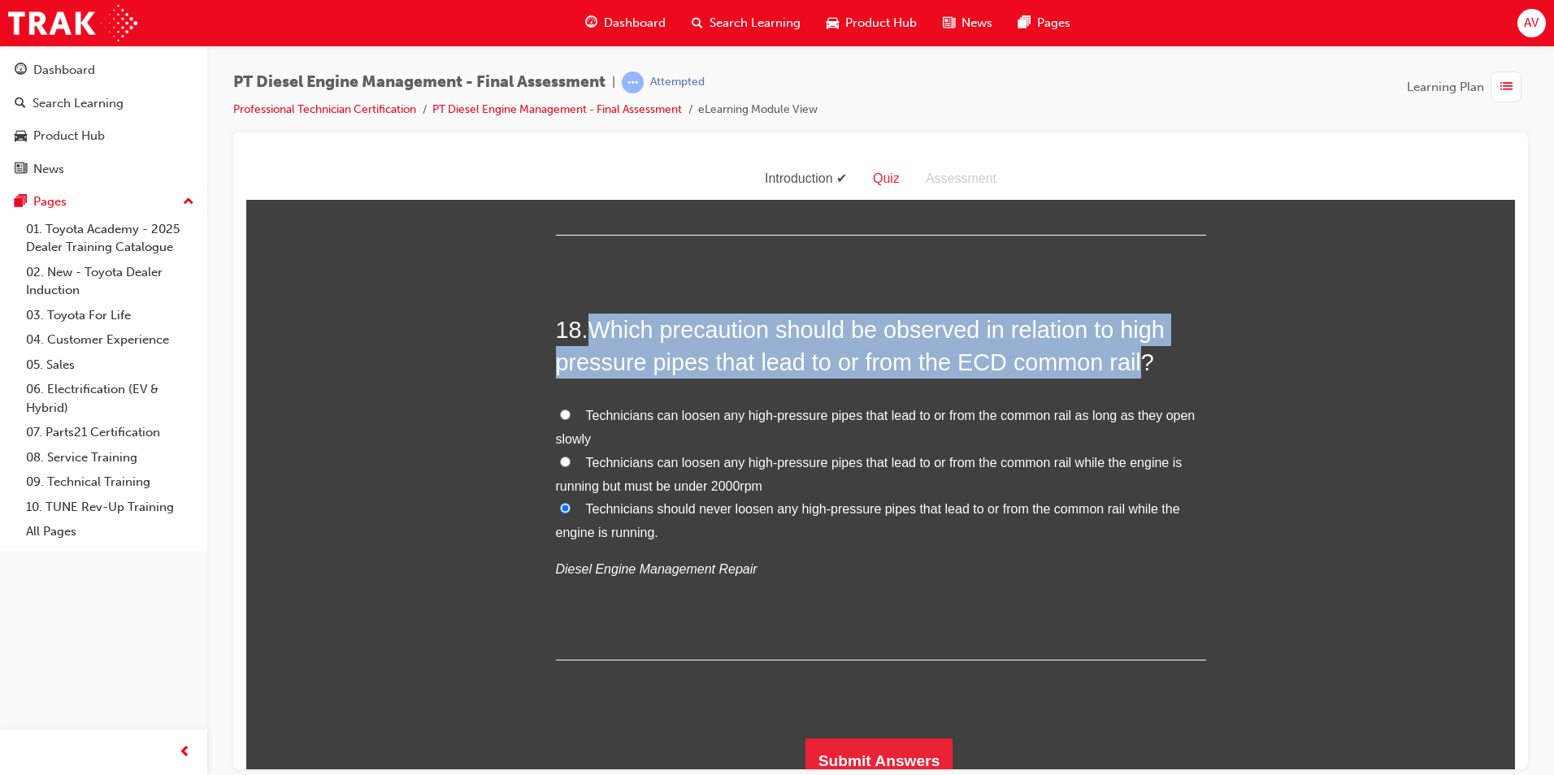
scroll to position [6345, 0]
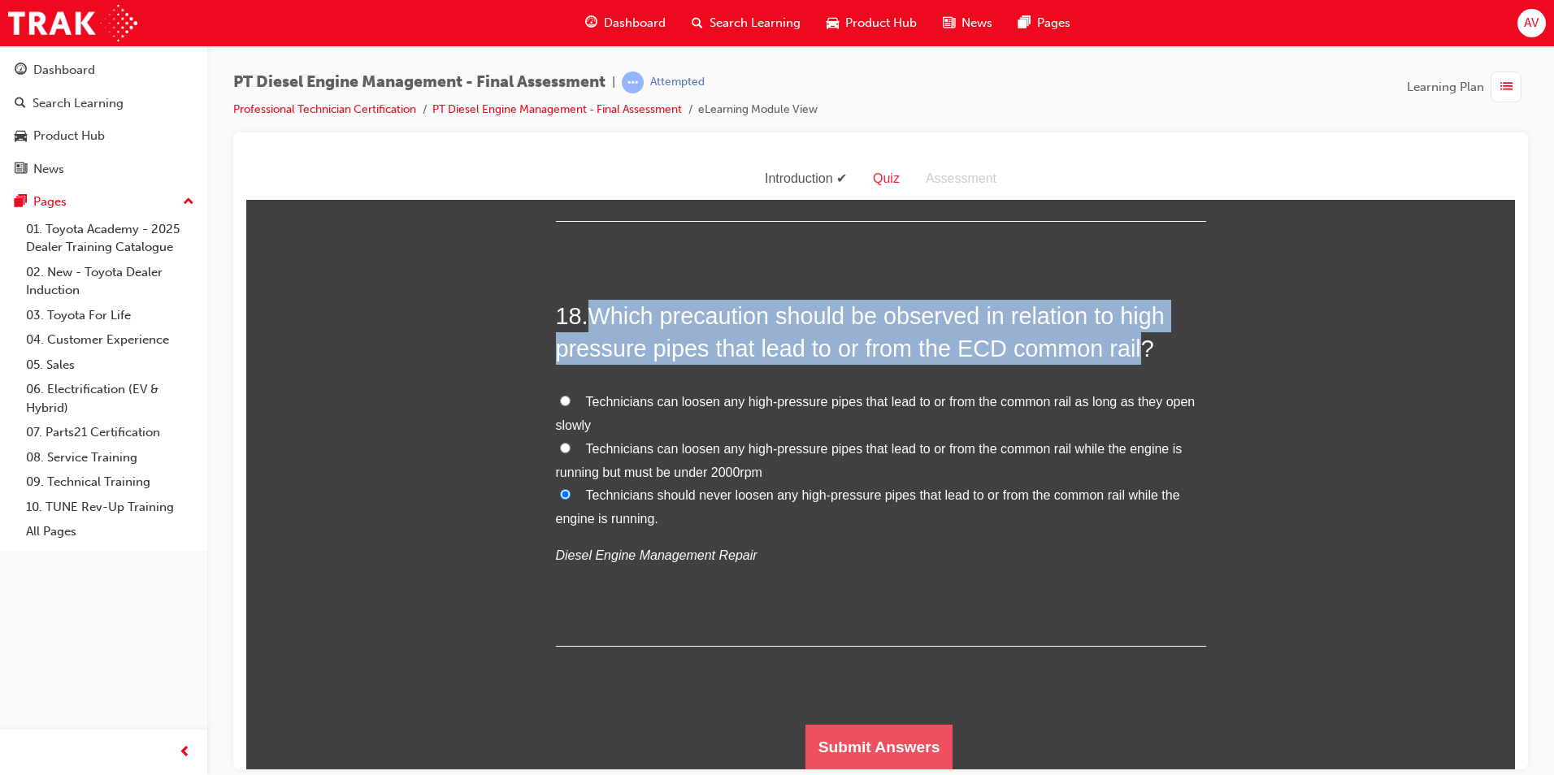
click at [848, 733] on button "Submit Answers" at bounding box center [880, 747] width 148 height 46
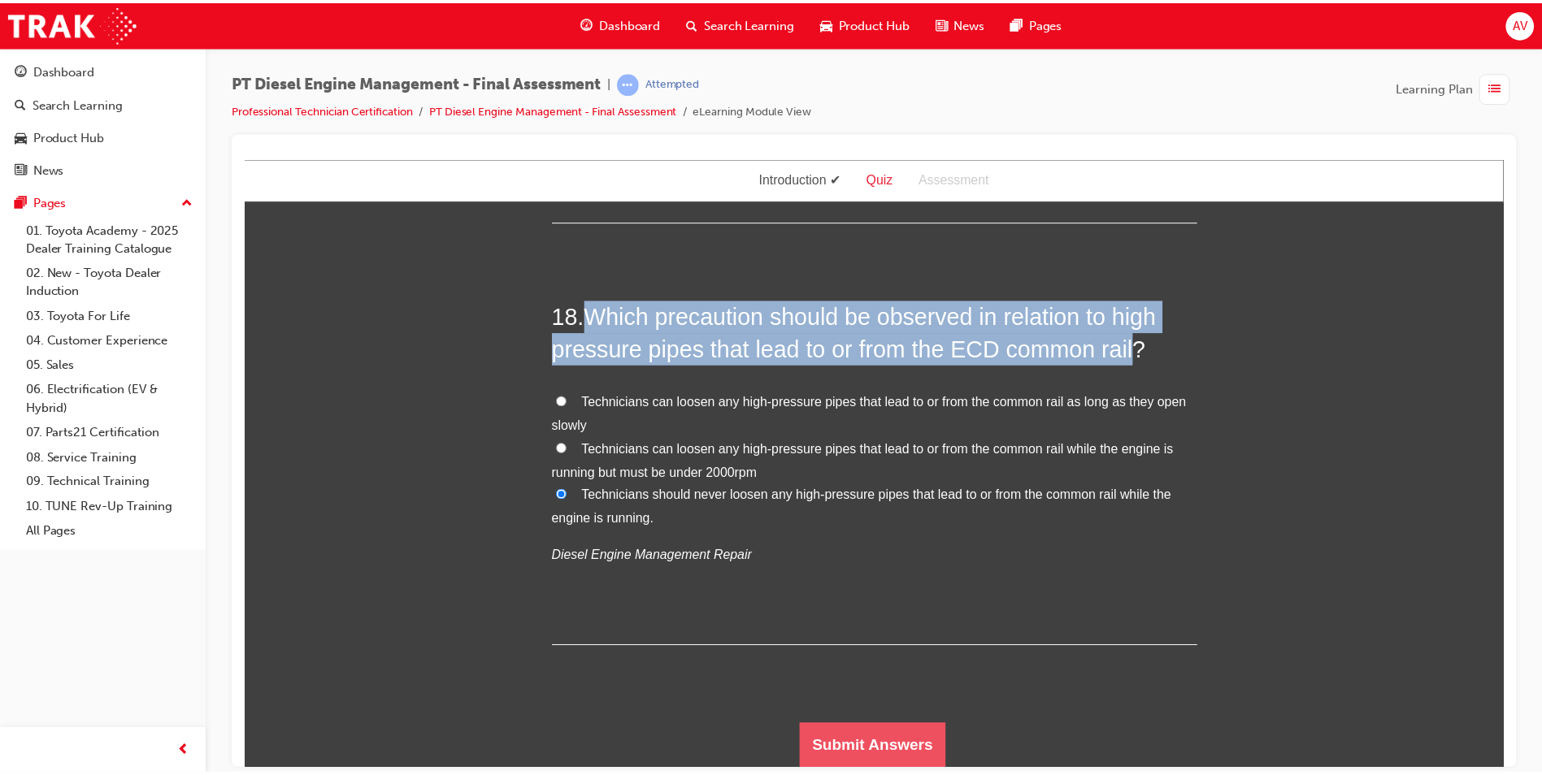
scroll to position [0, 0]
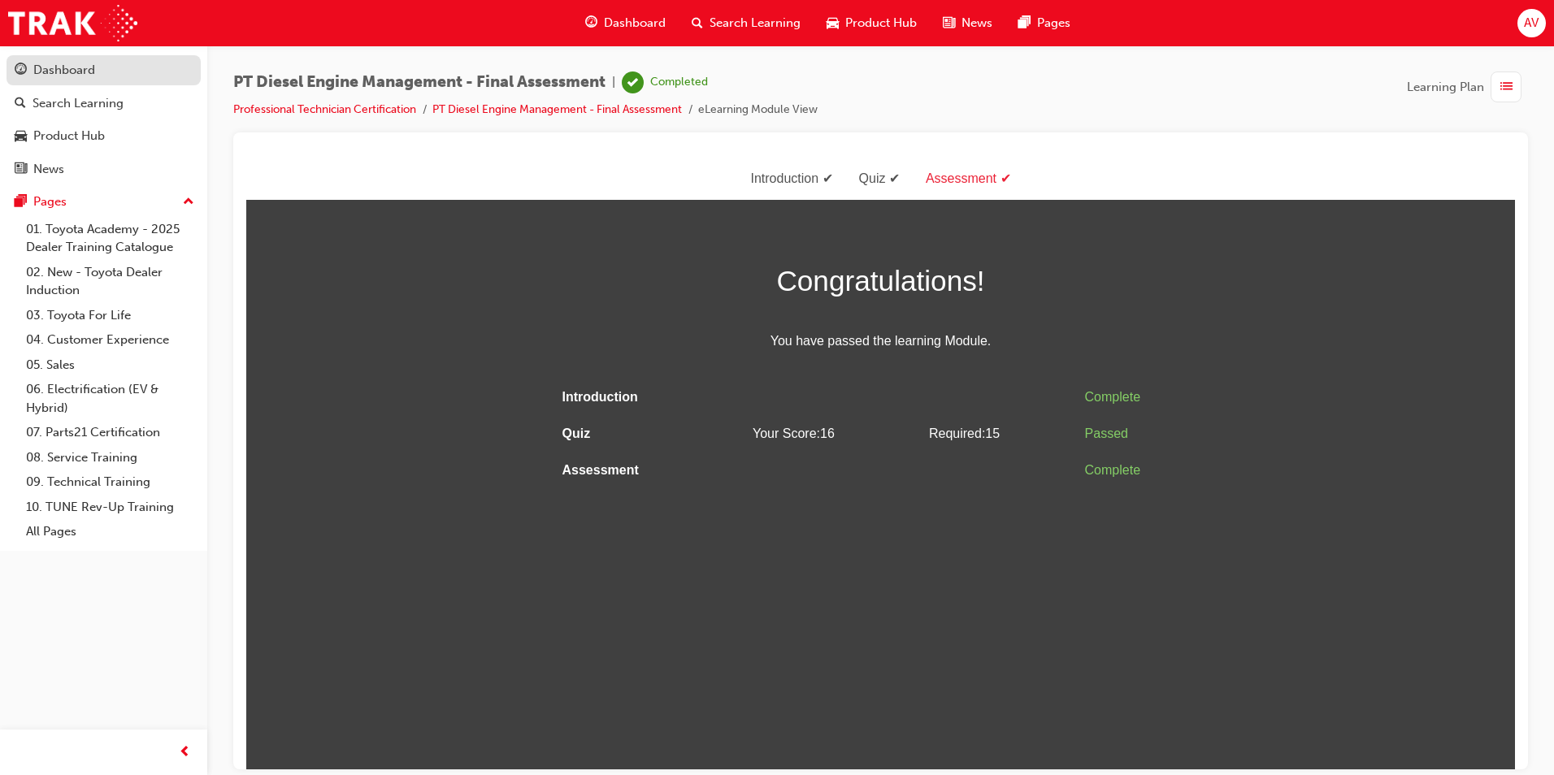
click at [63, 58] on link "Dashboard" at bounding box center [104, 70] width 194 height 30
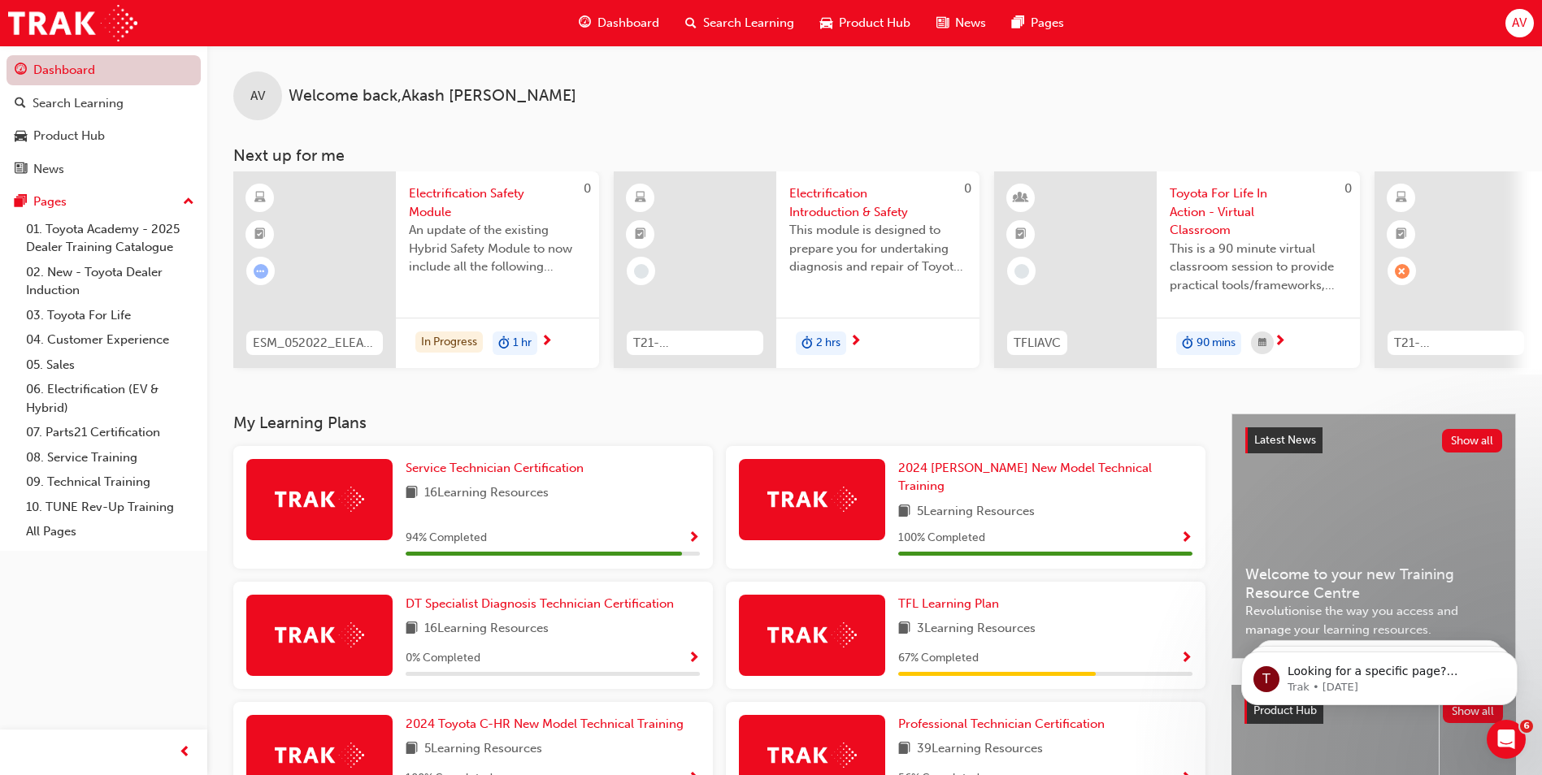
click at [125, 74] on link "Dashboard" at bounding box center [104, 70] width 194 height 30
